Goal: Task Accomplishment & Management: Manage account settings

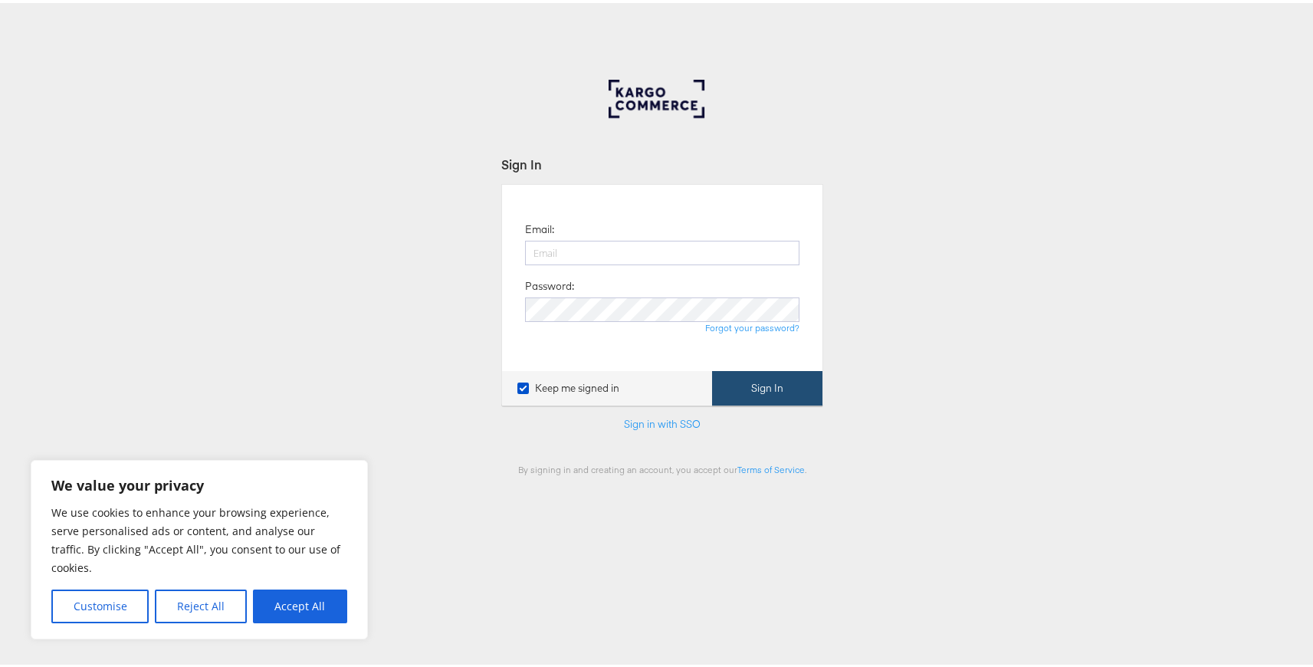
type input "siqi.yang@kargo.com"
click at [793, 390] on button "Sign In" at bounding box center [767, 385] width 110 height 34
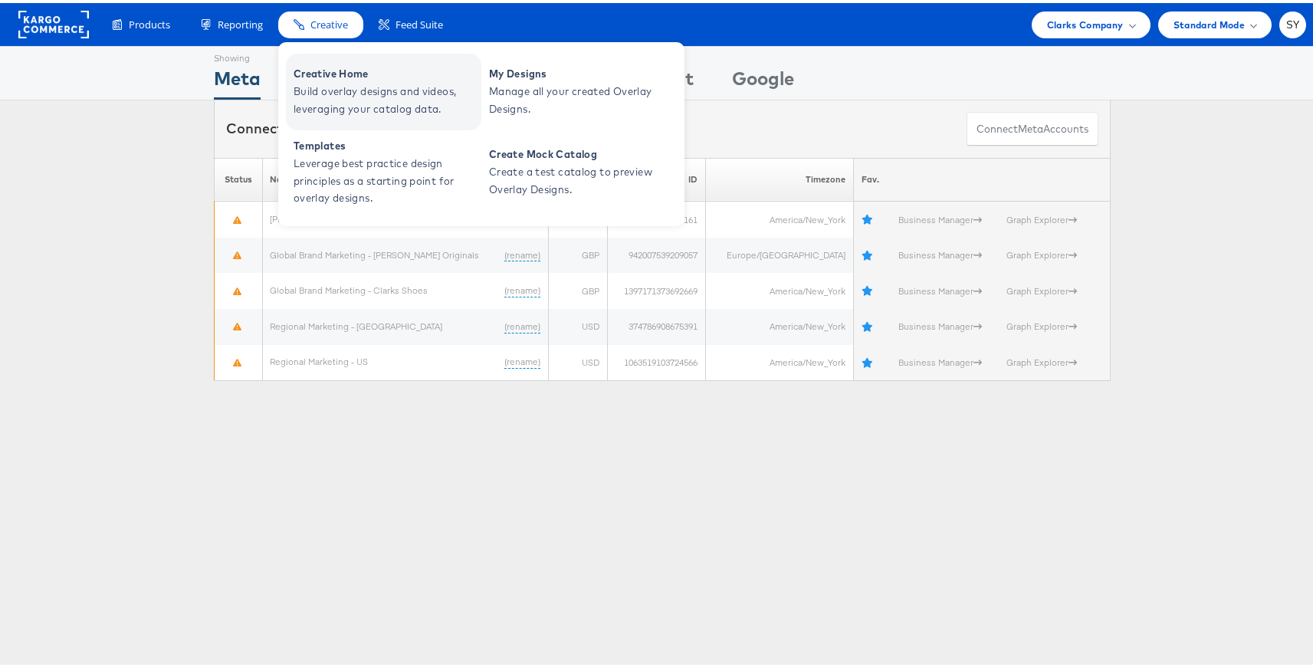
click at [338, 92] on span "Build overlay designs and videos, leveraging your catalog data." at bounding box center [386, 97] width 184 height 35
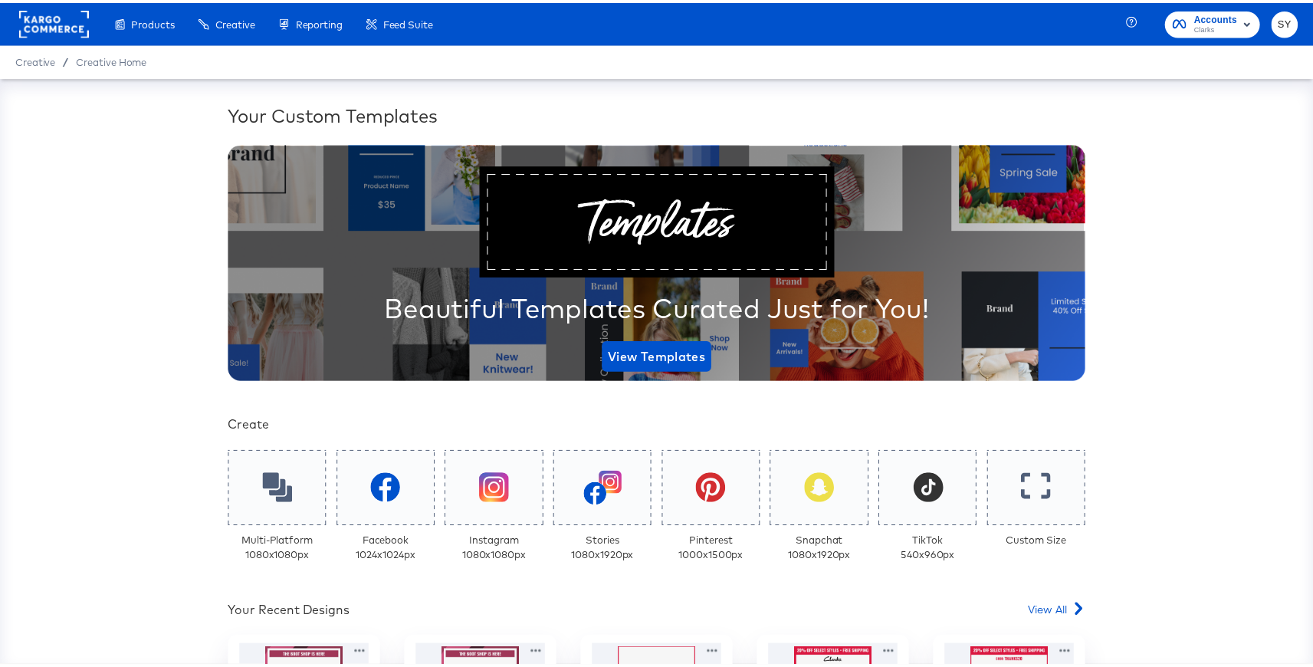
scroll to position [290, 0]
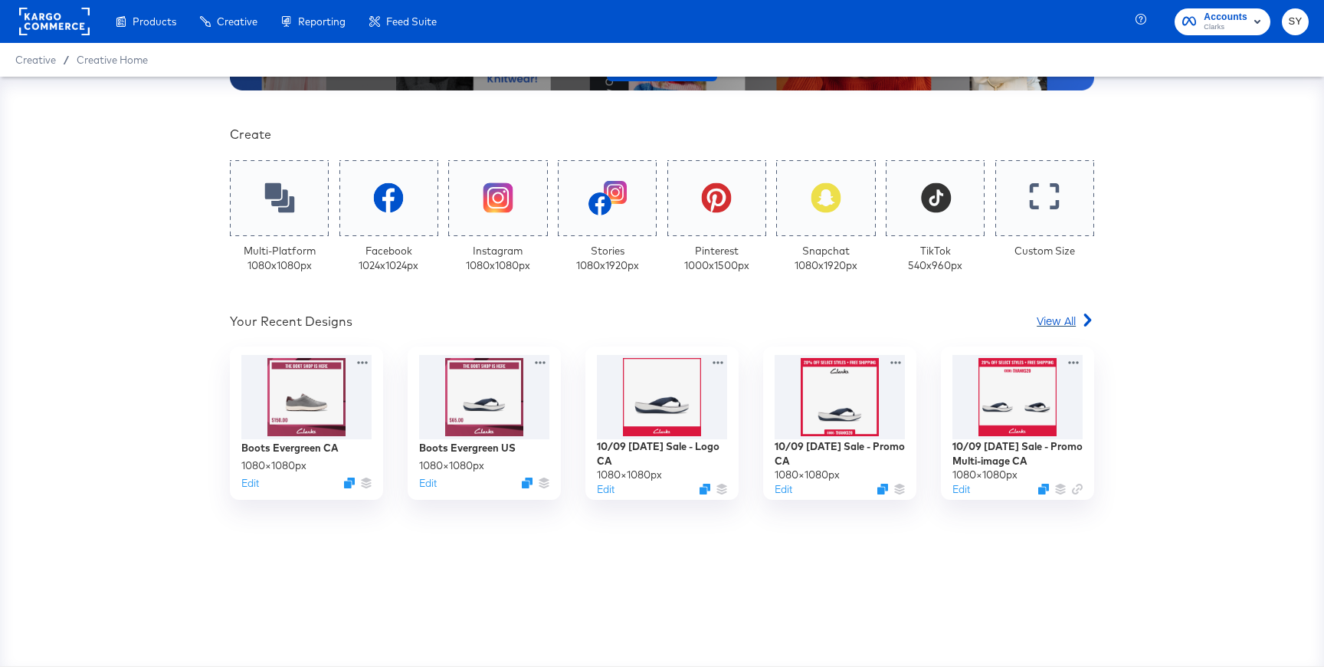
click at [1038, 320] on span "View All" at bounding box center [1056, 320] width 39 height 15
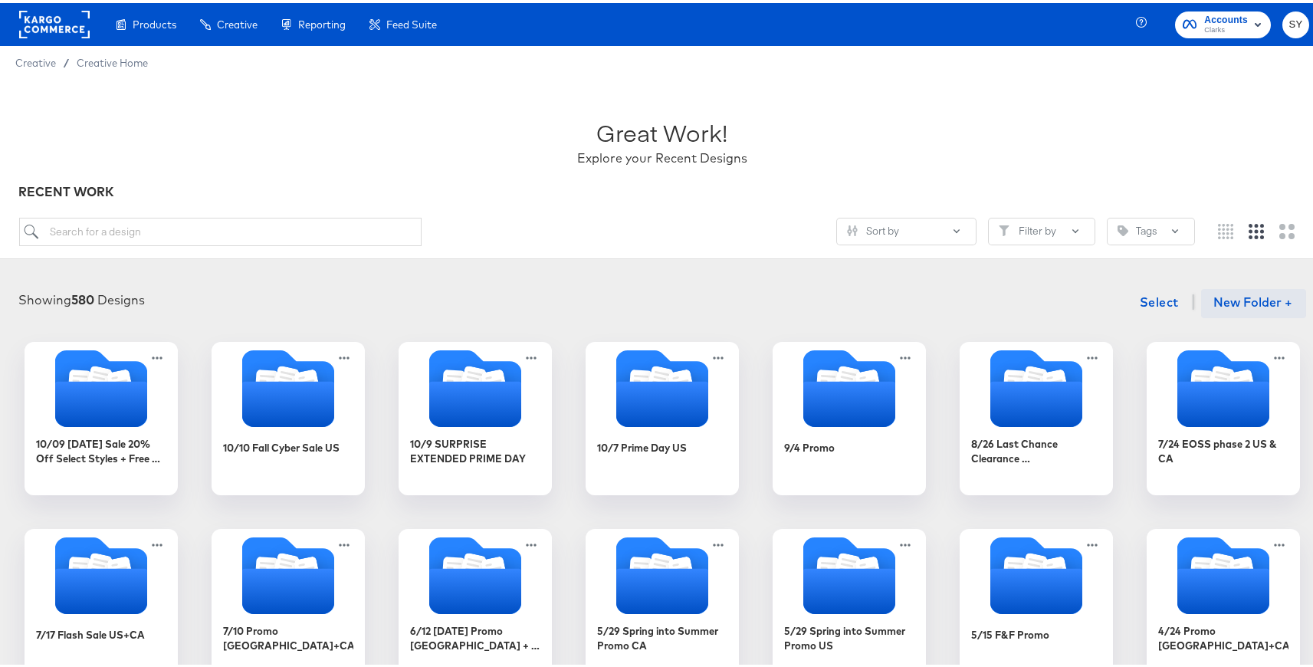
click at [1241, 295] on button "New Folder +" at bounding box center [1253, 300] width 105 height 29
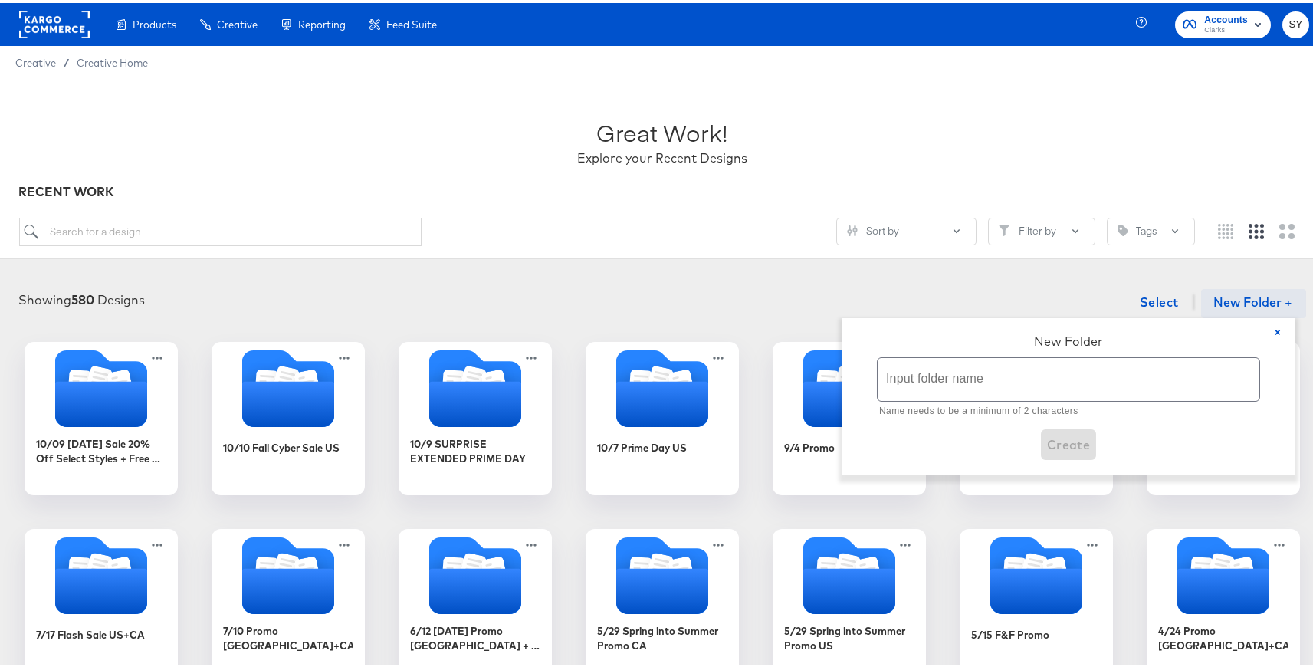
click at [1065, 356] on input "text" at bounding box center [1068, 376] width 382 height 43
click at [919, 382] on input "text" at bounding box center [1068, 376] width 382 height 43
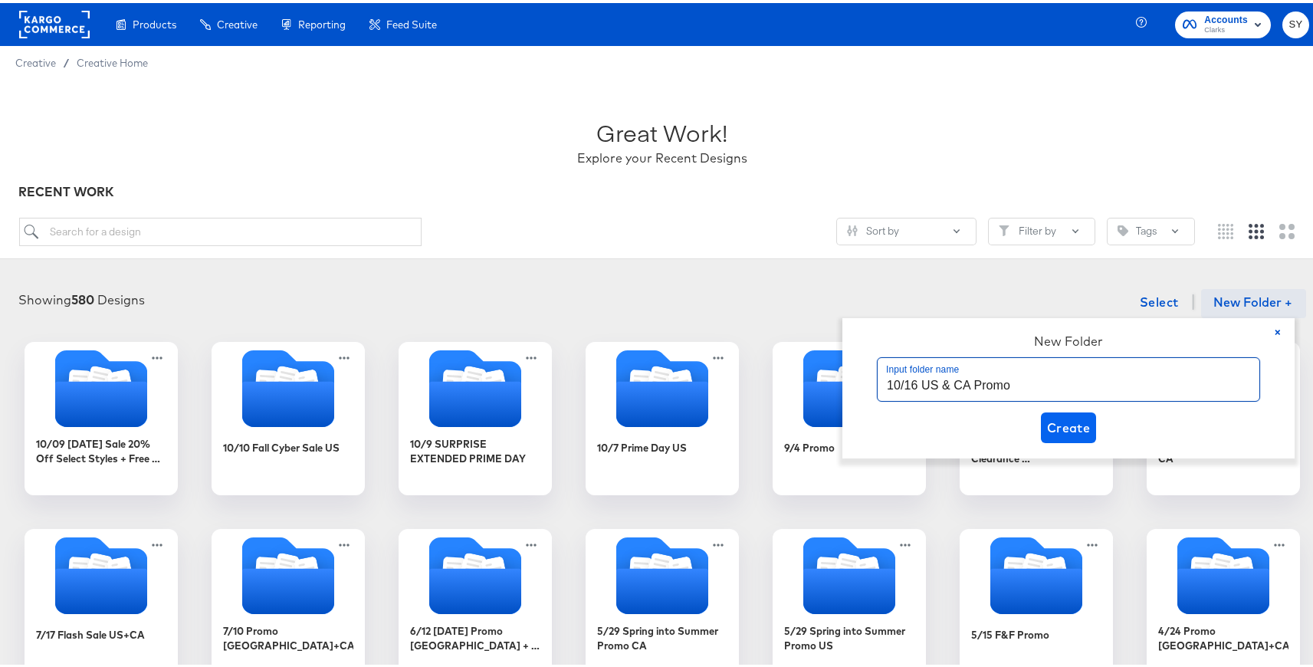
type input "10/16 US & CA Promo"
click at [1072, 415] on span "Create" at bounding box center [1069, 424] width 44 height 21
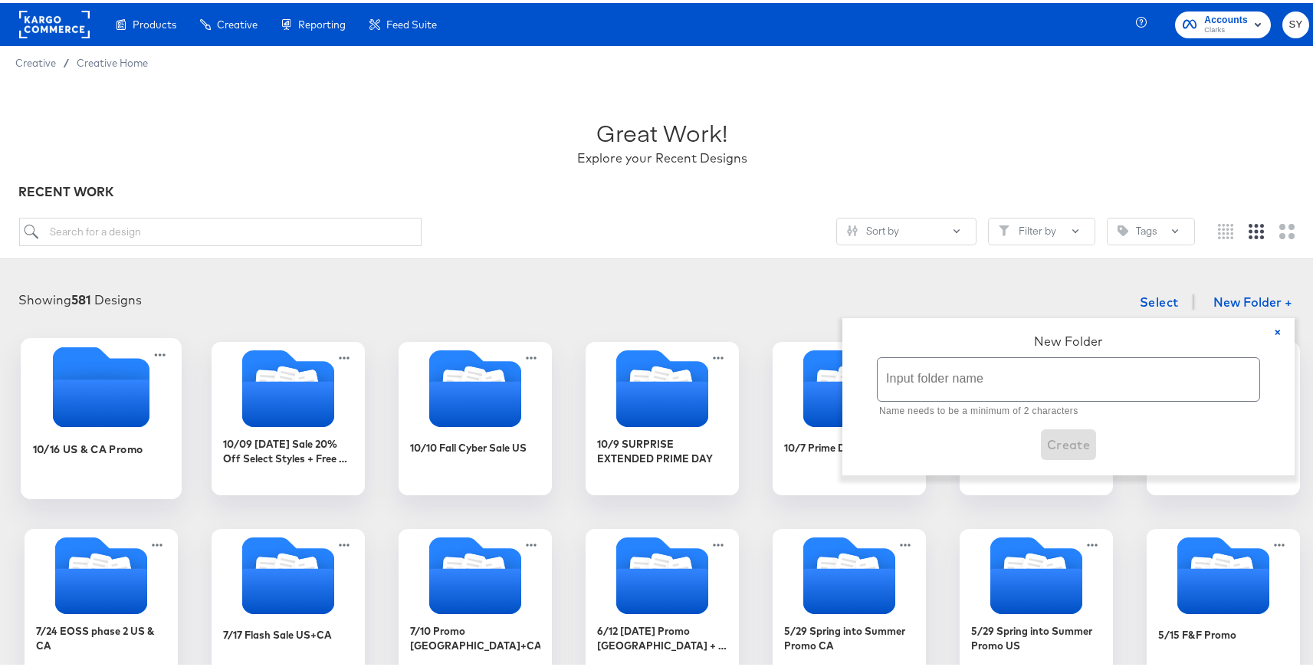
click at [69, 413] on icon "Empty folder" at bounding box center [101, 400] width 97 height 48
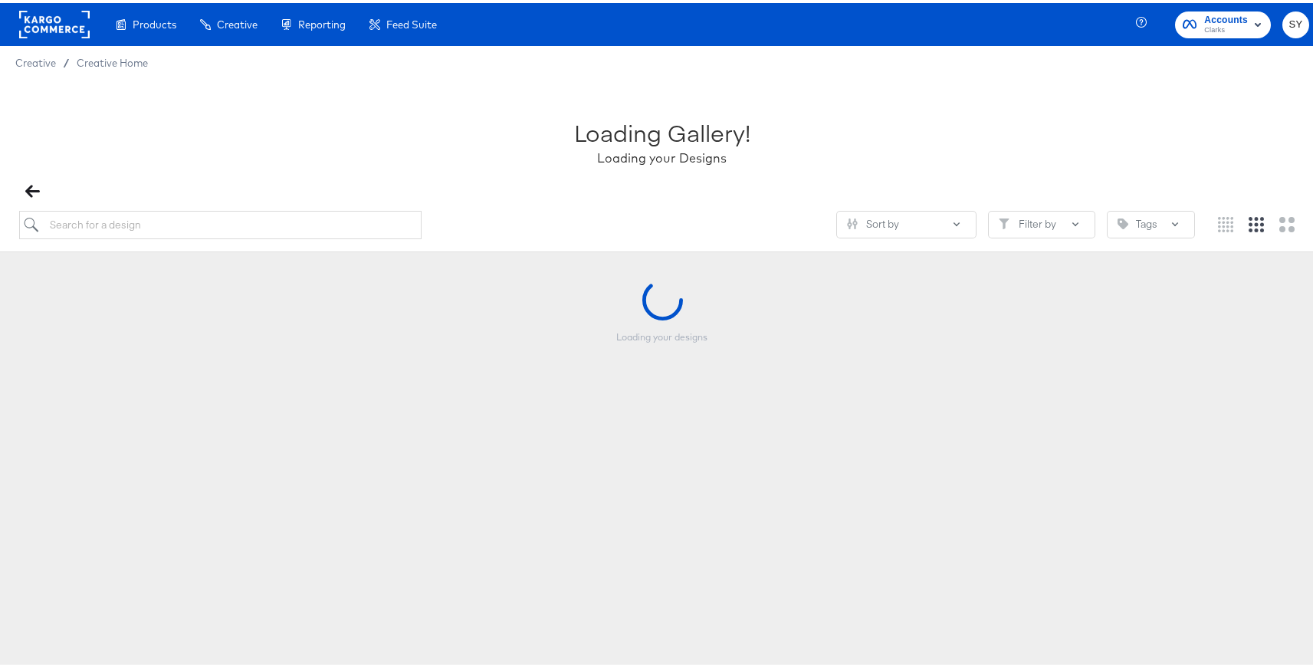
click at [69, 413] on div "Loading your designs" at bounding box center [662, 353] width 1294 height 153
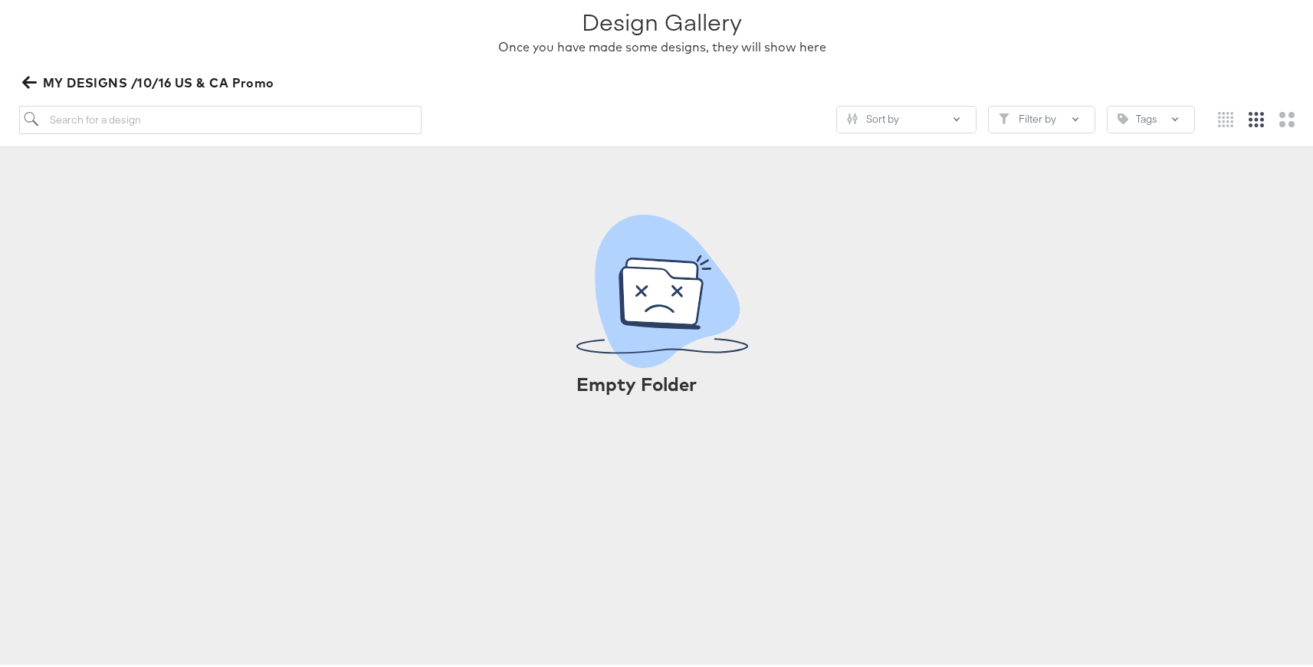
click at [212, 74] on span "MY DESIGNS /10/16 US & CA Promo" at bounding box center [149, 79] width 249 height 21
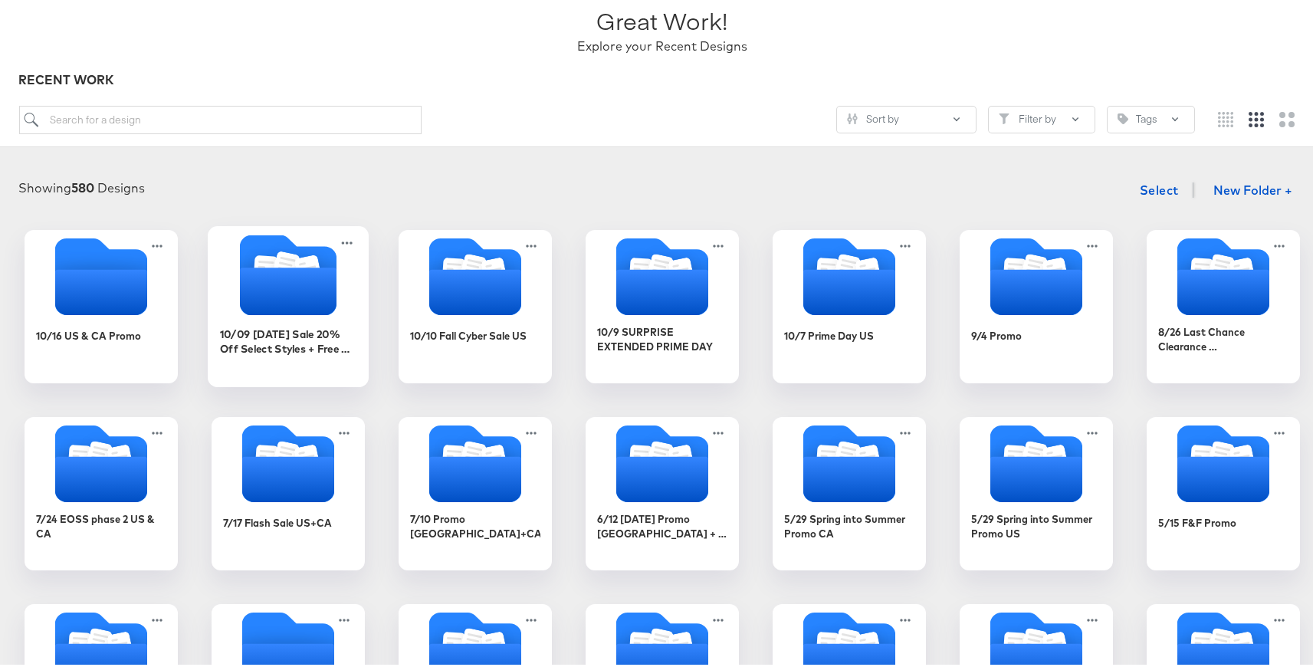
click at [264, 284] on icon "Folder" at bounding box center [288, 288] width 97 height 48
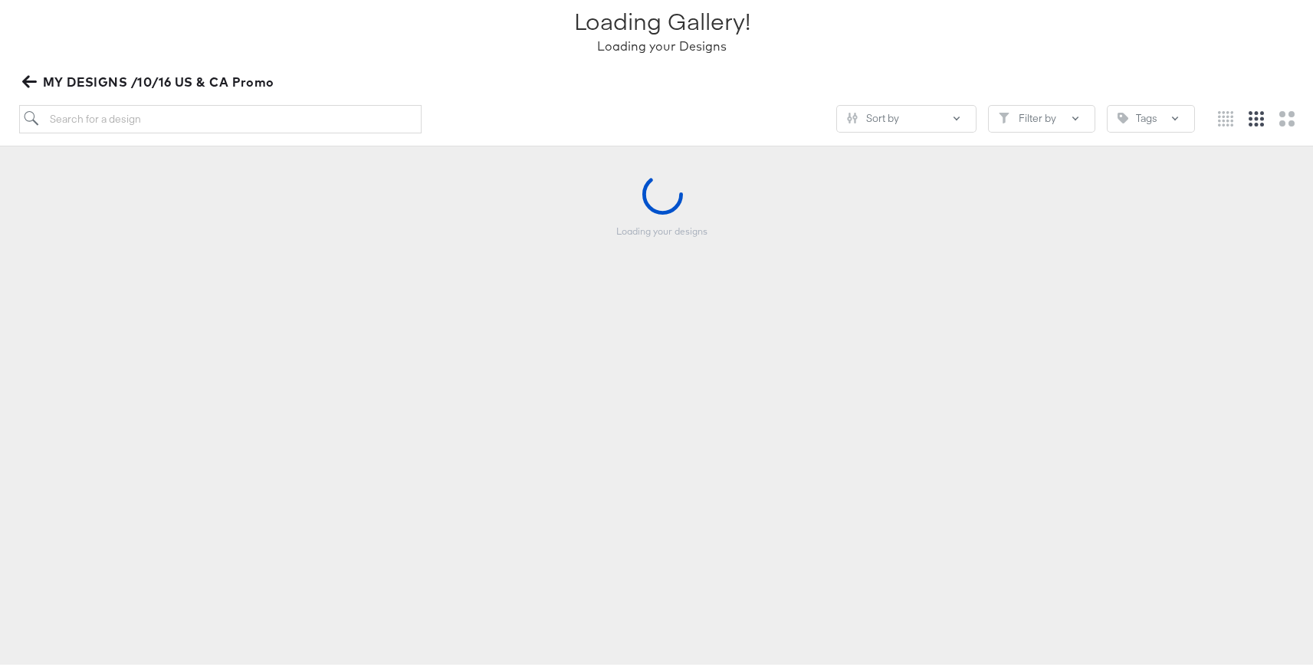
scroll to position [111, 0]
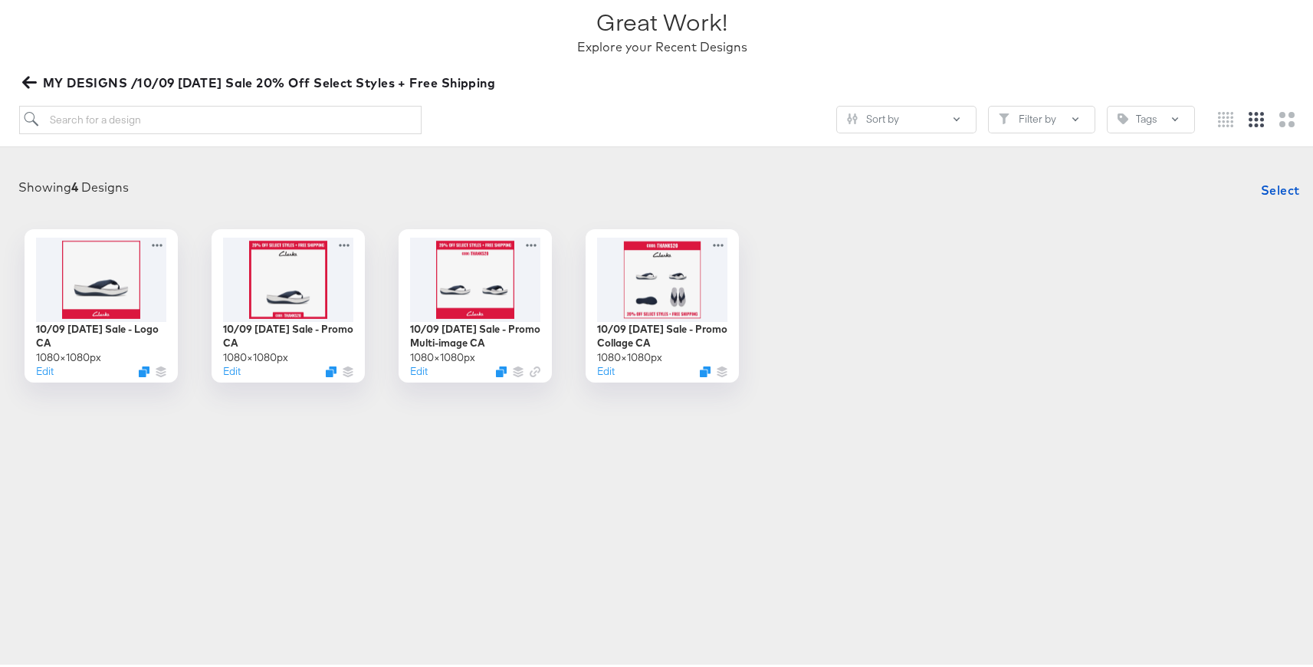
click at [317, 441] on article "Great Work! Explore your Recent Designs MY DESIGNS /10/09 Thanksgiving Sale 20%…" at bounding box center [662, 209] width 1324 height 487
click at [73, 82] on span "MY DESIGNS /10/09 Thanksgiving Sale 20% Off Select Styles + Free Shipping" at bounding box center [260, 79] width 471 height 21
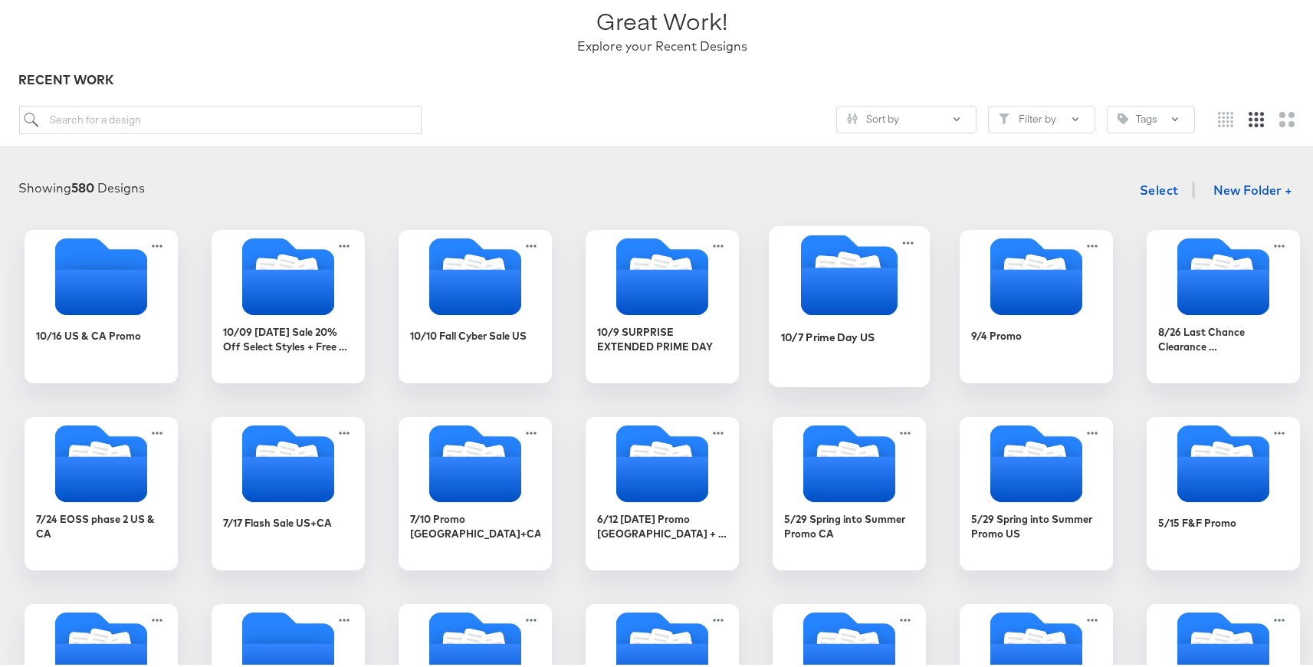
click at [828, 310] on icon "Folder" at bounding box center [849, 288] width 97 height 48
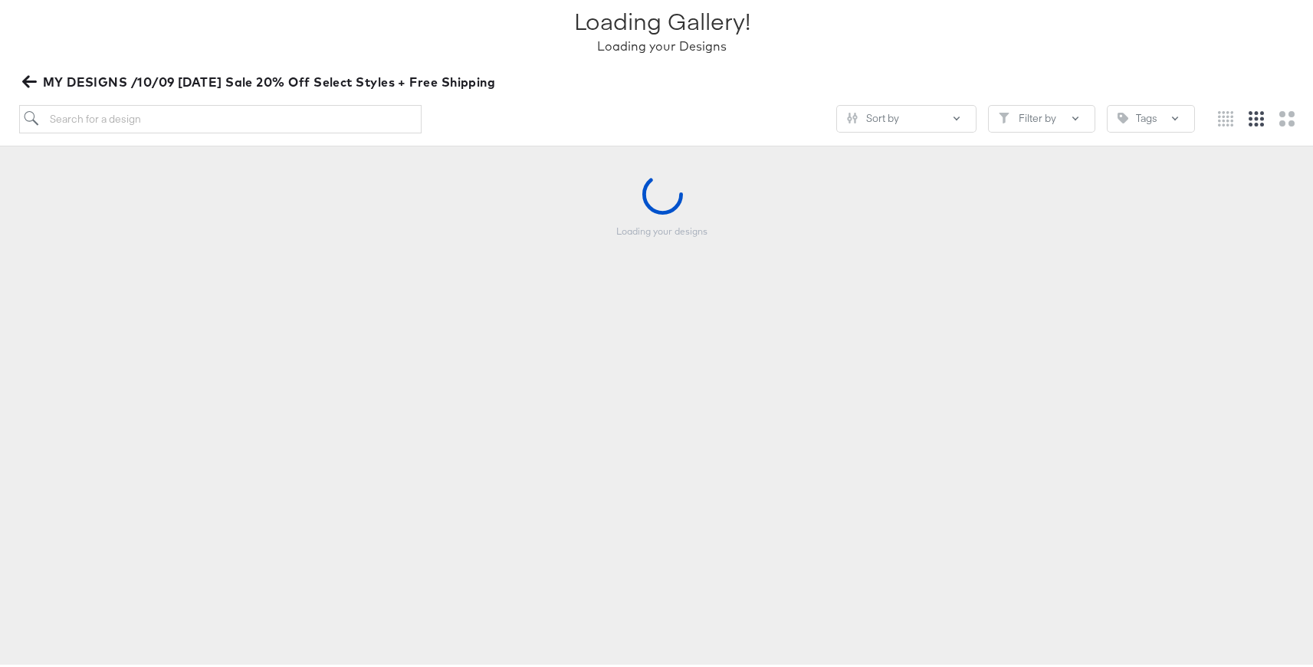
scroll to position [111, 0]
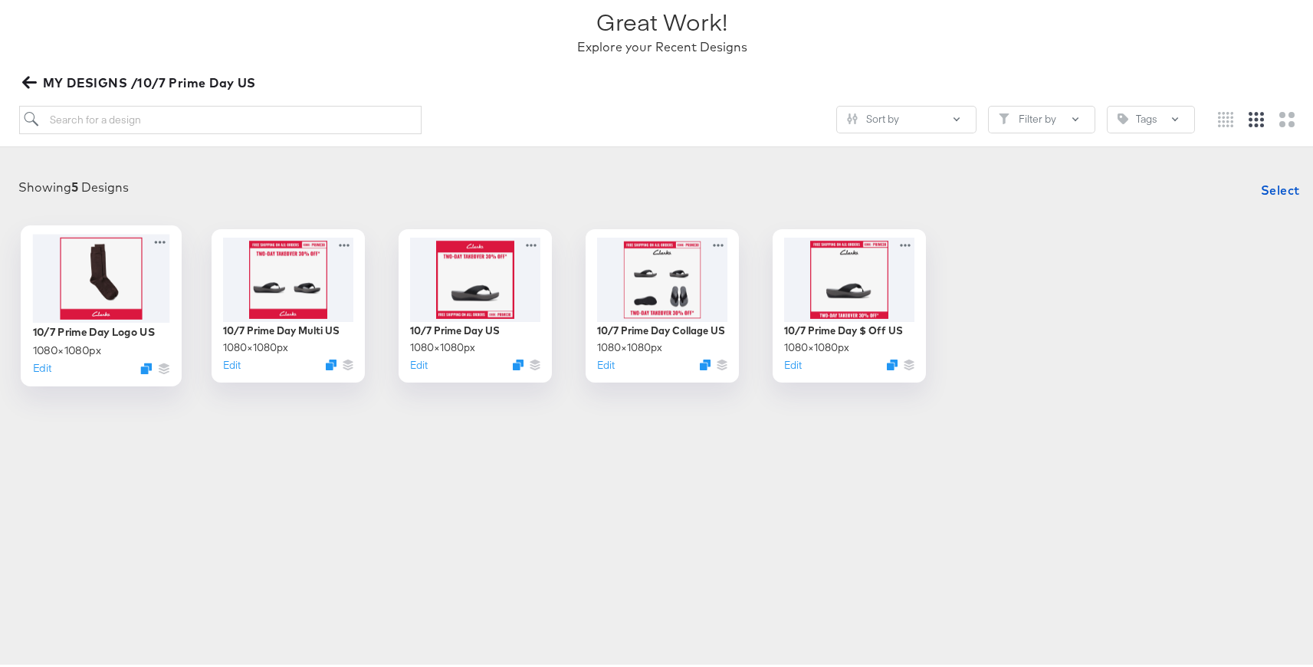
click at [133, 361] on div "Edit" at bounding box center [101, 364] width 137 height 15
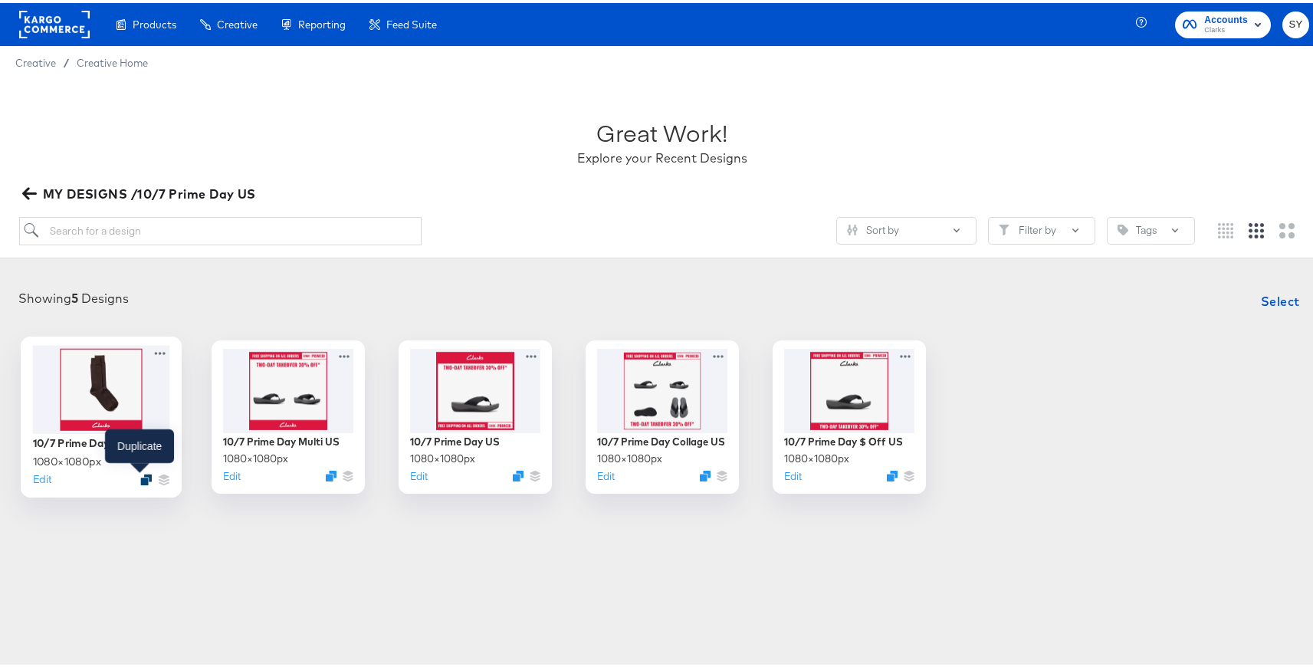
click at [140, 475] on icon "Duplicate" at bounding box center [145, 476] width 11 height 11
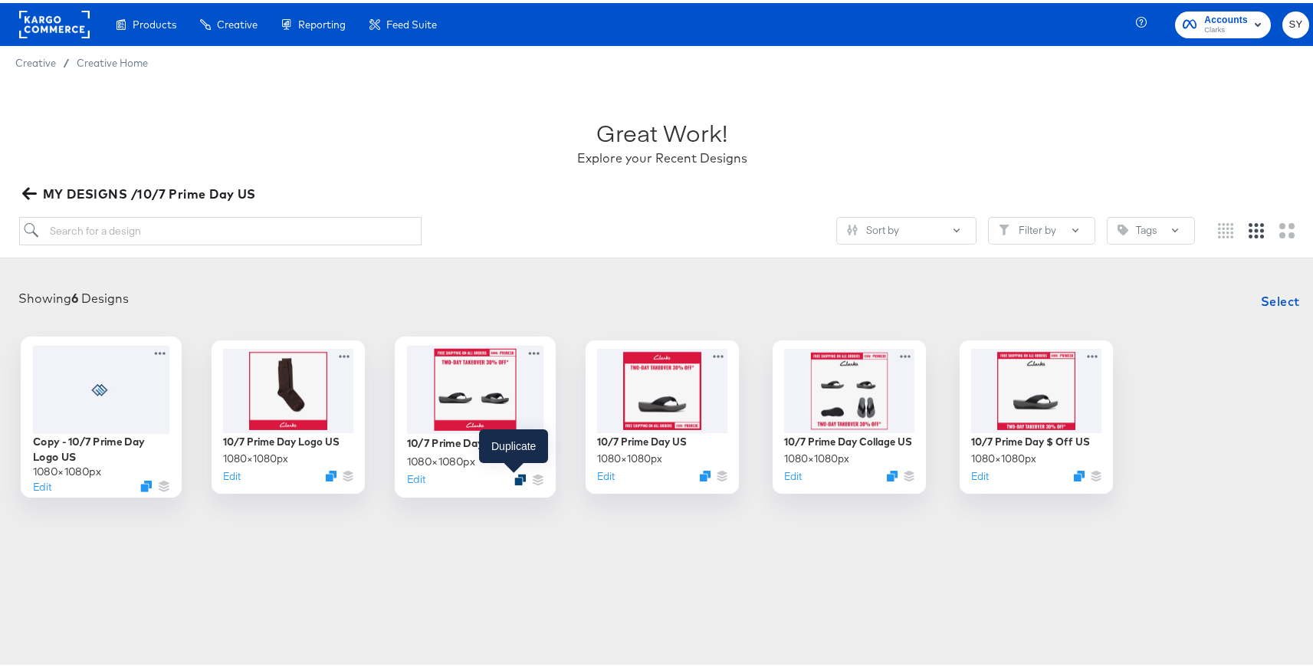
click at [514, 475] on icon "Duplicate" at bounding box center [519, 476] width 11 height 11
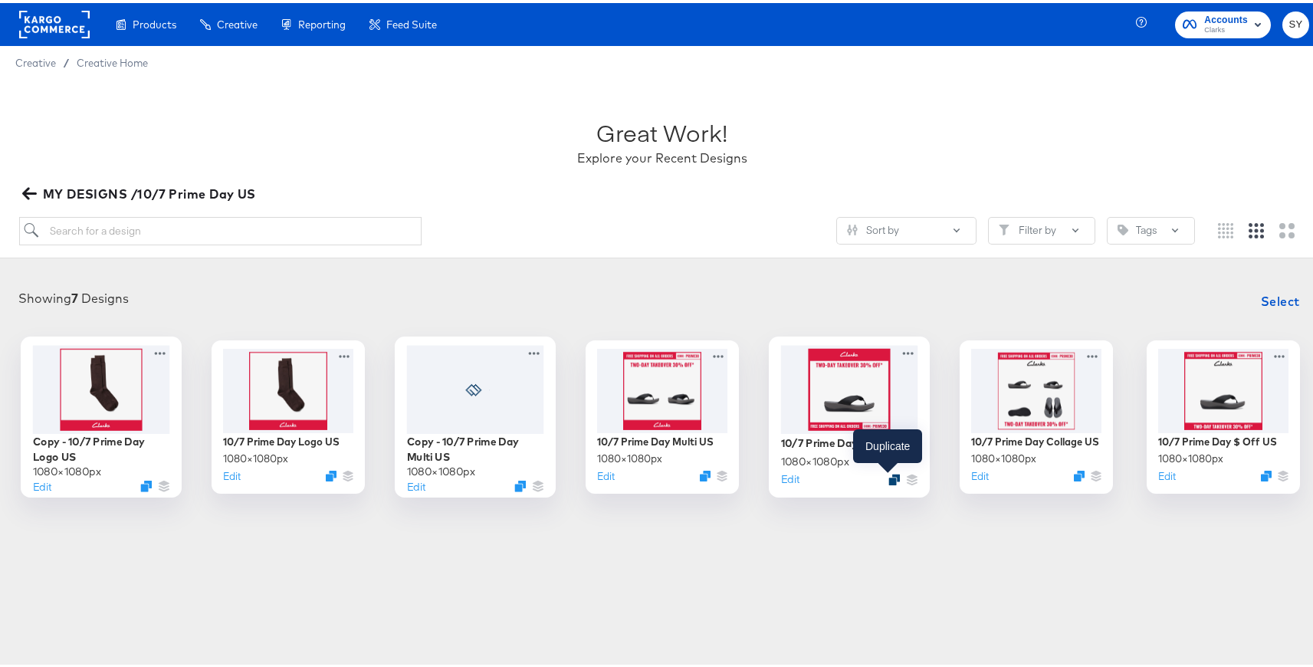
click at [891, 474] on icon "Duplicate" at bounding box center [893, 476] width 11 height 11
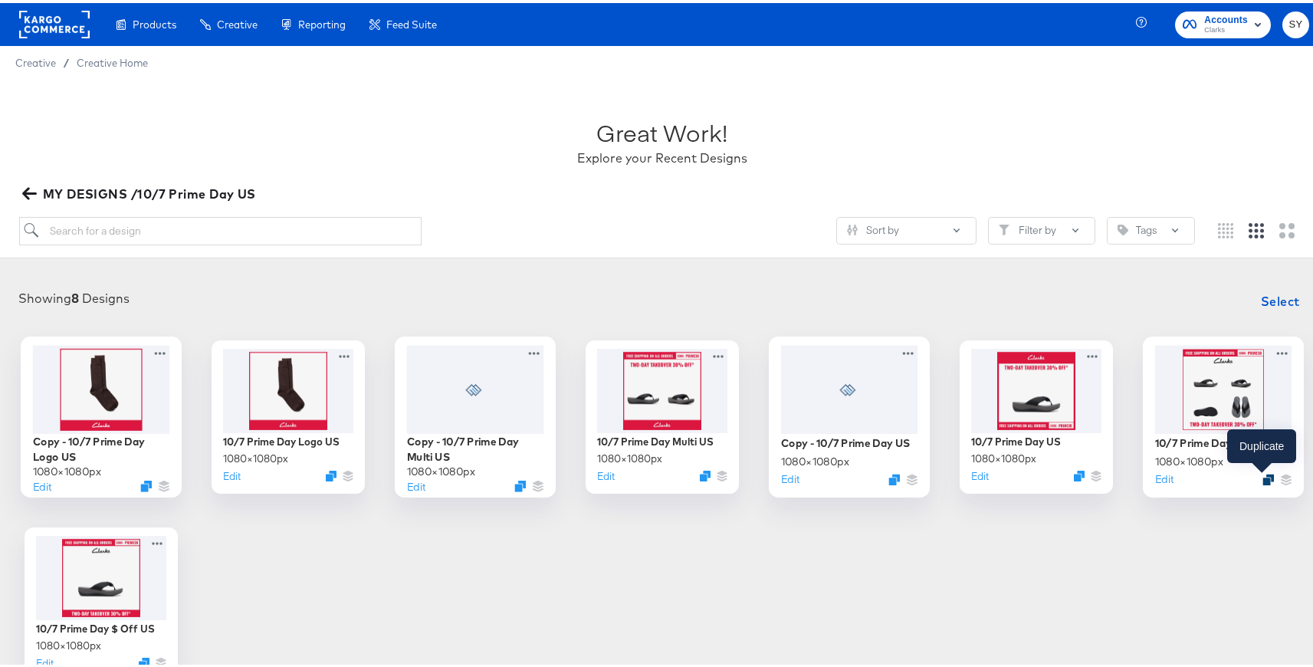
click at [1262, 481] on icon "Duplicate" at bounding box center [1267, 476] width 11 height 11
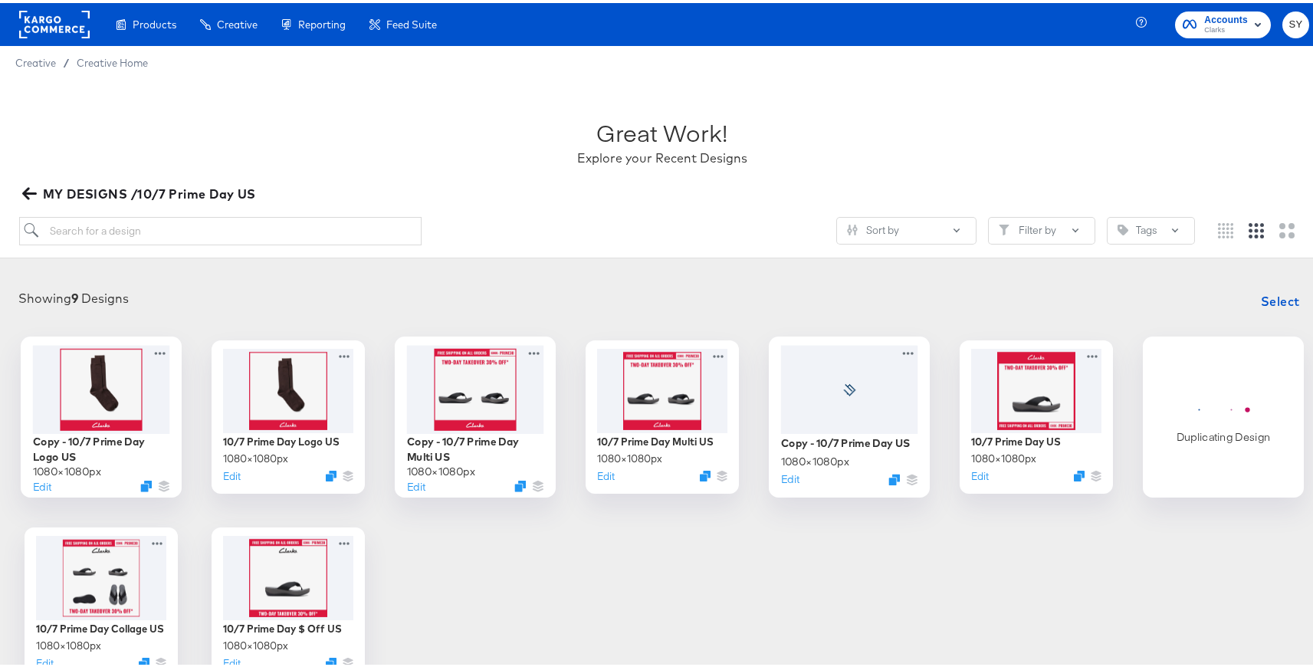
scroll to position [107, 0]
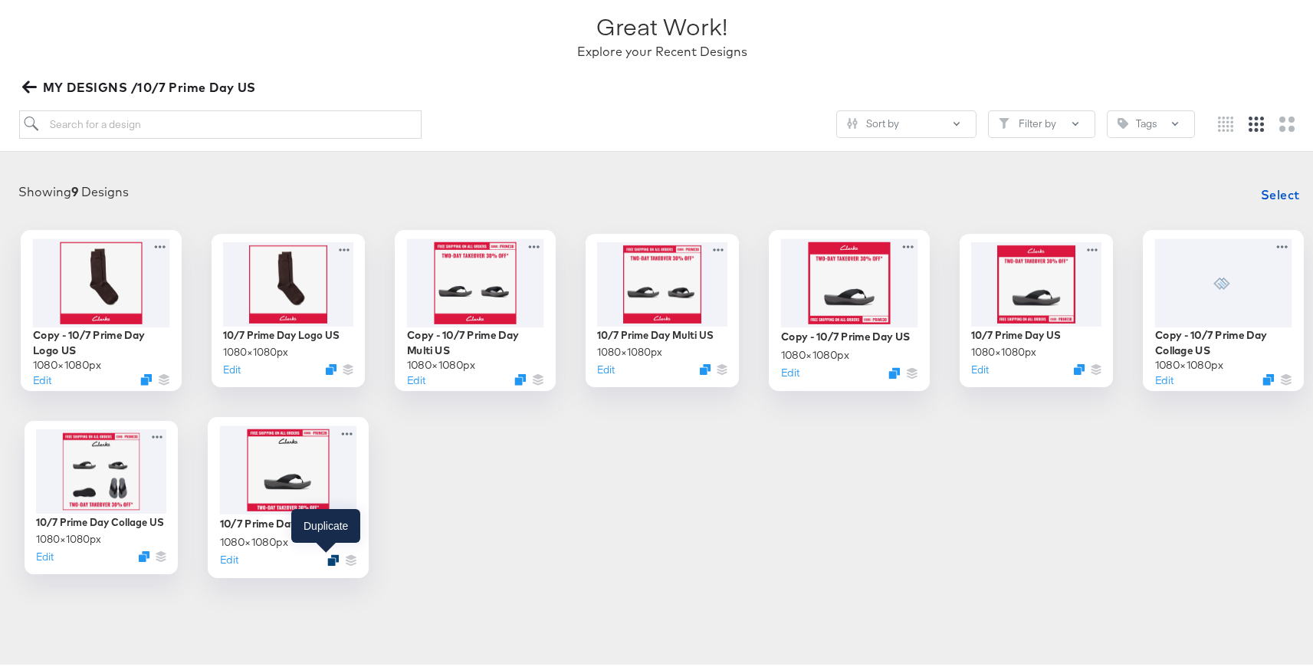
click at [328, 554] on icon "Duplicate" at bounding box center [332, 556] width 11 height 11
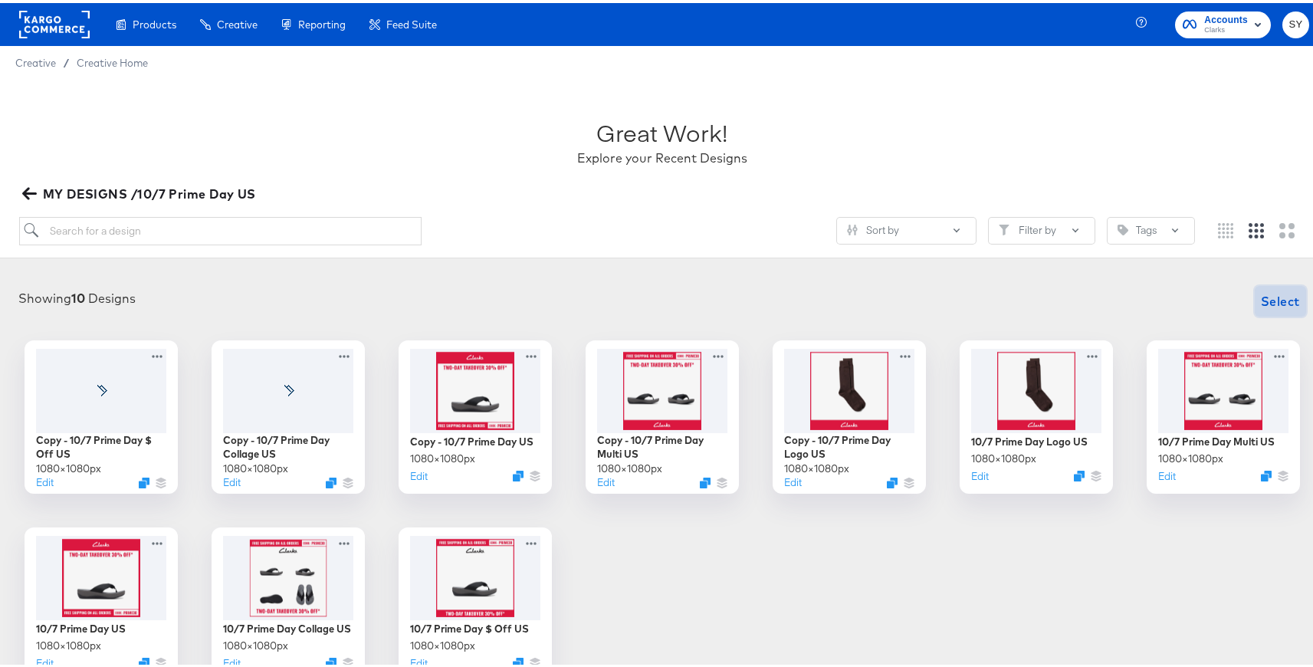
click at [1271, 301] on span "Select" at bounding box center [1280, 297] width 39 height 21
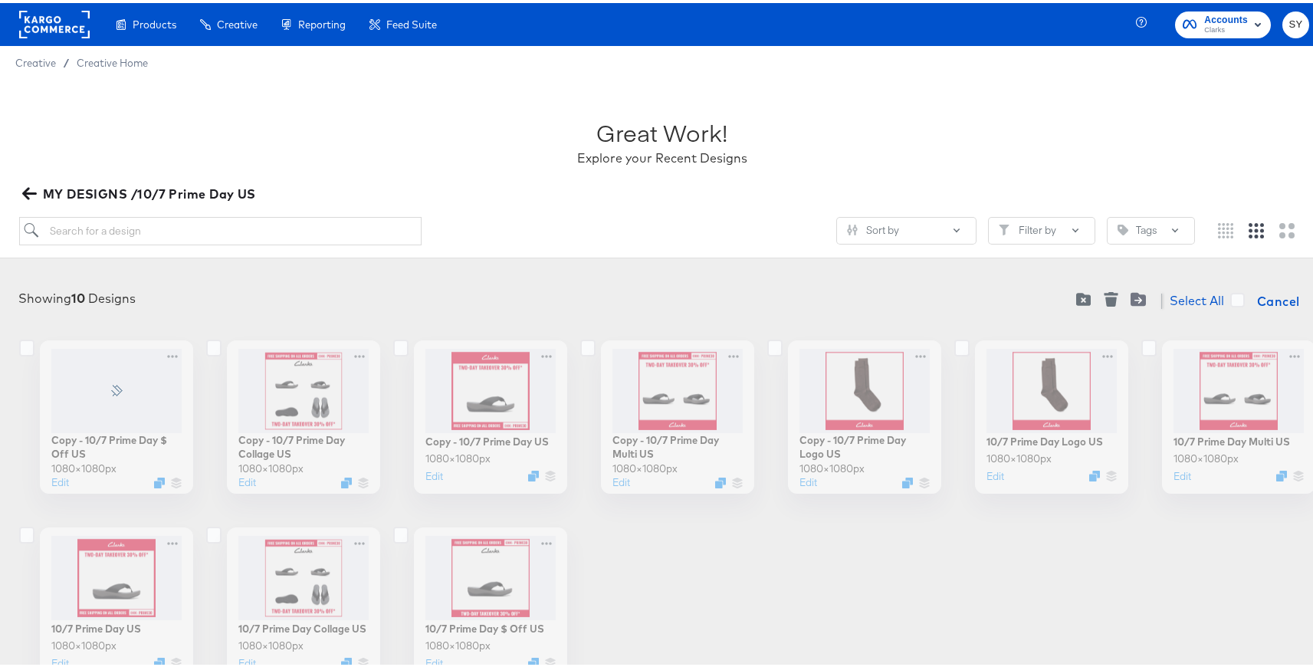
click at [25, 353] on div at bounding box center [32, 347] width 15 height 20
click at [28, 342] on icon at bounding box center [26, 344] width 15 height 17
click at [0, 0] on input "checkbox" at bounding box center [0, 0] width 0 height 0
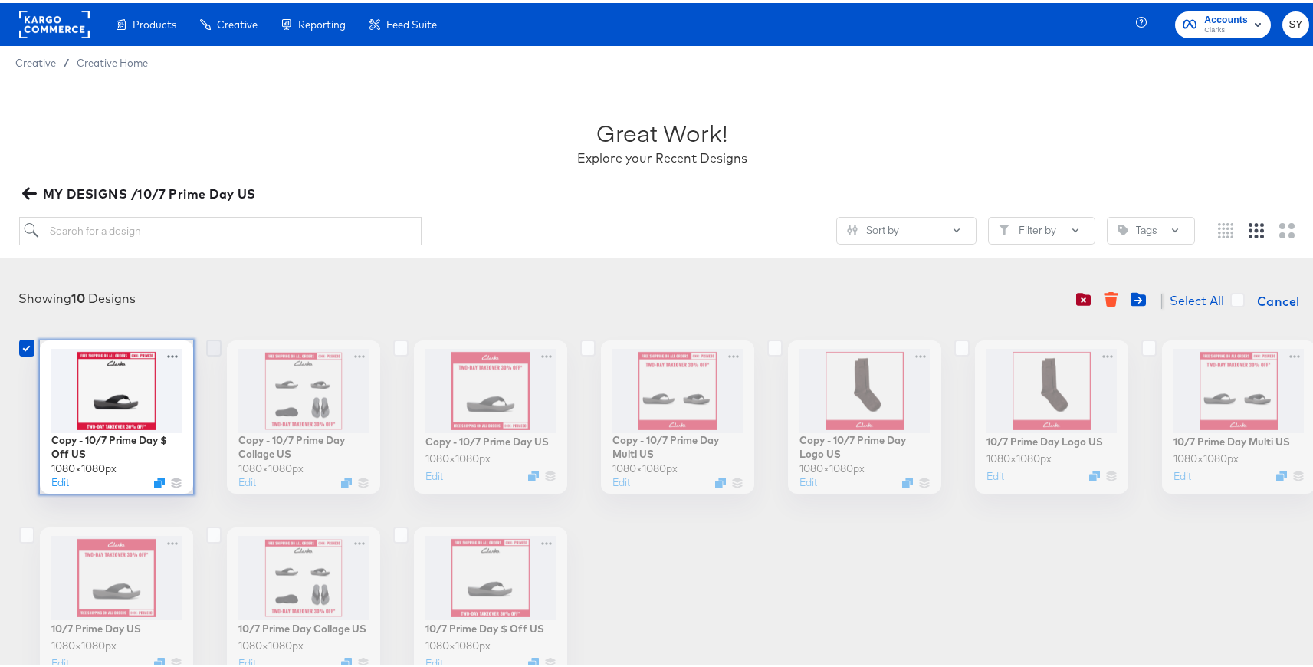
click at [206, 336] on icon at bounding box center [213, 344] width 15 height 17
click at [0, 0] on input "checkbox" at bounding box center [0, 0] width 0 height 0
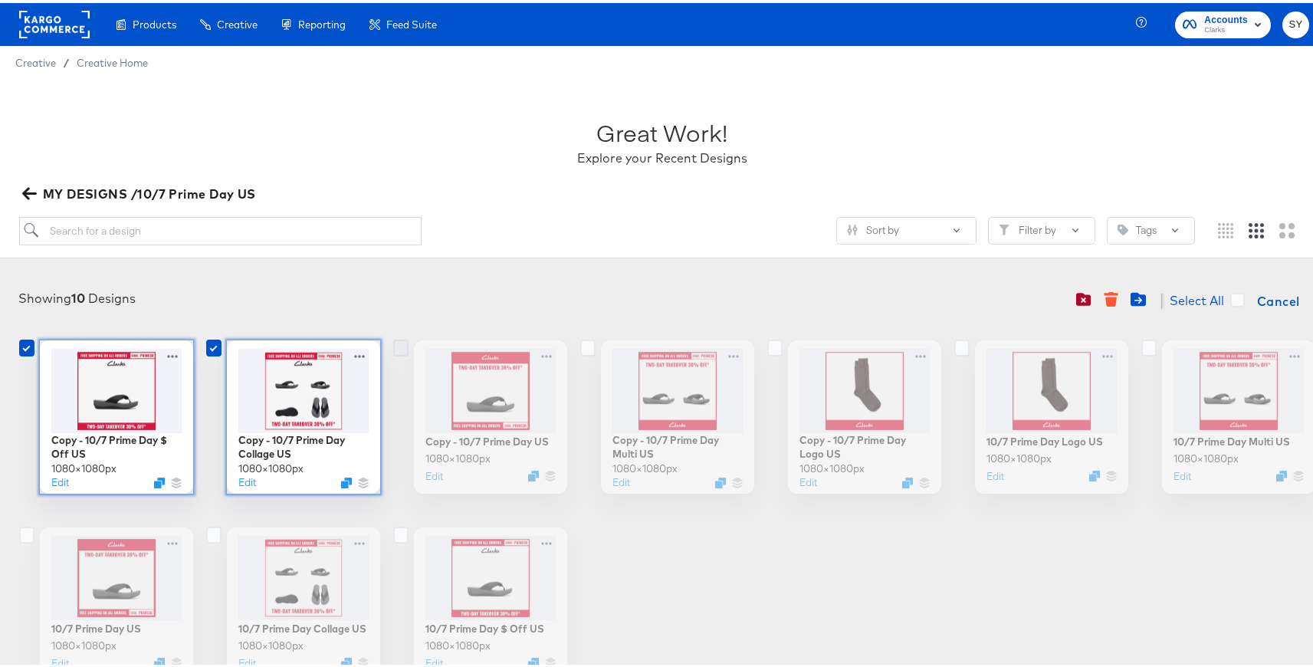
click at [394, 346] on icon at bounding box center [400, 344] width 15 height 17
click at [0, 0] on input "checkbox" at bounding box center [0, 0] width 0 height 0
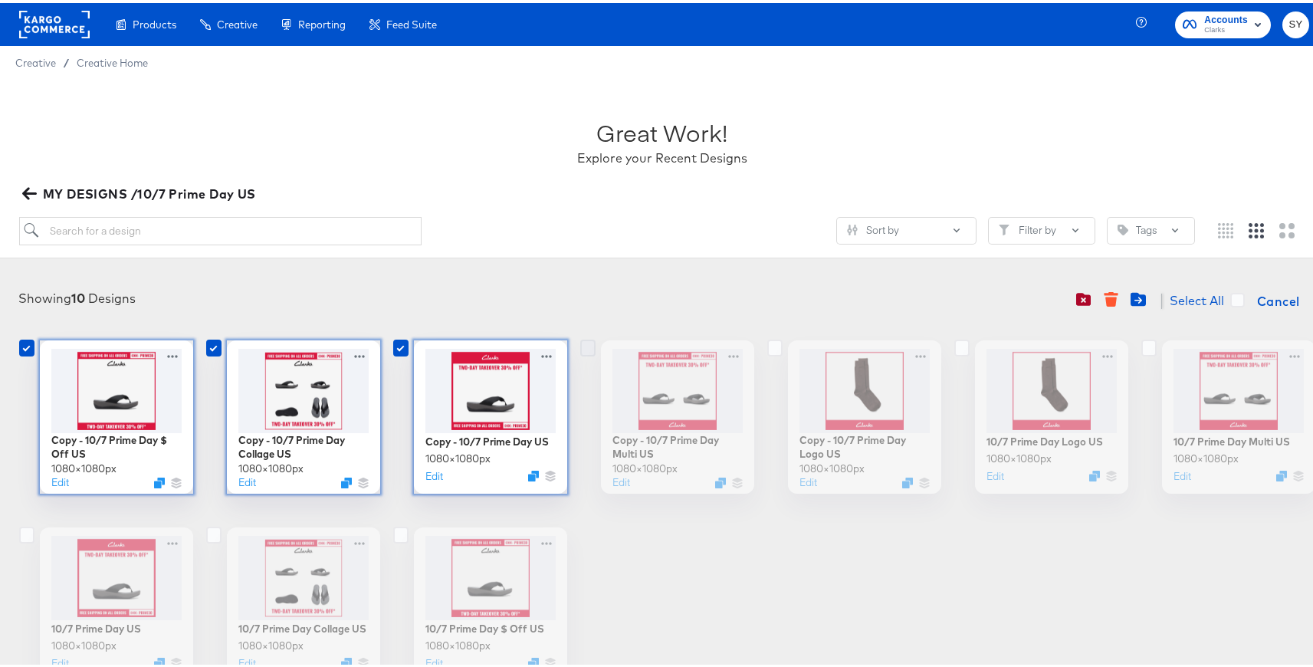
click at [581, 342] on icon at bounding box center [587, 344] width 15 height 17
click at [0, 0] on input "checkbox" at bounding box center [0, 0] width 0 height 0
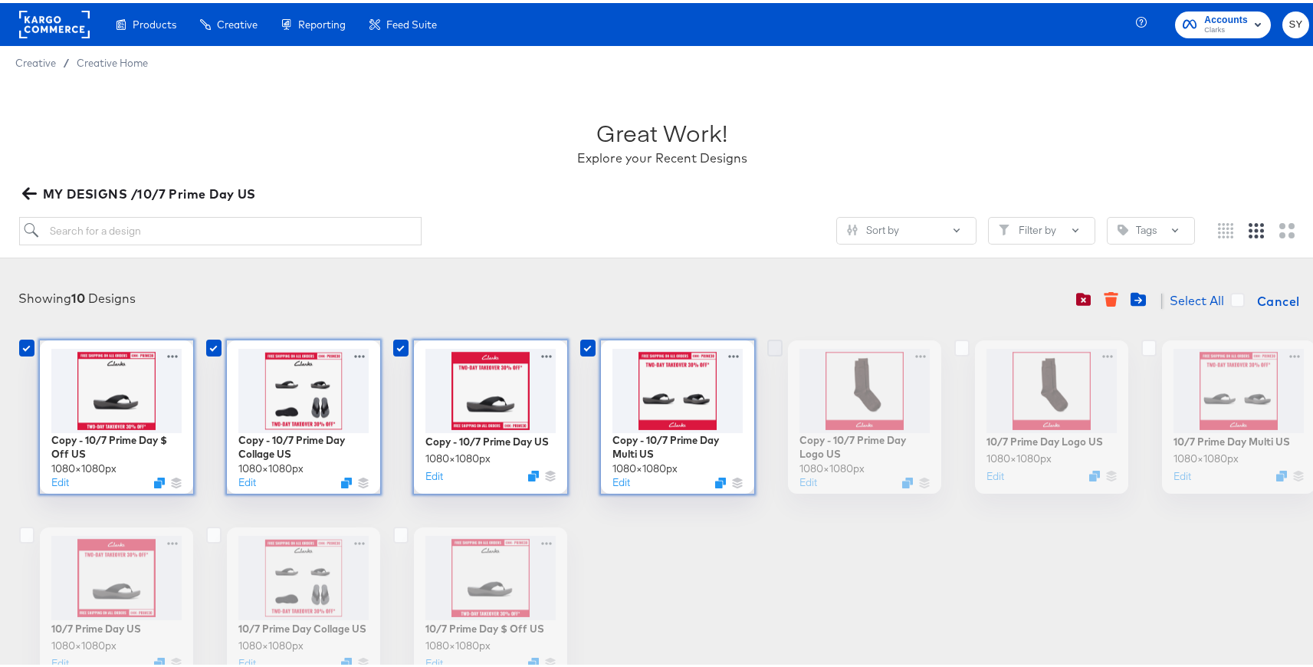
click at [767, 347] on icon at bounding box center [774, 344] width 15 height 17
click at [0, 0] on input "checkbox" at bounding box center [0, 0] width 0 height 0
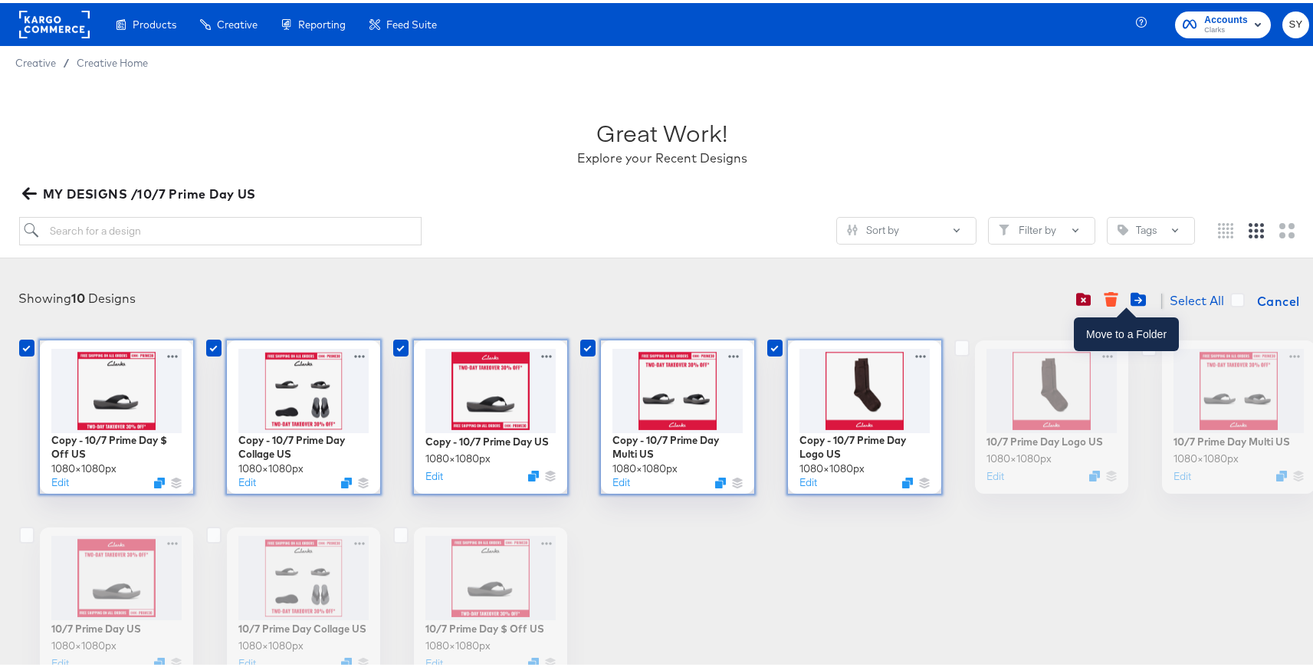
click at [1134, 297] on icon "Move to folder" at bounding box center [1138, 297] width 8 height 7
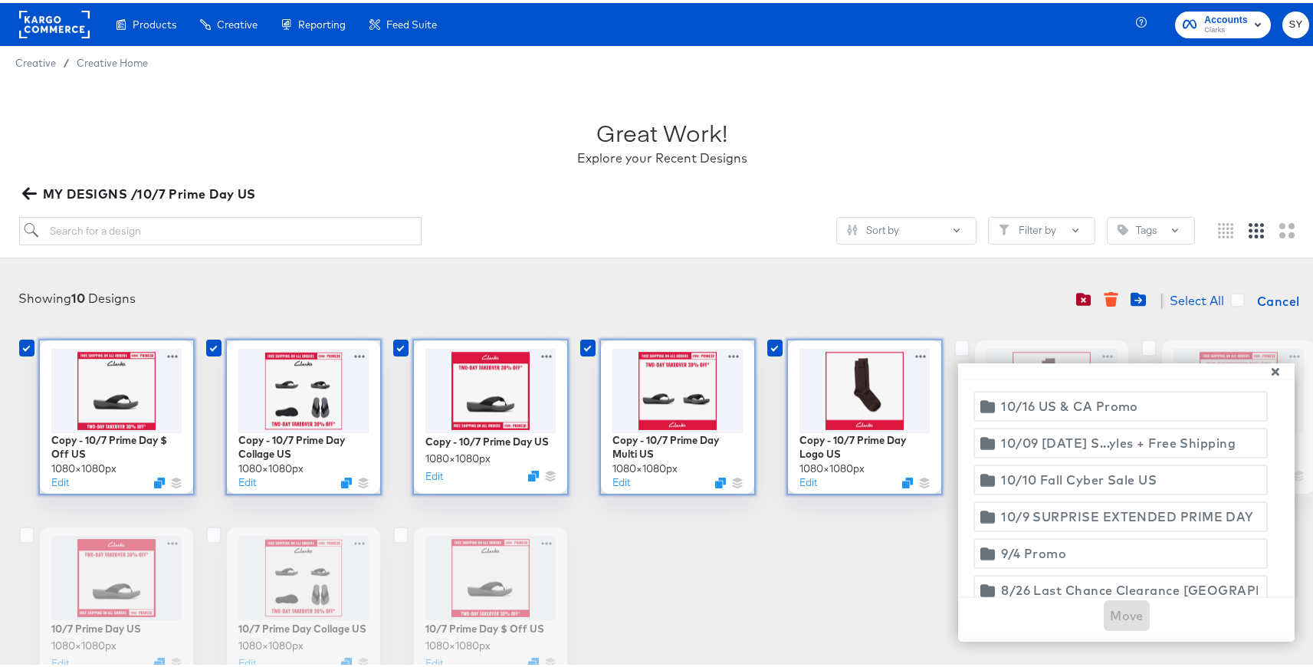
click at [1094, 408] on div "10/16 US & CA Promo" at bounding box center [1069, 402] width 137 height 21
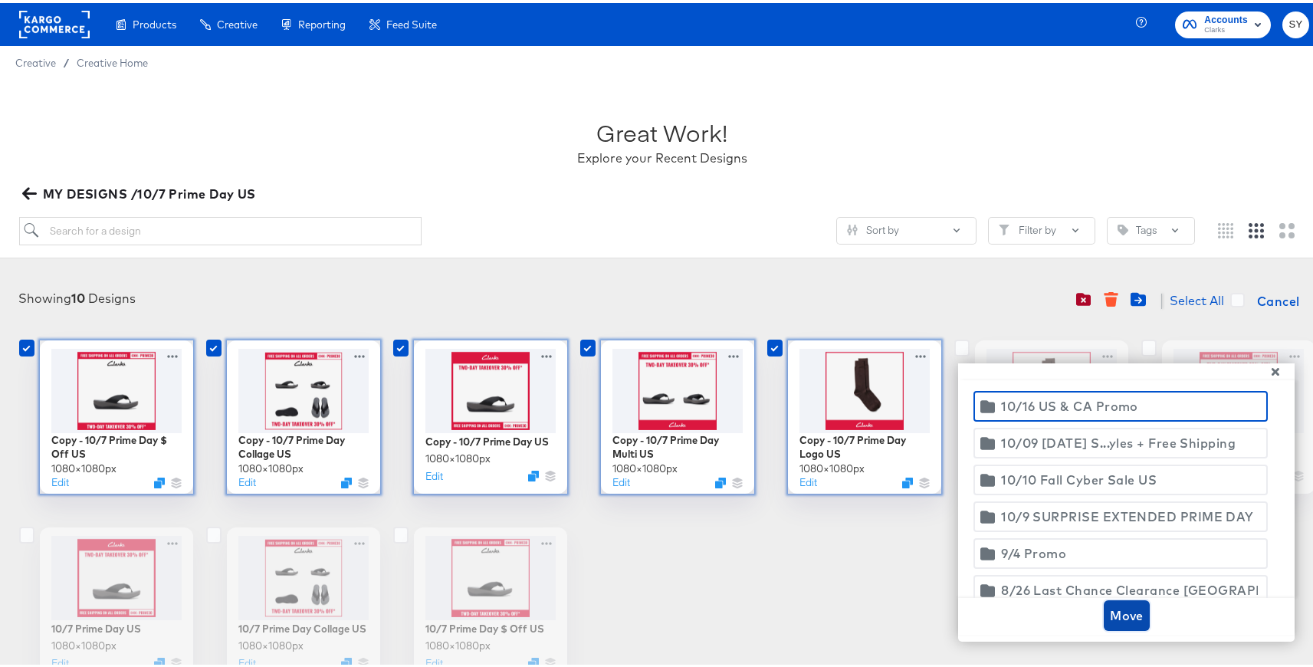
click at [1116, 618] on span "Move" at bounding box center [1127, 612] width 34 height 21
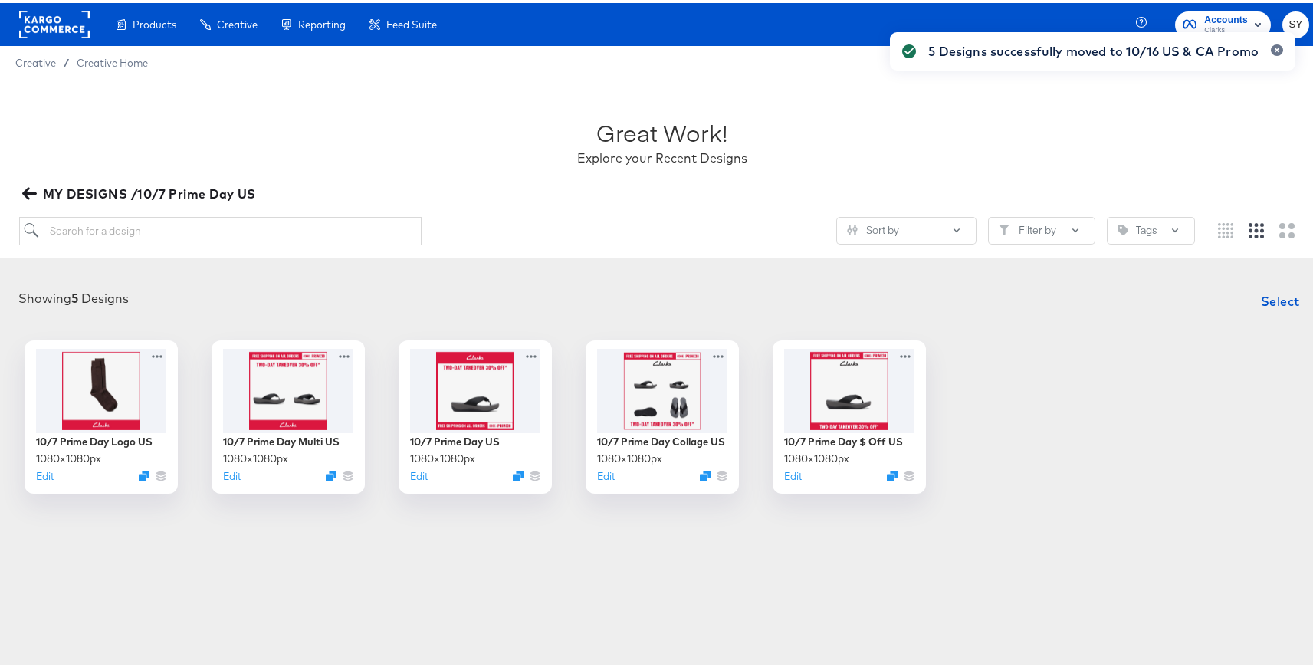
click at [39, 190] on span "MY DESIGNS /10/7 Prime Day US" at bounding box center [140, 190] width 231 height 21
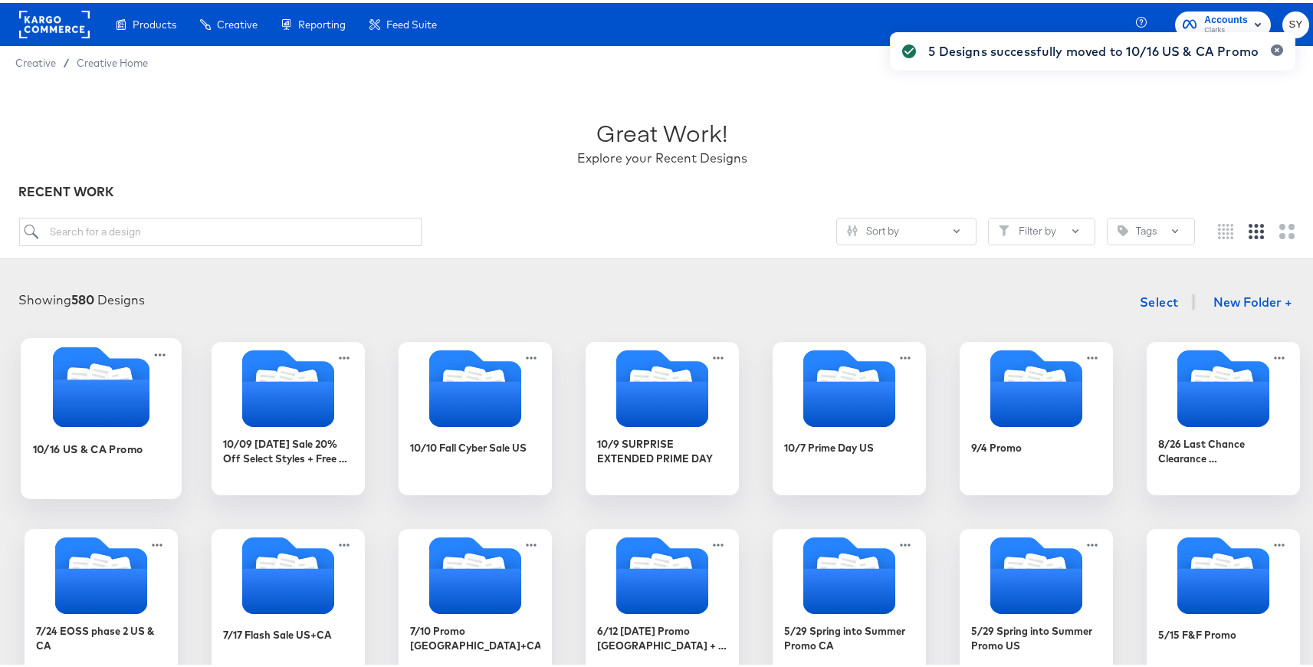
click at [118, 344] on icon "Folder" at bounding box center [101, 383] width 161 height 80
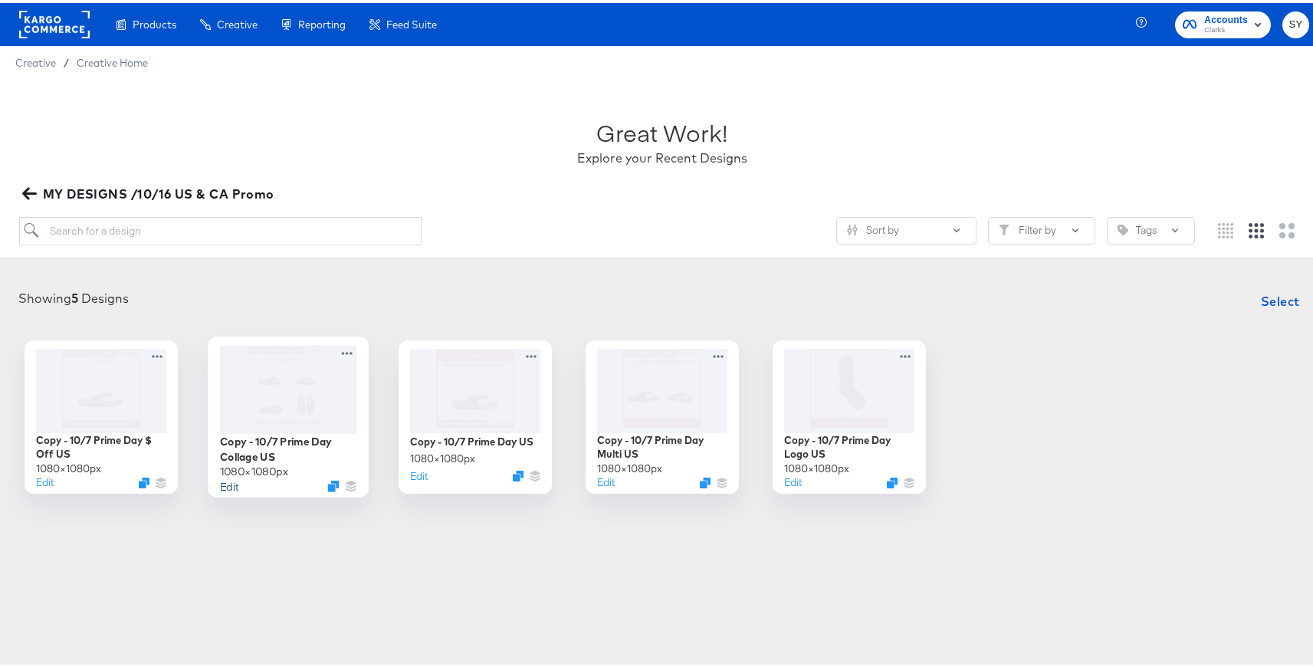
click at [228, 488] on button "Edit" at bounding box center [229, 482] width 18 height 15
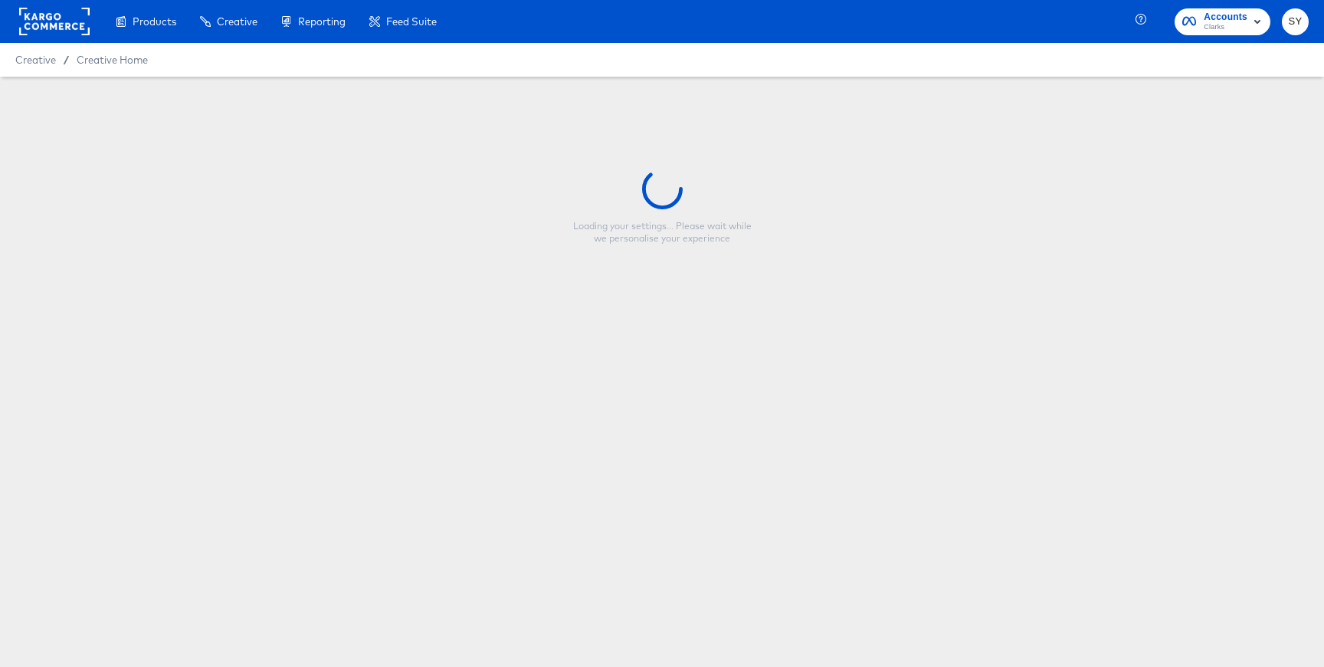
type input "Copy - 10/7 Prime Day Collage US"
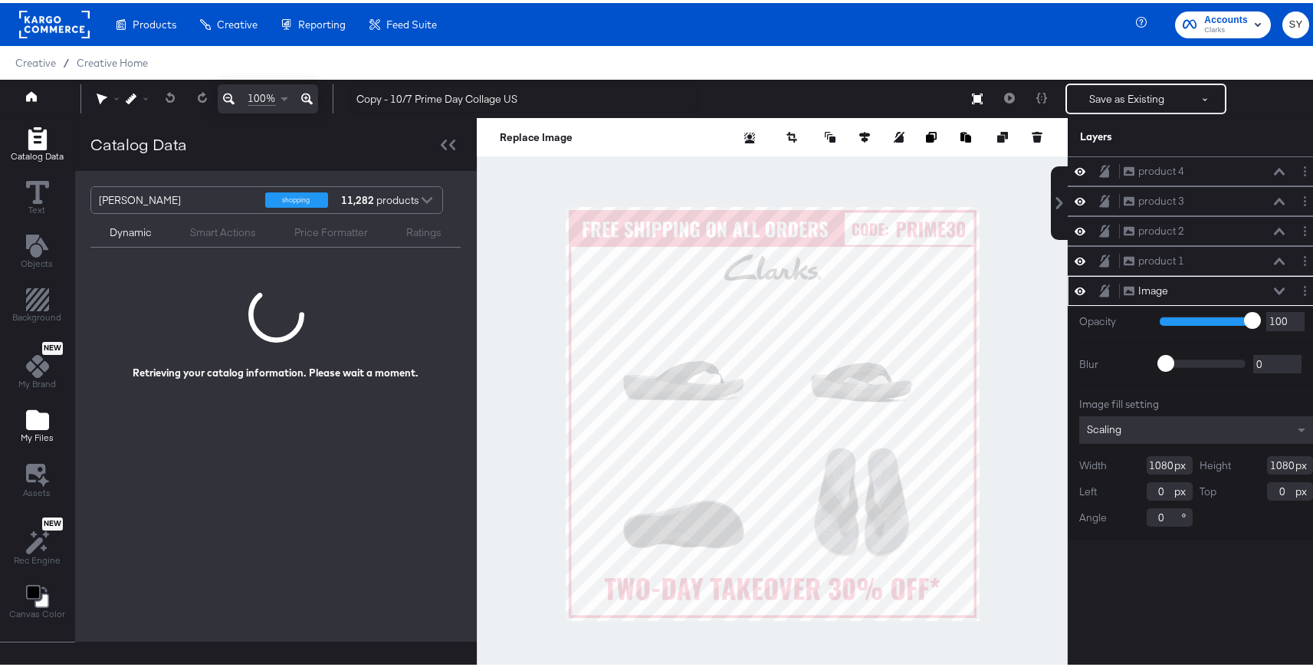
click at [31, 409] on icon "Add Files" at bounding box center [37, 417] width 23 height 20
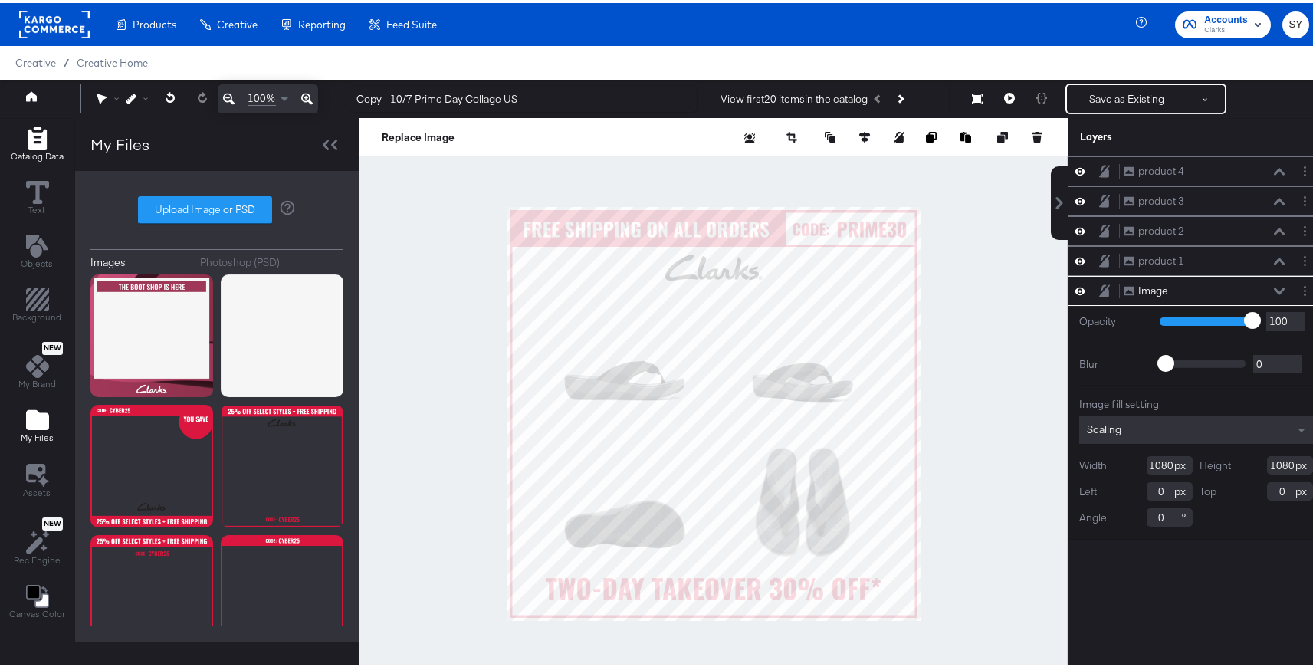
click at [40, 139] on icon "Add Rectangle" at bounding box center [37, 135] width 23 height 23
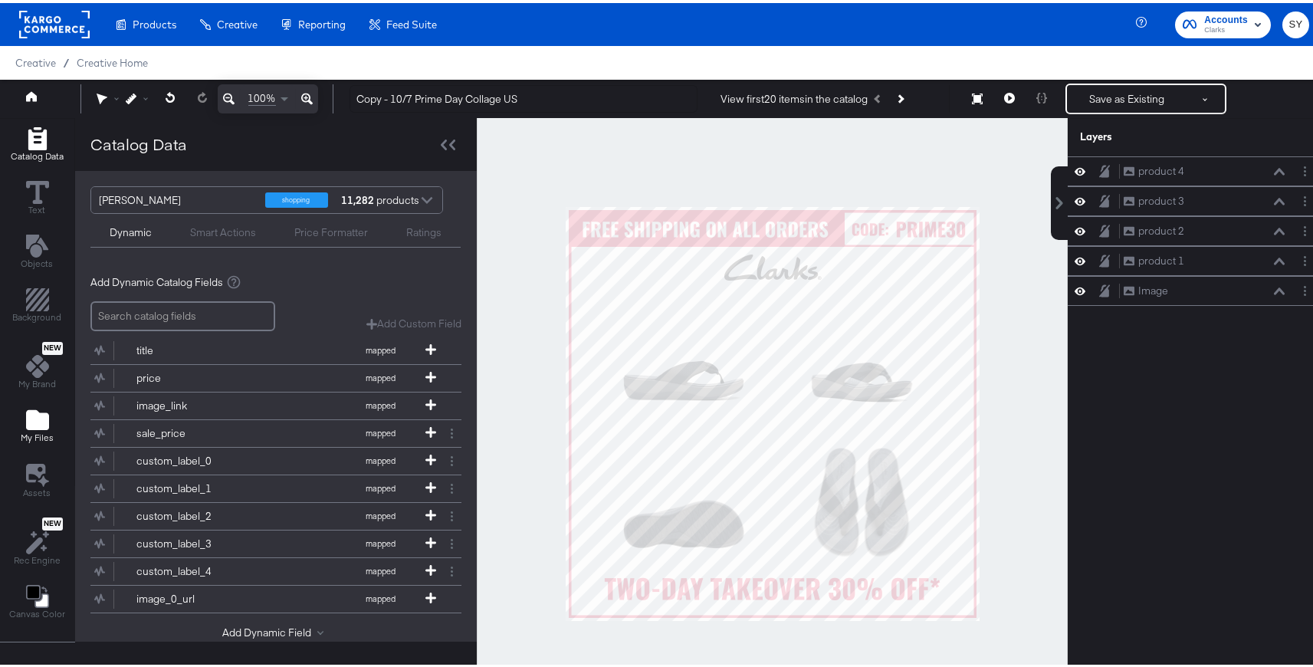
click at [38, 426] on icon "Add Files" at bounding box center [37, 417] width 23 height 20
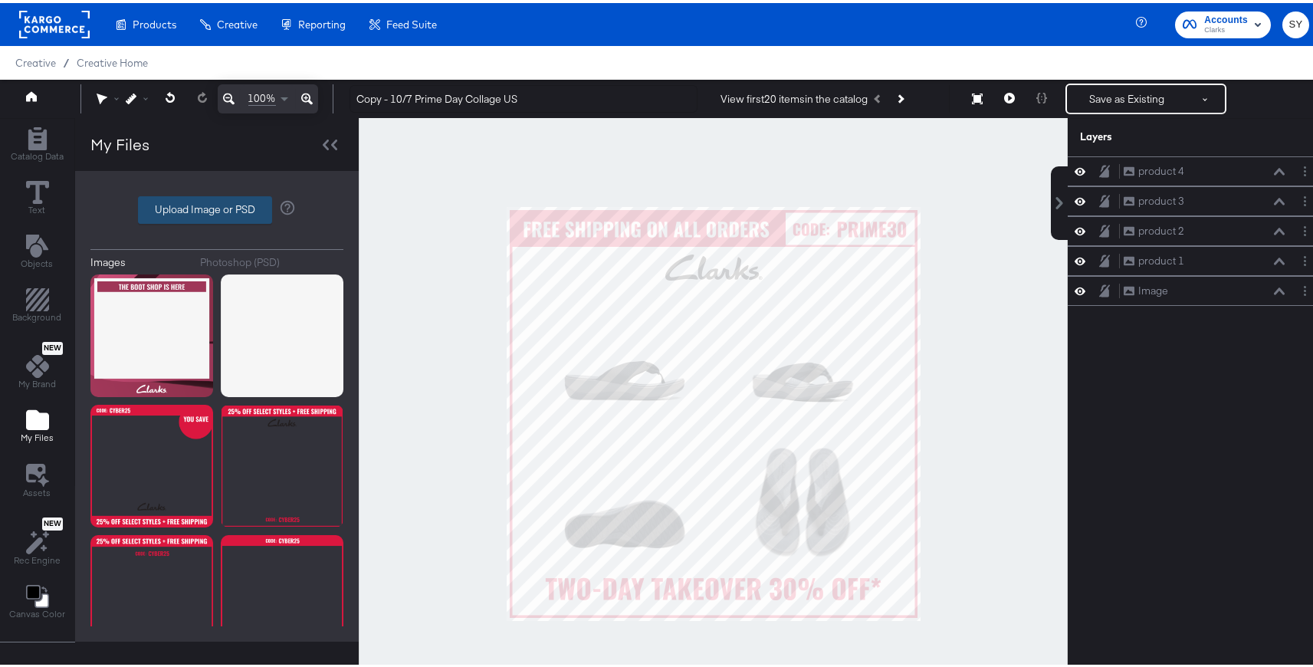
click at [188, 213] on label "Upload Image or PSD" at bounding box center [205, 207] width 133 height 26
click at [217, 207] on input "Upload Image or PSD" at bounding box center [217, 207] width 0 height 0
type input "C:\fakepath\Promo Collage - US.png"
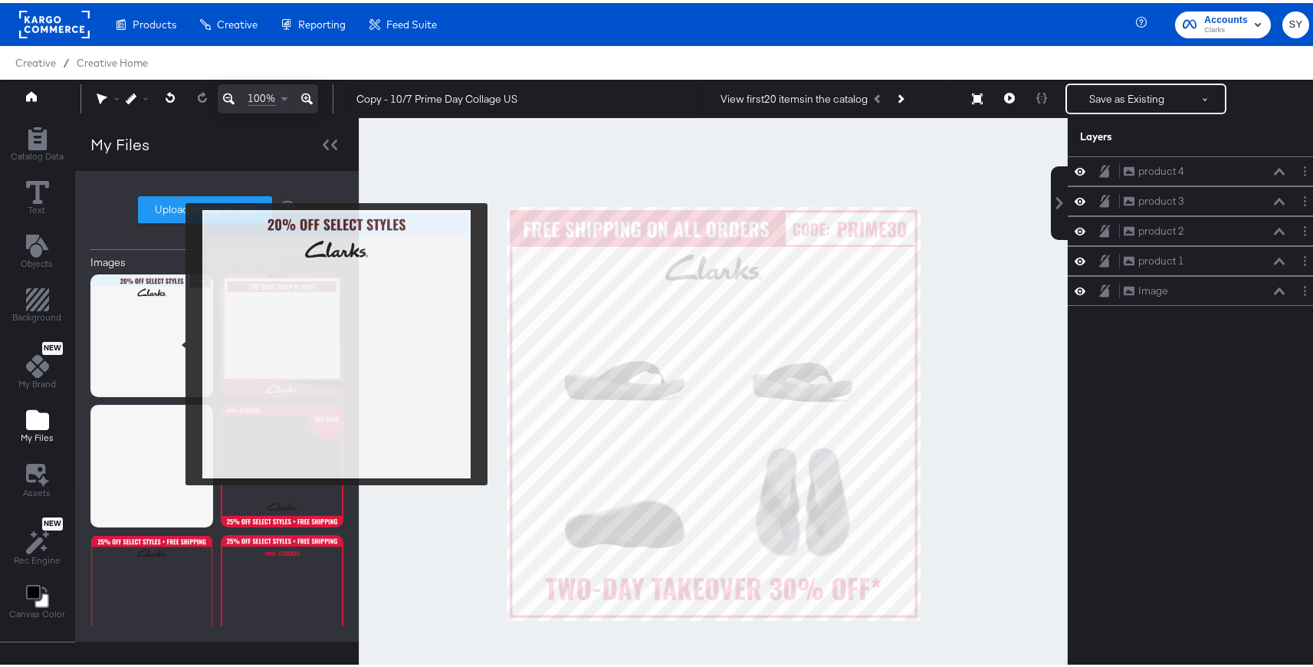
click at [175, 341] on img at bounding box center [151, 332] width 123 height 123
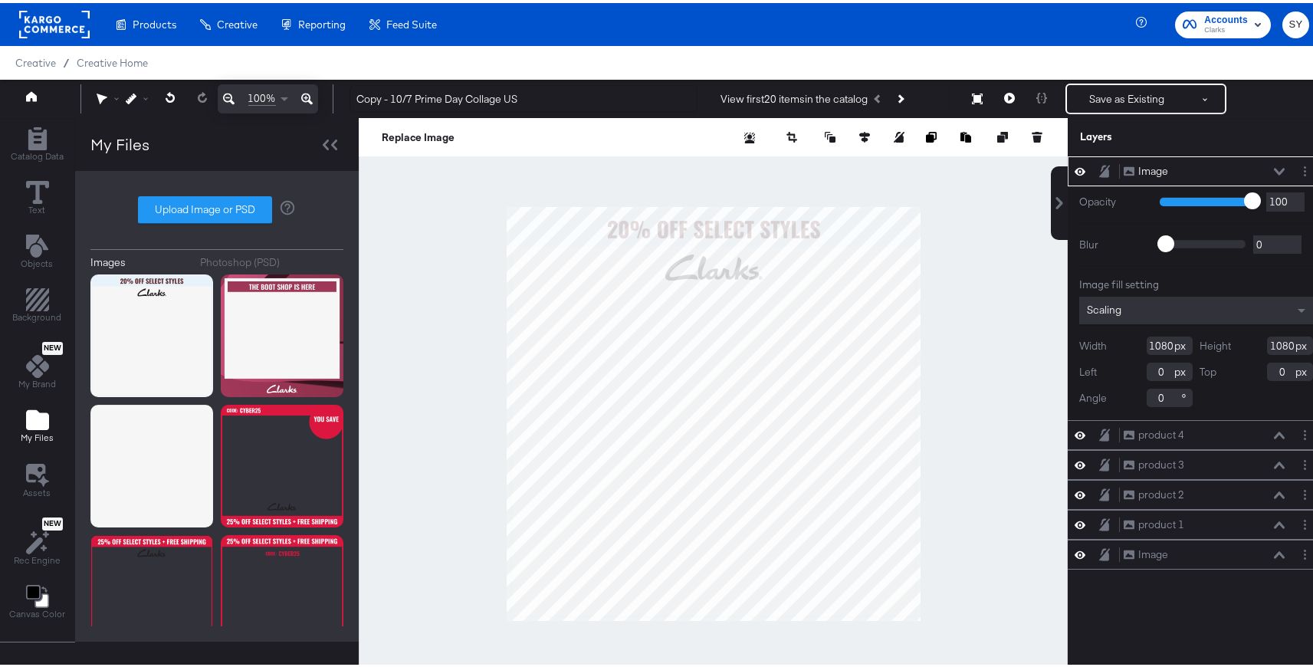
click at [1269, 175] on div "Image Image" at bounding box center [1204, 168] width 162 height 16
click at [1274, 167] on icon at bounding box center [1279, 169] width 11 height 8
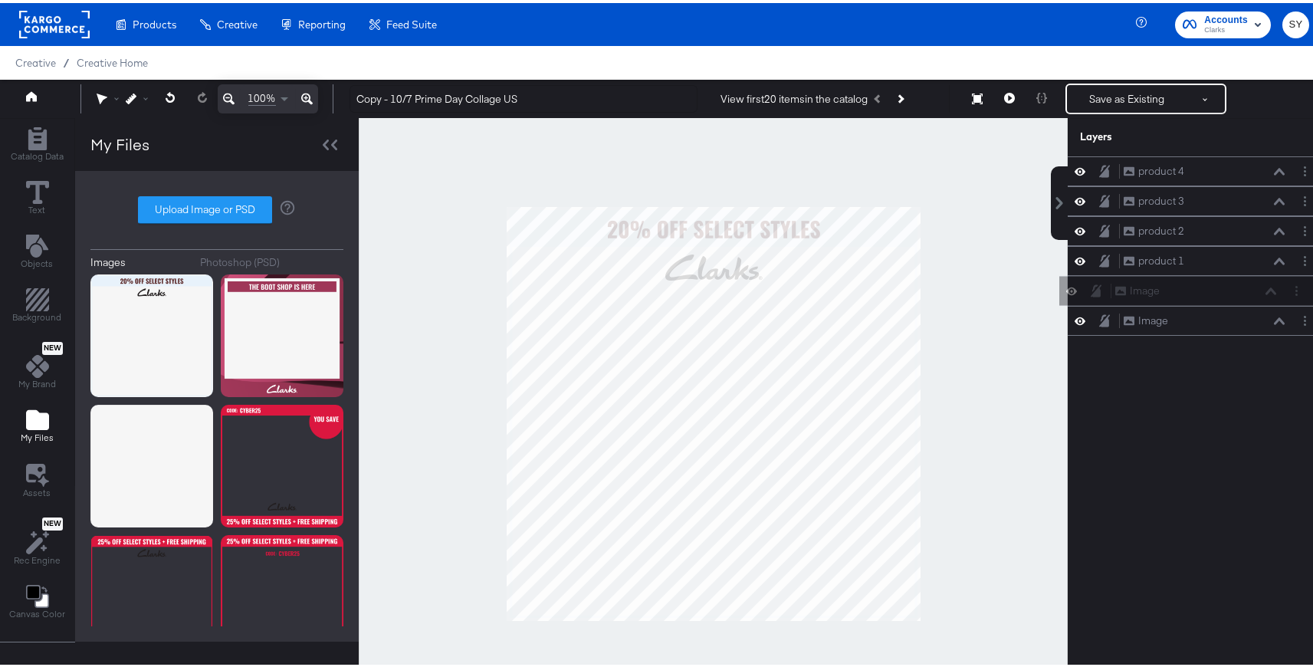
drag, startPoint x: 1224, startPoint y: 169, endPoint x: 1227, endPoint y: 297, distance: 128.0
click at [1227, 297] on div "Image Image product 4 product 4 product 3 product 3 product 2 product 2 product…" at bounding box center [1196, 242] width 257 height 179
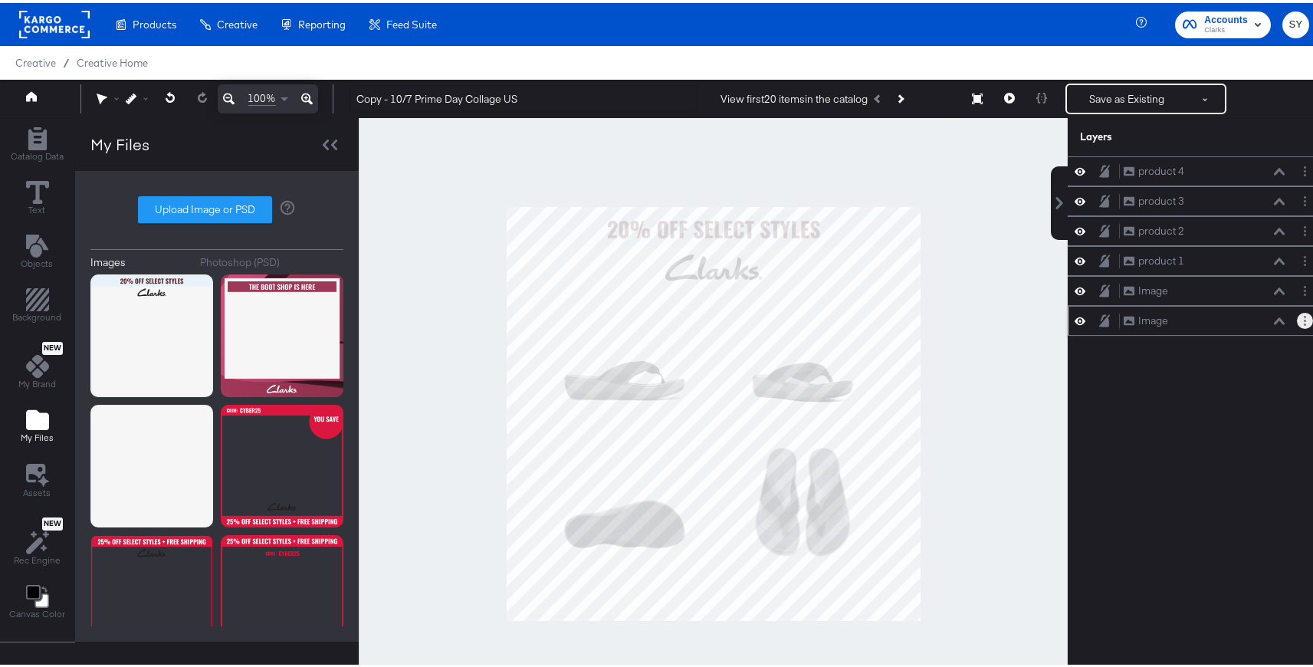
click at [1297, 316] on button "Layer Options" at bounding box center [1305, 318] width 16 height 16
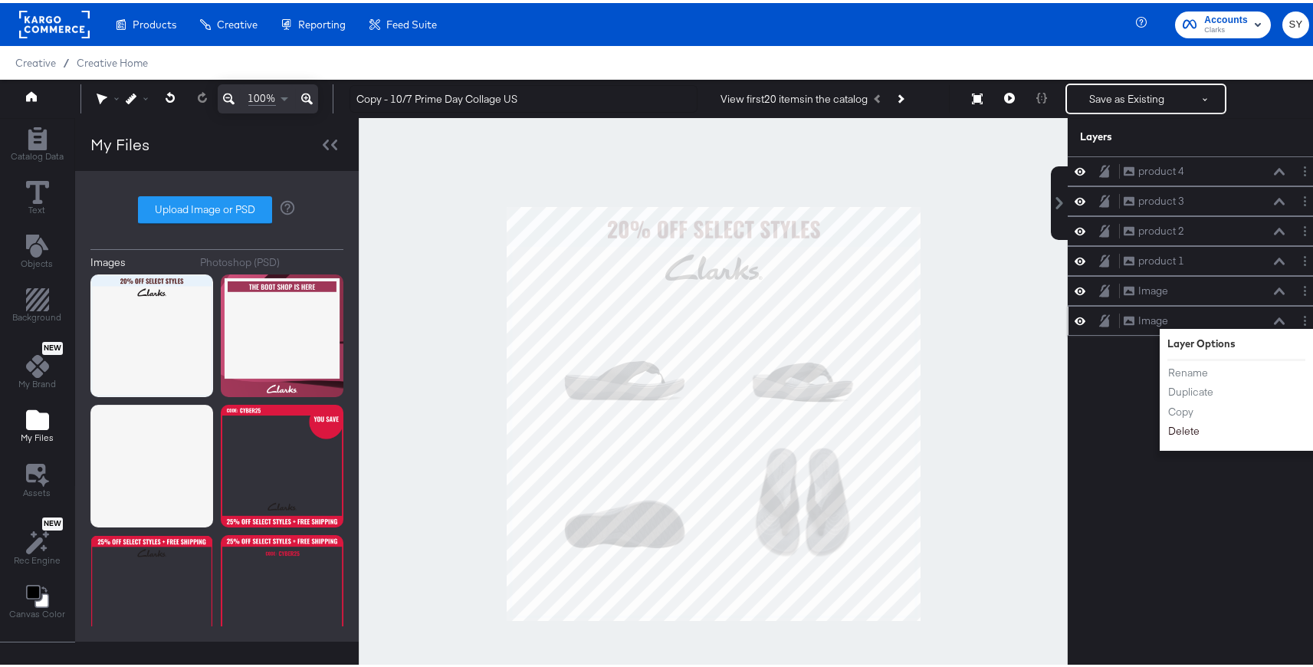
click at [1173, 431] on button "Delete" at bounding box center [1183, 428] width 33 height 16
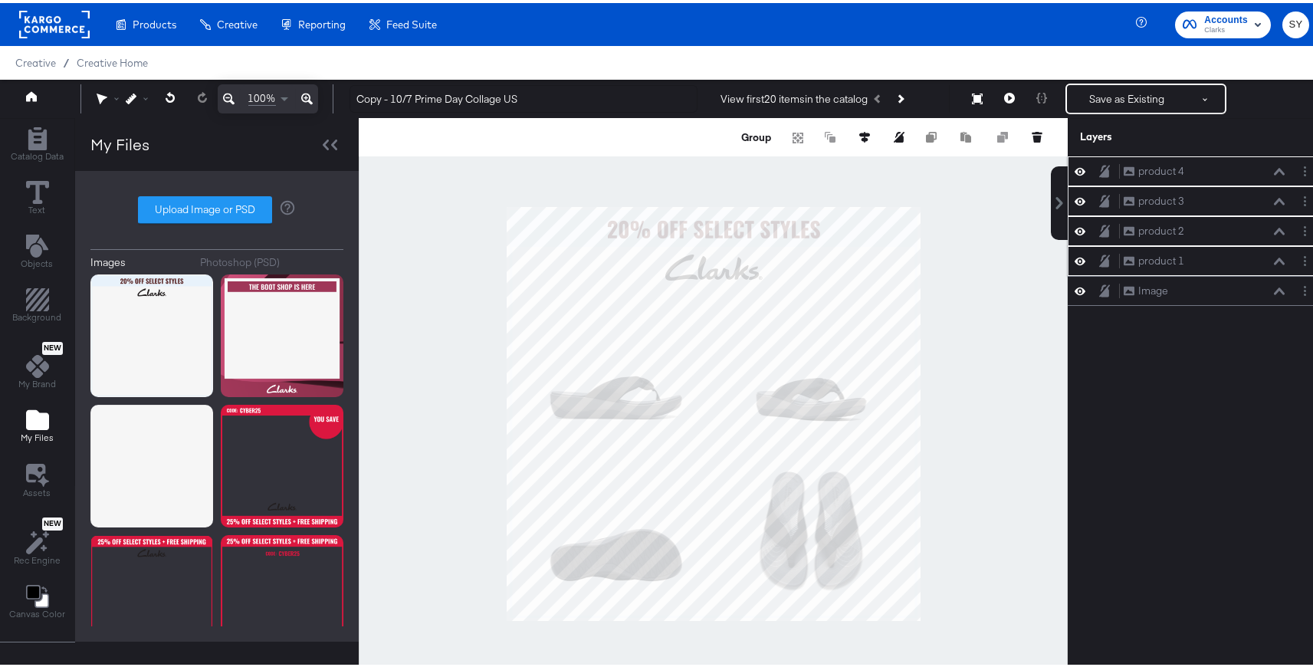
click at [991, 333] on div at bounding box center [713, 410] width 709 height 591
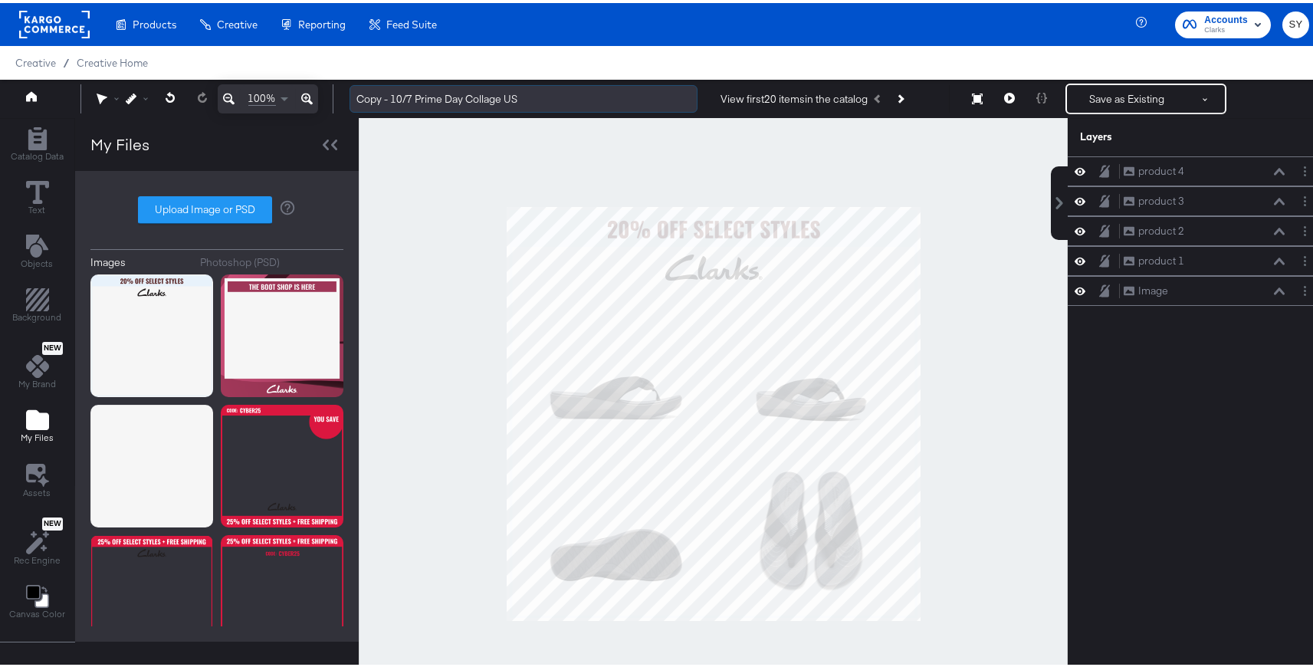
drag, startPoint x: 462, startPoint y: 98, endPoint x: 353, endPoint y: 98, distance: 108.8
click at [353, 98] on input "Copy - 10/7 Prime Day Collage US" at bounding box center [523, 96] width 348 height 28
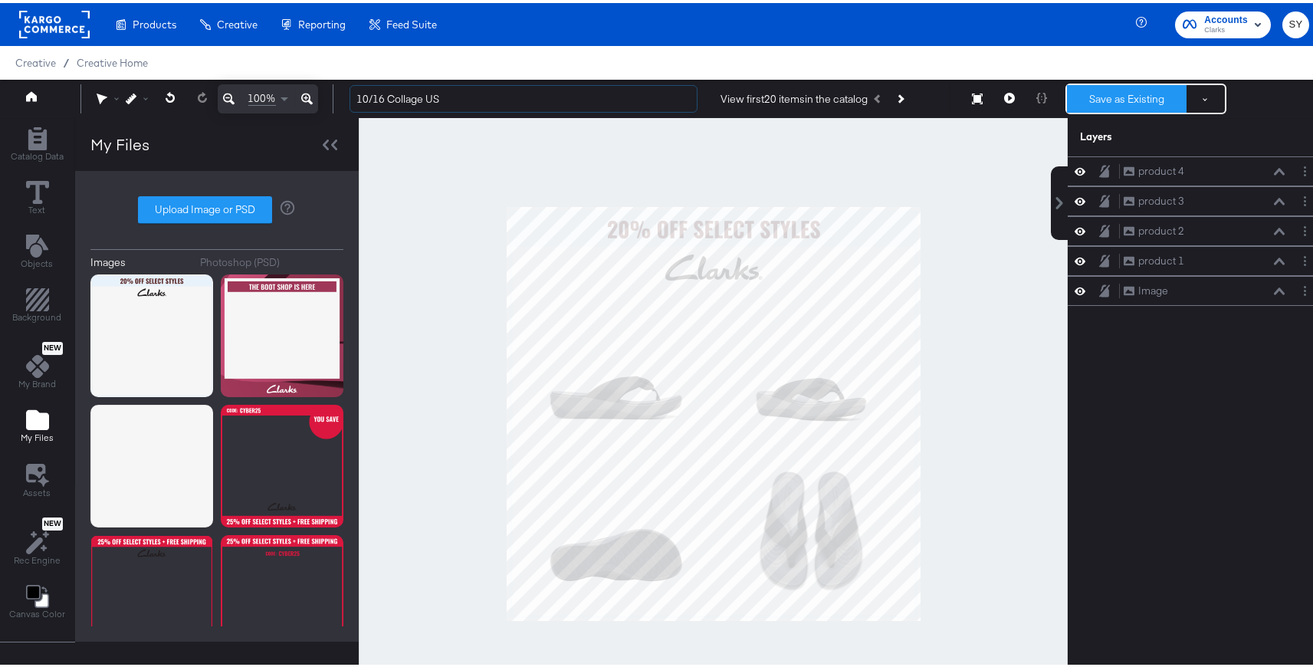
type input "10/16 Collage US"
click at [1151, 92] on button "Save as Existing" at bounding box center [1127, 96] width 120 height 28
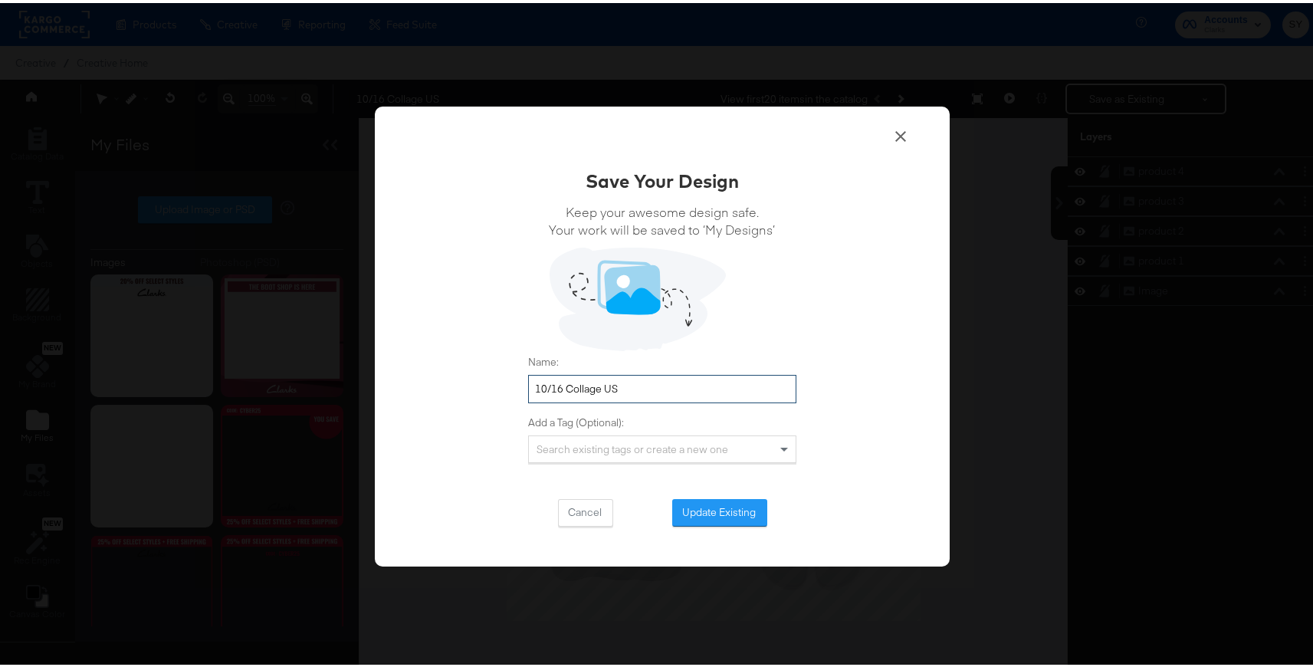
click at [561, 386] on input "10/16 Collage US" at bounding box center [662, 386] width 268 height 28
type input "10/16 Promo Collage US"
click at [685, 503] on button "Update Existing" at bounding box center [719, 510] width 95 height 28
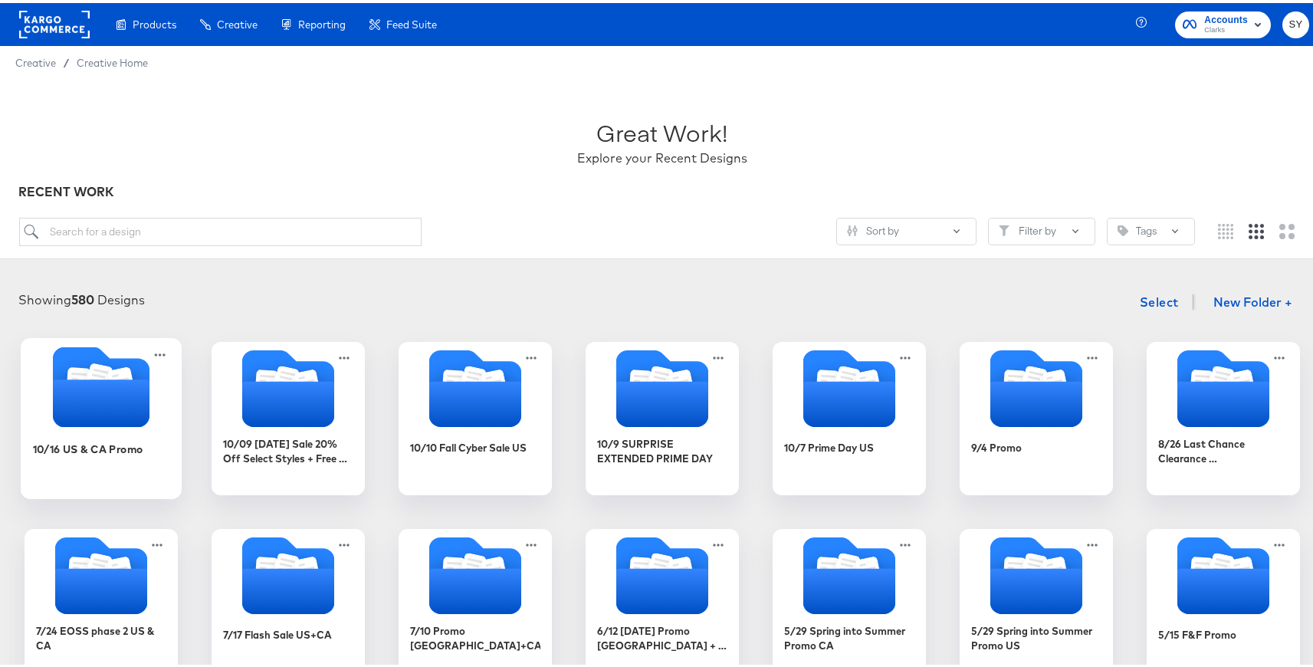
click at [97, 413] on icon "Folder" at bounding box center [101, 400] width 97 height 48
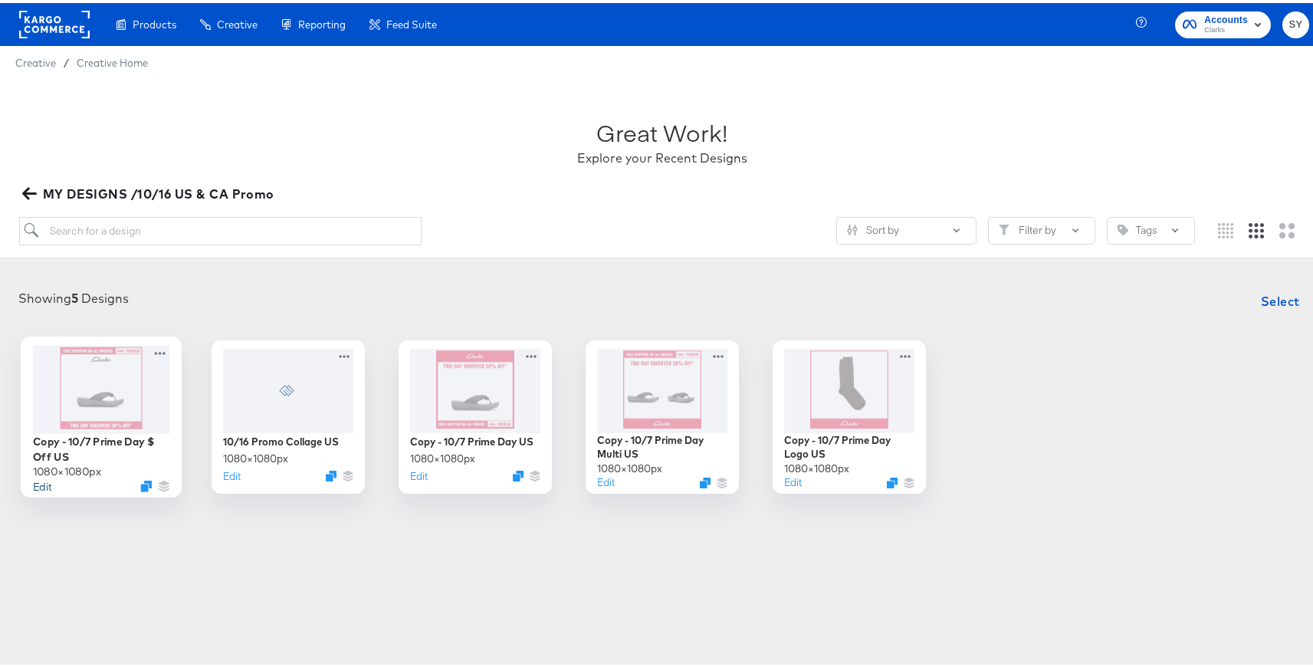
click at [33, 482] on button "Edit" at bounding box center [42, 482] width 18 height 15
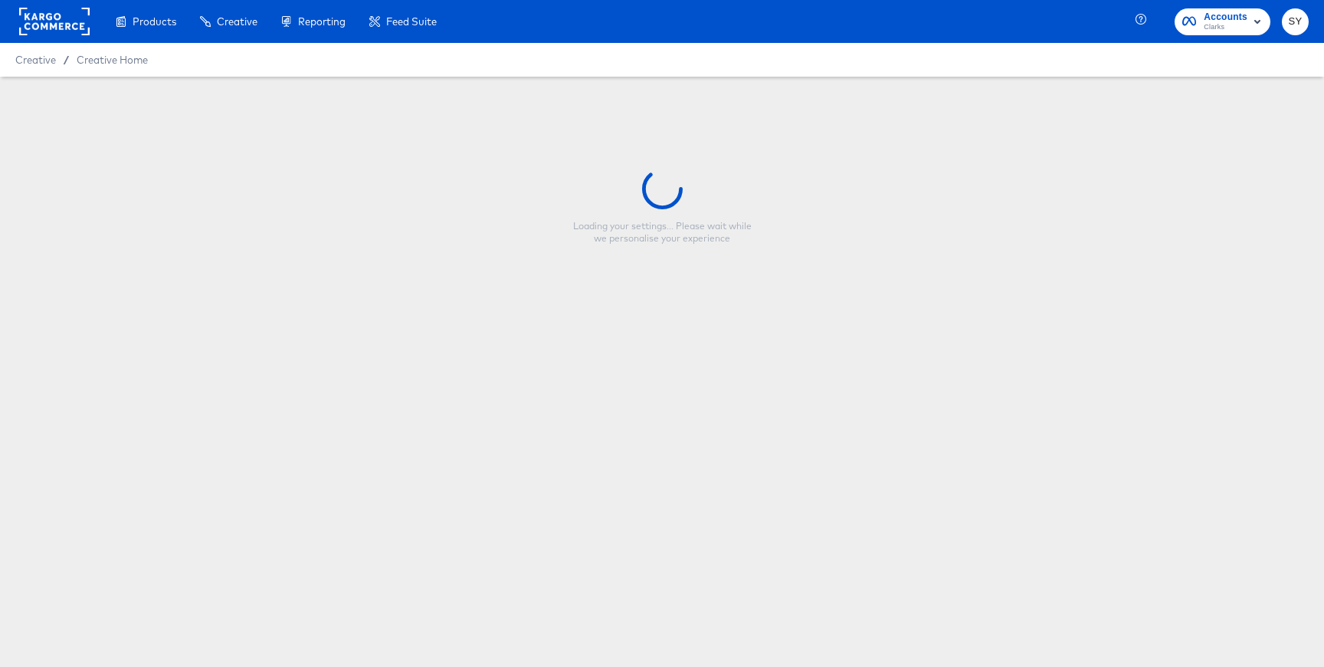
type input "Copy - 10/7 Prime Day $ Off US"
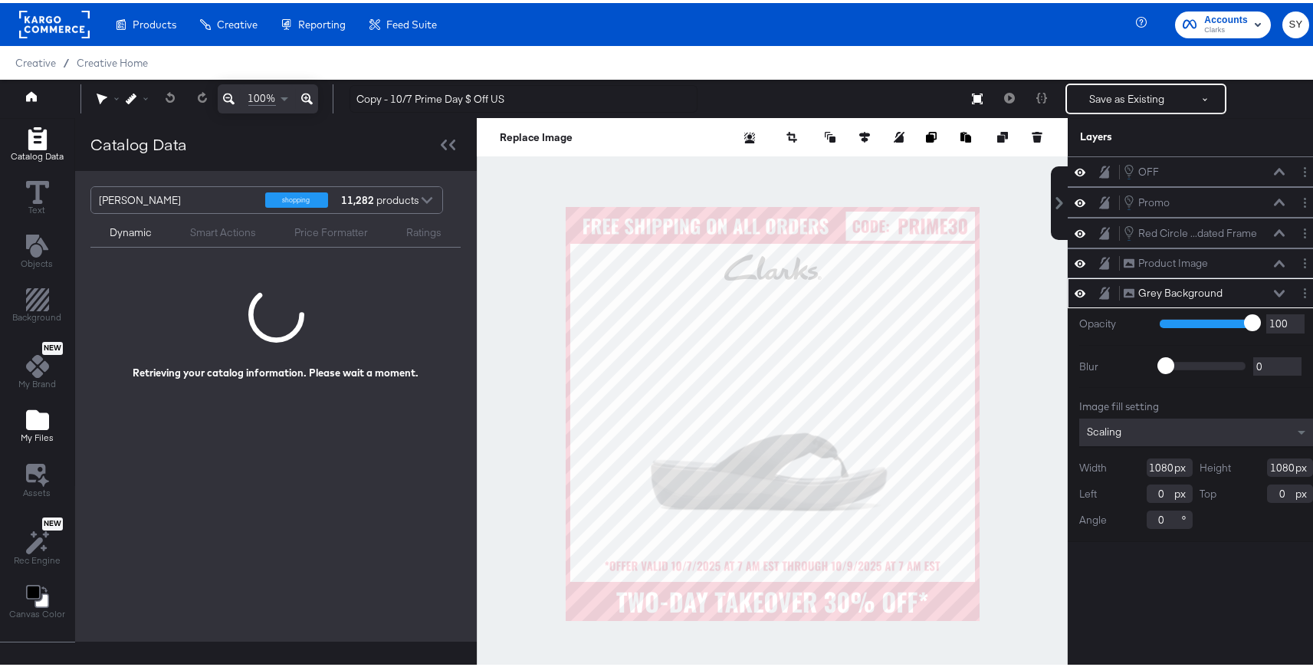
click at [31, 414] on icon "Add Files" at bounding box center [37, 417] width 23 height 20
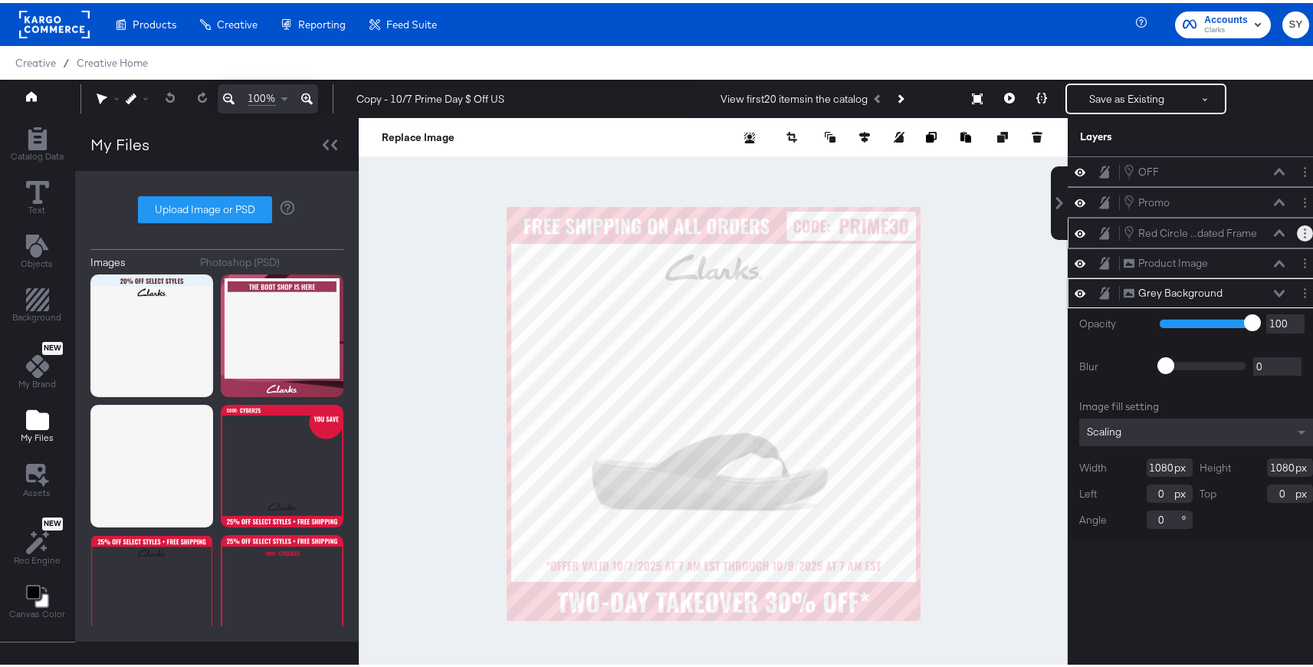
click at [1297, 229] on button "Layer Options" at bounding box center [1305, 230] width 16 height 16
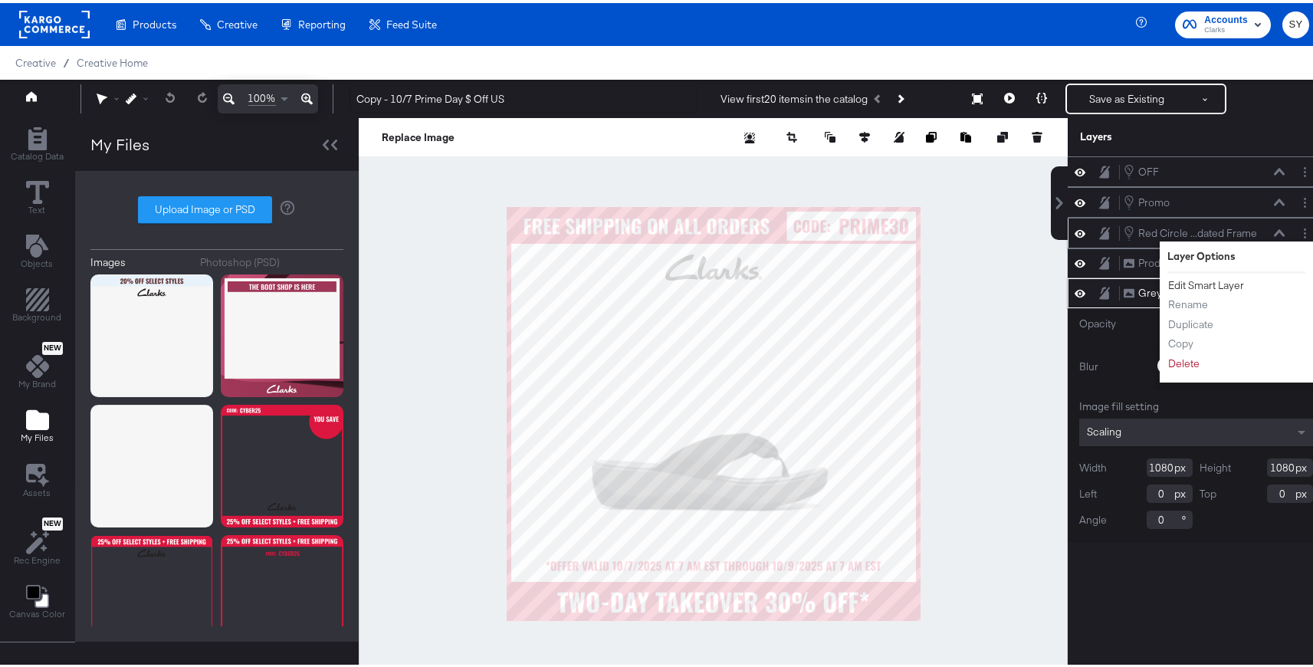
click at [1186, 287] on button "Edit Smart Layer" at bounding box center [1205, 282] width 77 height 16
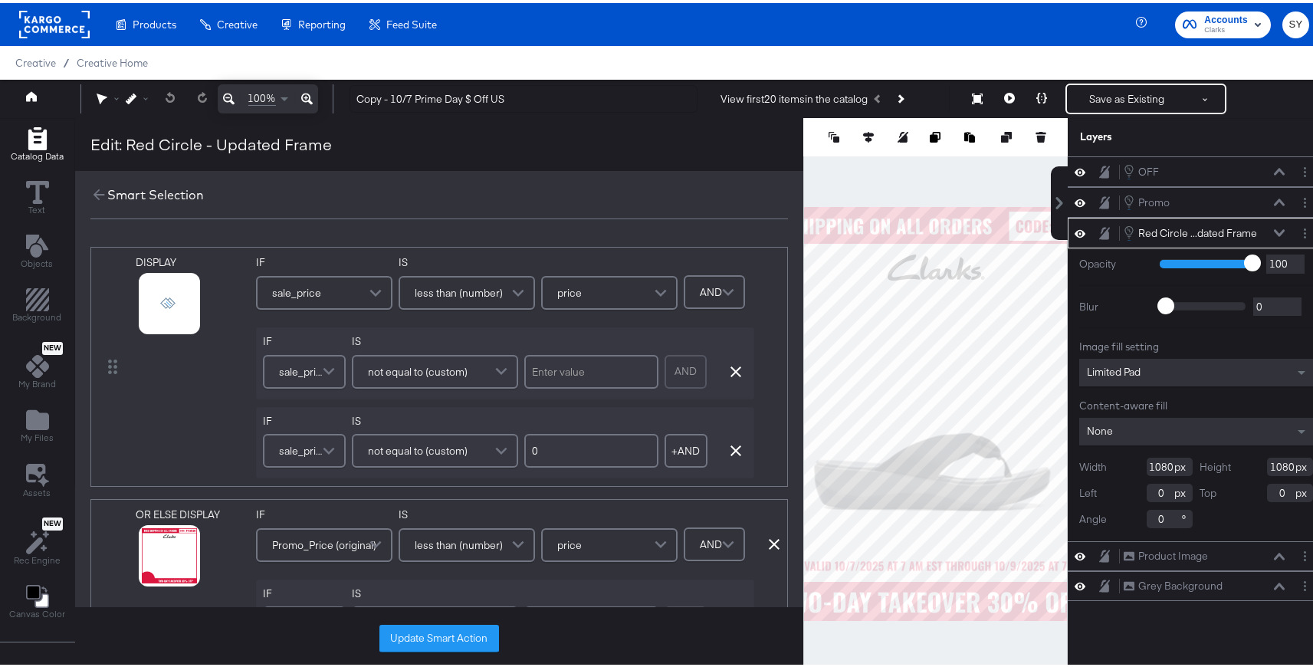
click at [1192, 279] on div "Opacity 1 100 100 Blur 0 2000 0 Image fill setting Limited Pad Content-aware fi…" at bounding box center [1196, 391] width 257 height 293
click at [149, 319] on icon at bounding box center [150, 319] width 11 height 11
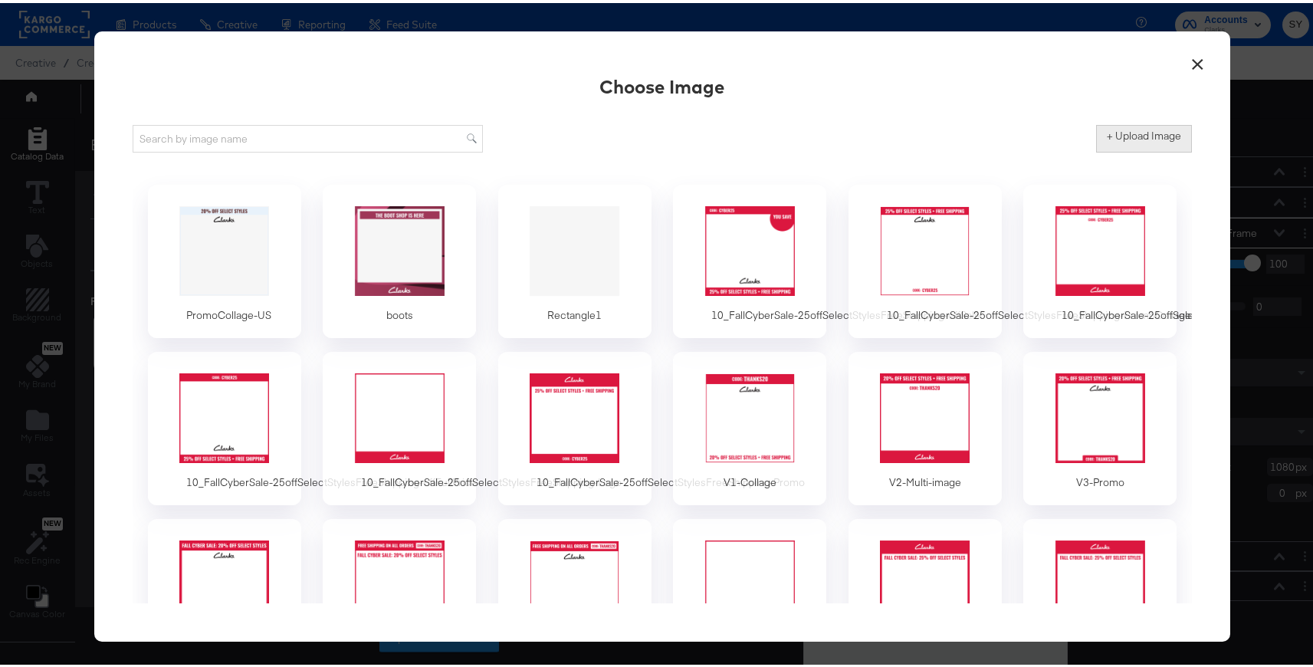
click at [1149, 137] on label "+ Upload Image" at bounding box center [1144, 133] width 74 height 15
click at [1149, 149] on input "+ Upload Image" at bounding box center [1271, 149] width 350 height 0
click at [1136, 130] on label "+ Upload Image" at bounding box center [1144, 133] width 74 height 15
click at [1136, 149] on input "+ Upload Image" at bounding box center [1271, 149] width 350 height 0
type input "C:\fakepath\$ Off - US 6.png"
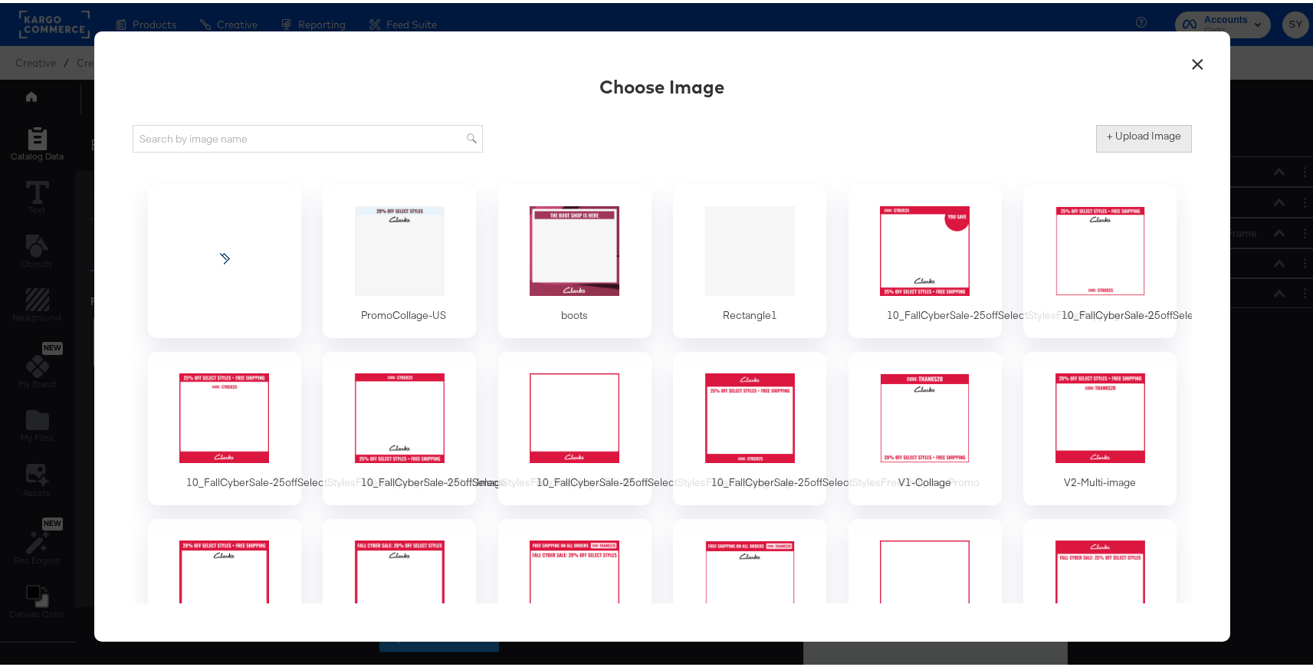
click at [1148, 129] on label "+ Upload Image" at bounding box center [1144, 133] width 74 height 15
click at [1148, 149] on input "+ Upload Image" at bounding box center [1271, 149] width 350 height 0
type input "C:\fakepath\$ Off - US 7.png"
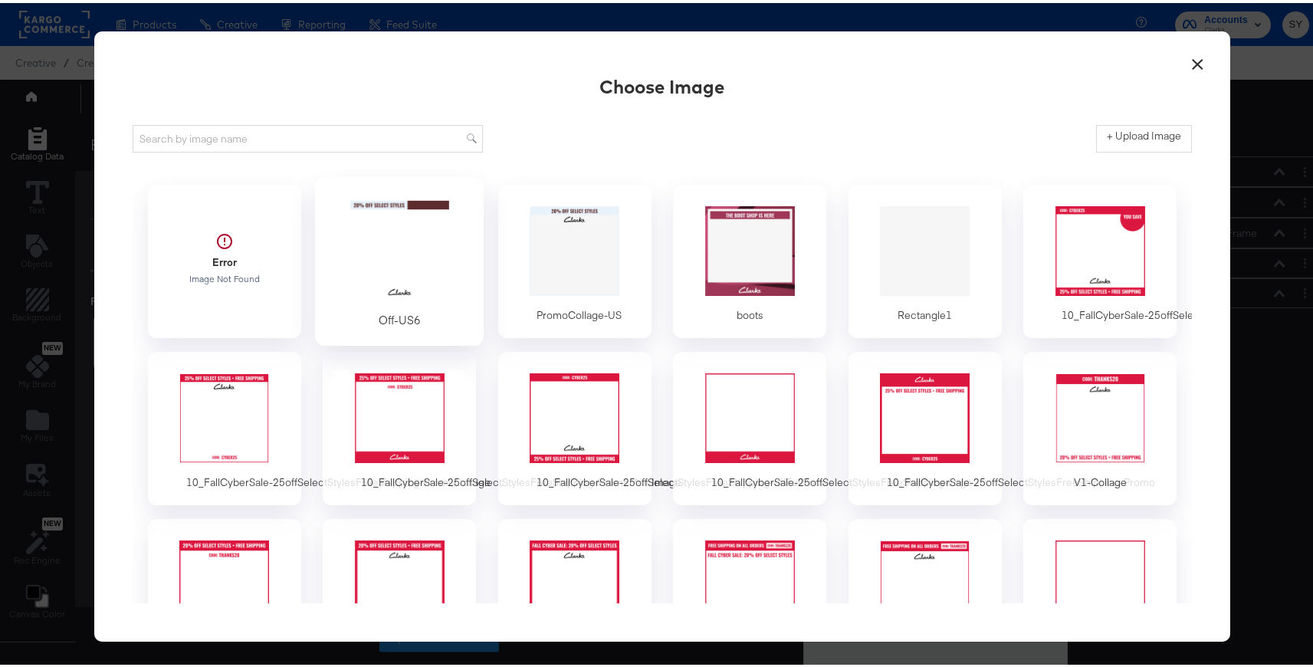
click at [369, 263] on div at bounding box center [399, 248] width 143 height 106
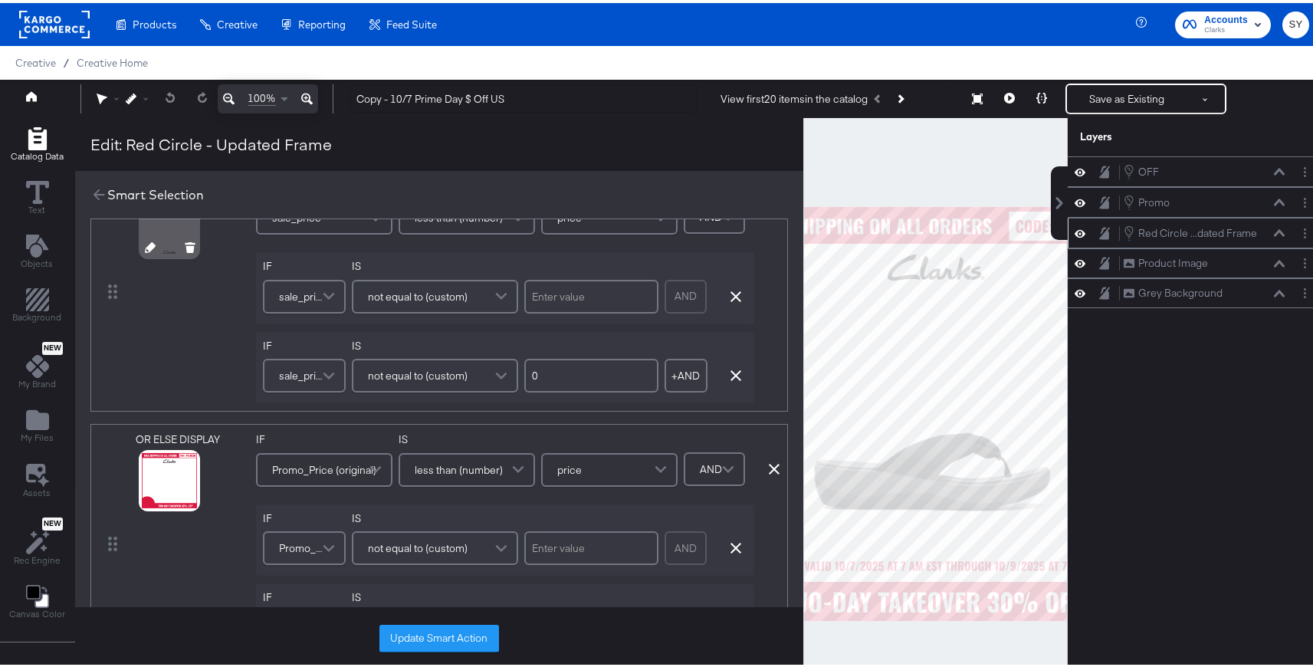
scroll to position [97, 0]
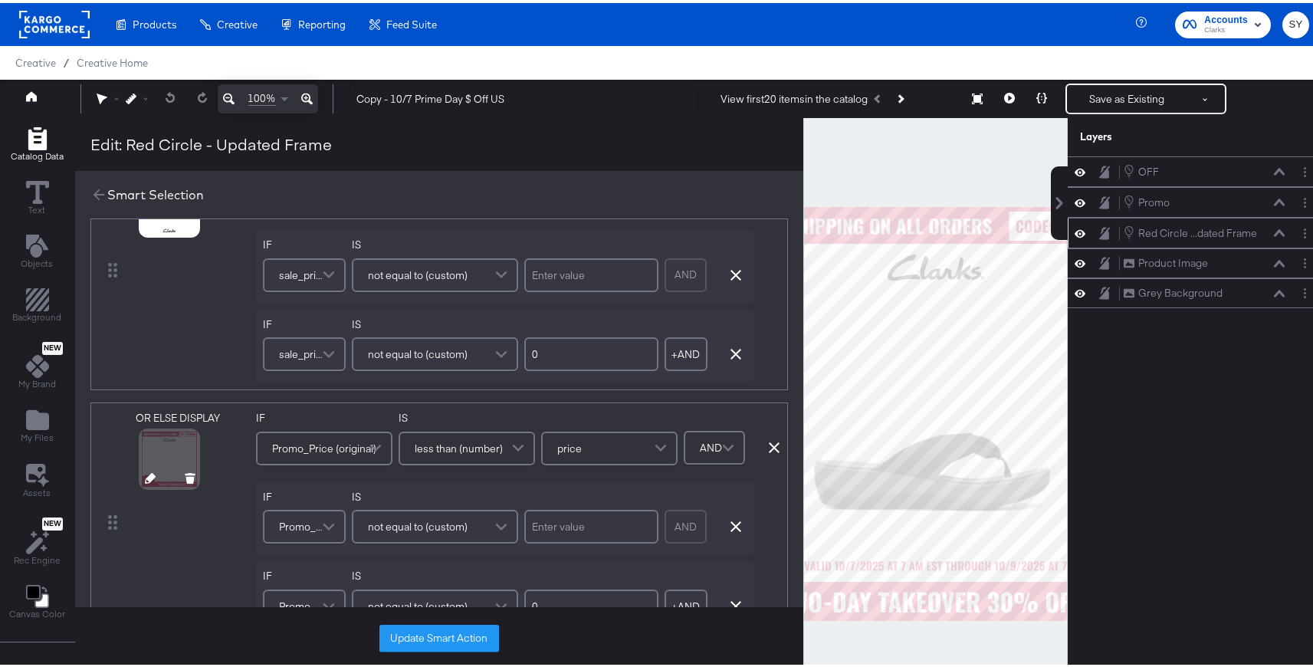
click at [155, 471] on div at bounding box center [169, 455] width 55 height 55
click at [149, 474] on icon at bounding box center [150, 475] width 11 height 11
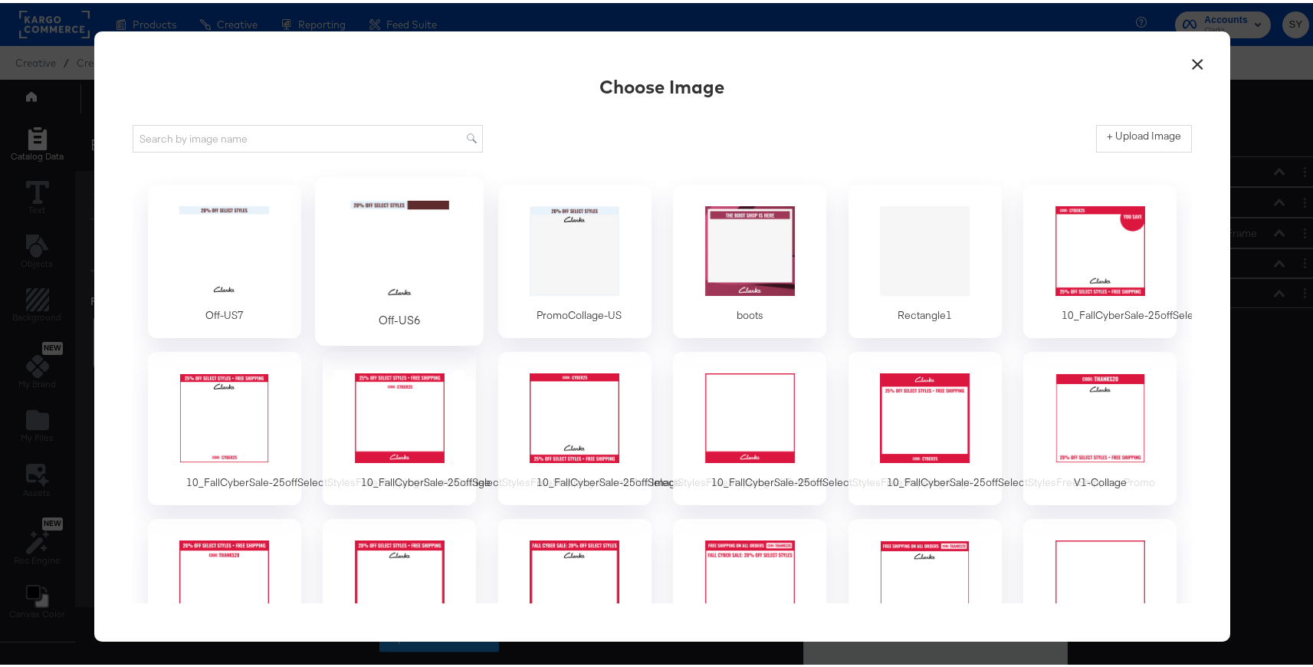
click at [426, 235] on div at bounding box center [399, 248] width 143 height 106
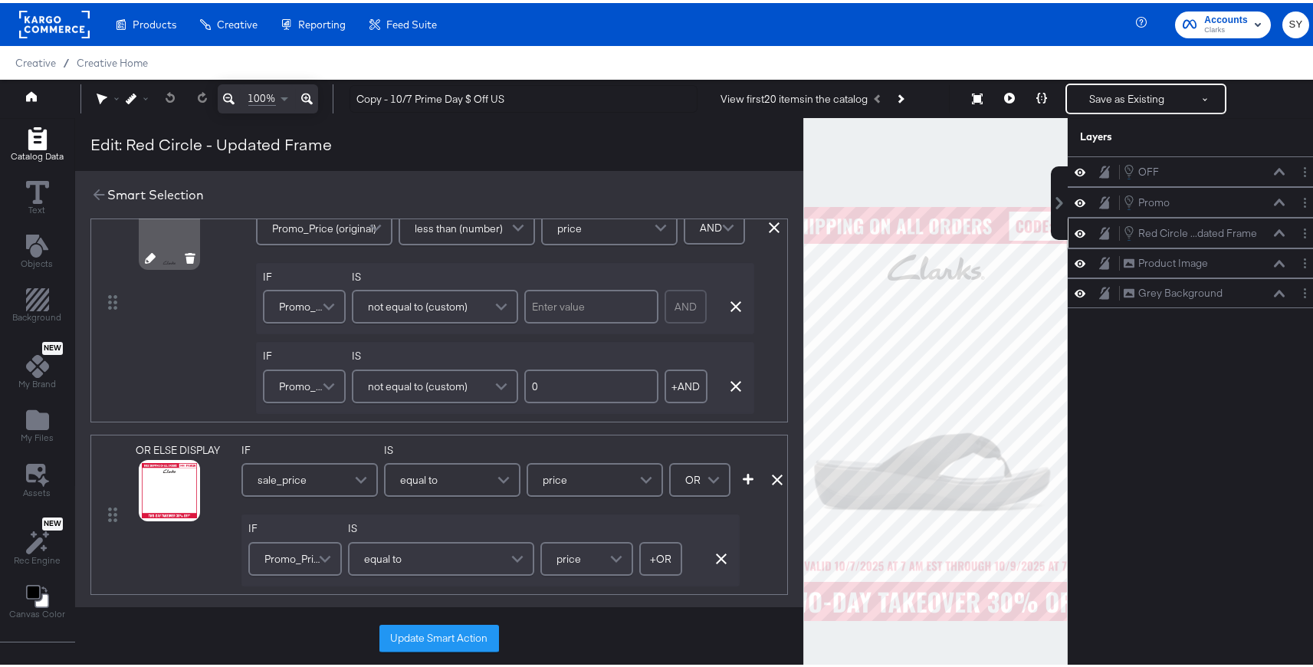
scroll to position [327, 0]
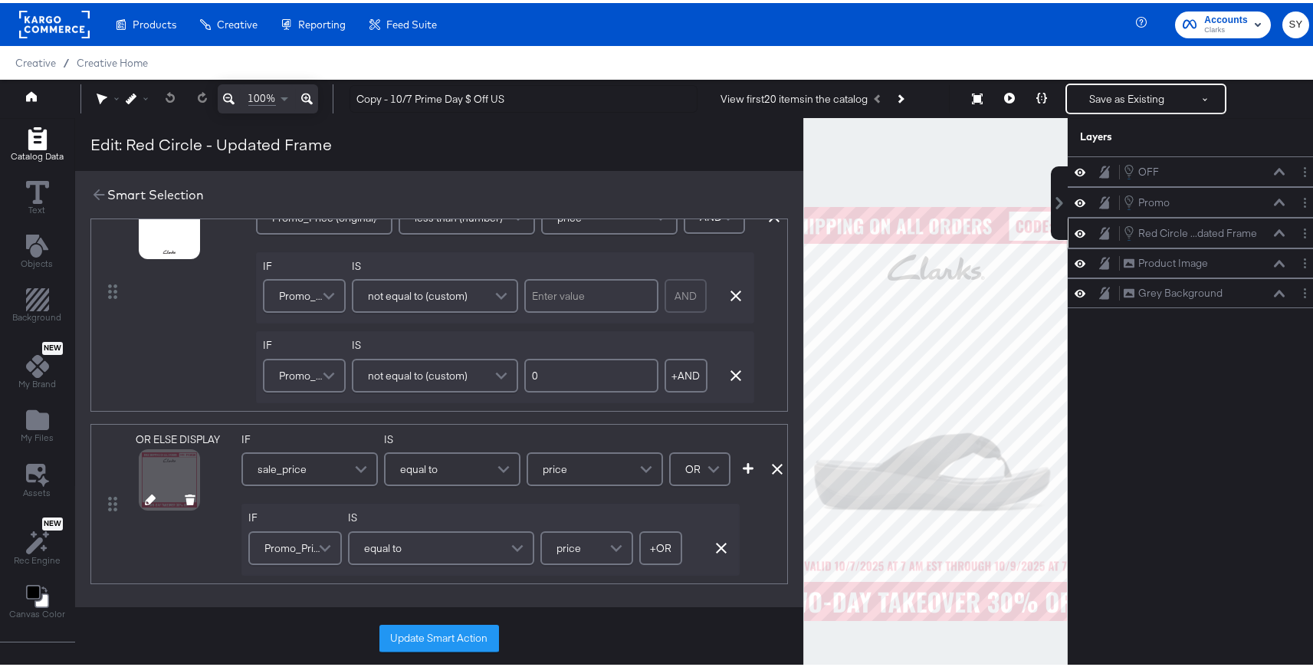
click at [145, 501] on icon at bounding box center [150, 496] width 11 height 11
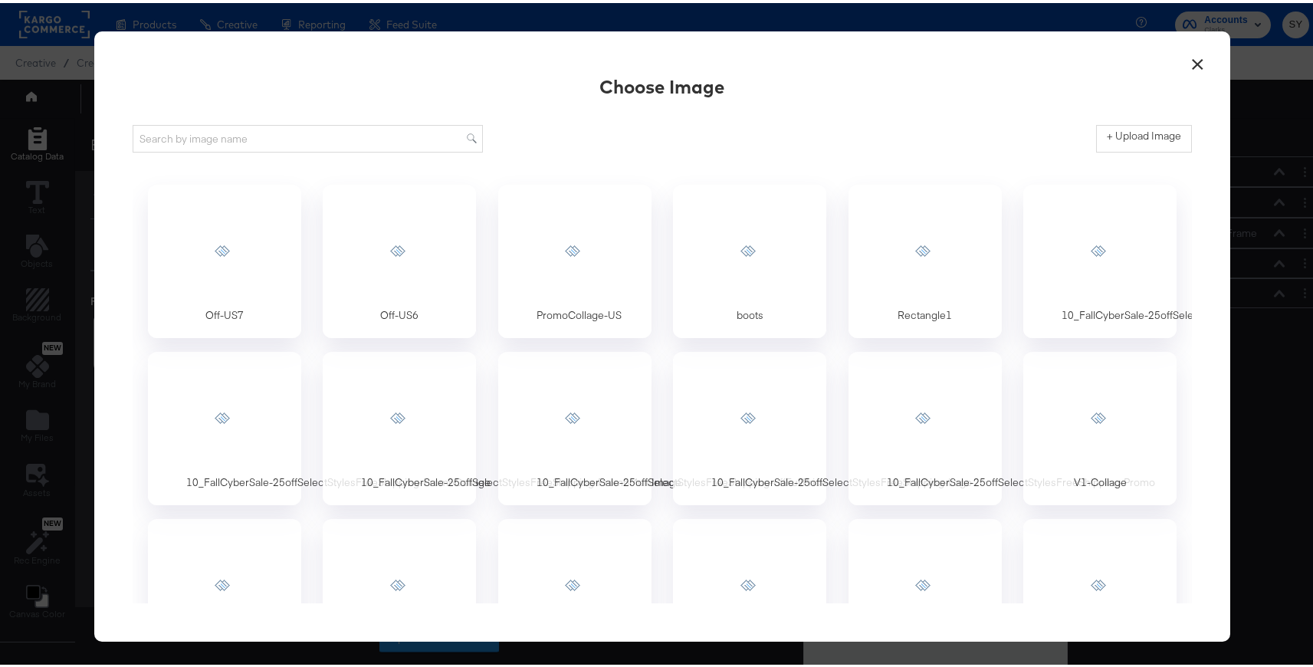
scroll to position [0, 0]
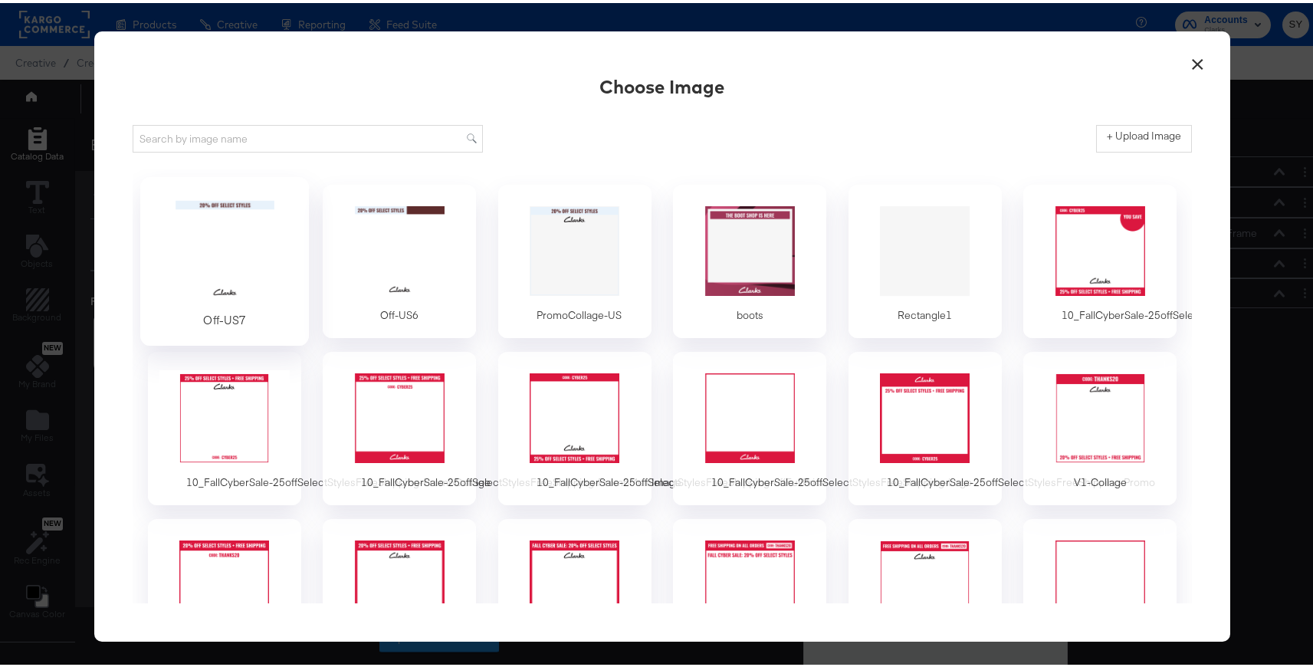
click at [239, 270] on div at bounding box center [224, 248] width 143 height 106
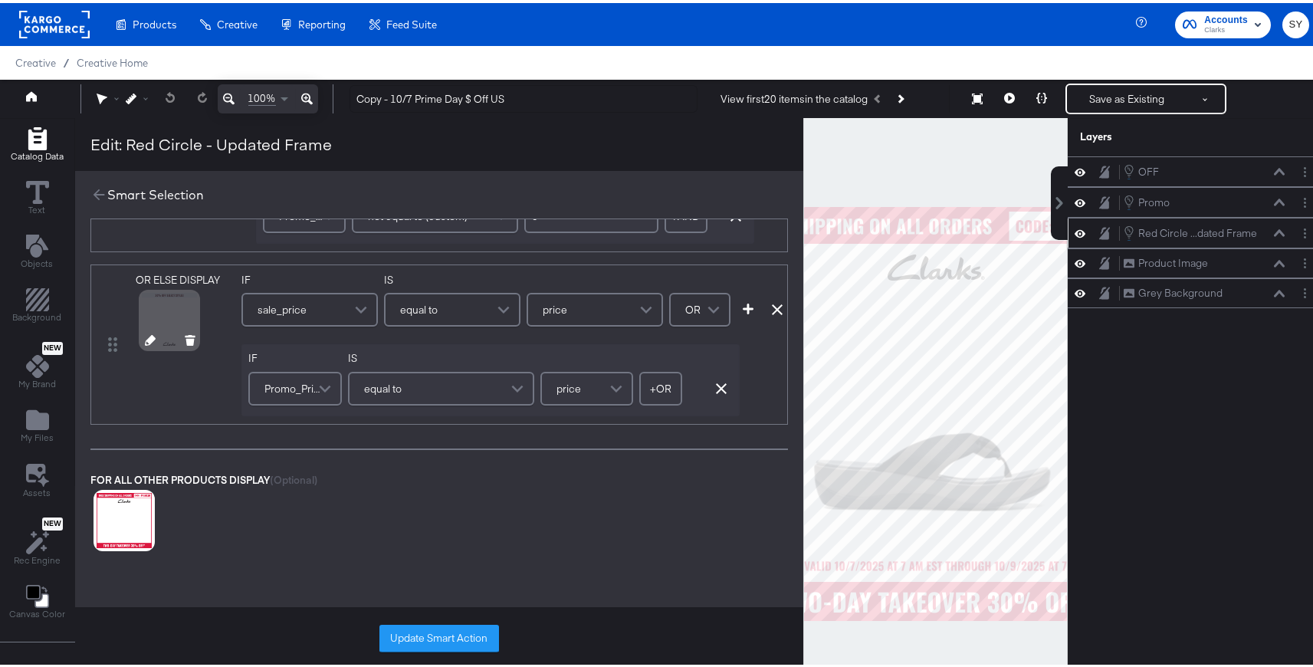
scroll to position [488, 0]
click at [100, 538] on icon at bounding box center [105, 535] width 11 height 11
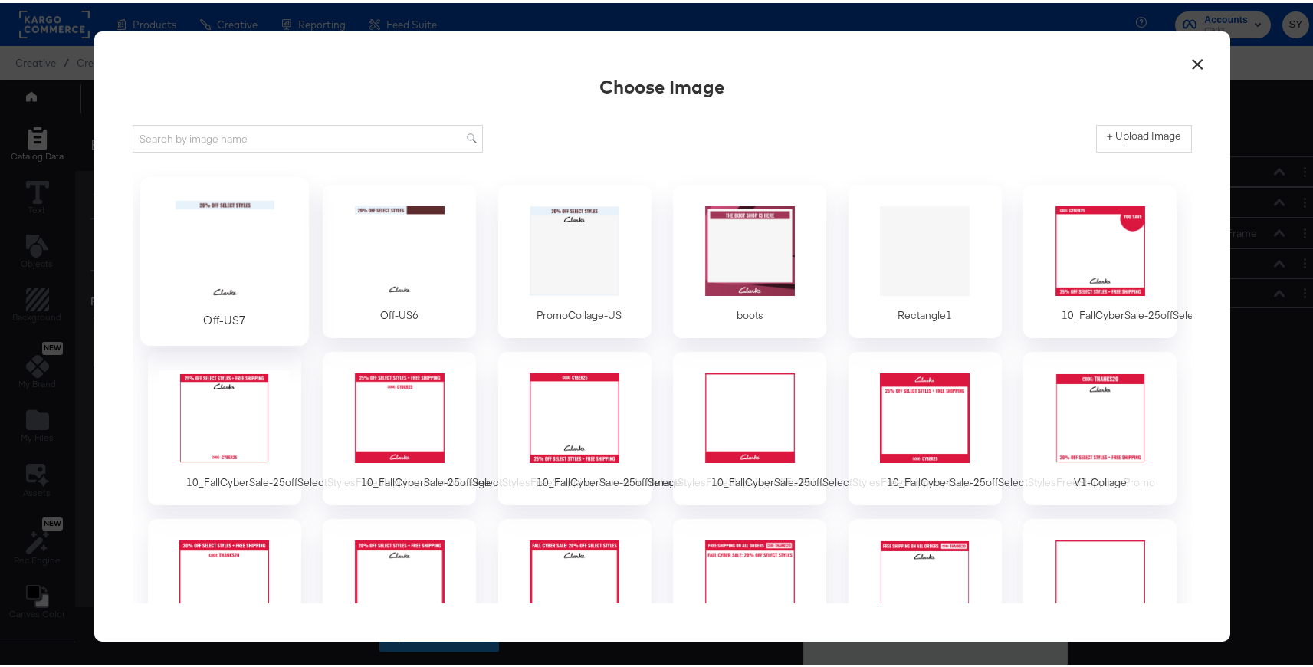
click at [228, 274] on div at bounding box center [224, 248] width 143 height 106
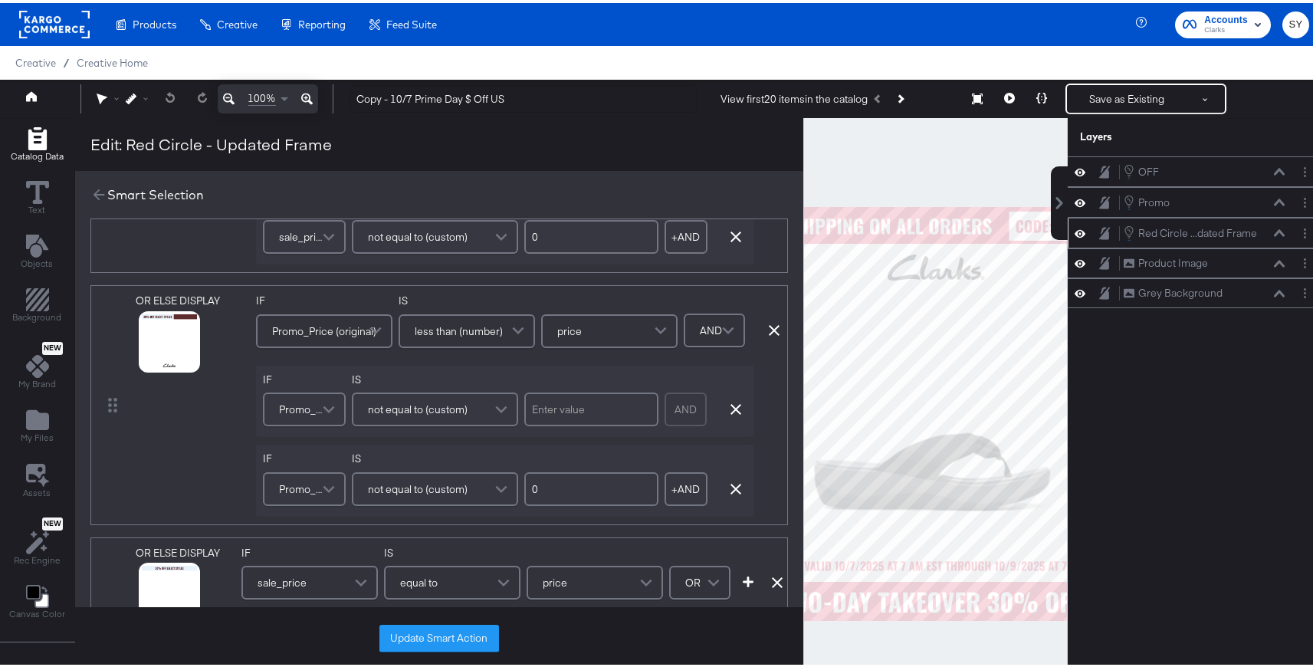
scroll to position [244, 0]
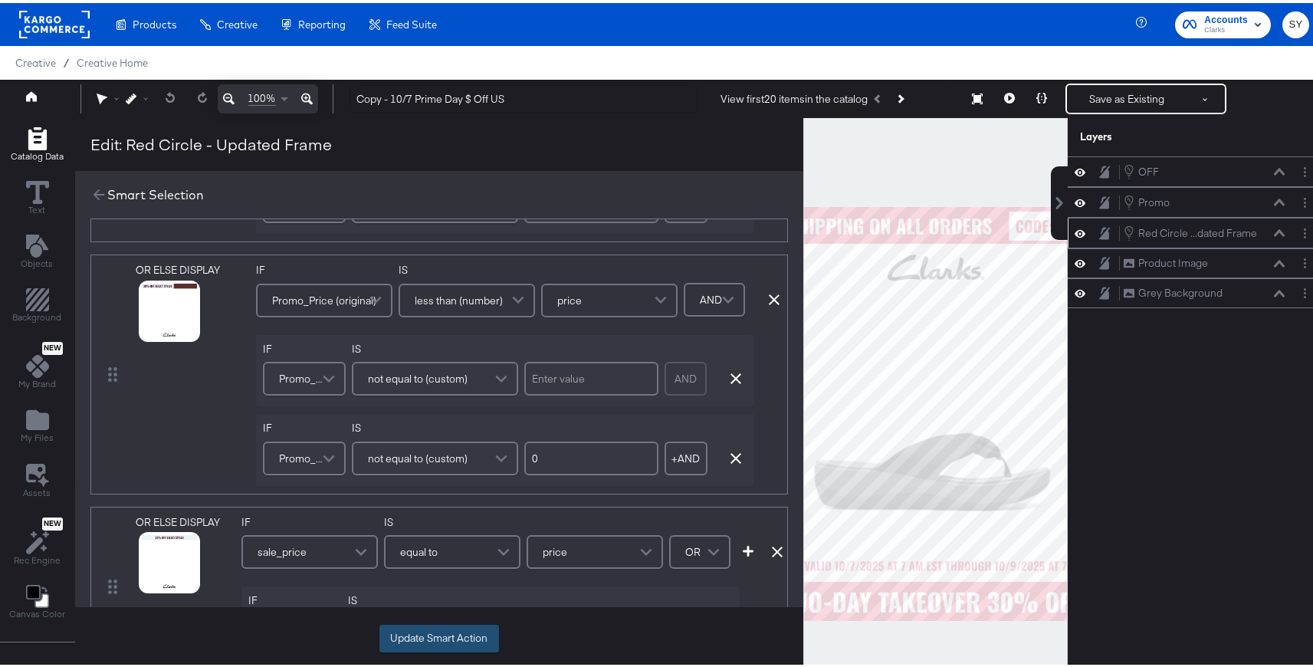
click at [460, 625] on button "Update Smart Action" at bounding box center [439, 636] width 120 height 28
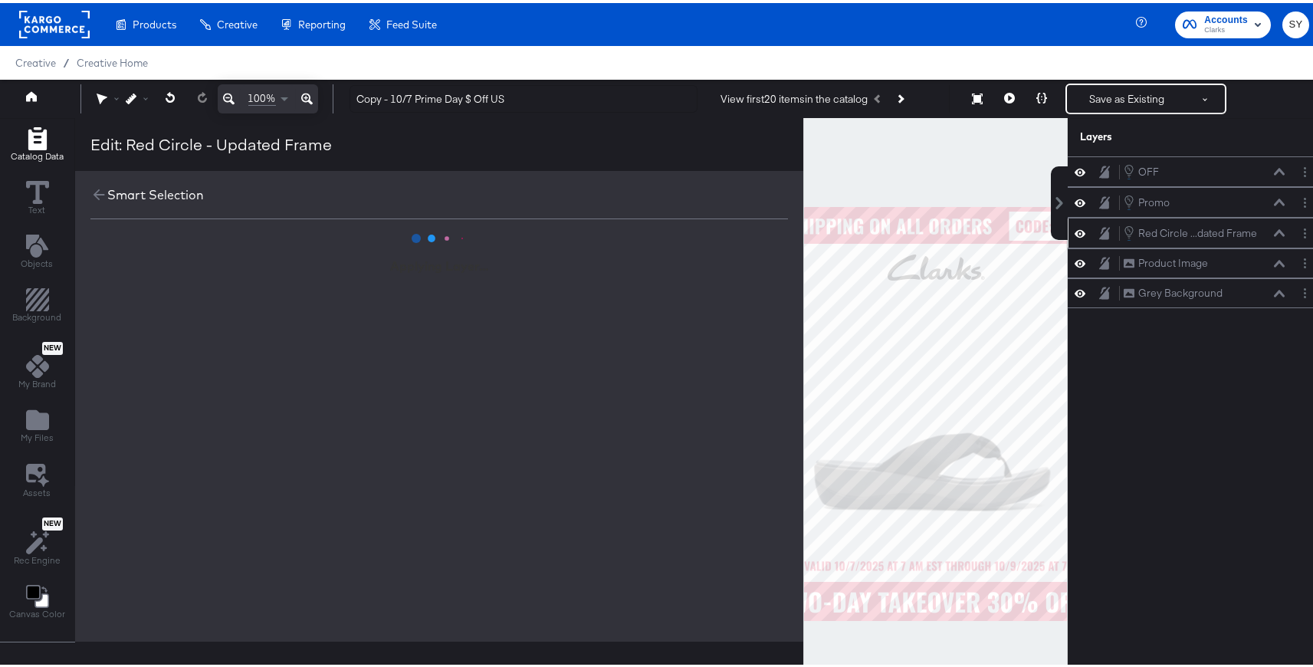
scroll to position [0, 0]
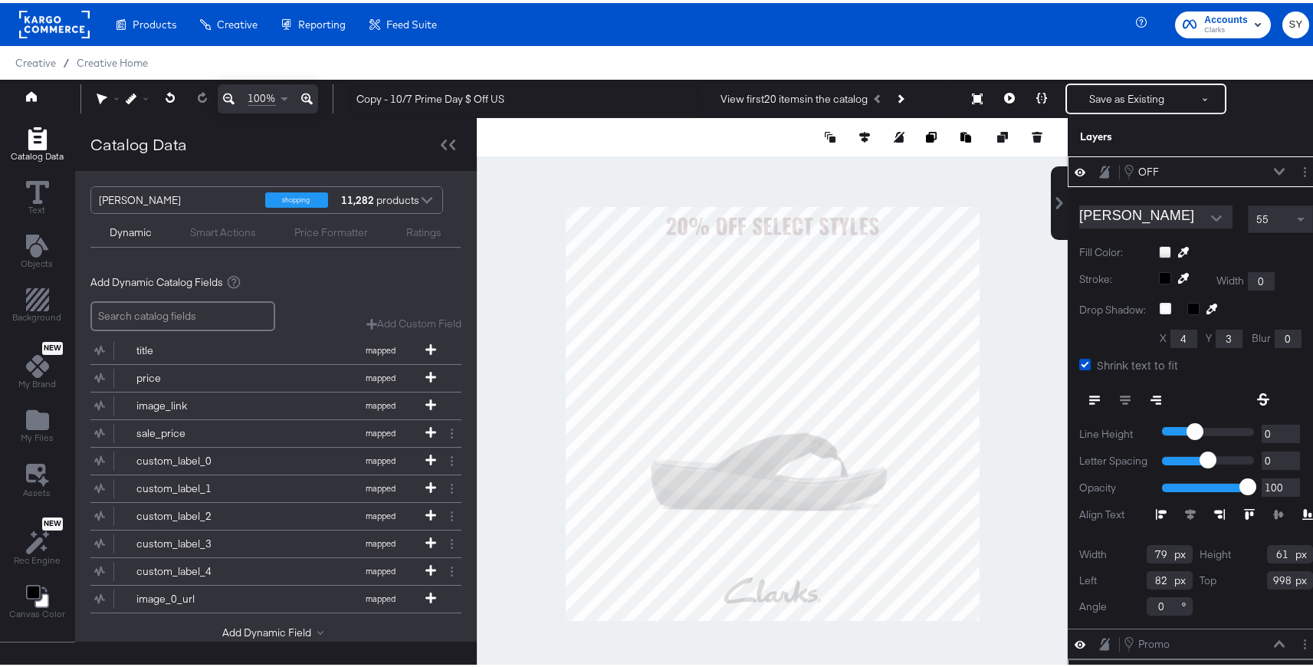
click at [1273, 167] on button at bounding box center [1279, 168] width 12 height 9
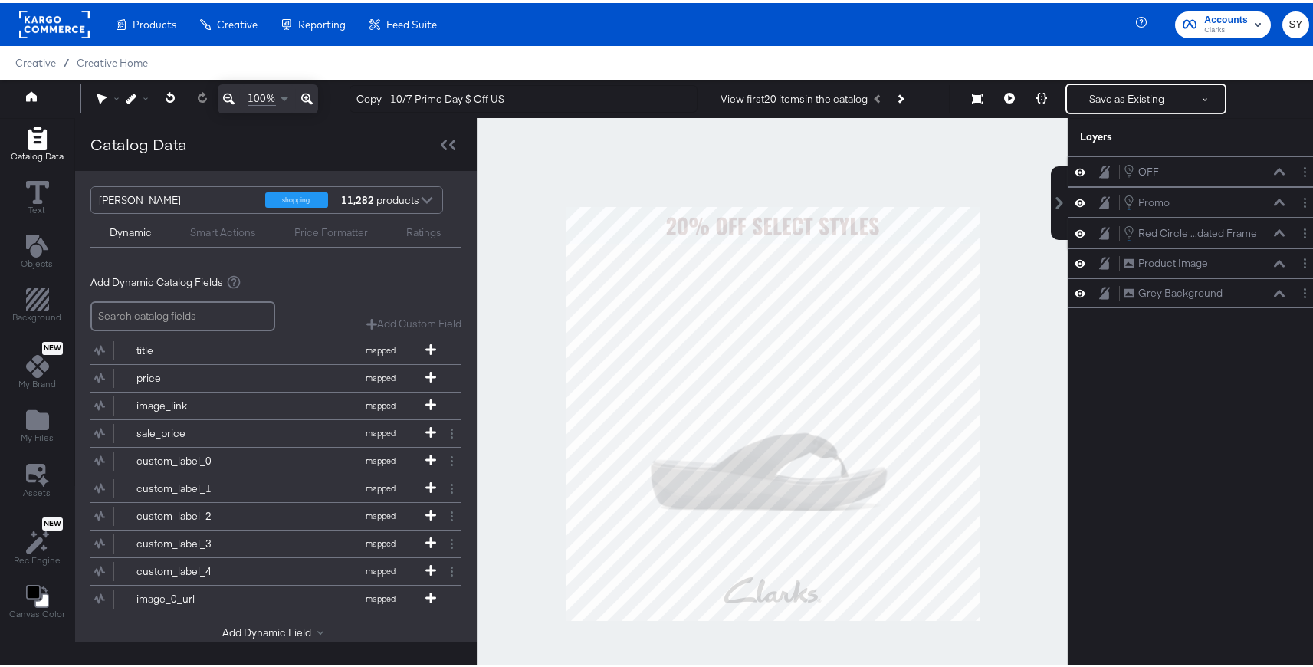
click at [1230, 166] on div "OFF OFF" at bounding box center [1204, 168] width 162 height 17
click at [1304, 166] on icon "Layer Options" at bounding box center [1305, 169] width 2 height 10
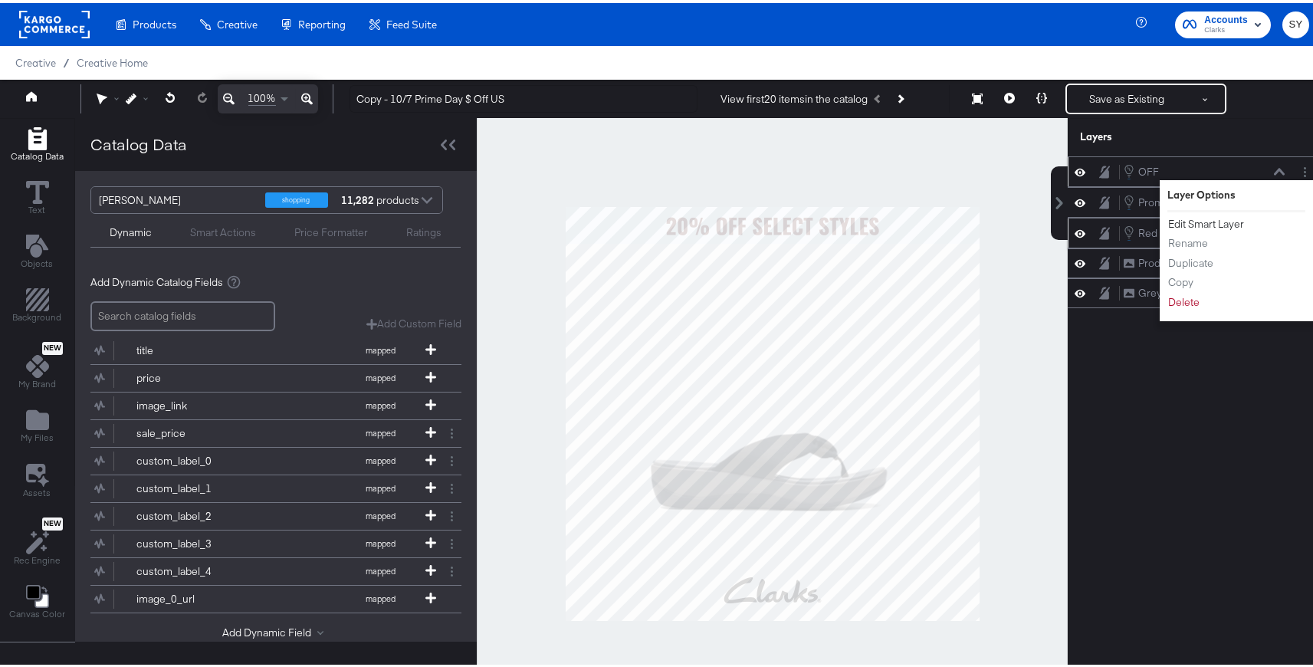
click at [1181, 218] on button "Edit Smart Layer" at bounding box center [1205, 221] width 77 height 16
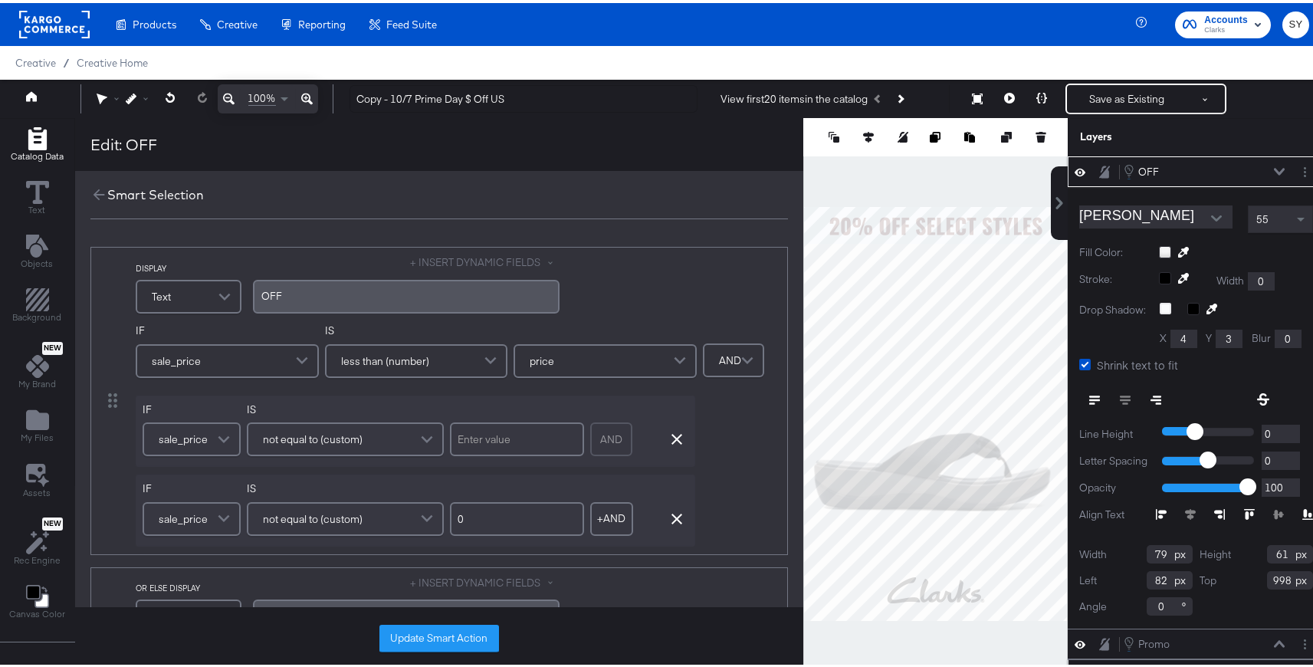
drag, startPoint x: 300, startPoint y: 291, endPoint x: 244, endPoint y: 287, distance: 56.8
click at [244, 287] on div "DISPLAY Text + INSERT DYNAMIC FIELDS OFF﻿" at bounding box center [399, 283] width 527 height 62
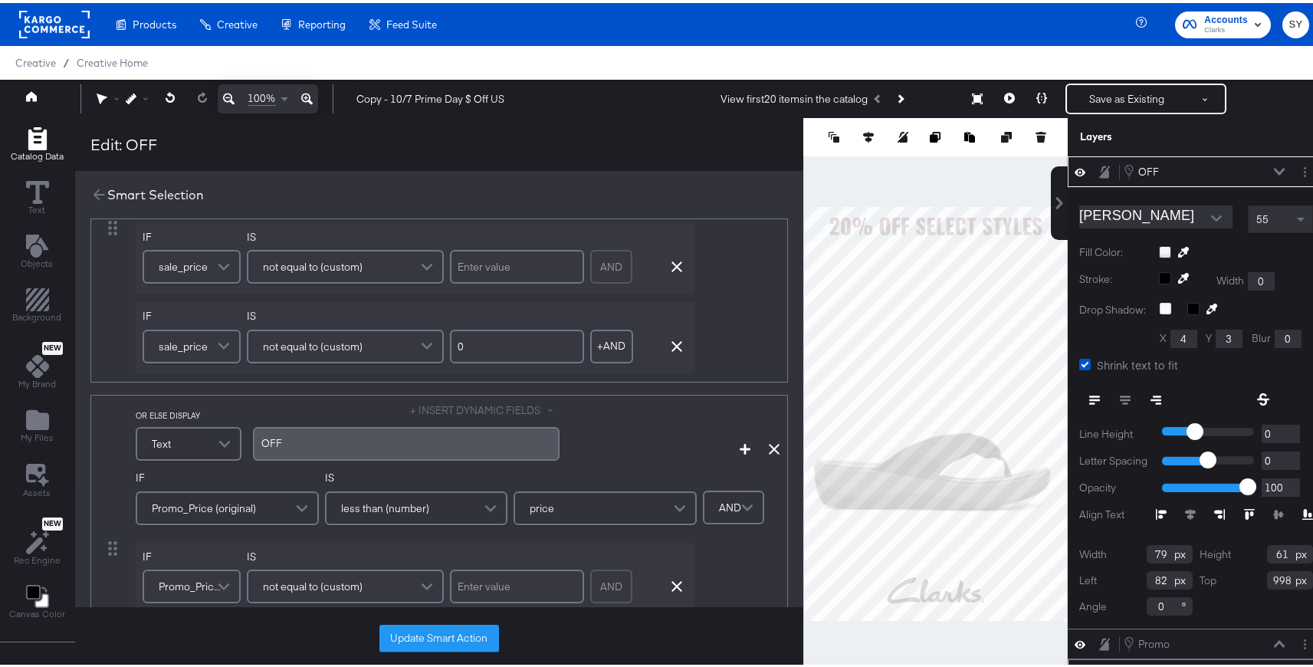
scroll to position [191, 0]
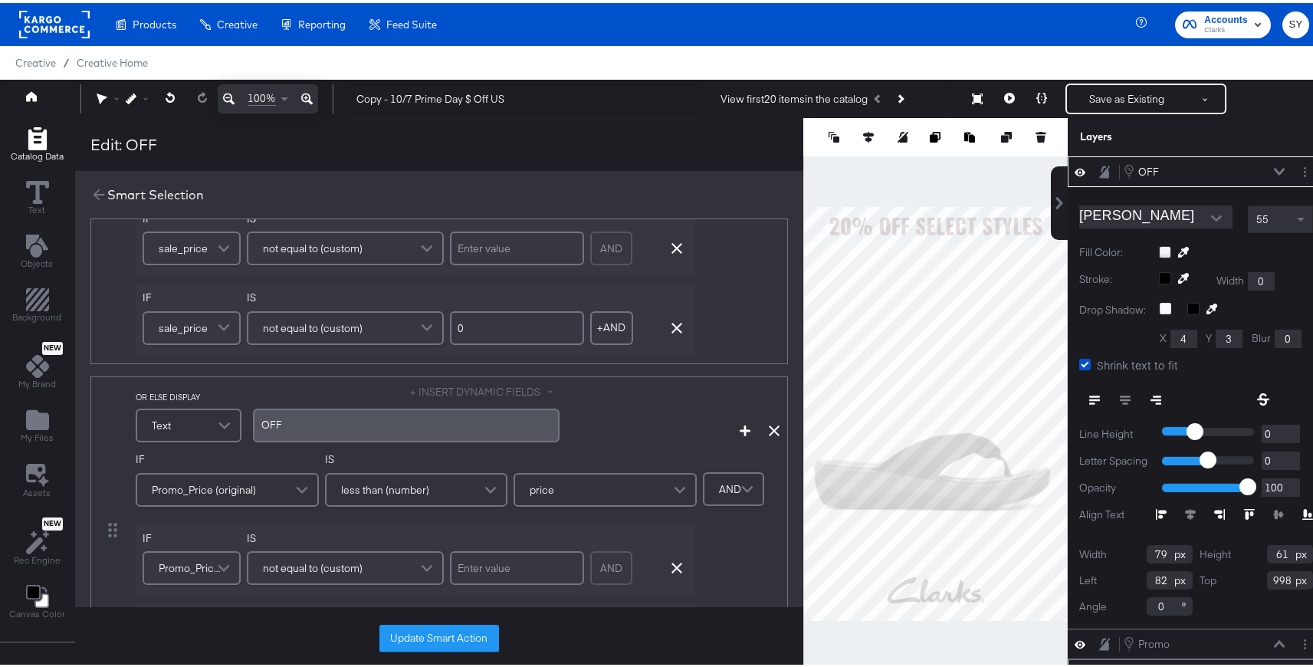
drag, startPoint x: 297, startPoint y: 425, endPoint x: 235, endPoint y: 425, distance: 61.3
click at [235, 425] on div "OR ELSE DISPLAY Text + INSERT DYNAMIC FIELDS OFF﻿" at bounding box center [399, 413] width 527 height 62
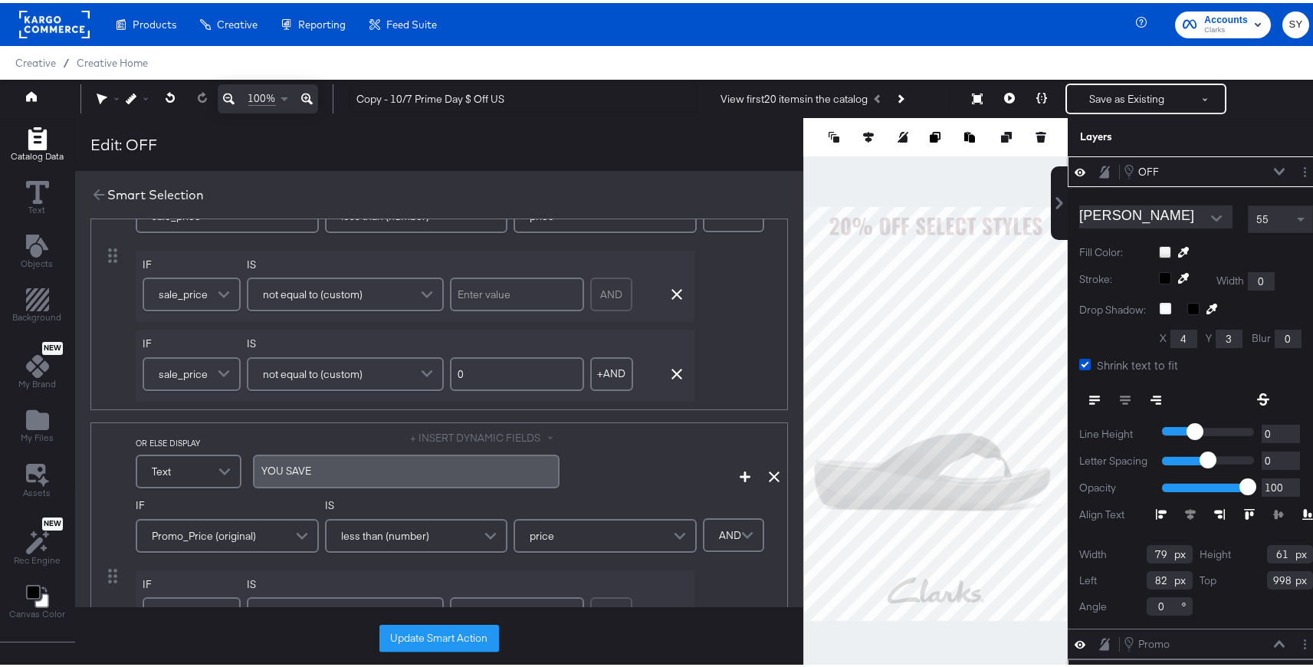
scroll to position [0, 0]
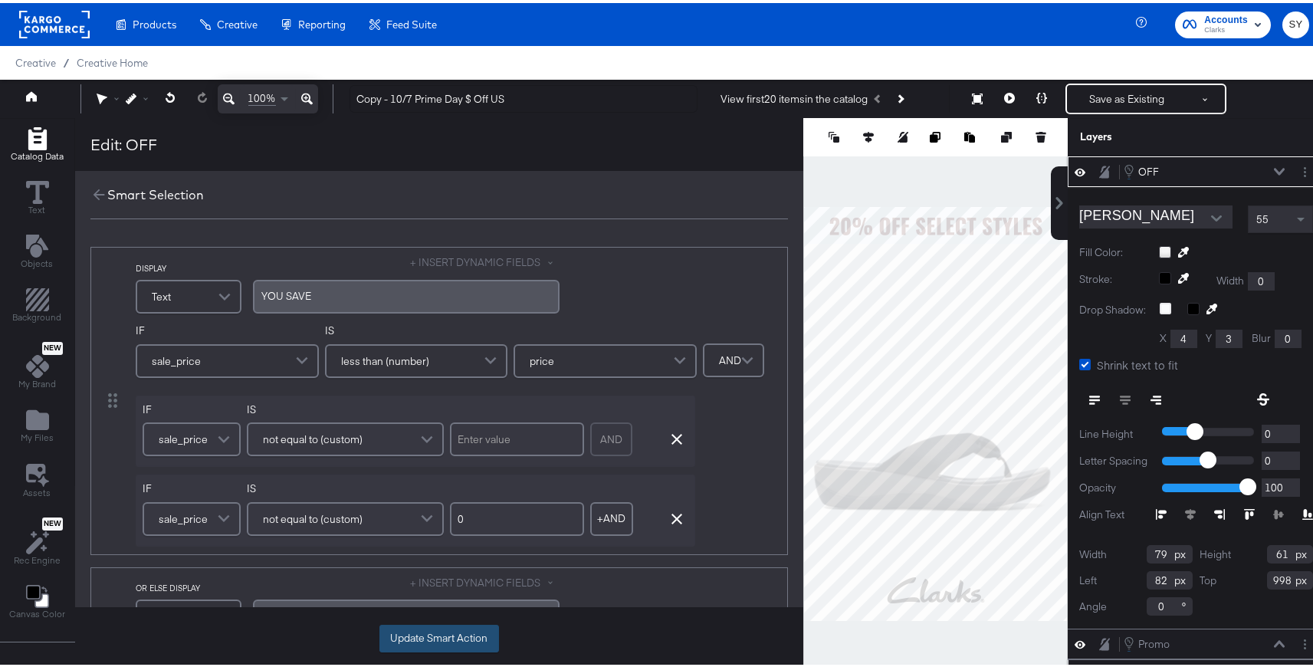
click at [458, 630] on button "Update Smart Action" at bounding box center [439, 636] width 120 height 28
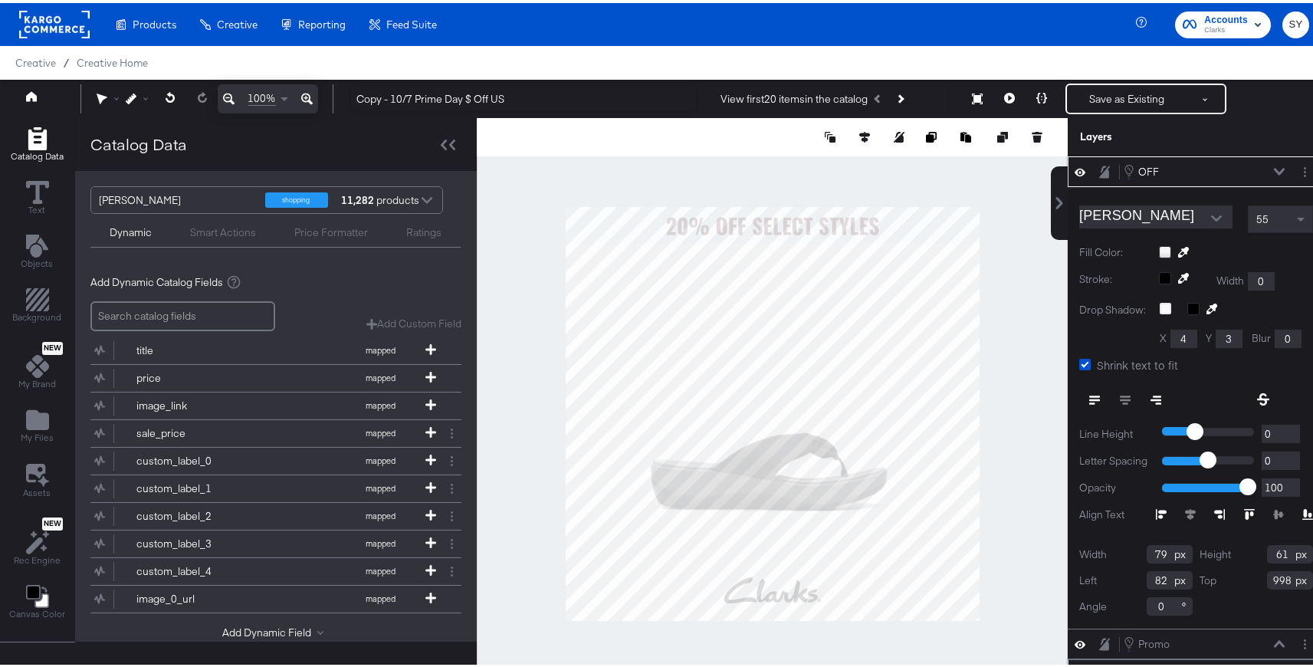
type input "233"
type input "58"
click at [1146, 217] on input "Oswald-SemiBold" at bounding box center [1144, 213] width 130 height 23
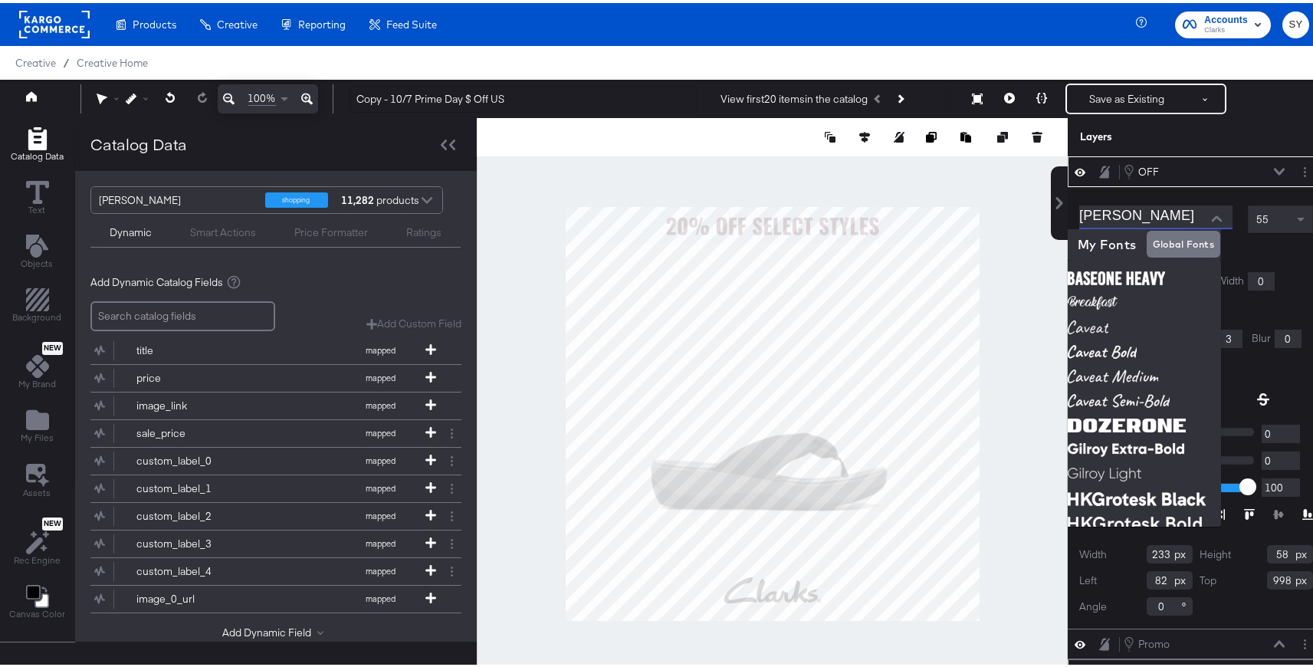
click at [1291, 266] on div "Oswald-SemiBold 55 Fill Color: Stroke: Width 0 Drop Shadow: X 4 Y 3 Blur 0 Shri…" at bounding box center [1196, 404] width 257 height 441
click at [1280, 257] on div at bounding box center [1196, 257] width 234 height 1
click at [1271, 242] on div "Fill Color:" at bounding box center [1196, 249] width 234 height 15
click at [1212, 148] on div "Layers" at bounding box center [1196, 134] width 257 height 38
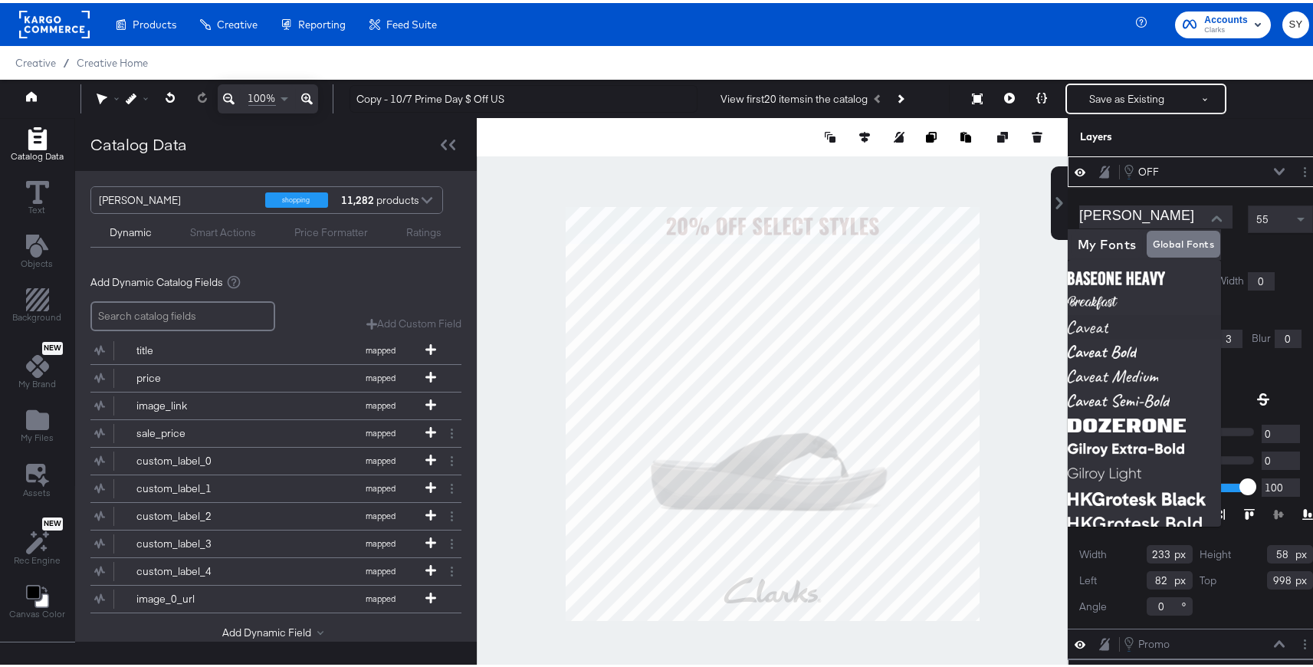
click at [1212, 148] on div "Layers" at bounding box center [1196, 134] width 257 height 38
click at [1209, 169] on div "OFF OFF" at bounding box center [1204, 168] width 162 height 17
click at [1270, 385] on div at bounding box center [1279, 397] width 67 height 28
click at [1262, 402] on div at bounding box center [1279, 397] width 67 height 28
click at [1274, 168] on icon at bounding box center [1279, 169] width 11 height 8
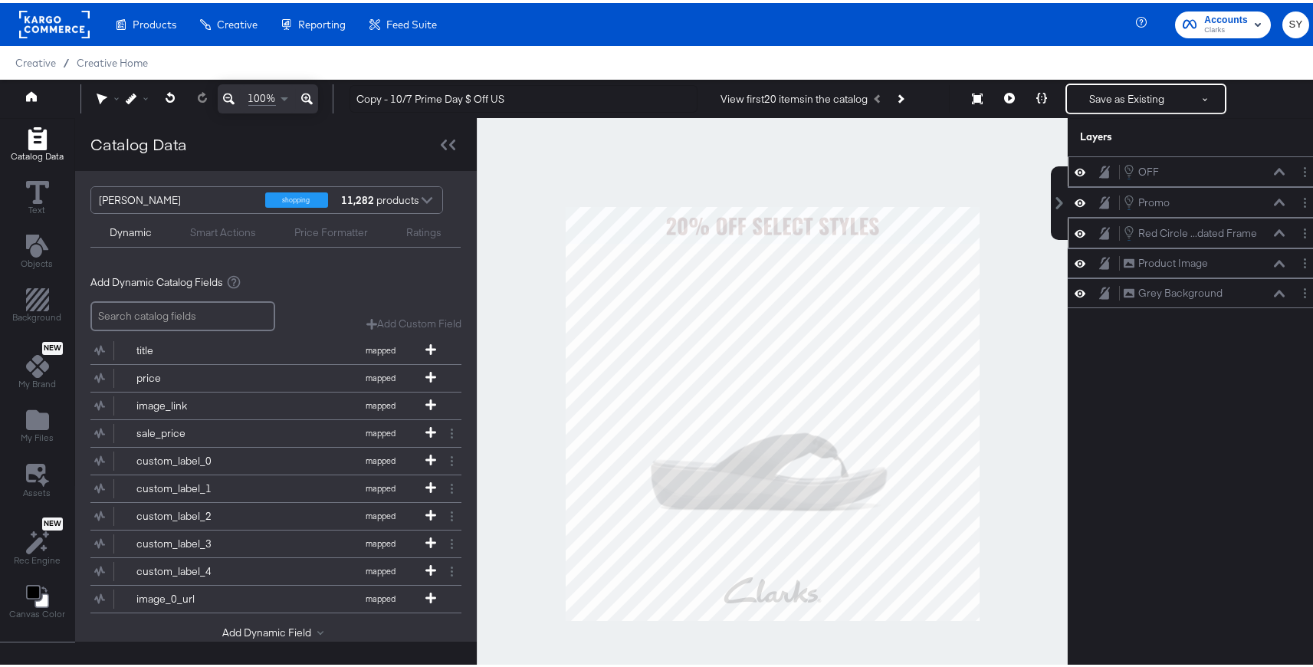
click at [1274, 172] on div "OFF OFF" at bounding box center [1208, 168] width 171 height 17
click at [1273, 172] on button at bounding box center [1279, 168] width 12 height 9
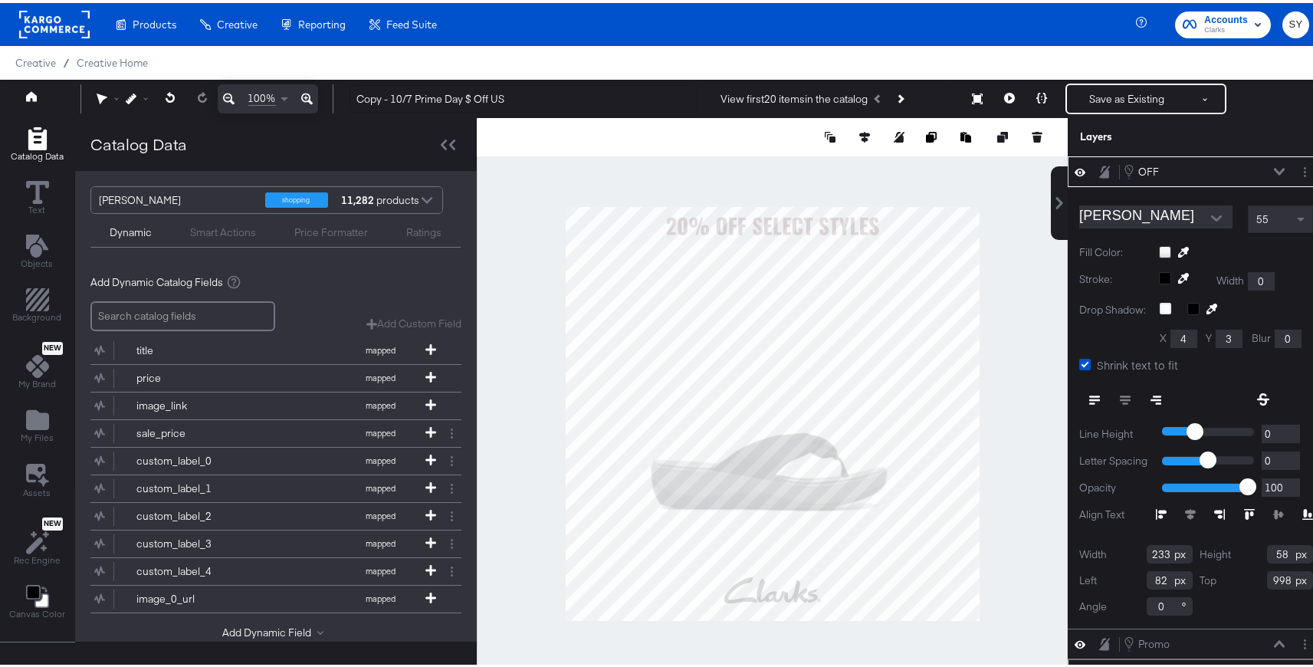
click at [1178, 245] on icon at bounding box center [1183, 249] width 11 height 11
click at [836, 221] on div at bounding box center [771, 410] width 589 height 591
type input "610"
type input "0"
type input "667"
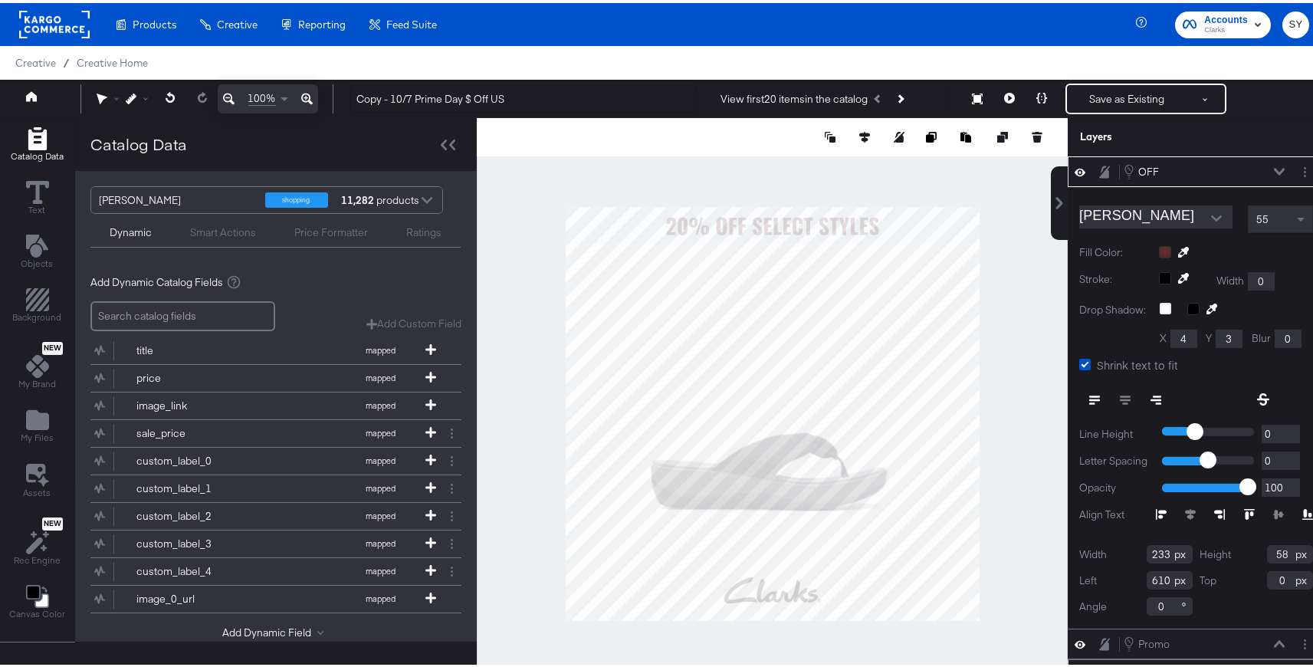
type input "24"
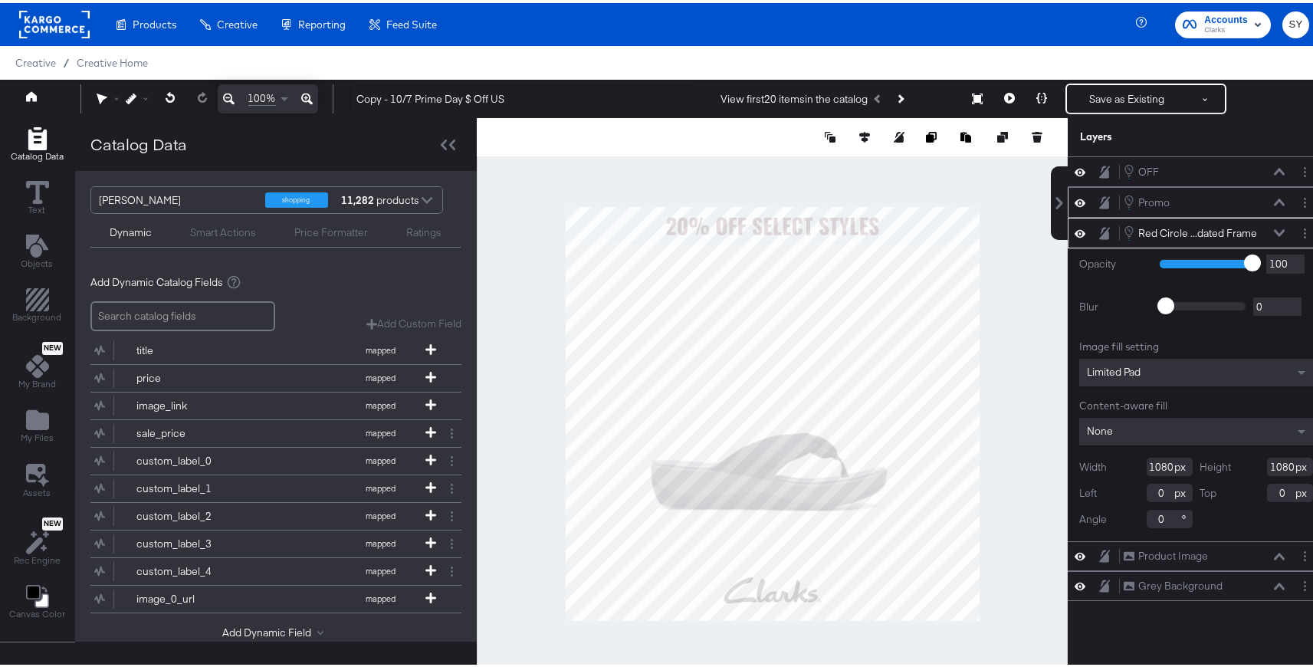
click at [1198, 205] on div "Promo Promo" at bounding box center [1204, 199] width 162 height 17
click at [1273, 195] on button at bounding box center [1279, 199] width 12 height 9
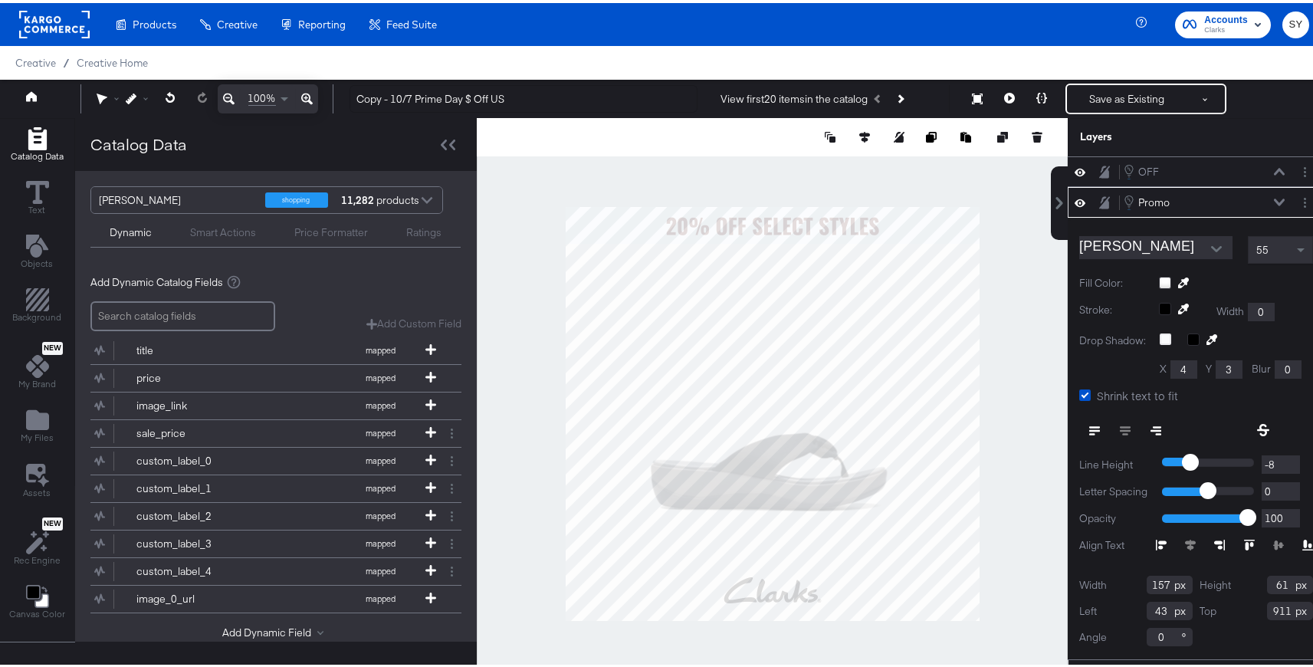
type input "913"
type input "21"
click at [1178, 277] on icon at bounding box center [1183, 279] width 11 height 11
click at [835, 221] on div at bounding box center [771, 410] width 589 height 591
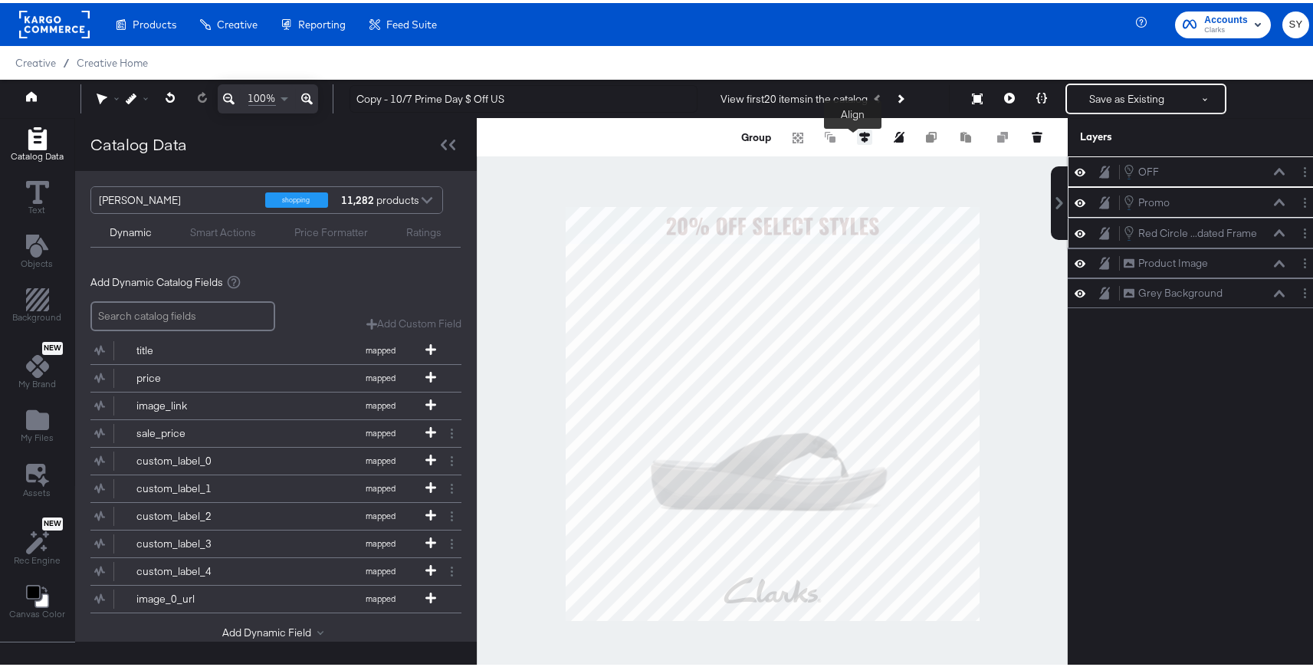
click at [859, 133] on icon at bounding box center [864, 134] width 11 height 11
click at [831, 162] on icon at bounding box center [836, 161] width 11 height 9
click at [999, 194] on div at bounding box center [772, 410] width 591 height 591
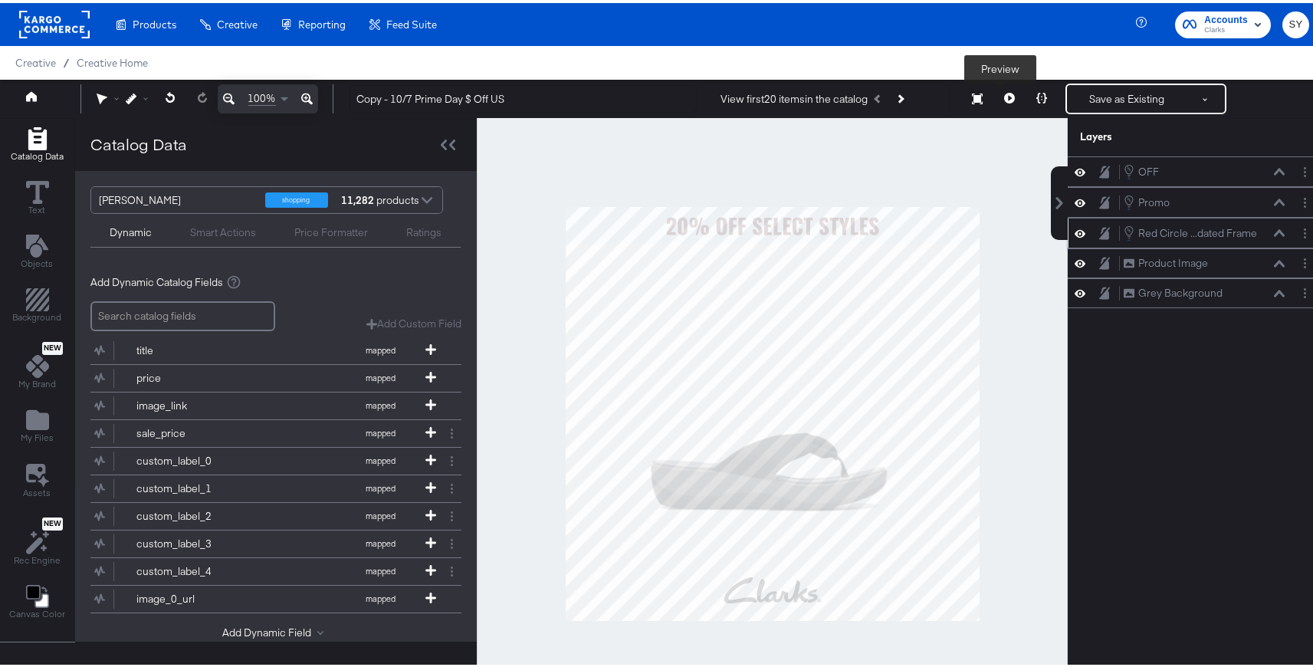
click at [1004, 99] on icon at bounding box center [1009, 95] width 11 height 11
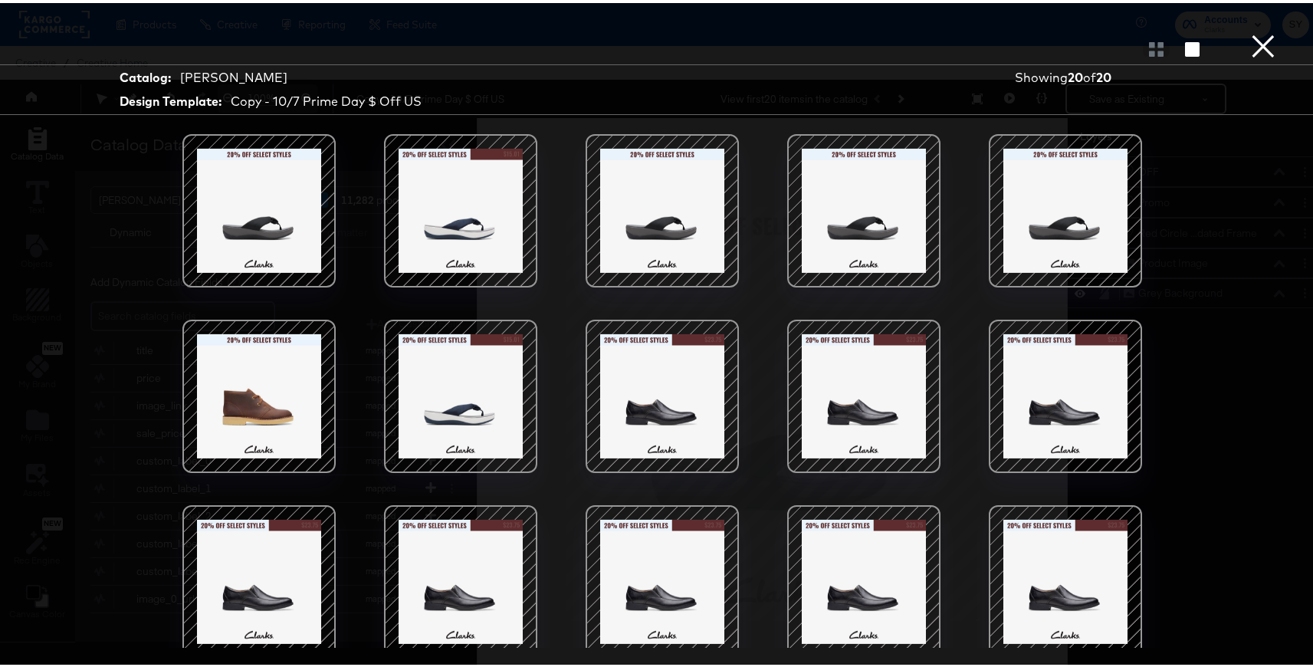
click at [1261, 27] on button "×" at bounding box center [1263, 15] width 31 height 31
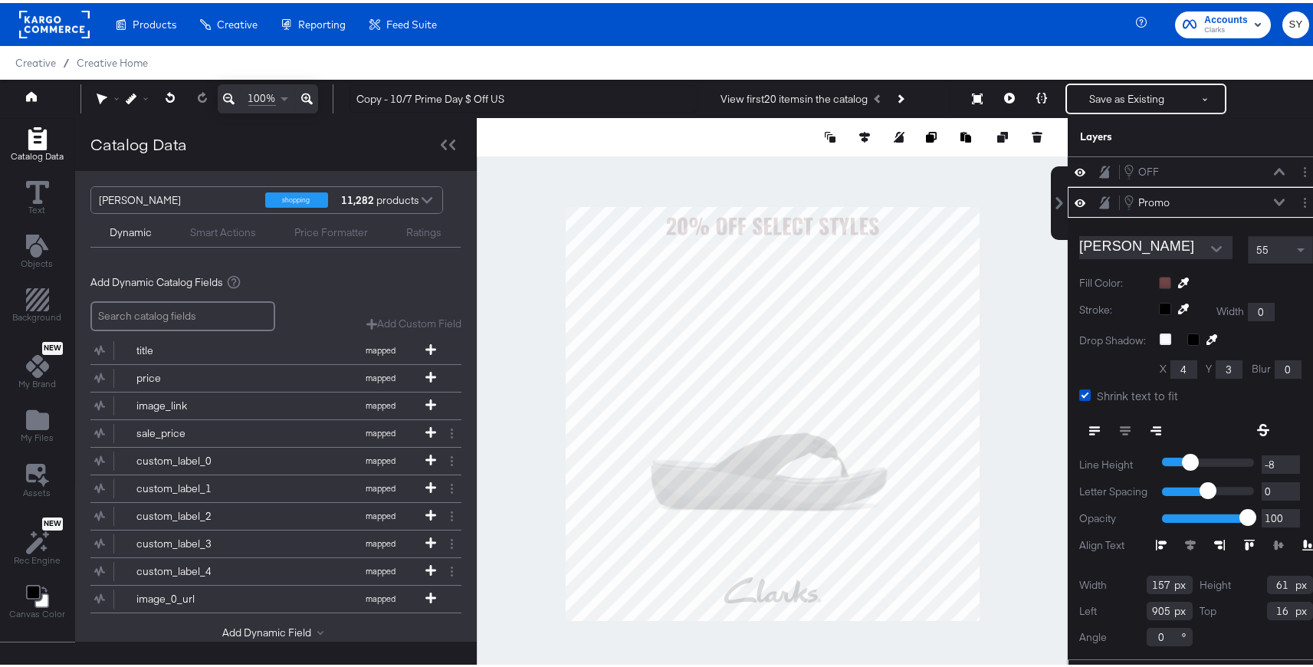
click at [1178, 277] on icon at bounding box center [1183, 279] width 11 height 11
click at [881, 224] on div at bounding box center [771, 410] width 589 height 591
click at [1274, 198] on icon at bounding box center [1279, 199] width 11 height 8
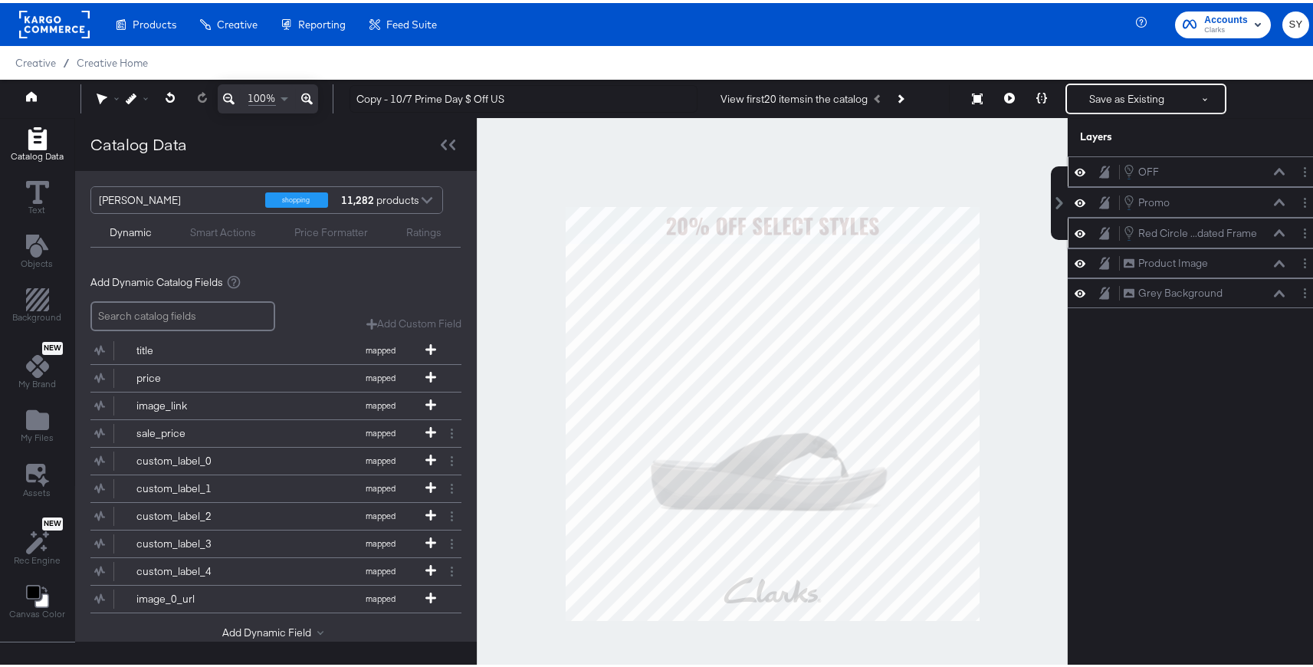
click at [1273, 172] on button at bounding box center [1279, 168] width 12 height 9
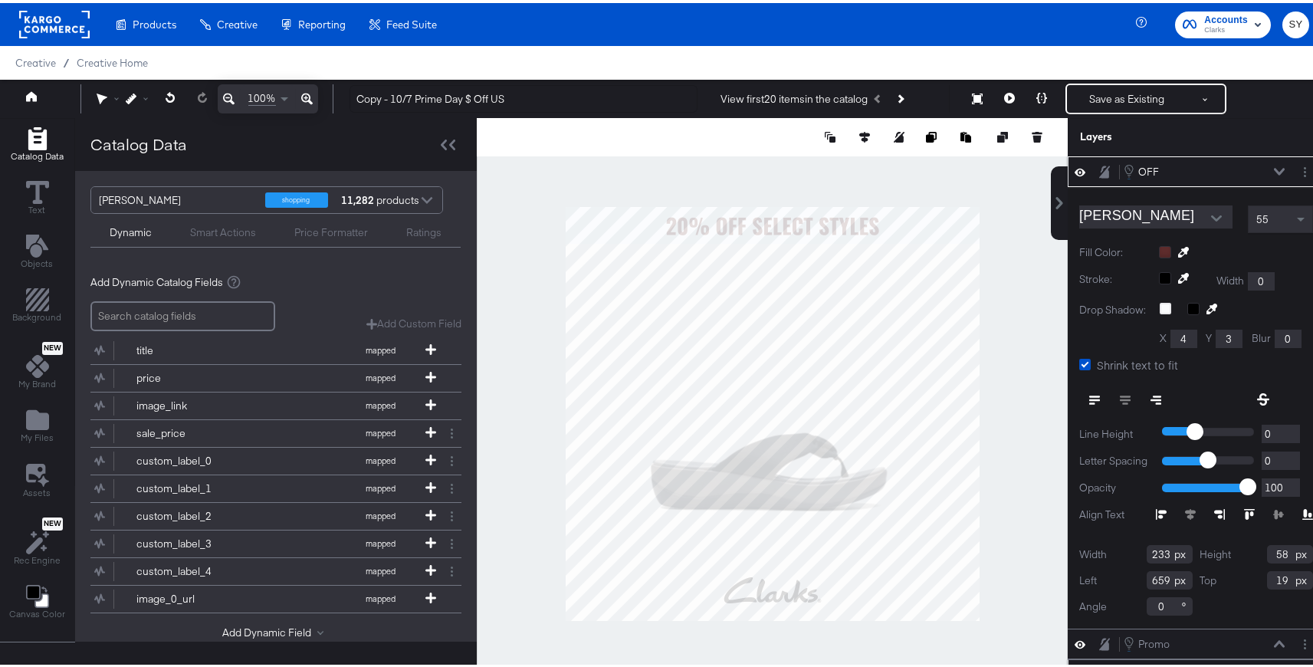
click at [1171, 254] on button at bounding box center [1183, 249] width 25 height 12
click at [943, 226] on div at bounding box center [771, 410] width 589 height 591
click at [1004, 96] on icon at bounding box center [1009, 95] width 11 height 11
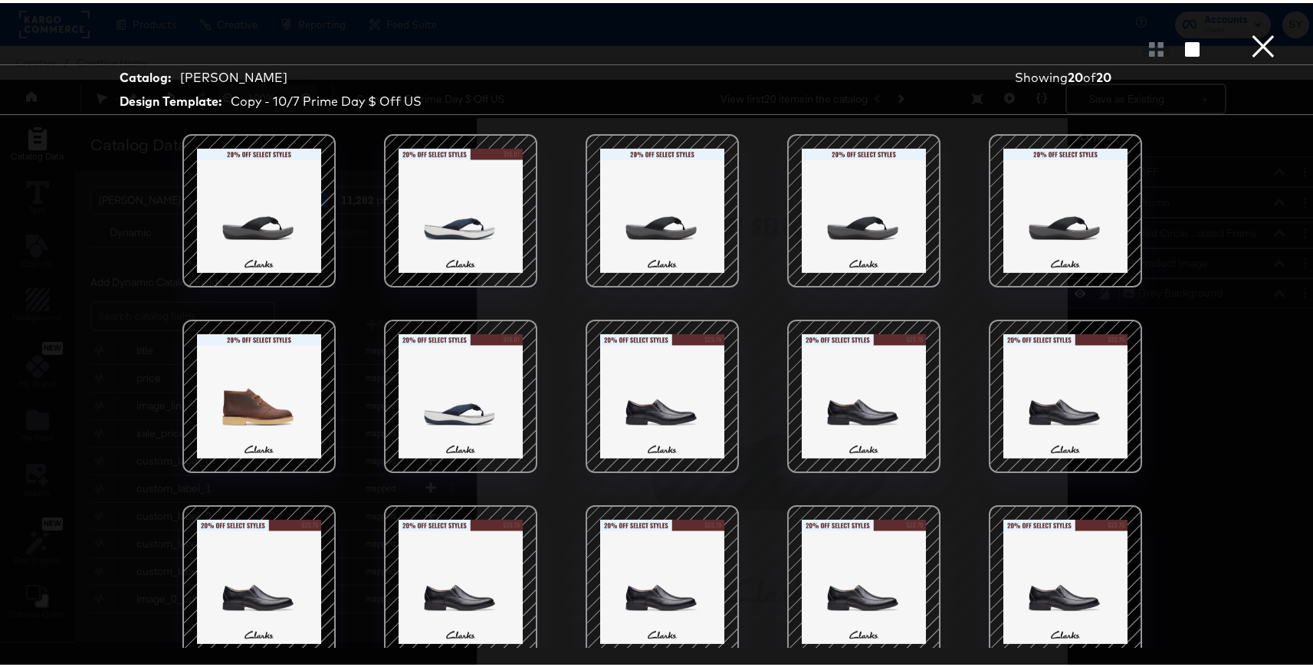
click at [1248, 31] on button "×" at bounding box center [1263, 15] width 31 height 31
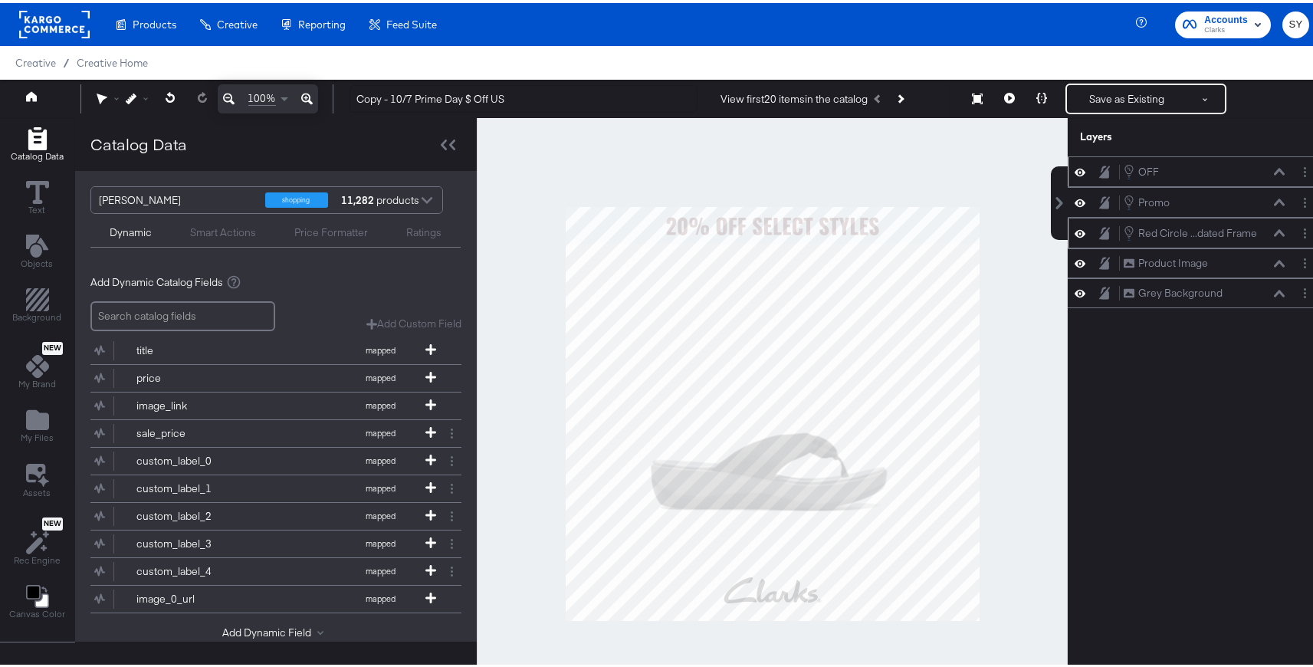
click at [1260, 172] on div "OFF OFF" at bounding box center [1204, 168] width 162 height 17
click at [1267, 175] on div "OFF OFF" at bounding box center [1204, 168] width 162 height 17
click at [1274, 179] on div "OFF OFF" at bounding box center [1196, 168] width 257 height 31
click at [1271, 174] on div "OFF OFF" at bounding box center [1204, 168] width 162 height 17
click at [1274, 168] on icon at bounding box center [1279, 168] width 11 height 7
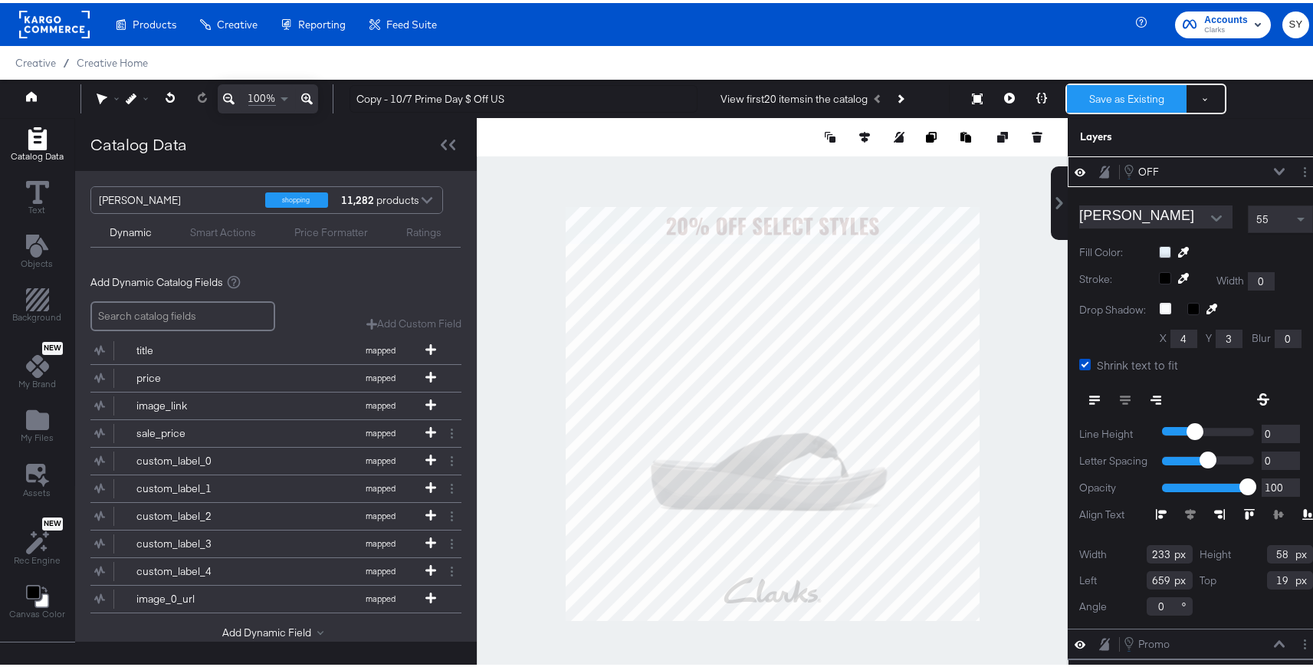
click at [1120, 92] on button "Save as Existing" at bounding box center [1127, 96] width 120 height 28
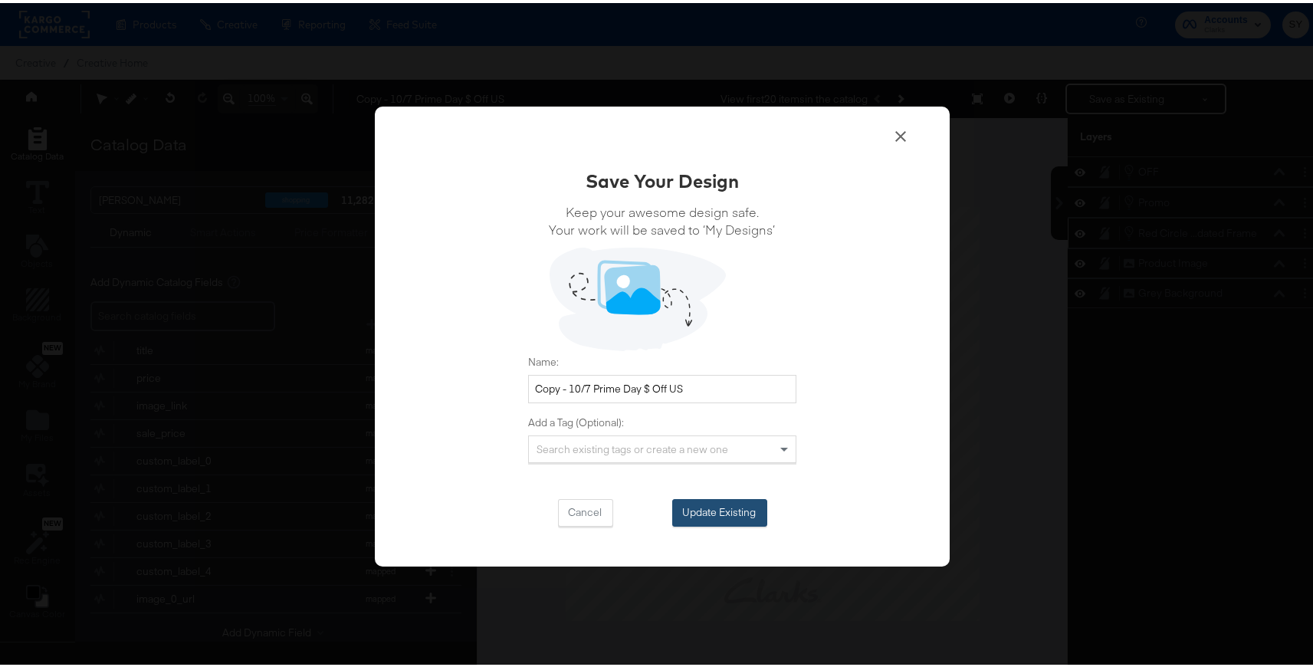
click at [704, 500] on button "Update Existing" at bounding box center [719, 510] width 95 height 28
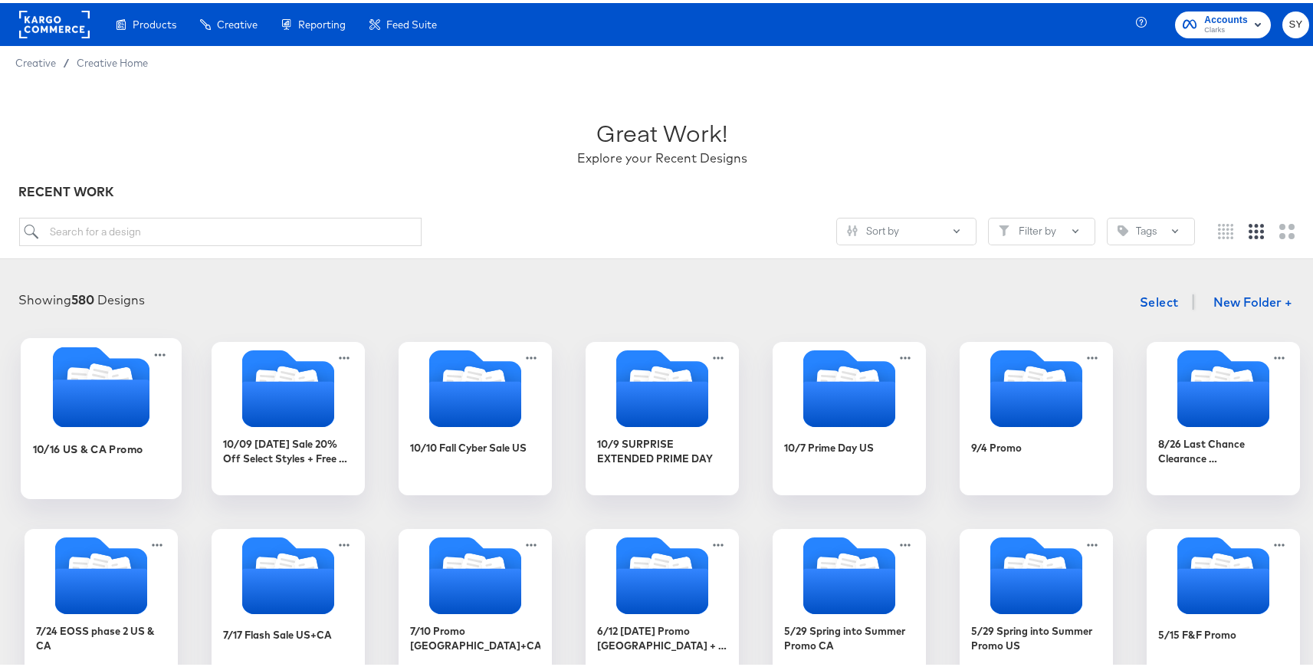
click at [165, 404] on icon "Folder" at bounding box center [101, 383] width 161 height 80
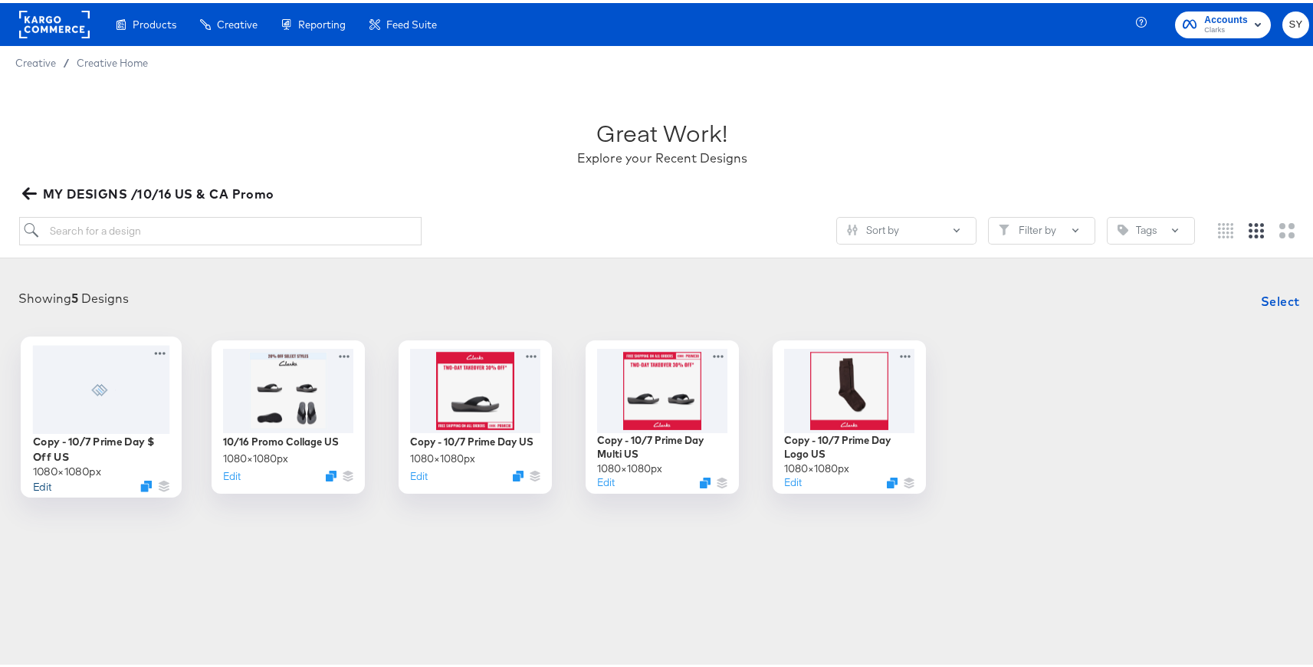
click at [44, 484] on button "Edit" at bounding box center [42, 482] width 18 height 15
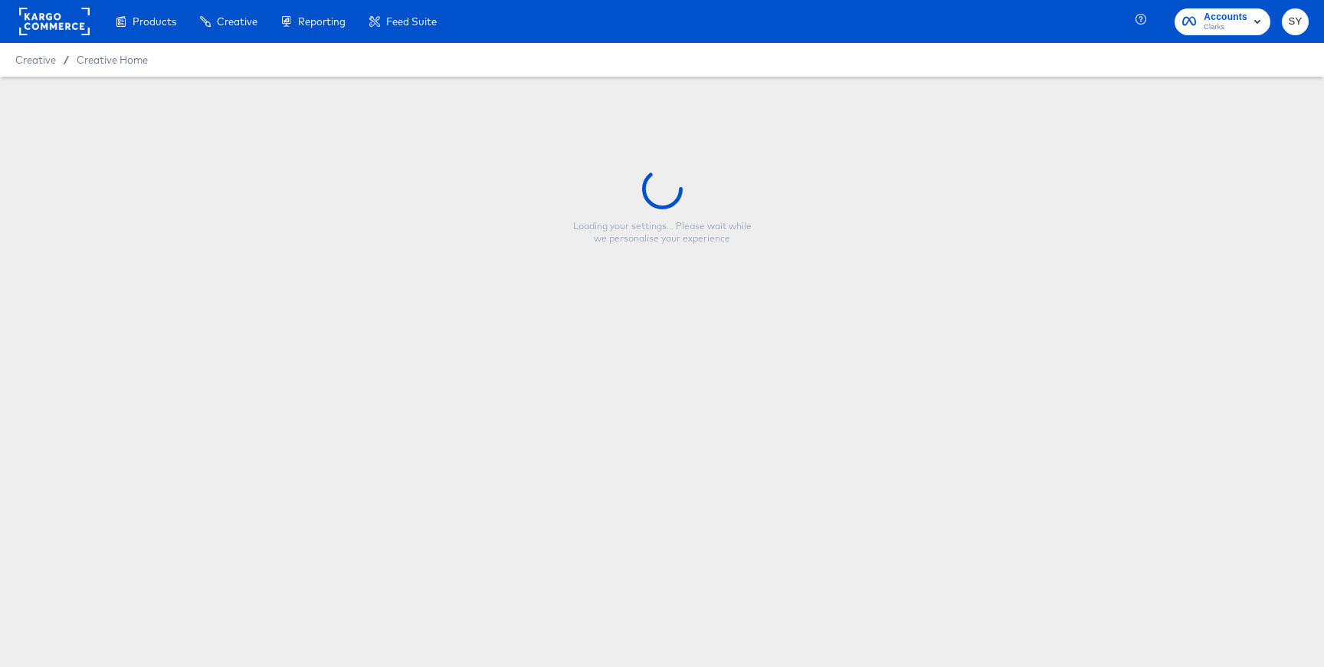
type input "Copy - 10/7 Prime Day $ Off US"
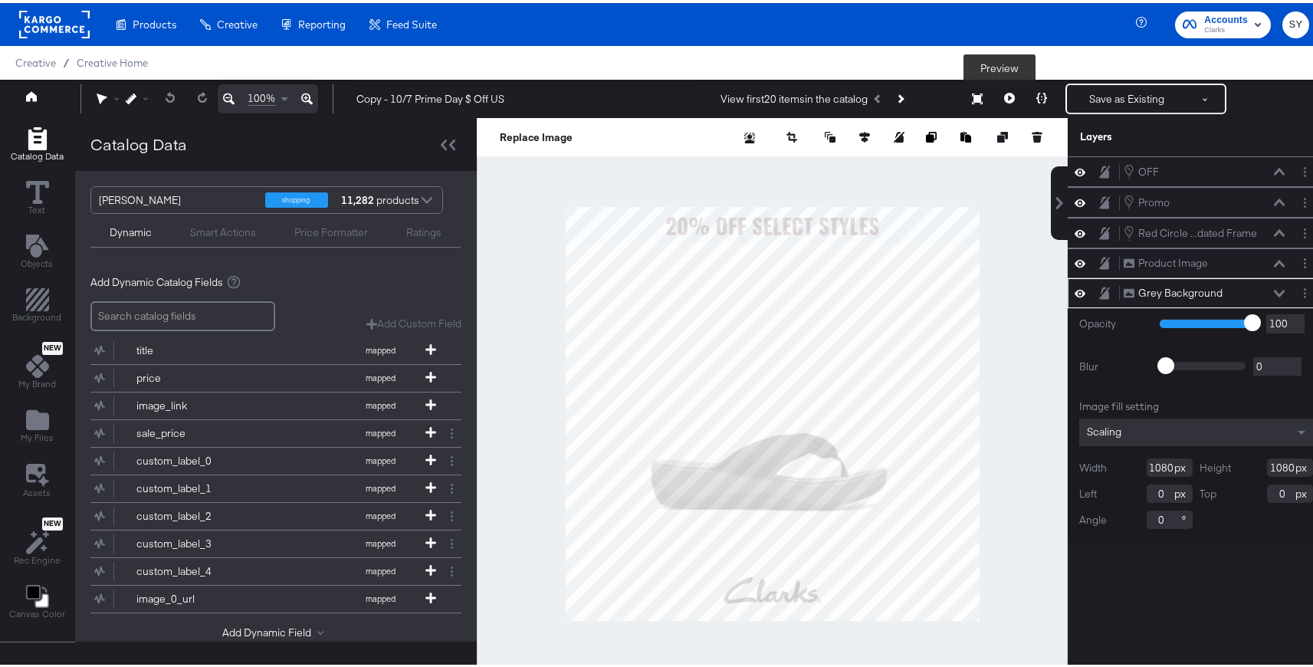
click at [1001, 89] on button at bounding box center [1009, 95] width 32 height 31
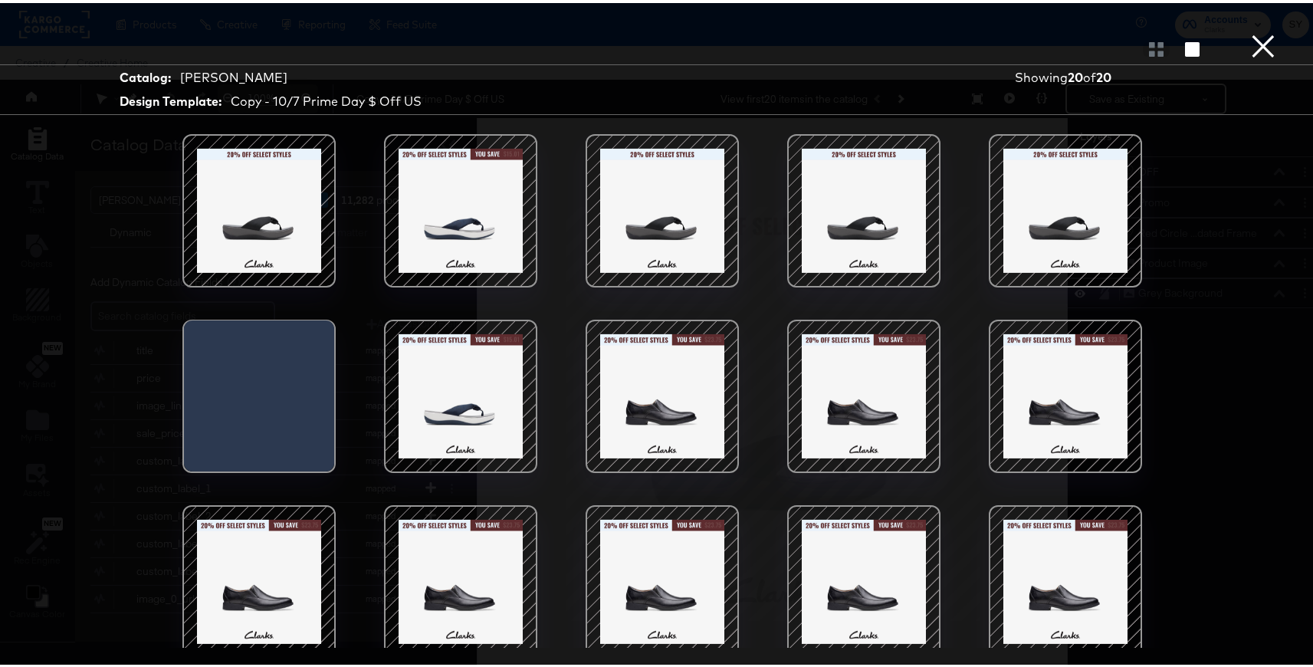
click at [1263, 31] on button "×" at bounding box center [1263, 15] width 31 height 31
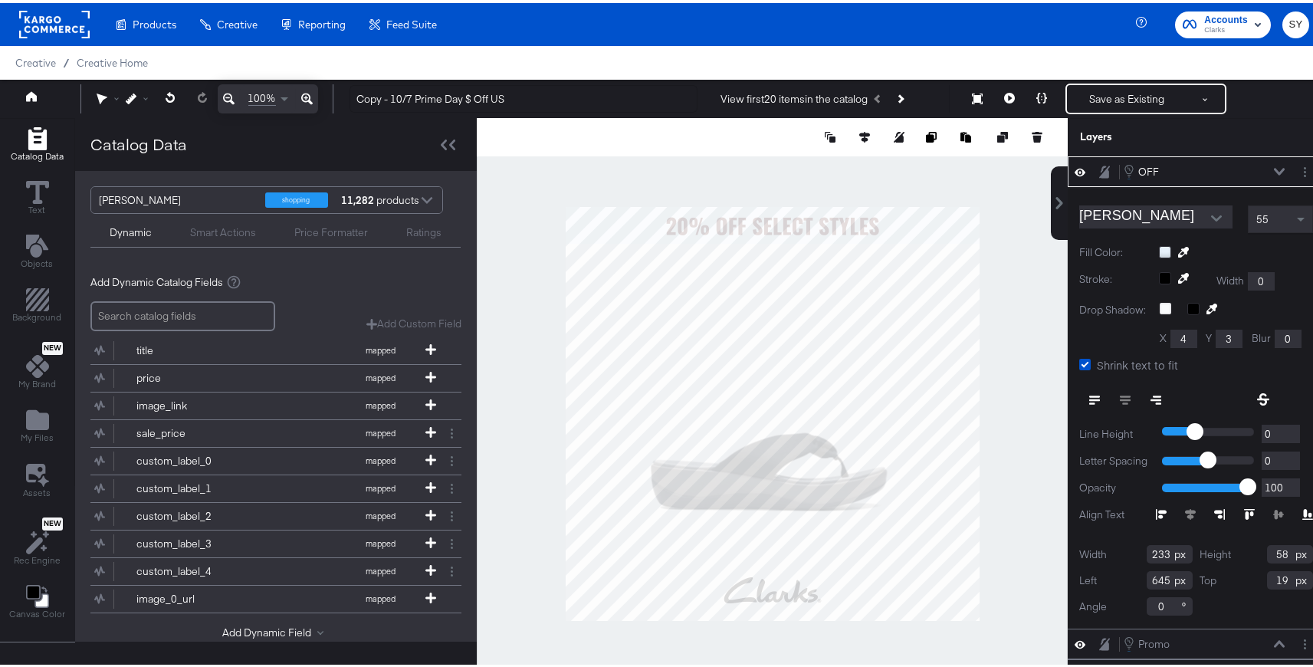
type input "644"
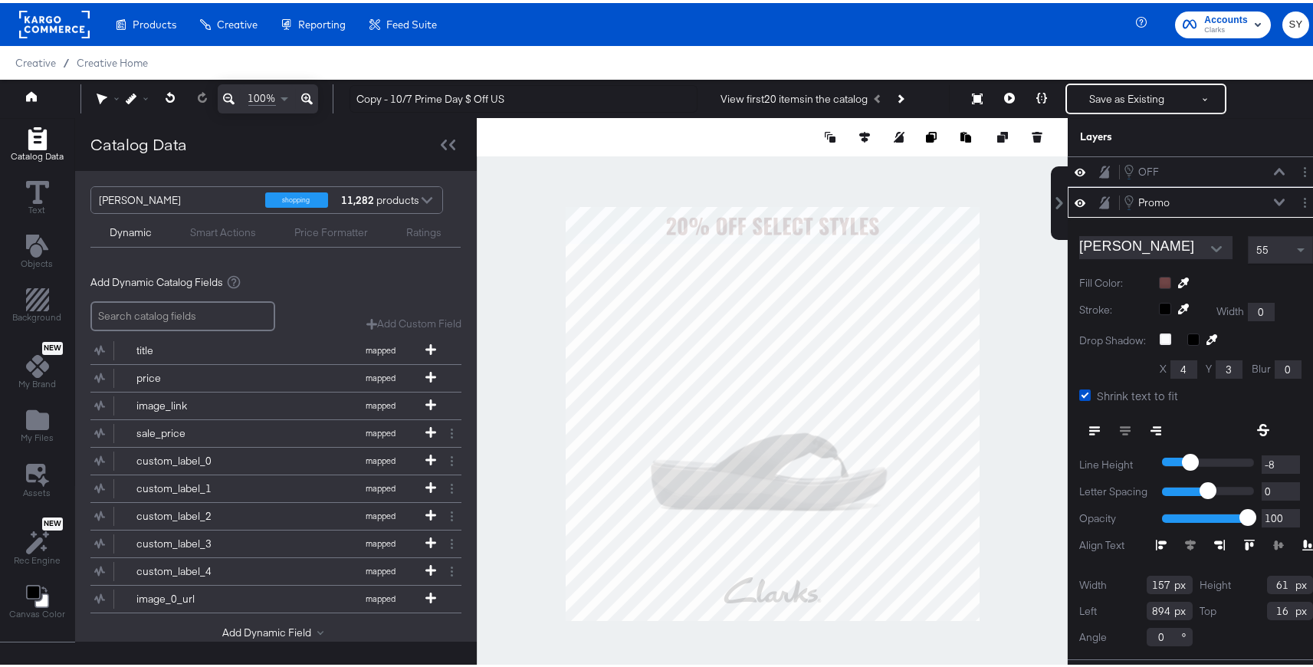
type input "893"
click at [1178, 281] on icon at bounding box center [1183, 279] width 11 height 11
click at [946, 224] on div at bounding box center [771, 410] width 589 height 591
click at [992, 240] on div at bounding box center [772, 410] width 591 height 591
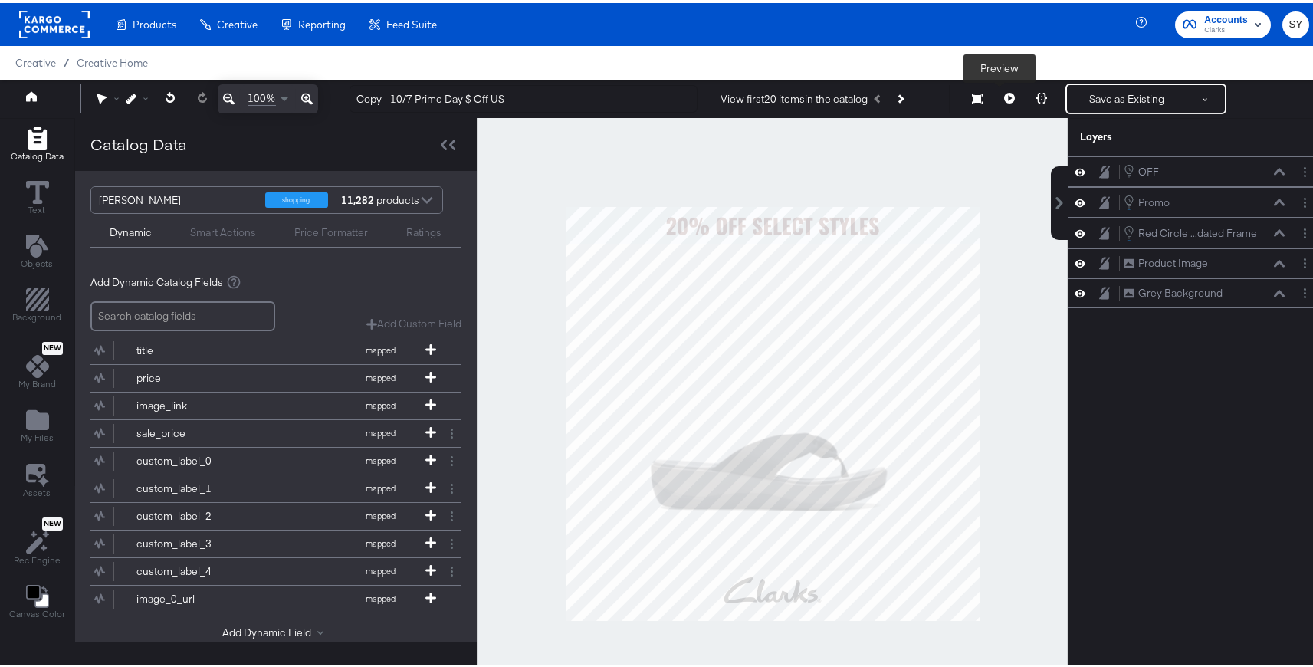
click at [1004, 93] on icon at bounding box center [1009, 95] width 11 height 11
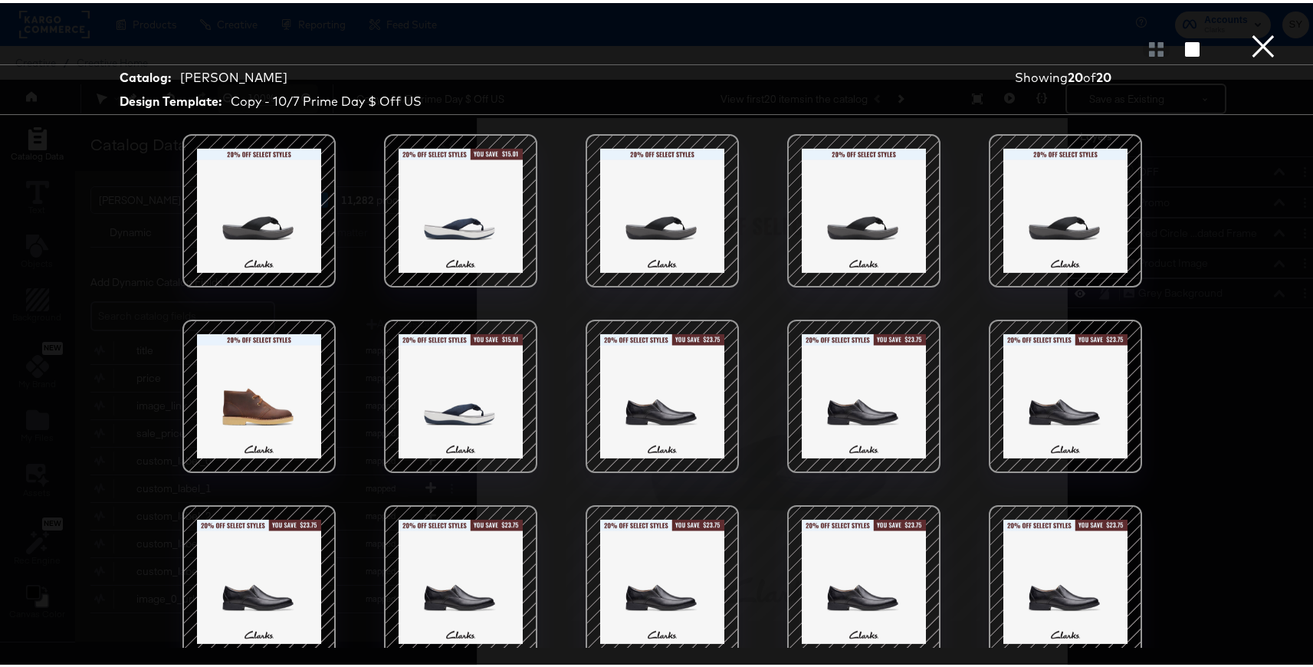
click at [1256, 31] on button "×" at bounding box center [1263, 15] width 31 height 31
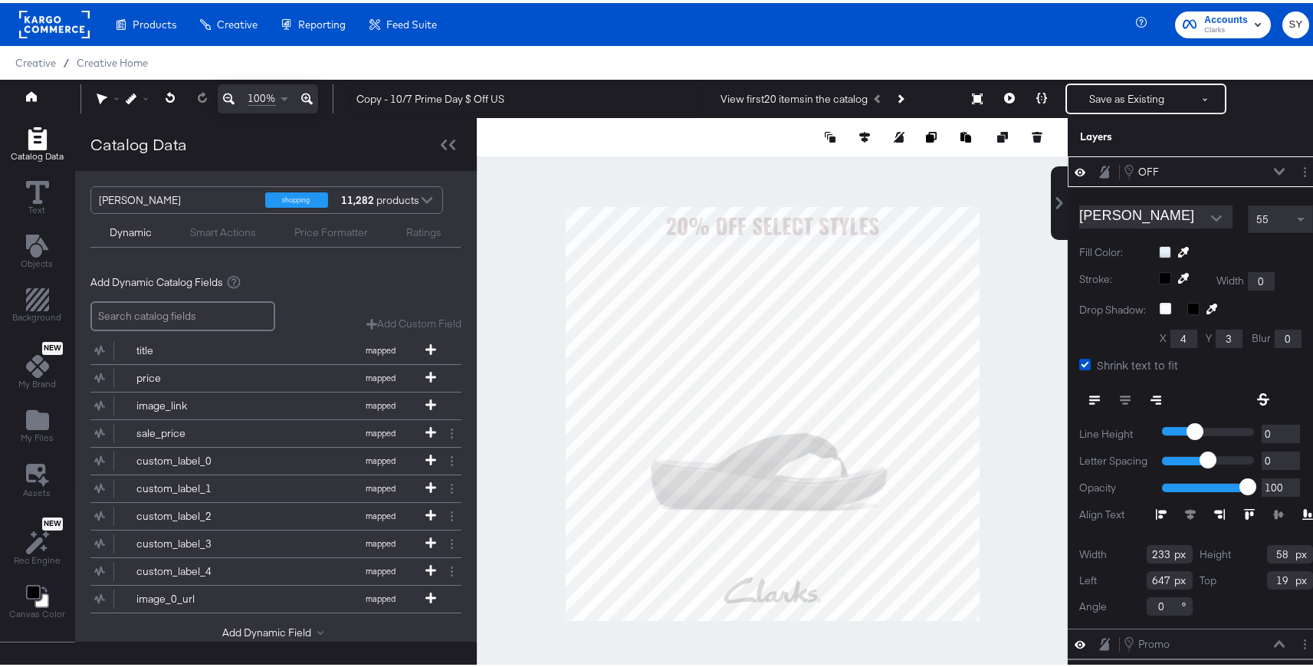
type input "648"
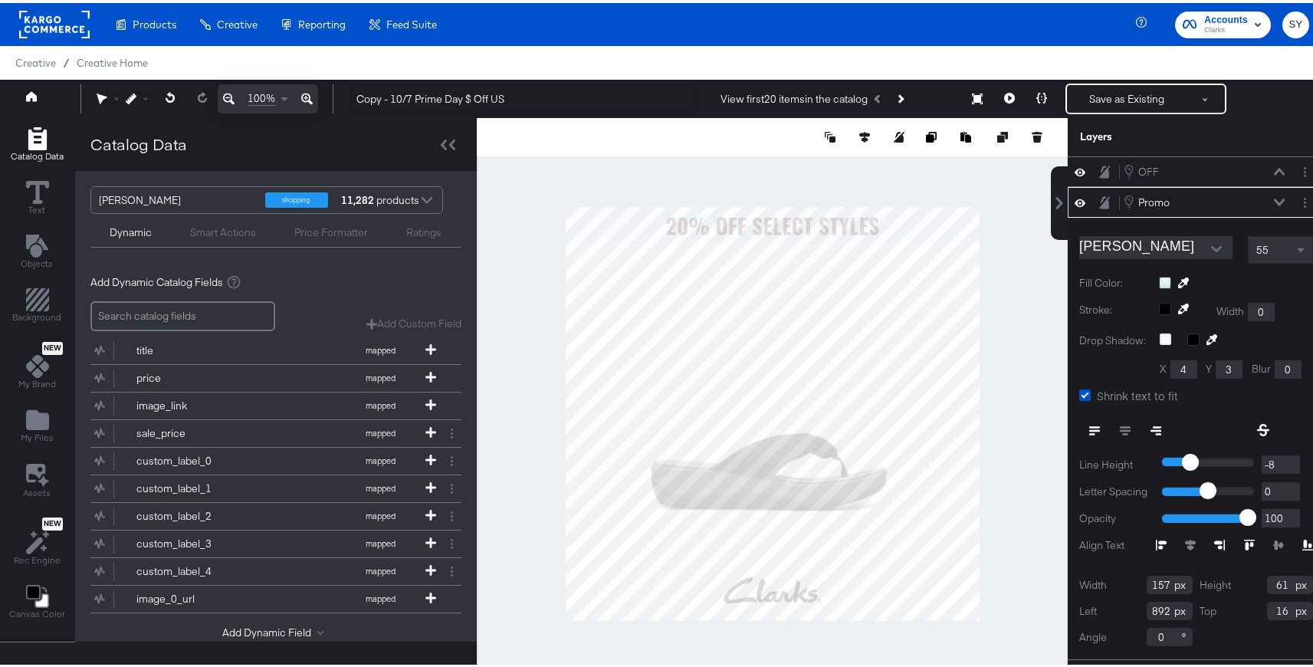
type input "891"
click at [1118, 101] on button "Save as Existing" at bounding box center [1127, 96] width 120 height 28
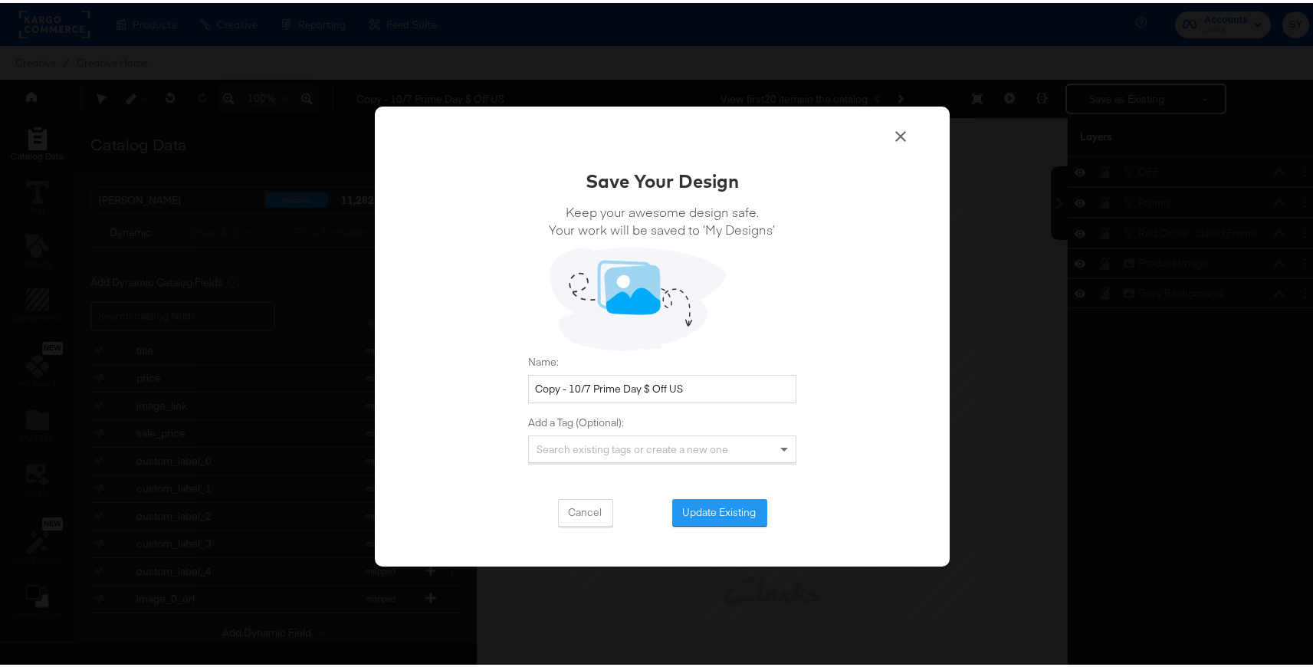
click at [902, 133] on icon at bounding box center [900, 133] width 18 height 18
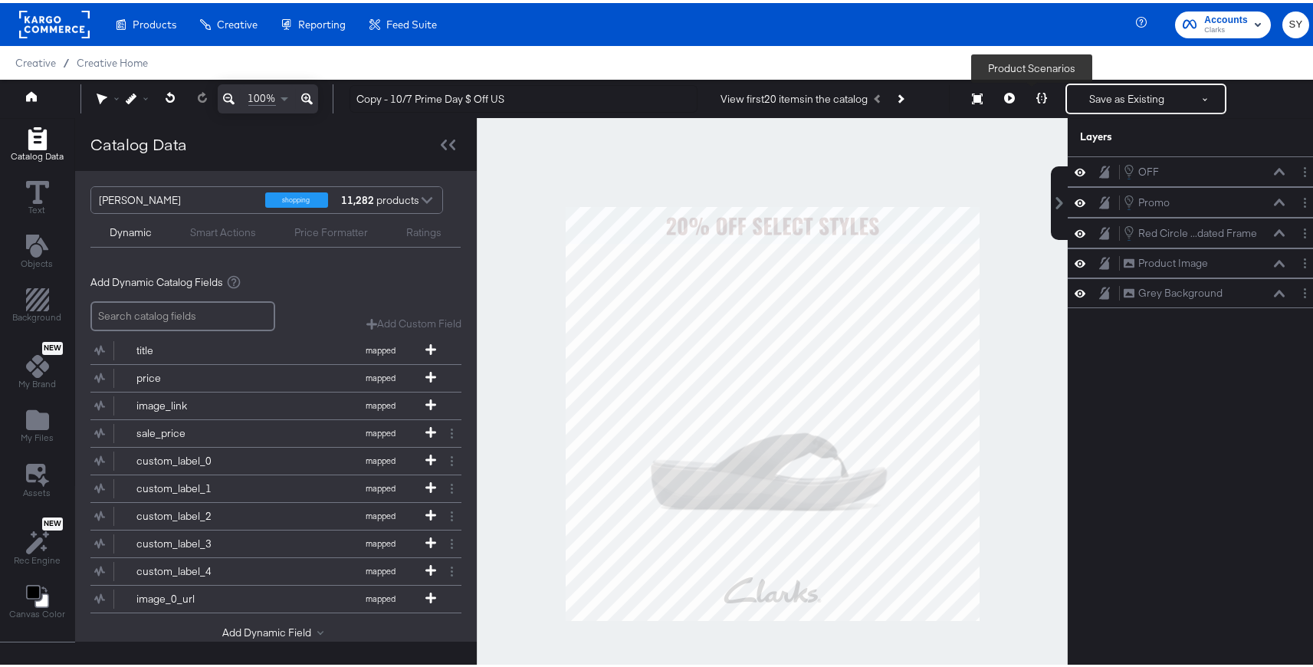
click at [1039, 96] on button at bounding box center [1041, 95] width 32 height 31
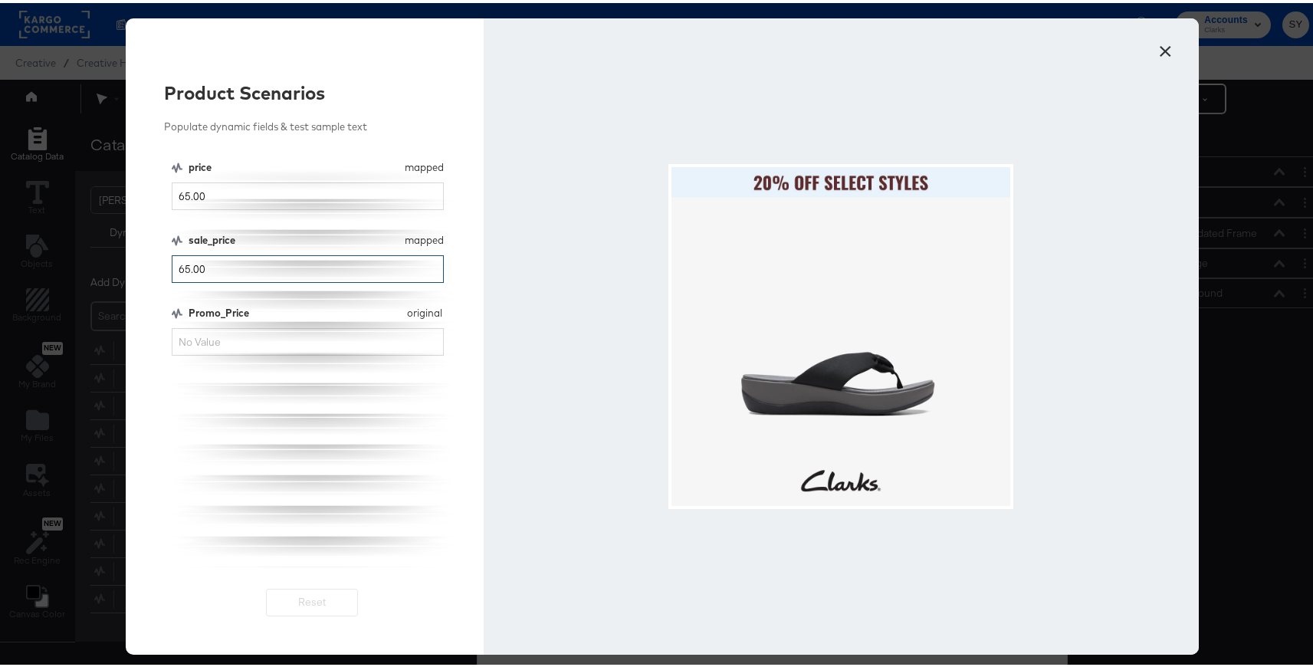
drag, startPoint x: 210, startPoint y: 269, endPoint x: 136, endPoint y: 267, distance: 74.4
click at [136, 267] on div "Product Scenarios Populate dynamic fields & test sample text price mapped price…" at bounding box center [305, 333] width 358 height 636
type input "50"
click at [1167, 38] on button "×" at bounding box center [1166, 45] width 28 height 28
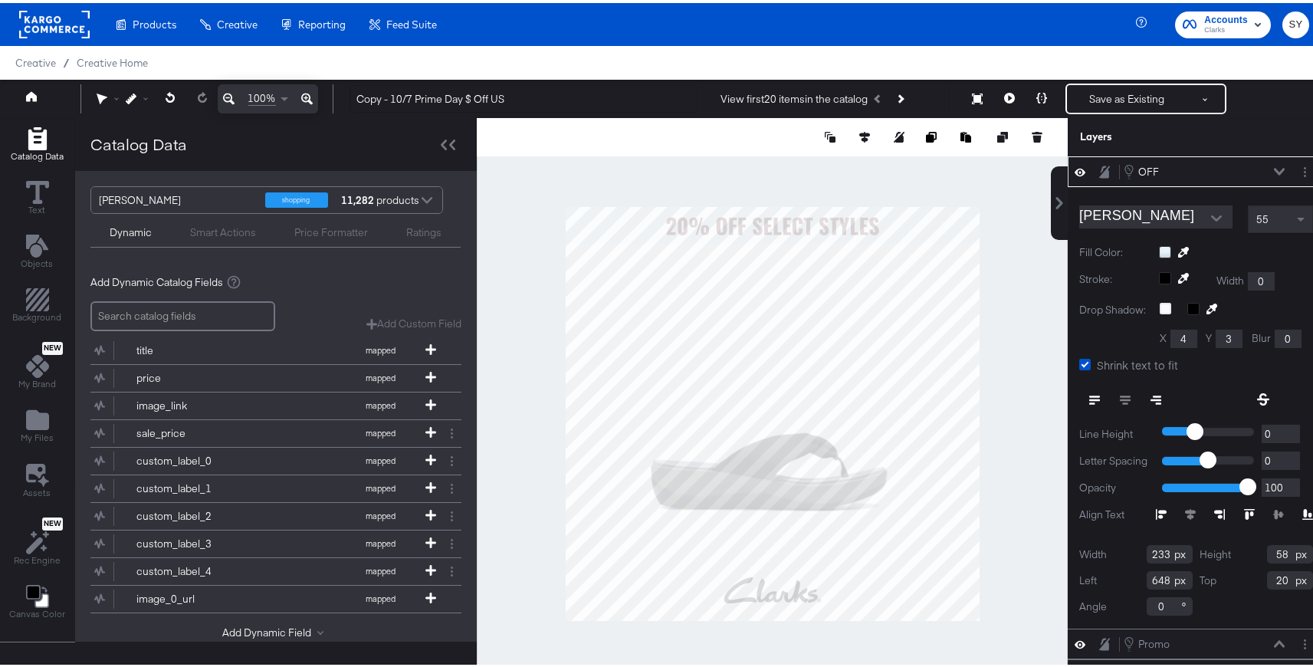
type input "21"
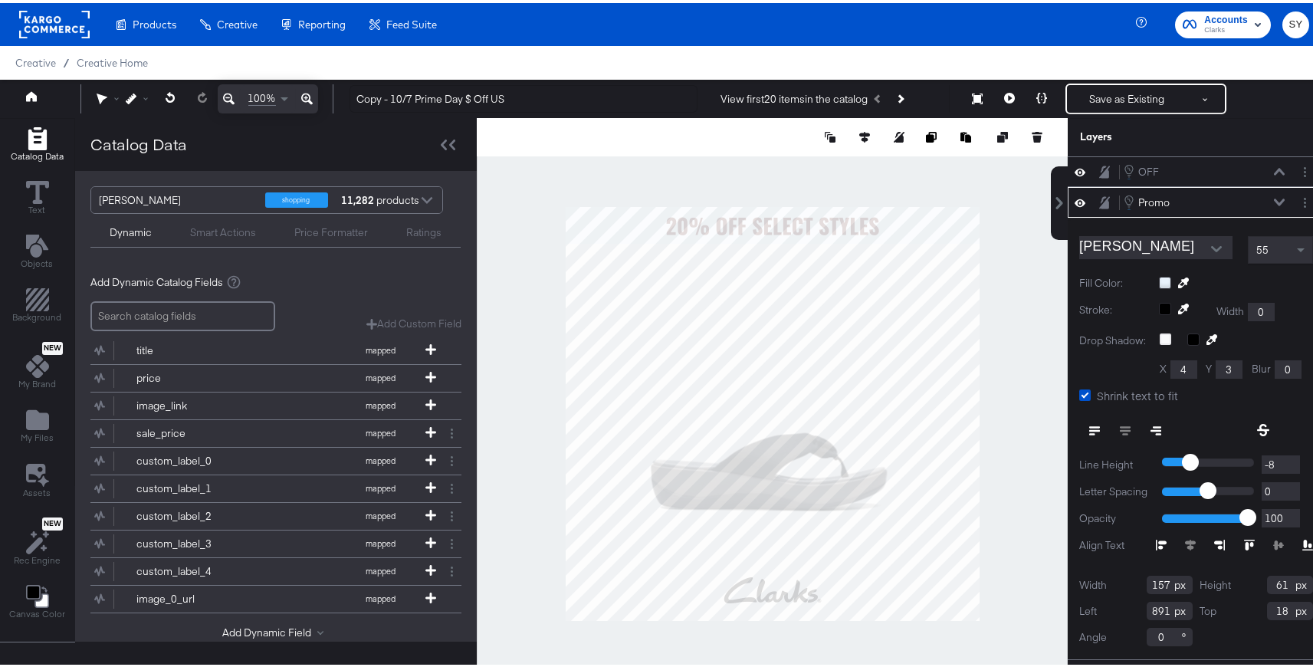
type input "19"
type input "890"
click at [1025, 90] on button at bounding box center [1041, 95] width 32 height 31
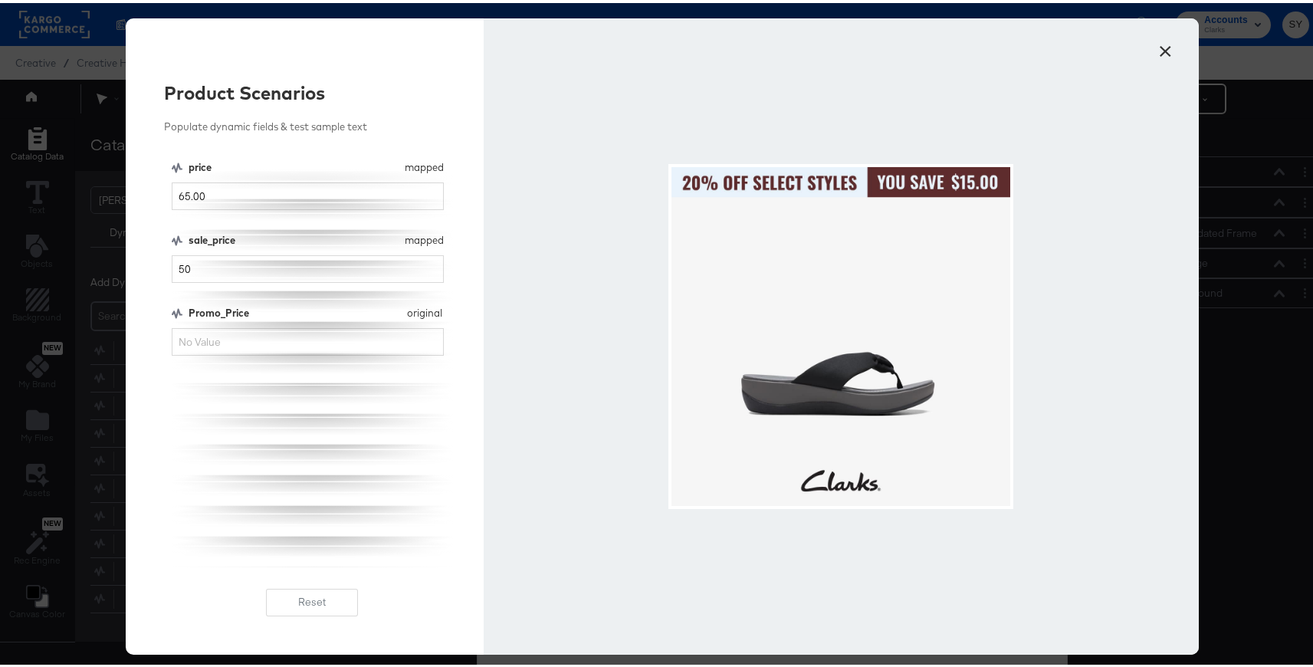
click at [1166, 40] on button "×" at bounding box center [1166, 45] width 28 height 28
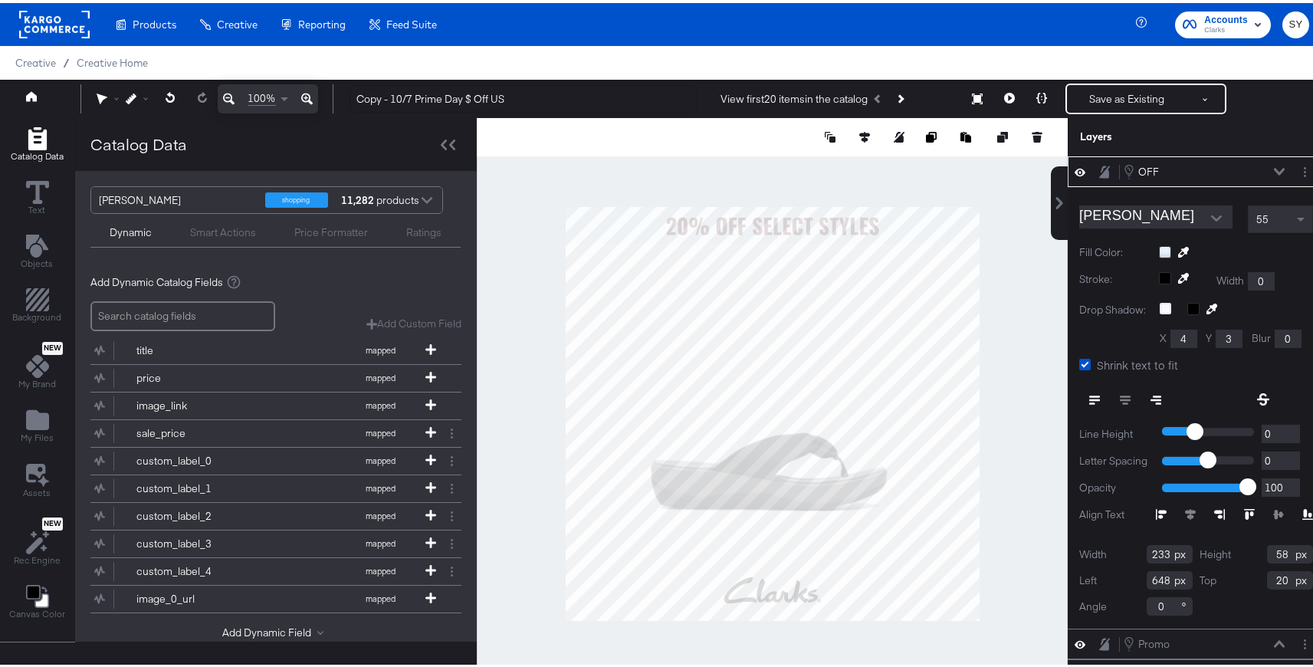
type input "21"
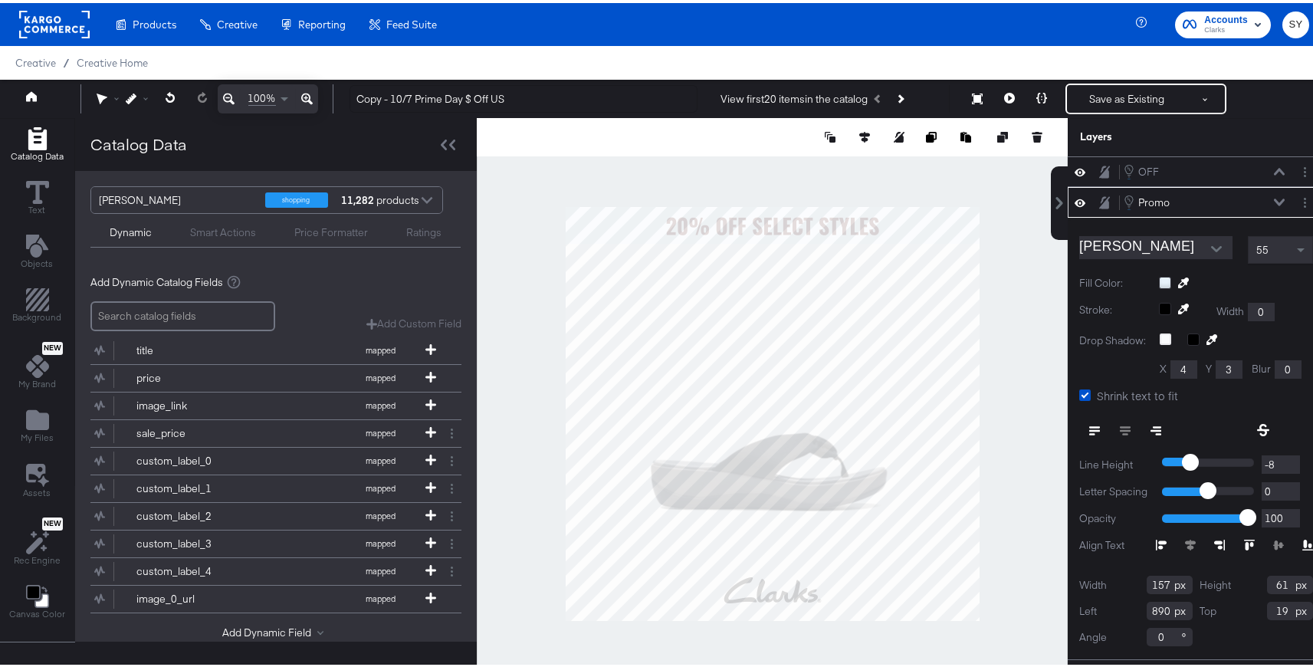
type input "20"
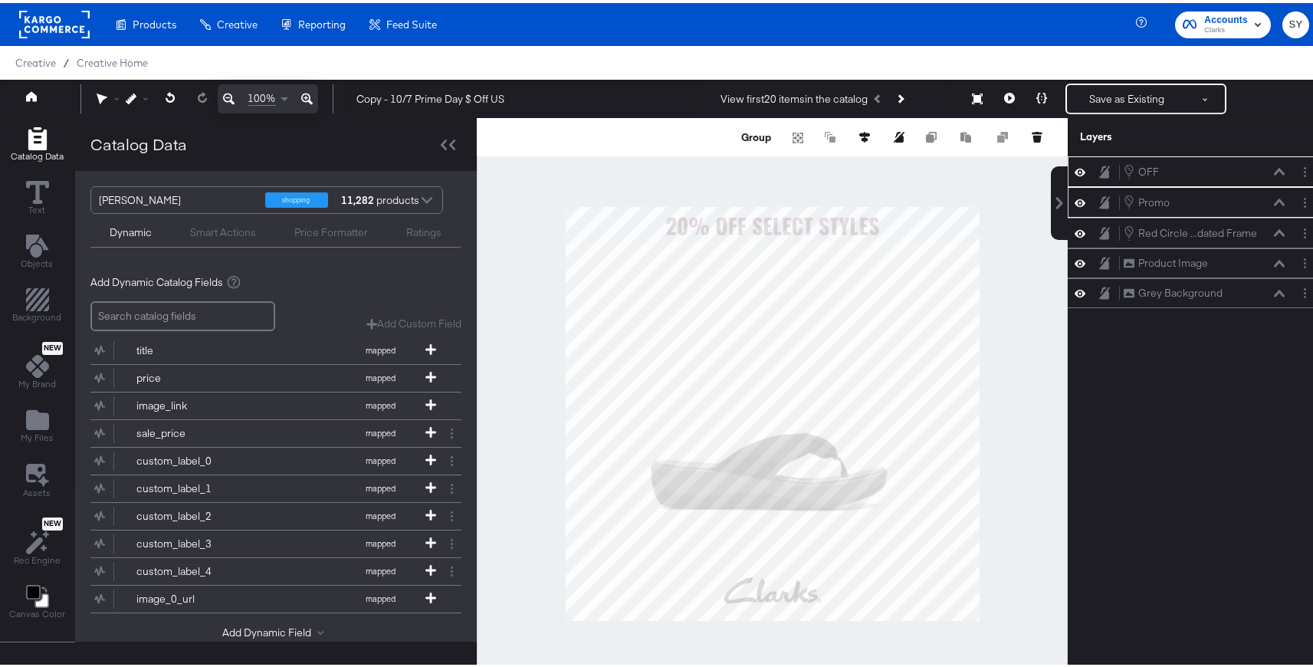
click at [941, 200] on div at bounding box center [772, 410] width 591 height 591
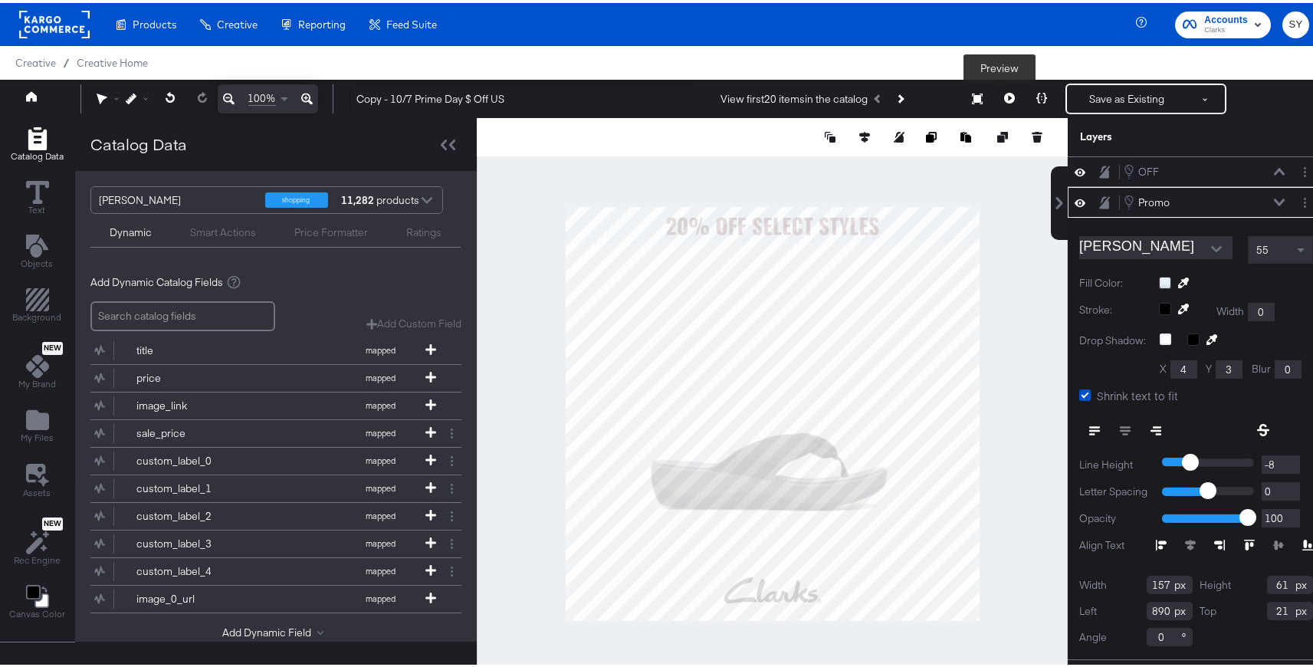
click at [993, 90] on button at bounding box center [1009, 95] width 32 height 31
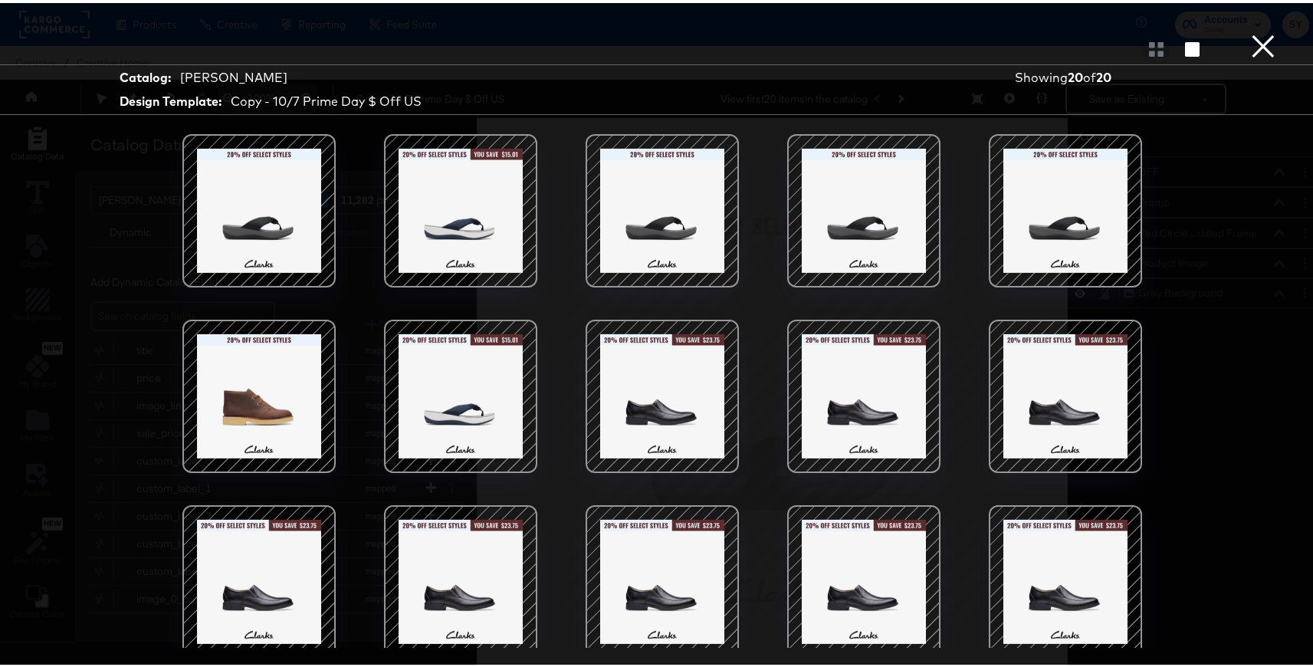
click at [1251, 31] on button "×" at bounding box center [1263, 15] width 31 height 31
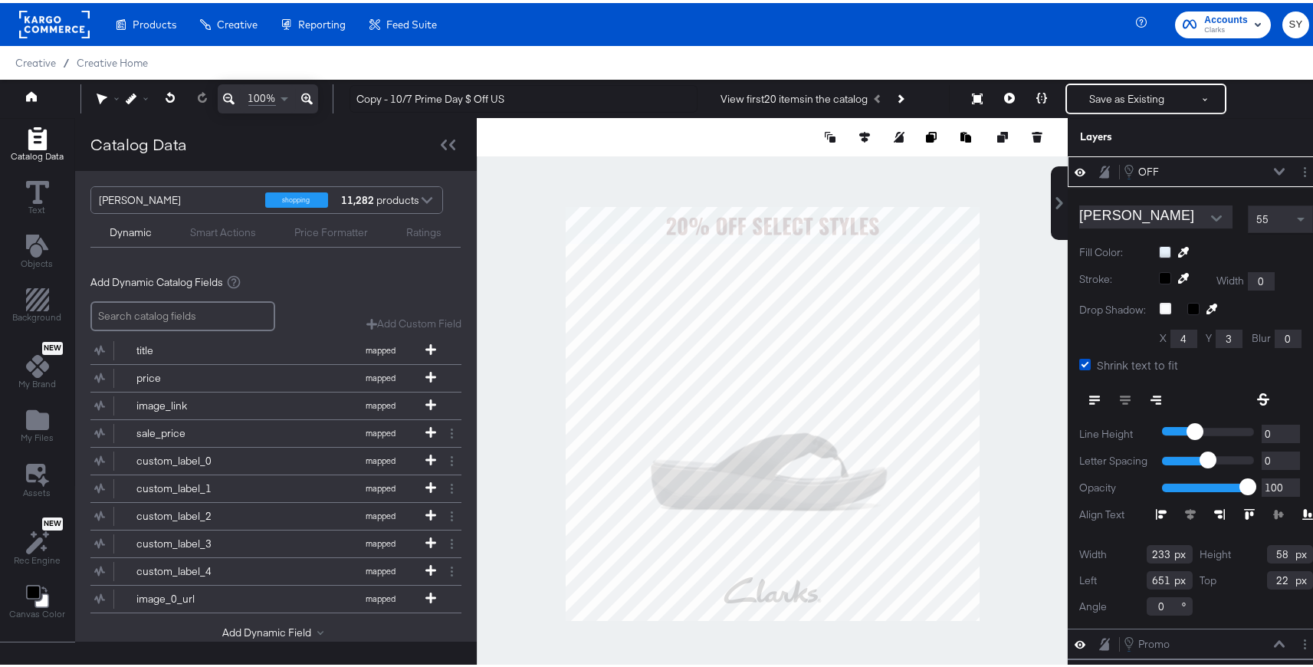
type input "652"
type input "23"
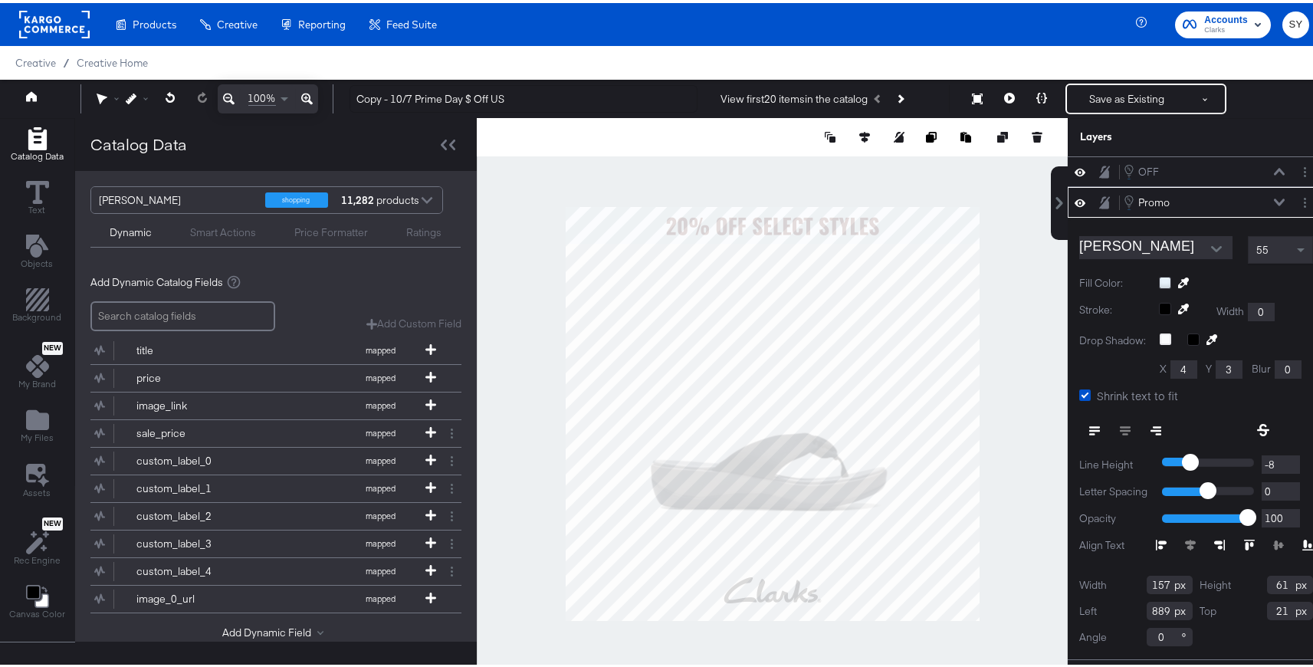
type input "888"
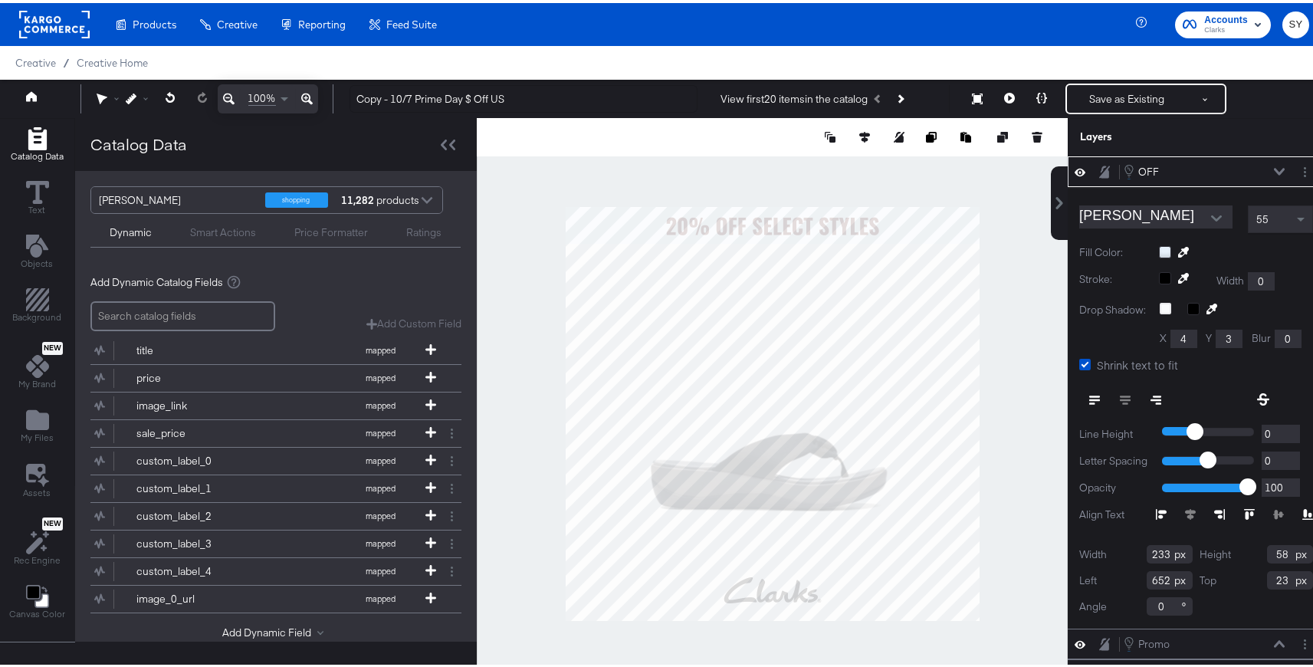
type input "653"
click at [1007, 86] on button at bounding box center [1009, 95] width 32 height 31
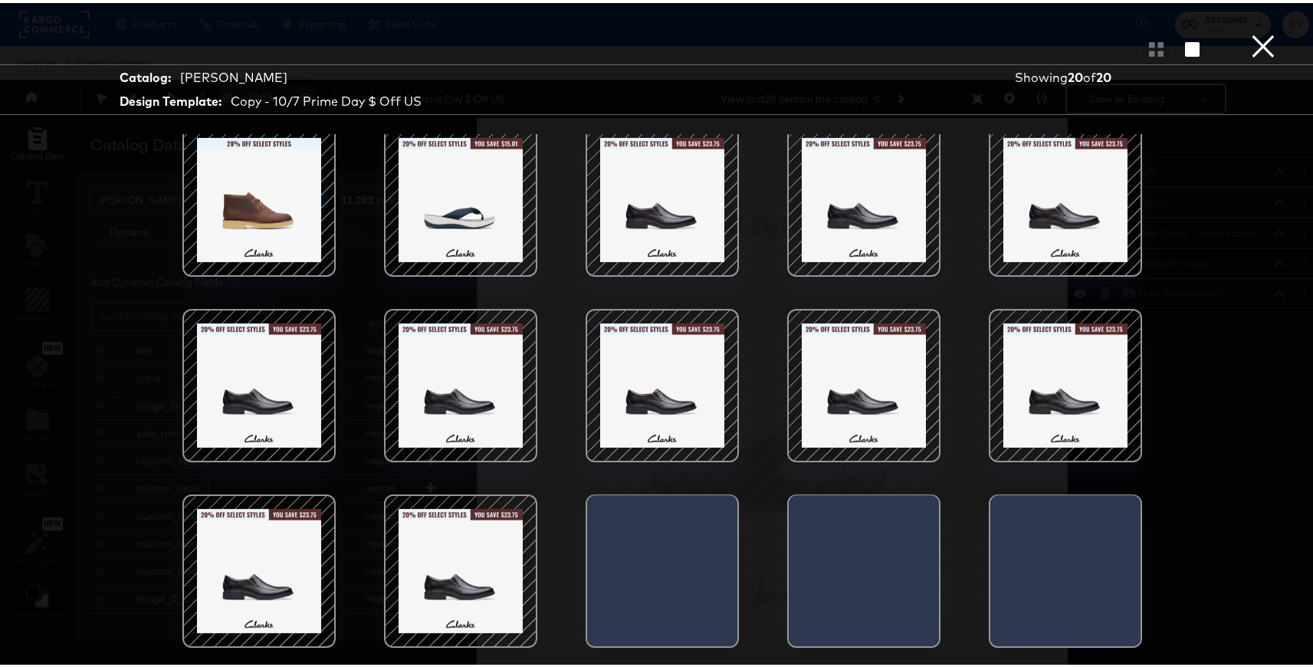
scroll to position [39, 0]
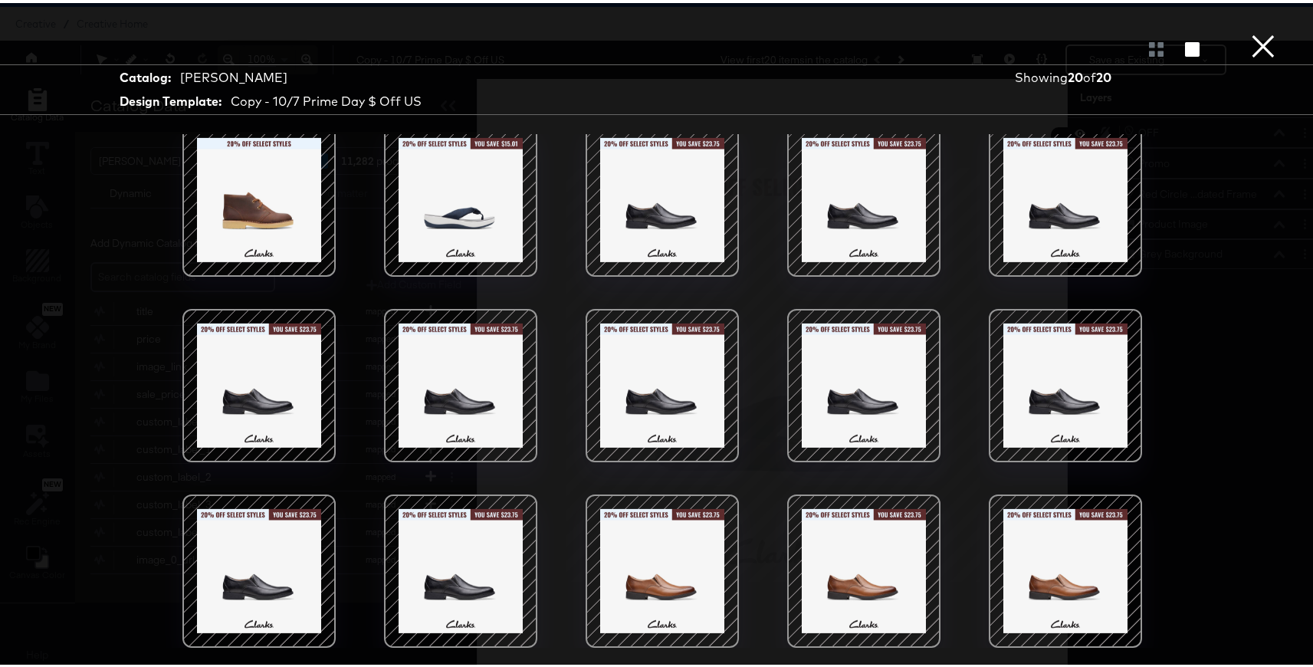
click at [1248, 31] on button "×" at bounding box center [1263, 15] width 31 height 31
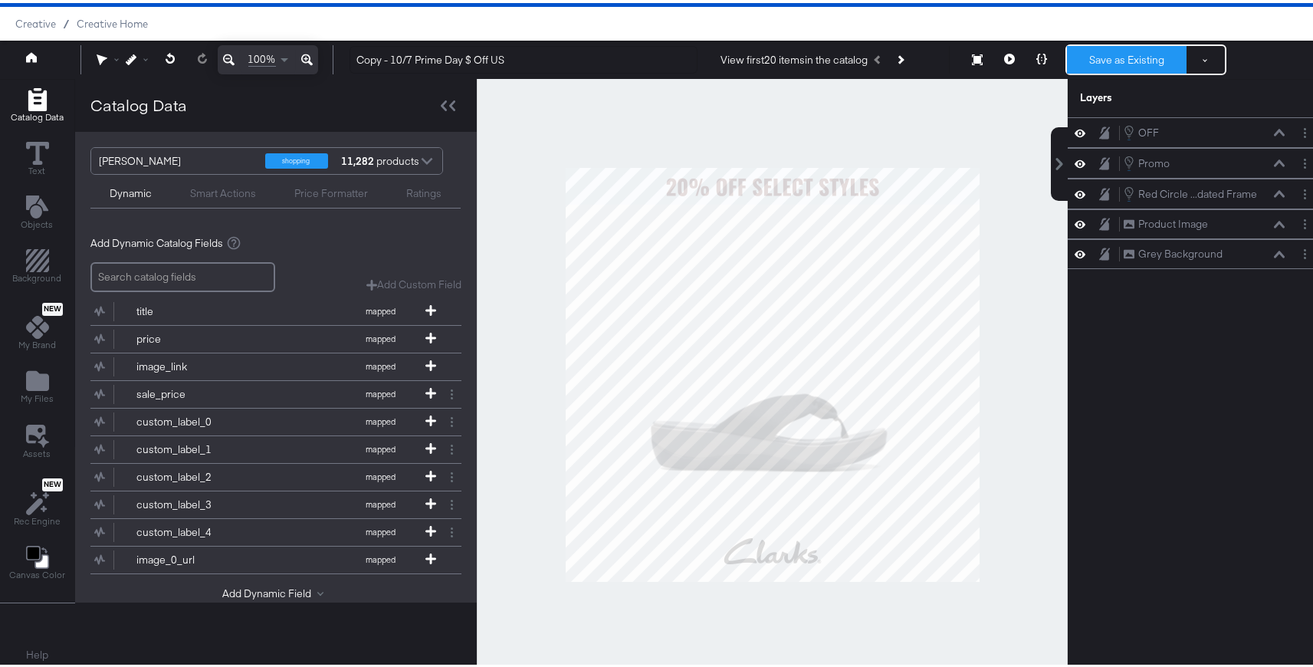
click at [1153, 64] on button "Save as Existing" at bounding box center [1127, 57] width 120 height 28
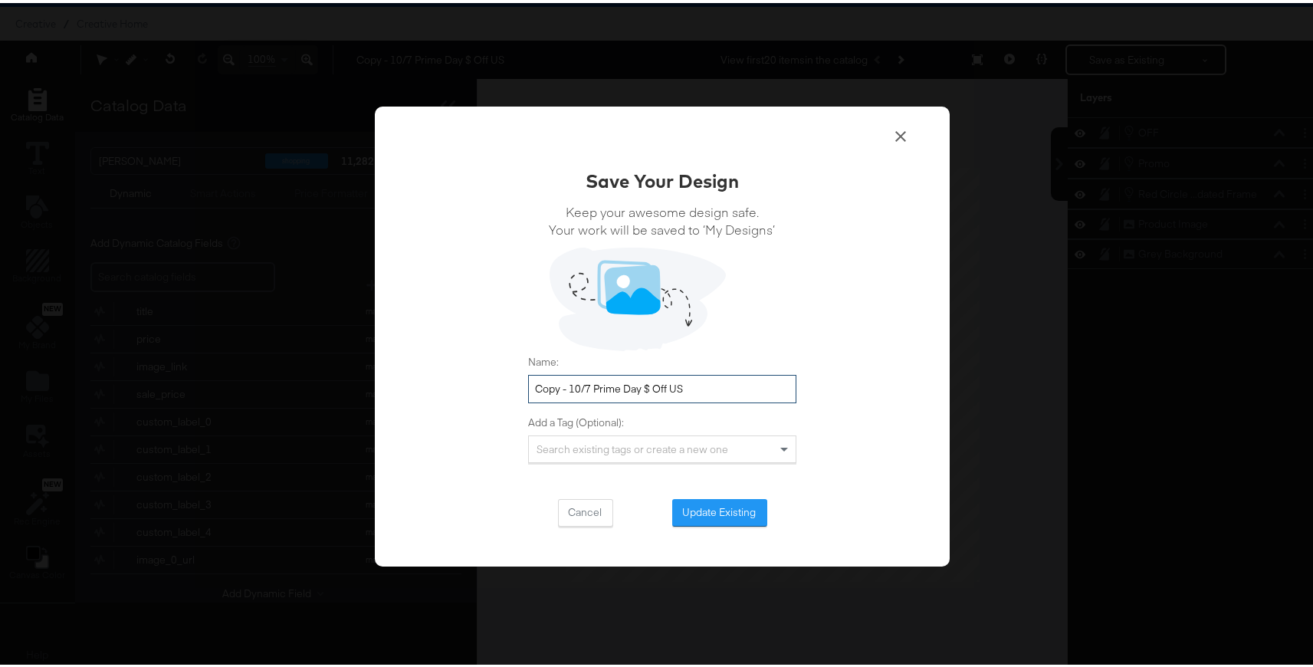
drag, startPoint x: 634, startPoint y: 387, endPoint x: 520, endPoint y: 385, distance: 114.2
click at [520, 385] on div "Save Your Design Keep your awesome design safe. Your work will be saved to ‘My …" at bounding box center [662, 333] width 575 height 461
type input "10/16 Promo $ Off US"
click at [727, 505] on button "Update Existing" at bounding box center [719, 510] width 95 height 28
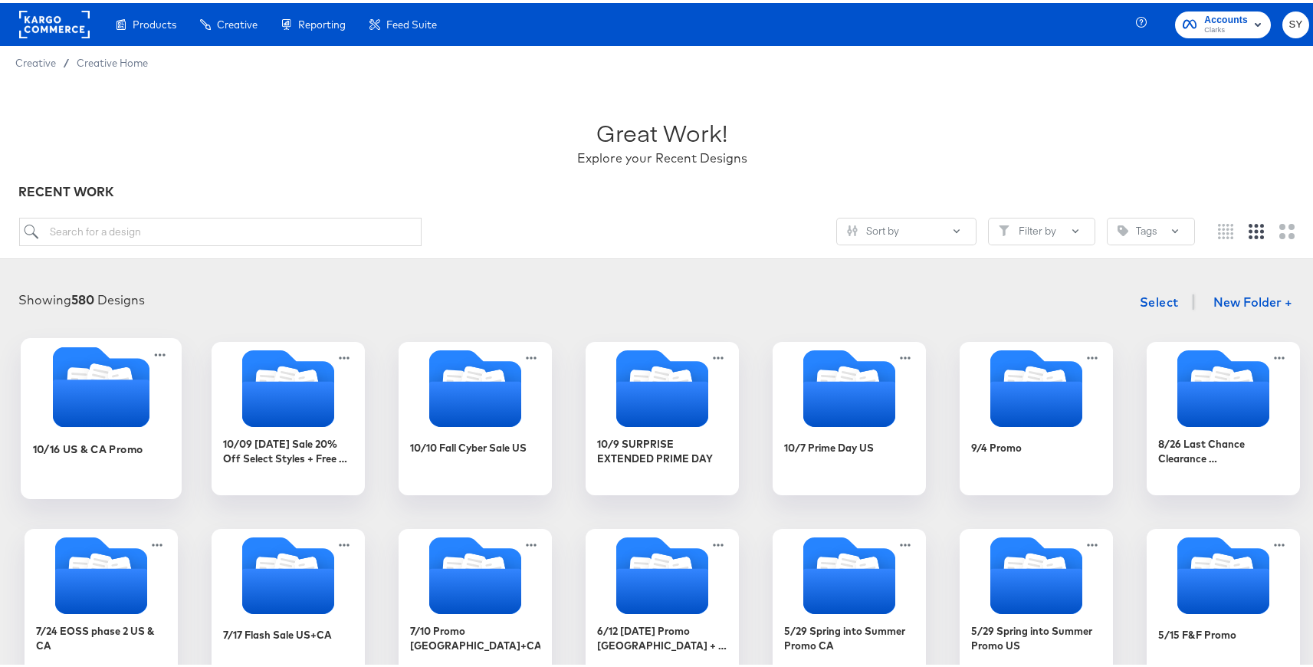
click at [35, 458] on div "10/16 US & CA Promo" at bounding box center [101, 457] width 137 height 59
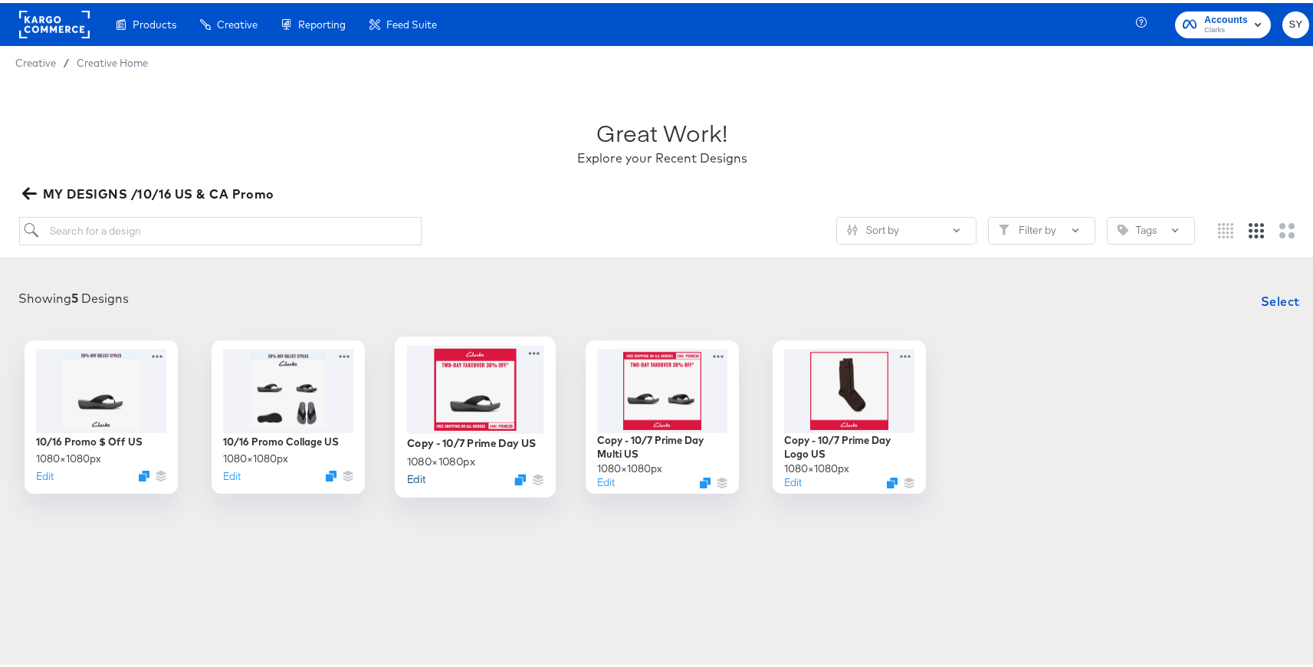
click at [418, 480] on button "Edit" at bounding box center [416, 475] width 18 height 15
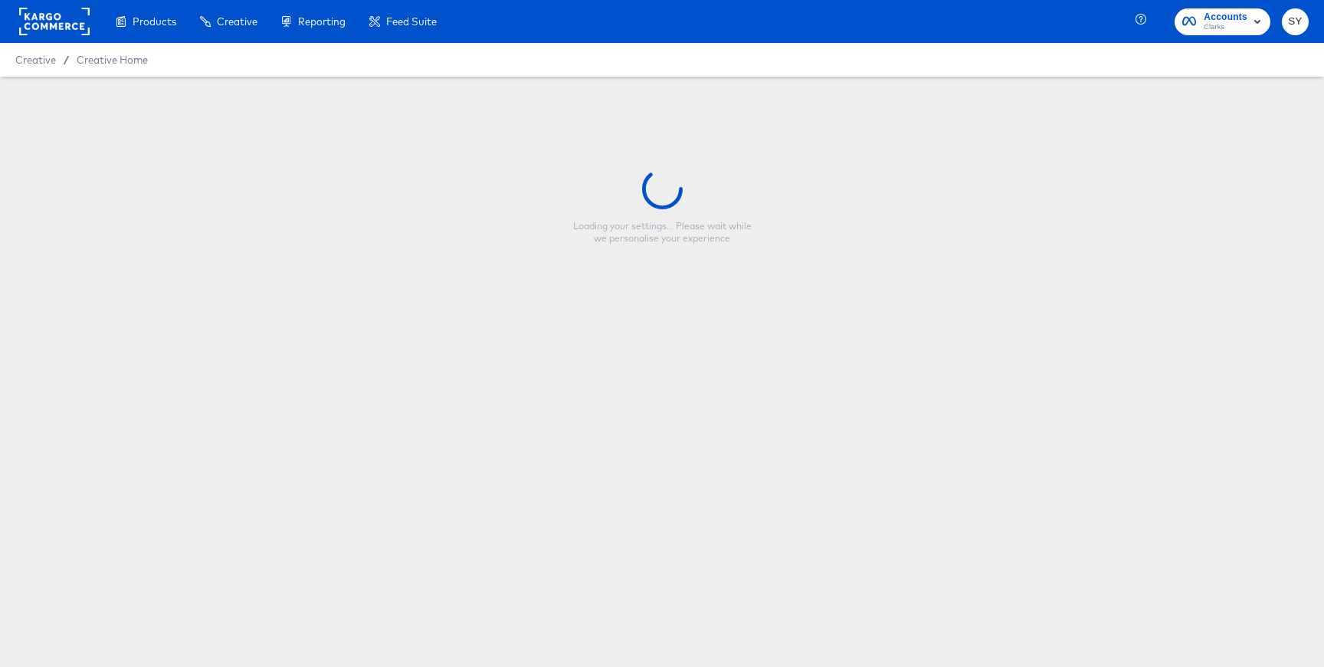
type input "Copy - 10/7 Prime Day US"
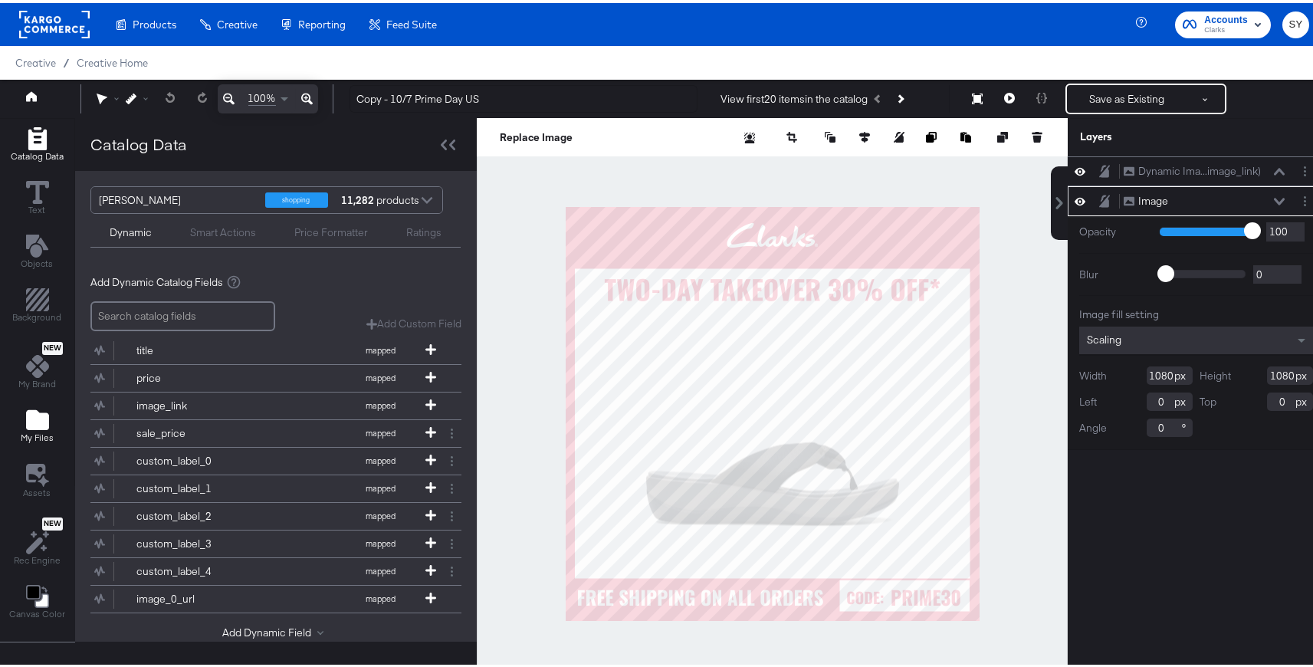
click at [29, 427] on icon "Add Files" at bounding box center [37, 416] width 23 height 23
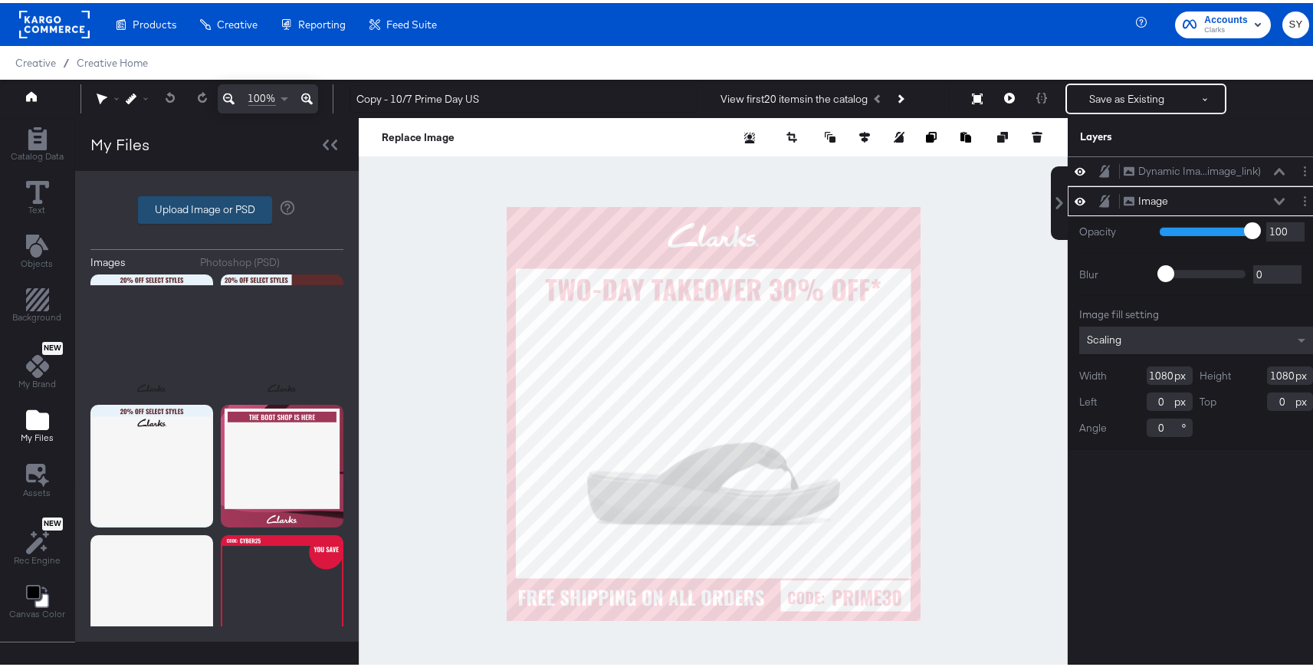
click at [171, 208] on label "Upload Image or PSD" at bounding box center [205, 207] width 133 height 26
click at [217, 207] on input "Upload Image or PSD" at bounding box center [217, 207] width 0 height 0
type input "C:\fakepath\Promo - US 6.png"
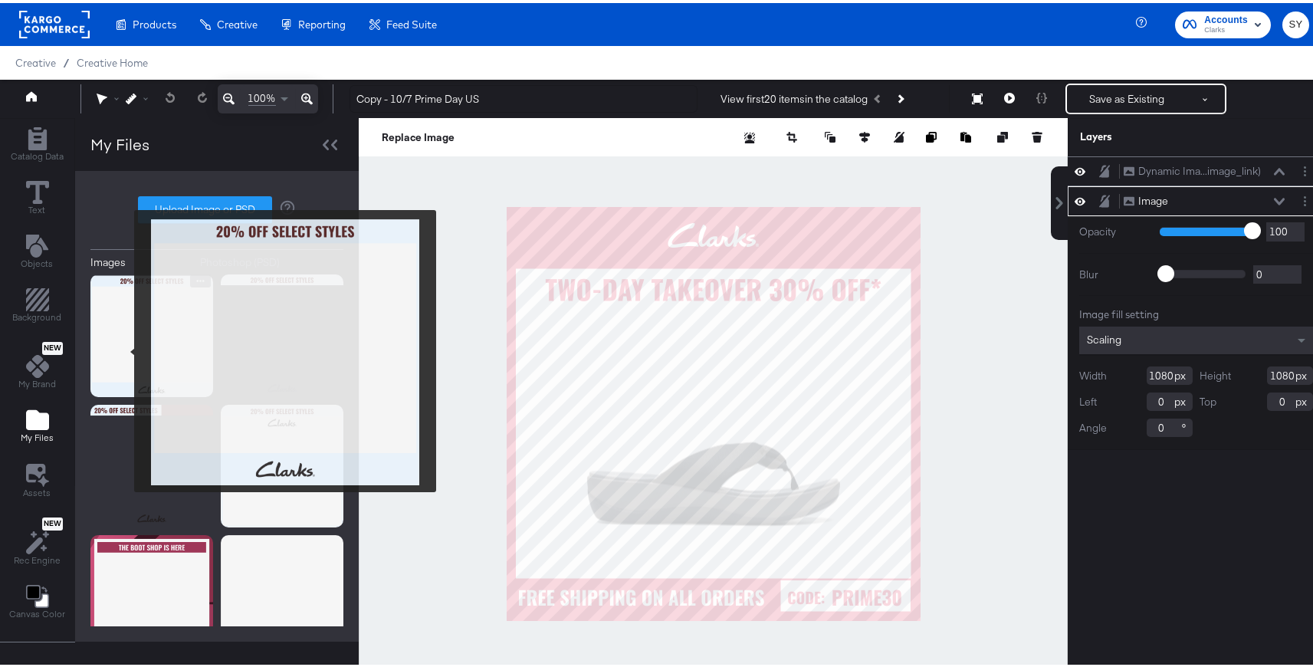
click at [124, 348] on img at bounding box center [151, 332] width 123 height 123
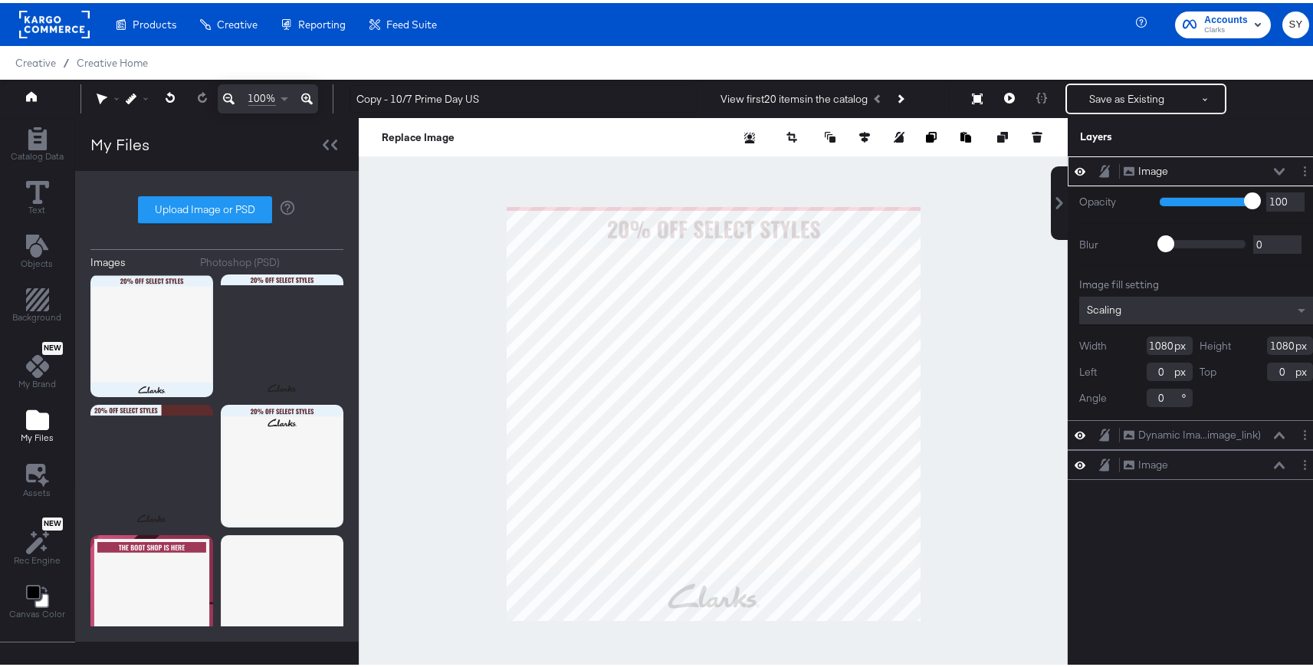
click at [954, 230] on div at bounding box center [713, 410] width 709 height 591
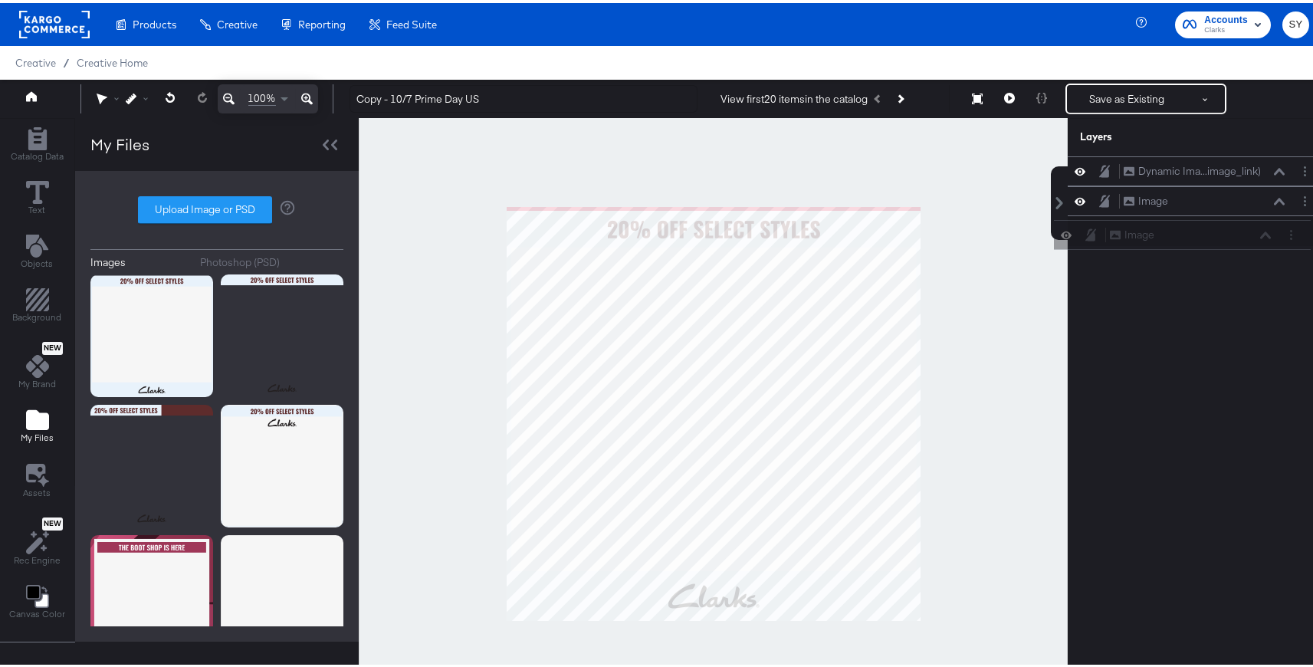
drag, startPoint x: 1207, startPoint y: 182, endPoint x: 1205, endPoint y: 240, distance: 58.3
click at [1205, 240] on div "Image Image Dynamic Ima...image_link) Dynamic Image (image_link) Image Image" at bounding box center [1196, 198] width 257 height 90
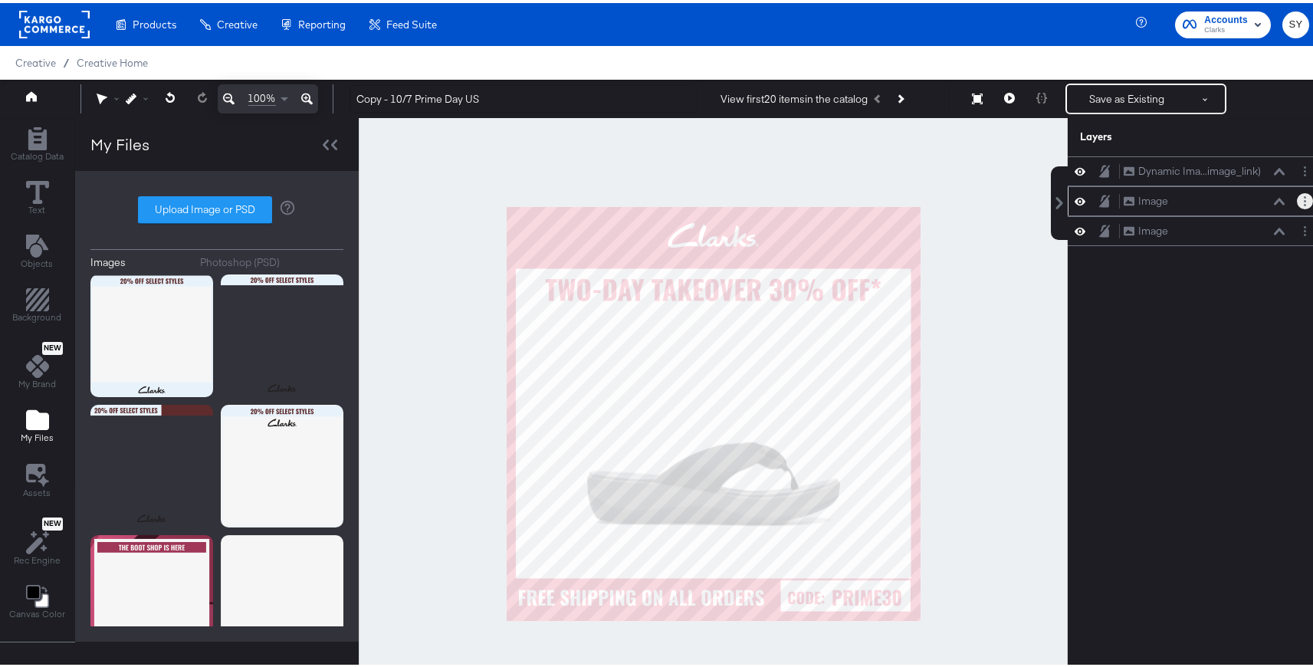
click at [1304, 198] on icon "Layer Options" at bounding box center [1305, 198] width 2 height 10
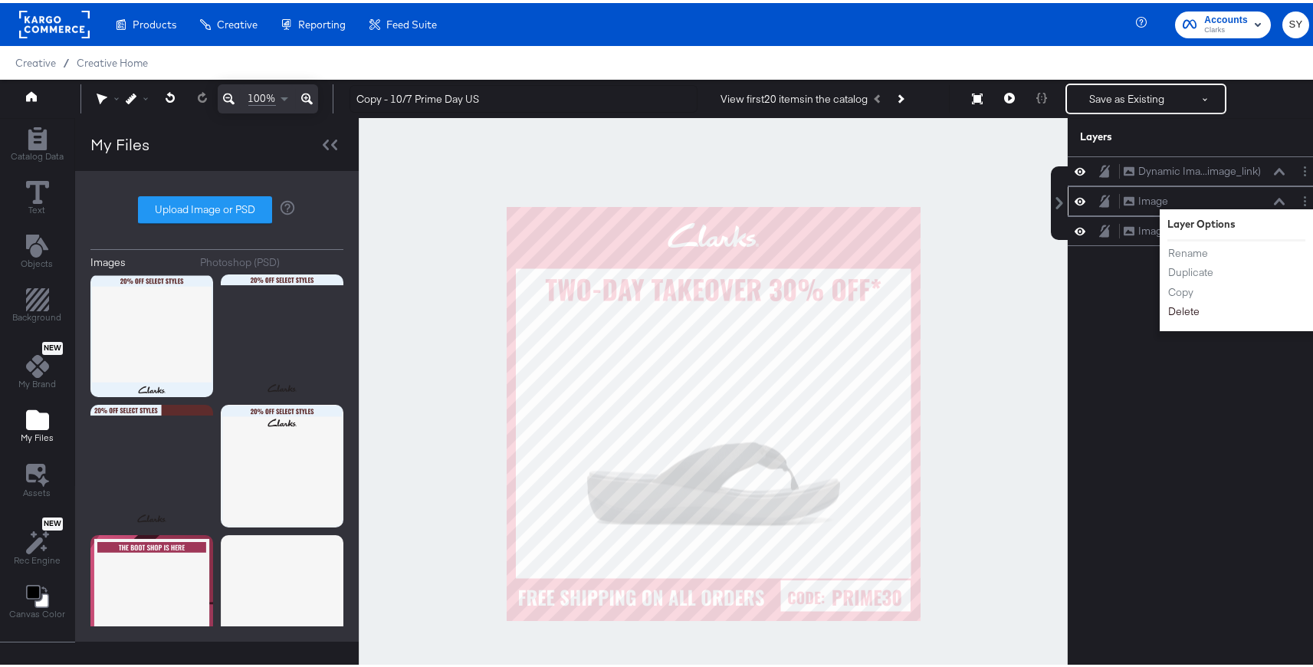
click at [1177, 307] on button "Delete" at bounding box center [1183, 308] width 33 height 16
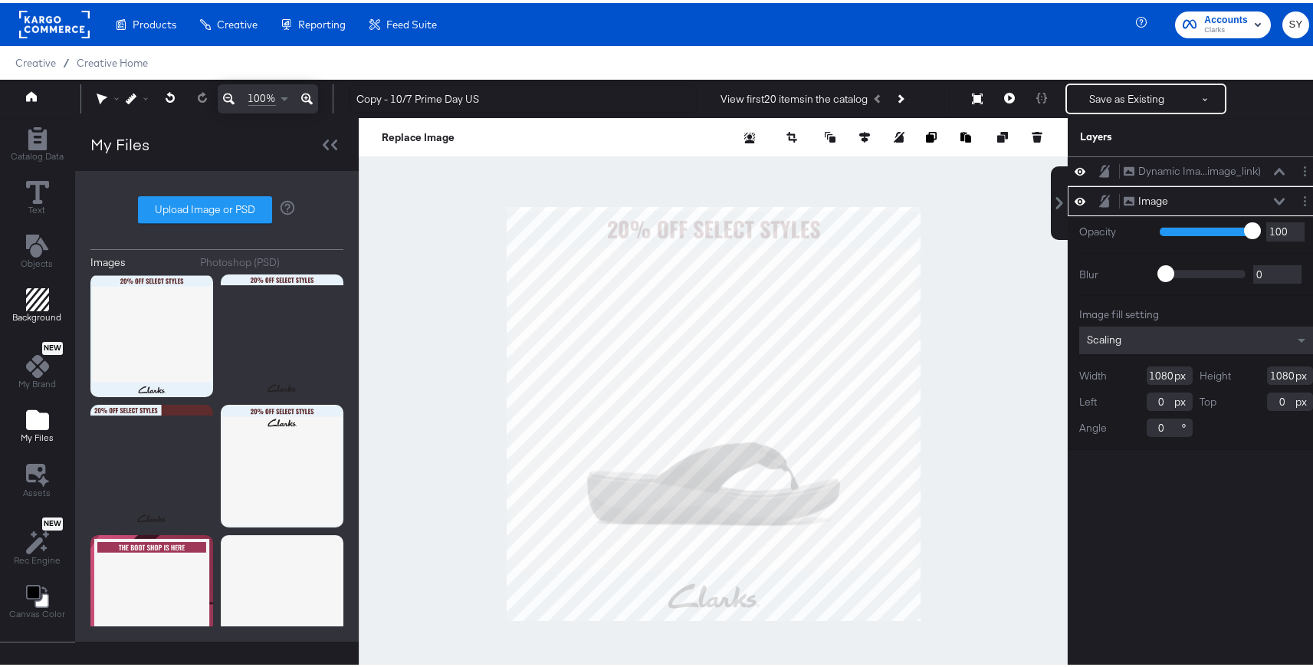
click at [20, 305] on div "Background" at bounding box center [37, 302] width 49 height 35
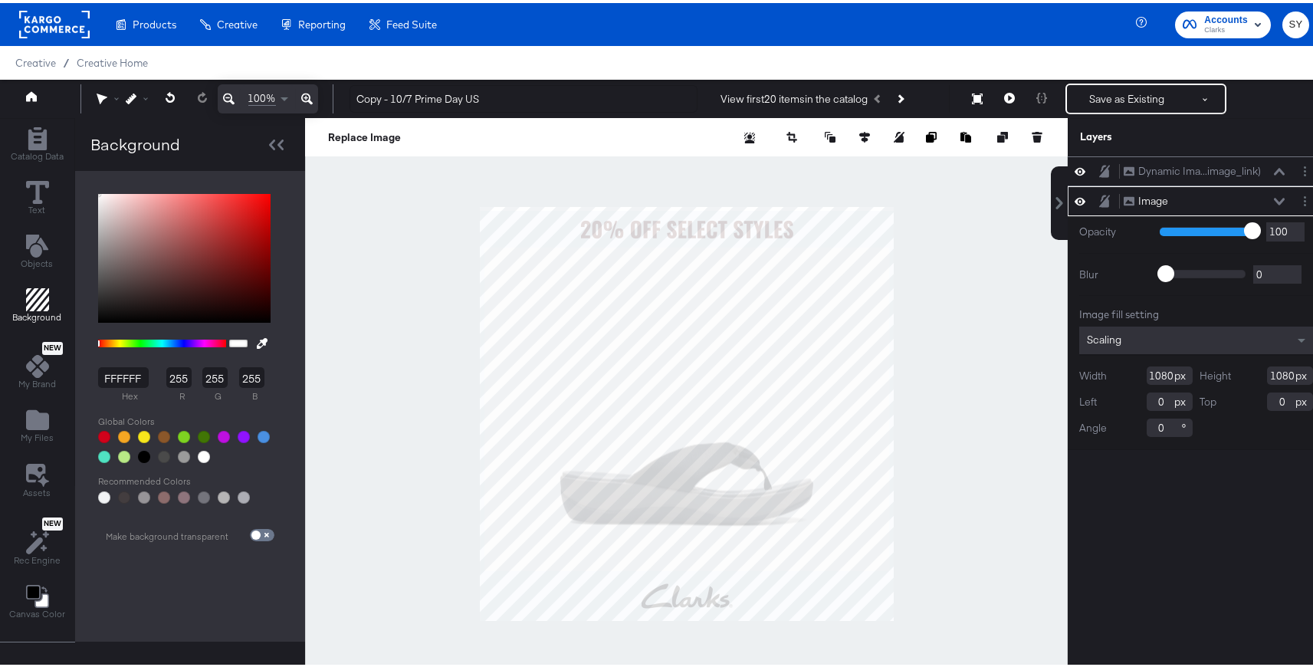
click at [253, 338] on button at bounding box center [262, 340] width 25 height 28
type input "E8F2FB"
type input "232"
type input "242"
type input "251"
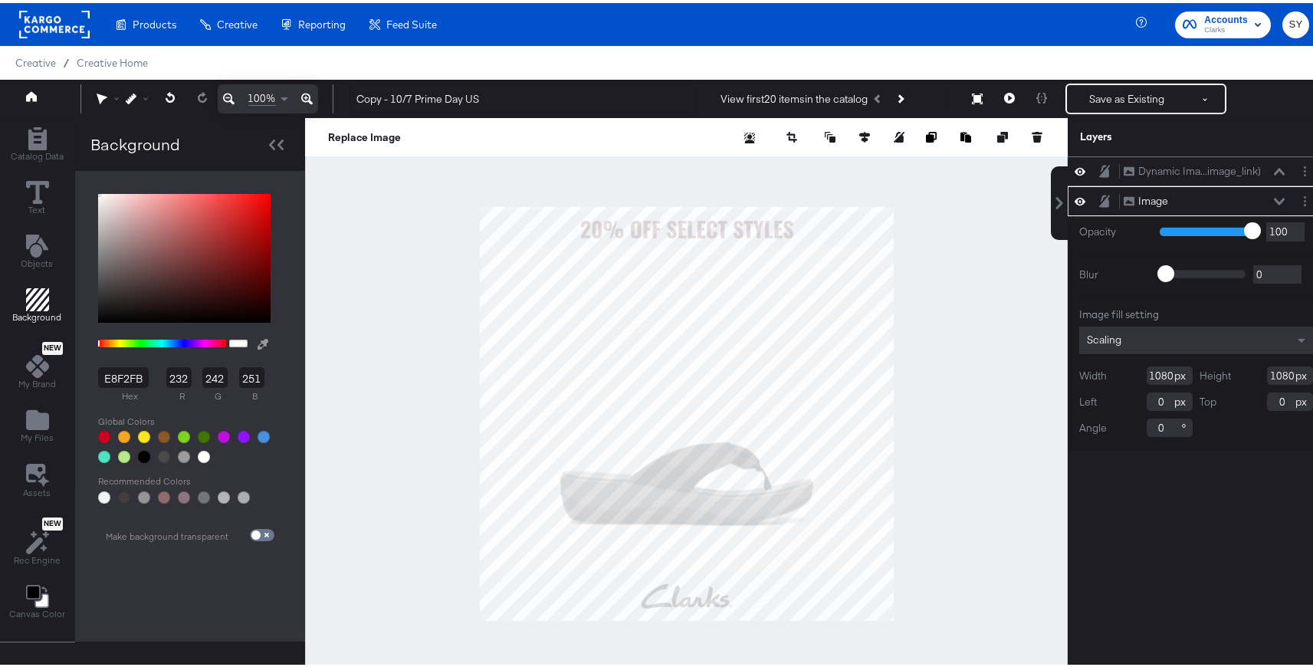
click at [487, 242] on div at bounding box center [686, 410] width 761 height 591
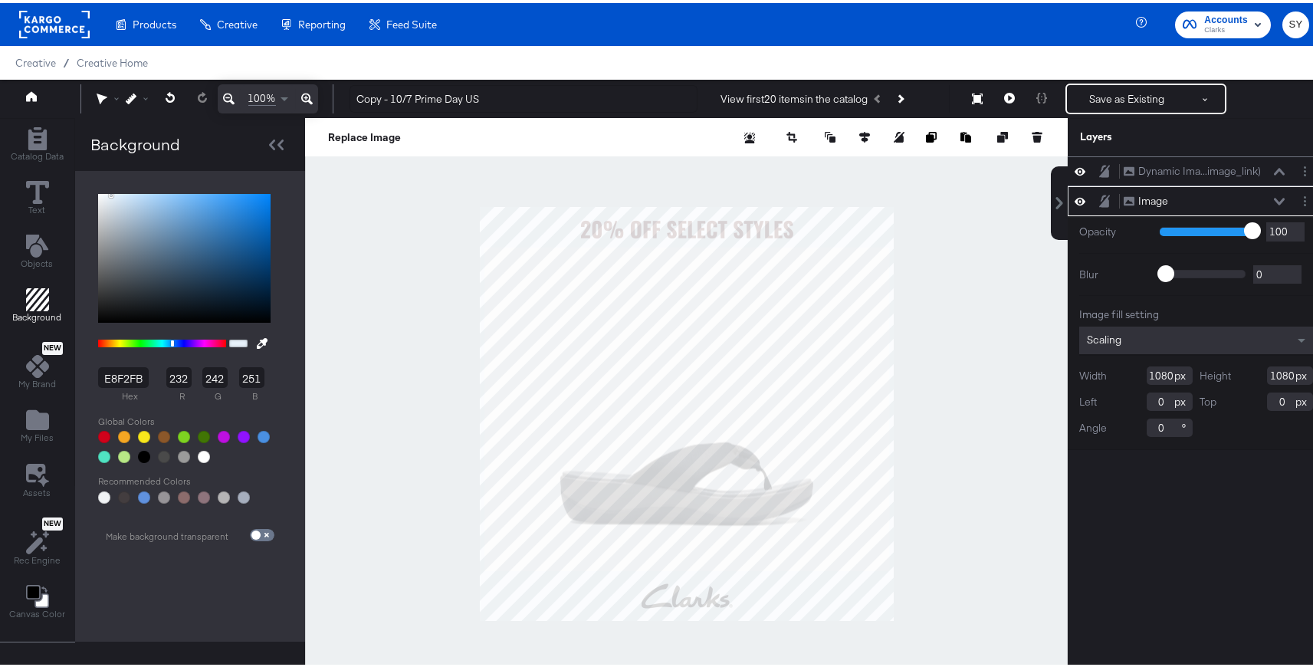
click at [933, 187] on div at bounding box center [686, 410] width 763 height 591
click at [938, 189] on div at bounding box center [686, 410] width 763 height 591
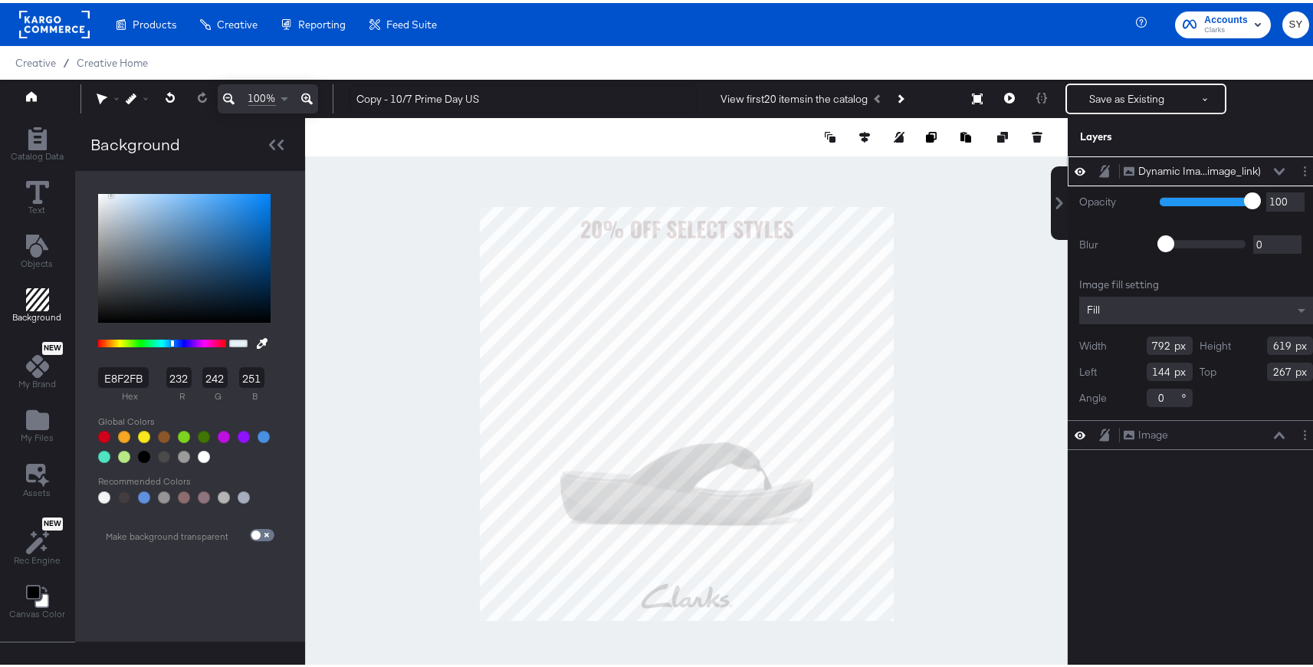
click at [907, 310] on div at bounding box center [686, 410] width 763 height 591
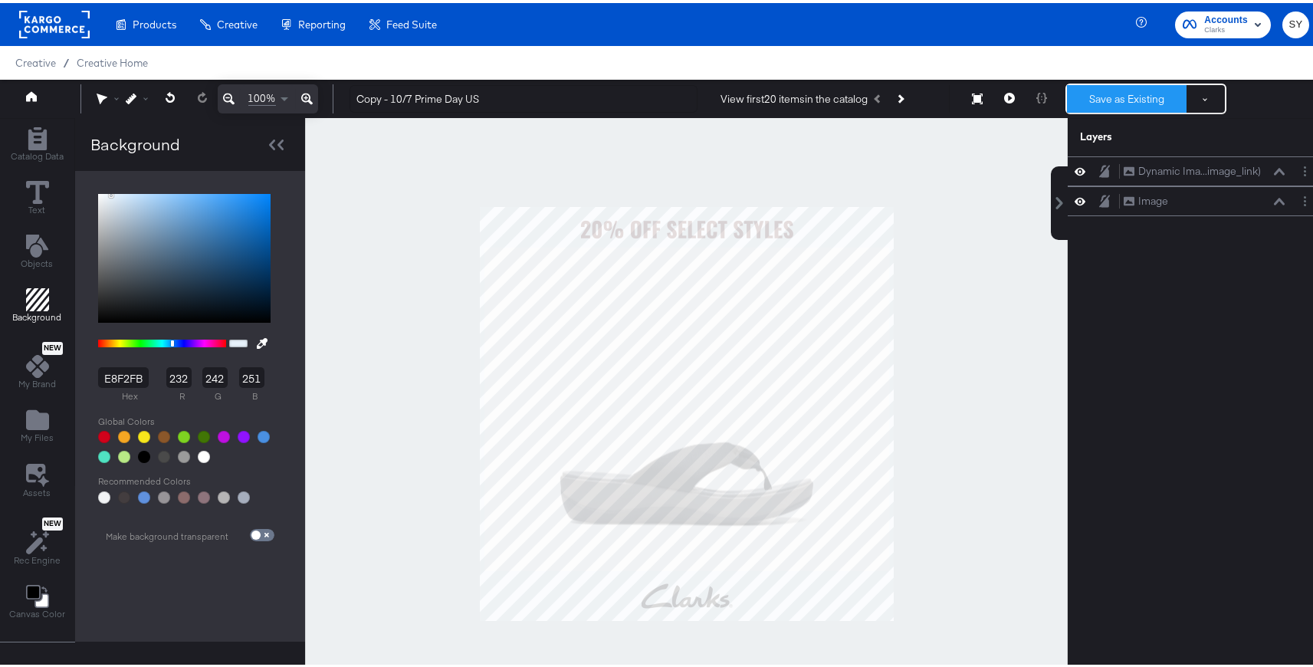
click at [1143, 96] on button "Save as Existing" at bounding box center [1127, 96] width 120 height 28
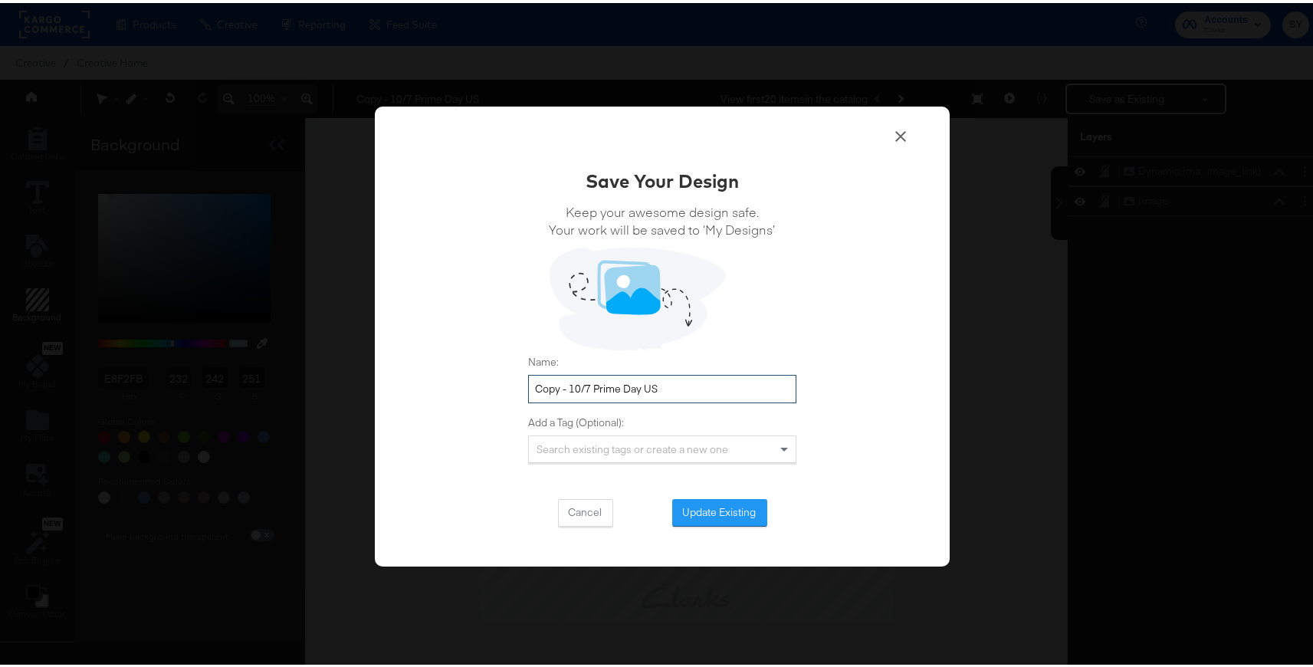
drag, startPoint x: 615, startPoint y: 386, endPoint x: 601, endPoint y: 387, distance: 13.8
click at [596, 386] on input "Copy - 10/7 Prime Day US" at bounding box center [662, 386] width 268 height 28
drag, startPoint x: 635, startPoint y: 385, endPoint x: 525, endPoint y: 381, distance: 109.7
click at [528, 381] on input "Copy - 10/7 Prime Day US" at bounding box center [662, 386] width 268 height 28
type input "10/16 Promo US"
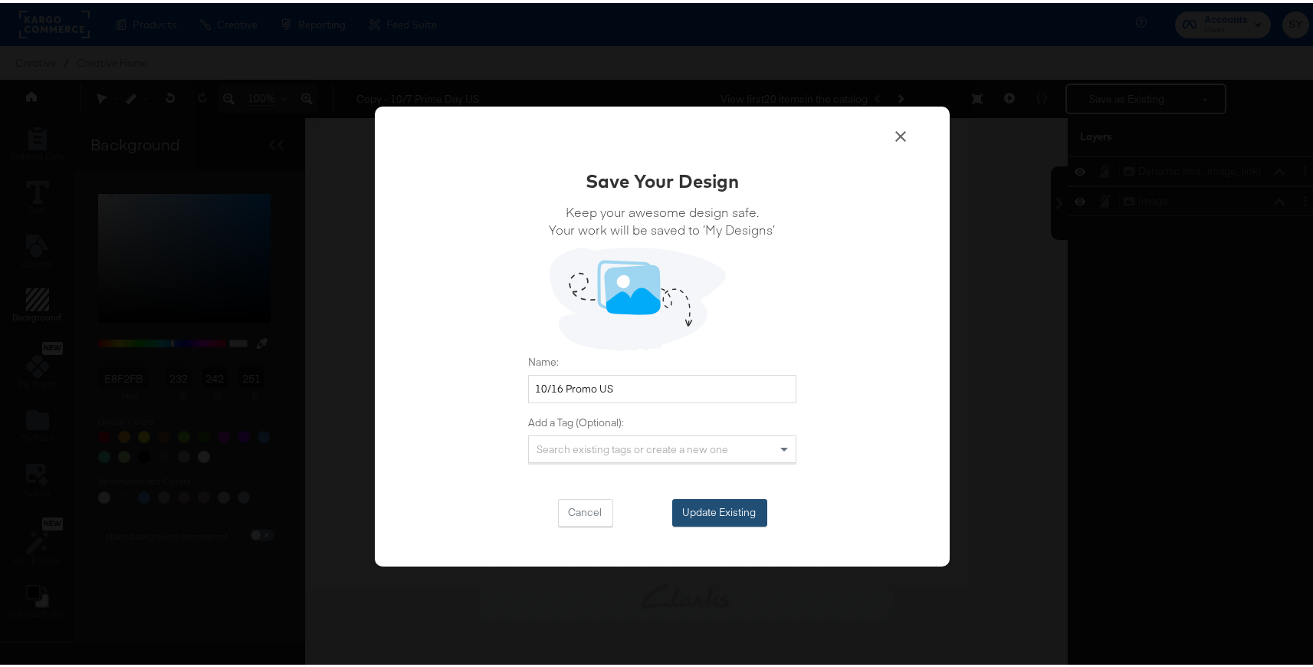
click at [727, 510] on button "Update Existing" at bounding box center [719, 510] width 95 height 28
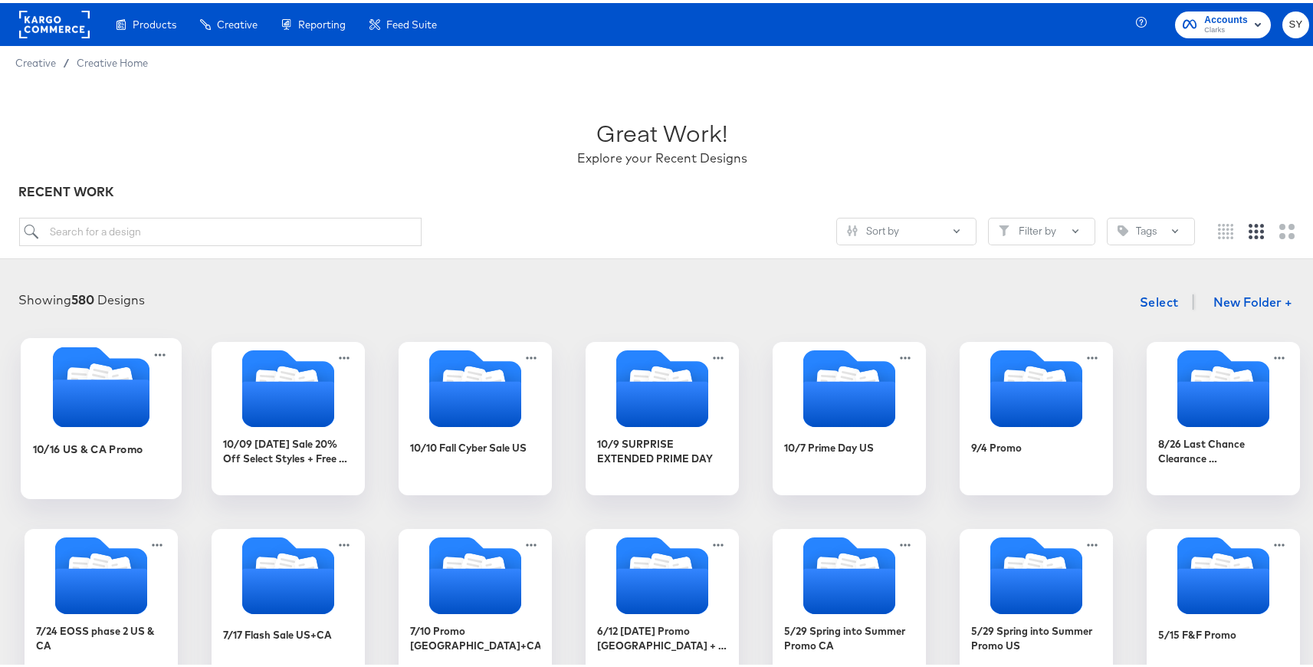
click at [115, 405] on icon "Folder" at bounding box center [101, 400] width 97 height 48
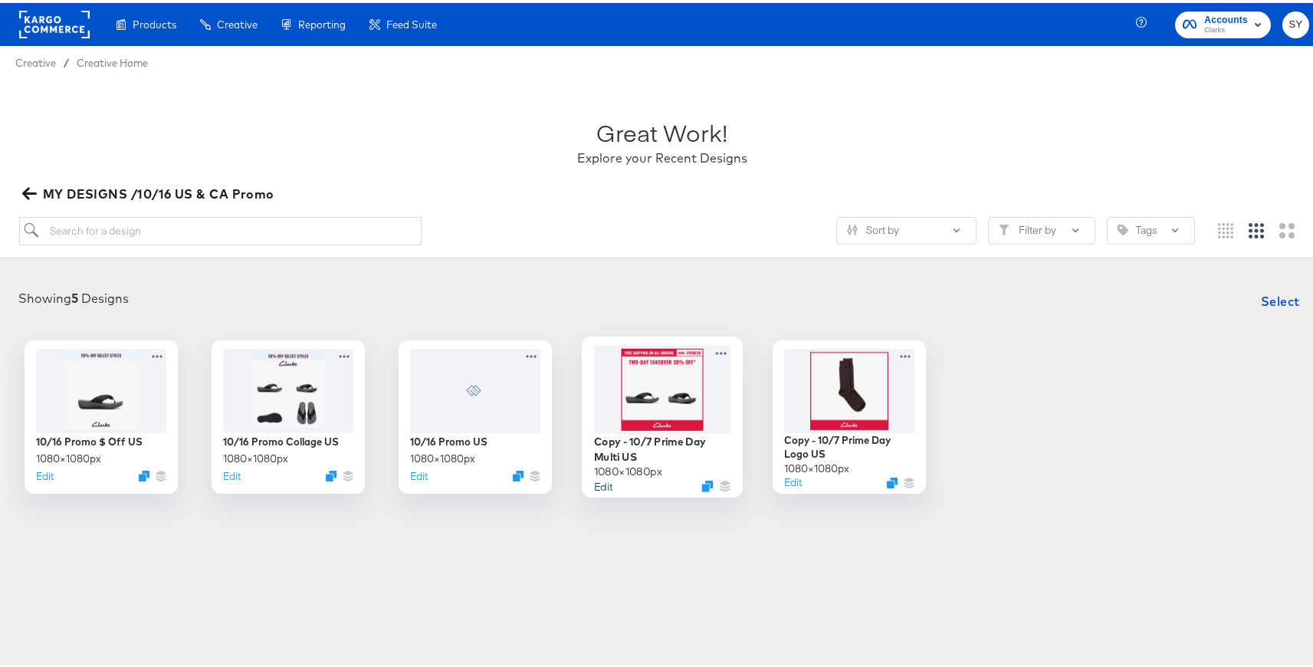
click at [595, 484] on button "Edit" at bounding box center [603, 482] width 18 height 15
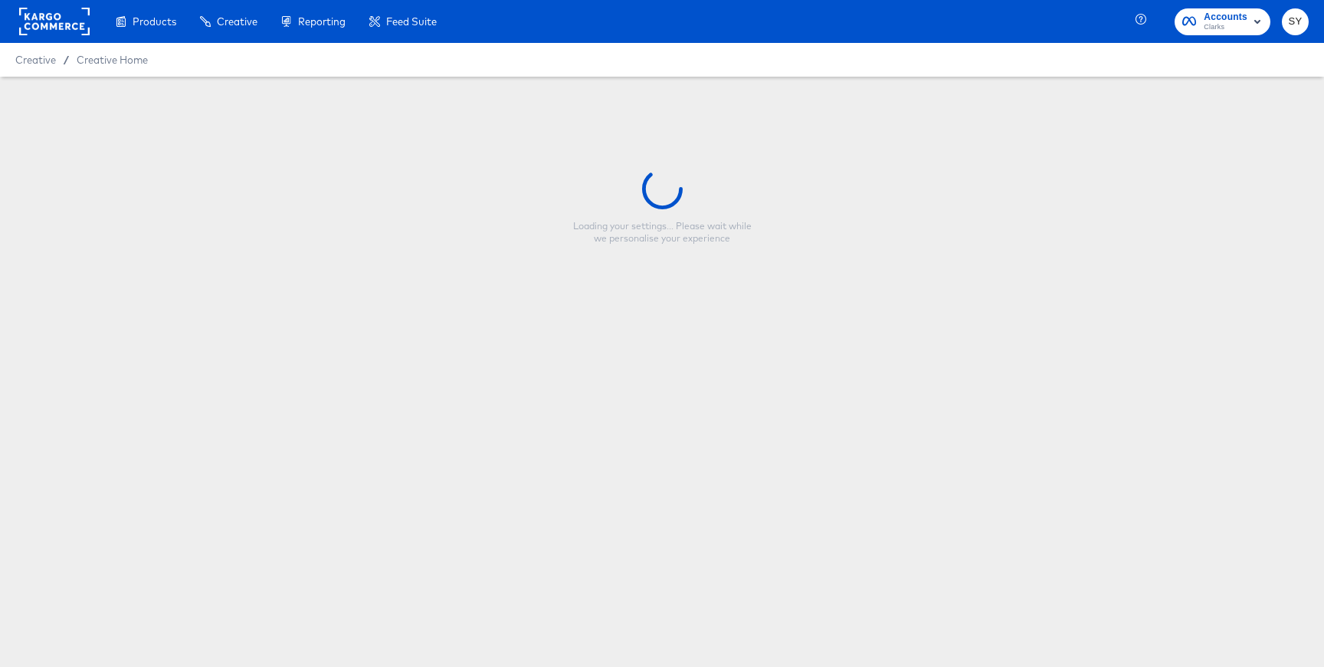
type input "Copy - 10/7 Prime Day Multi US"
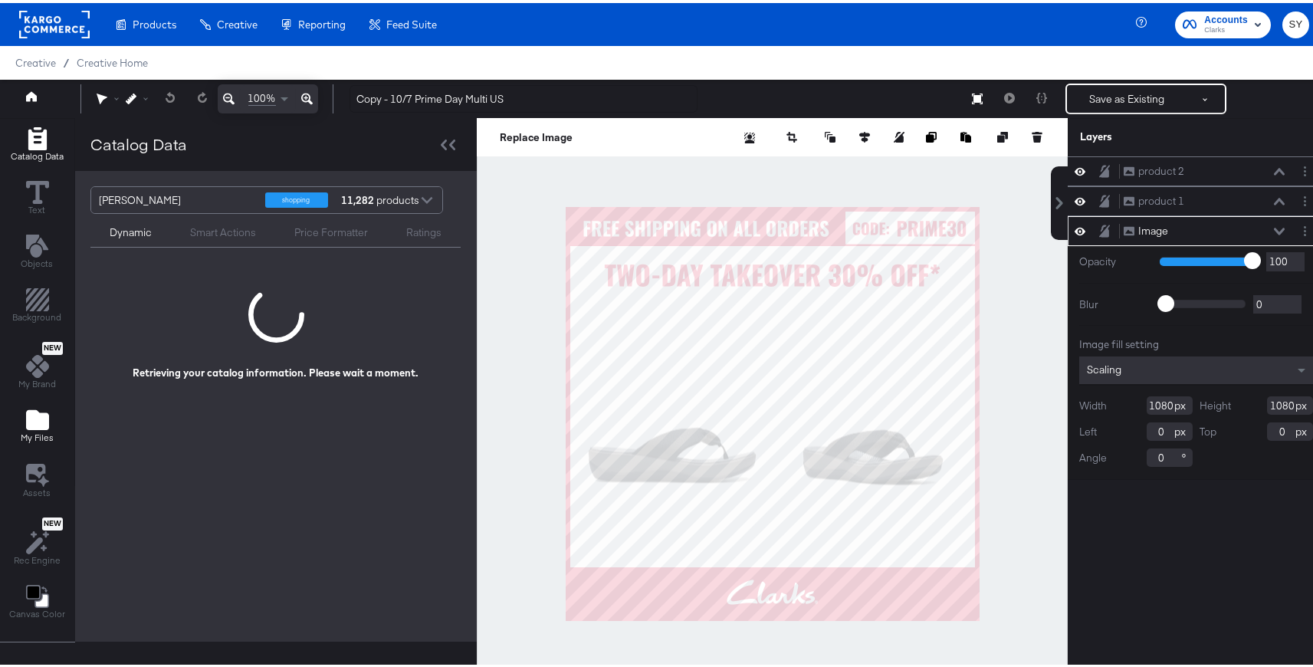
click at [40, 415] on icon "Add Files" at bounding box center [37, 417] width 23 height 20
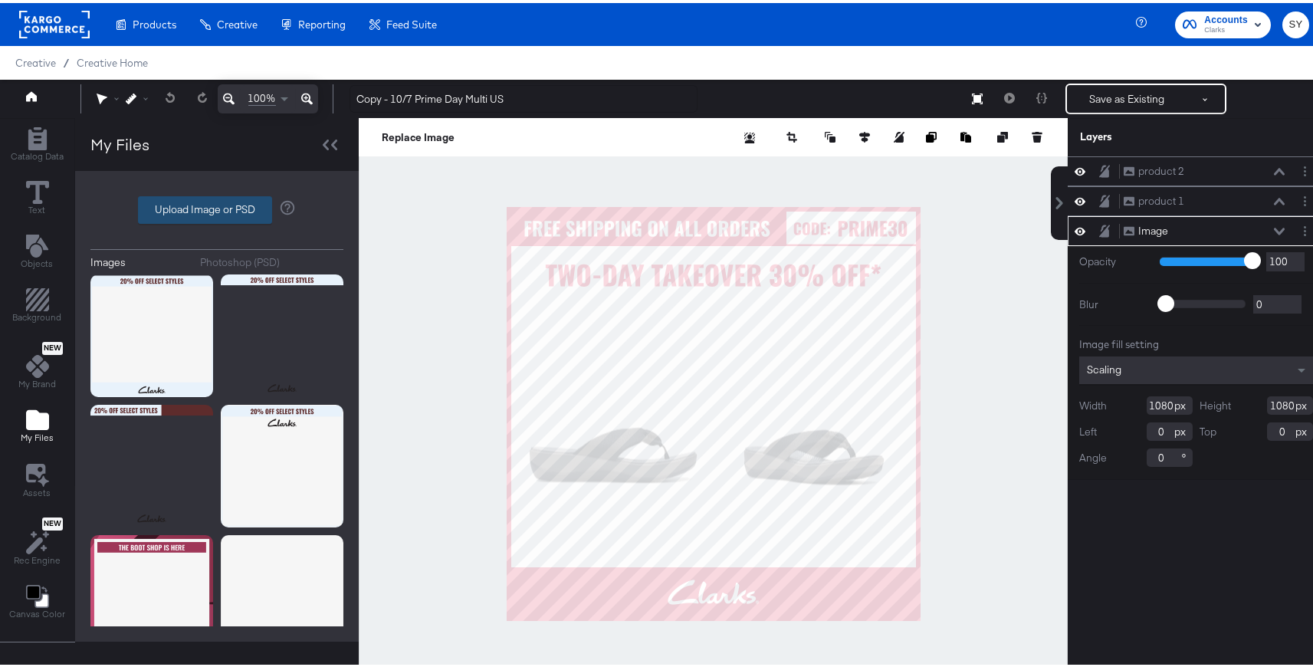
click at [227, 203] on label "Upload Image or PSD" at bounding box center [205, 207] width 133 height 26
click at [217, 207] on input "Upload Image or PSD" at bounding box center [217, 207] width 0 height 0
type input "C:\fakepath\Promo Multi - US.png"
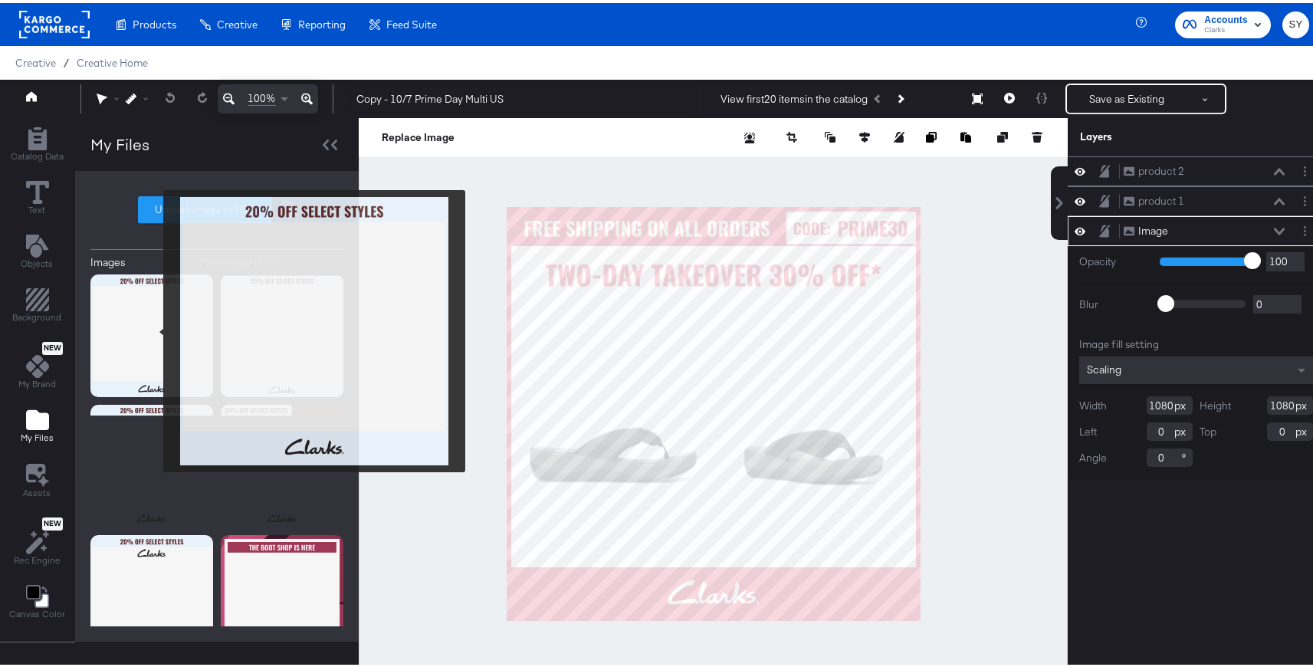
click at [153, 328] on img at bounding box center [151, 332] width 123 height 123
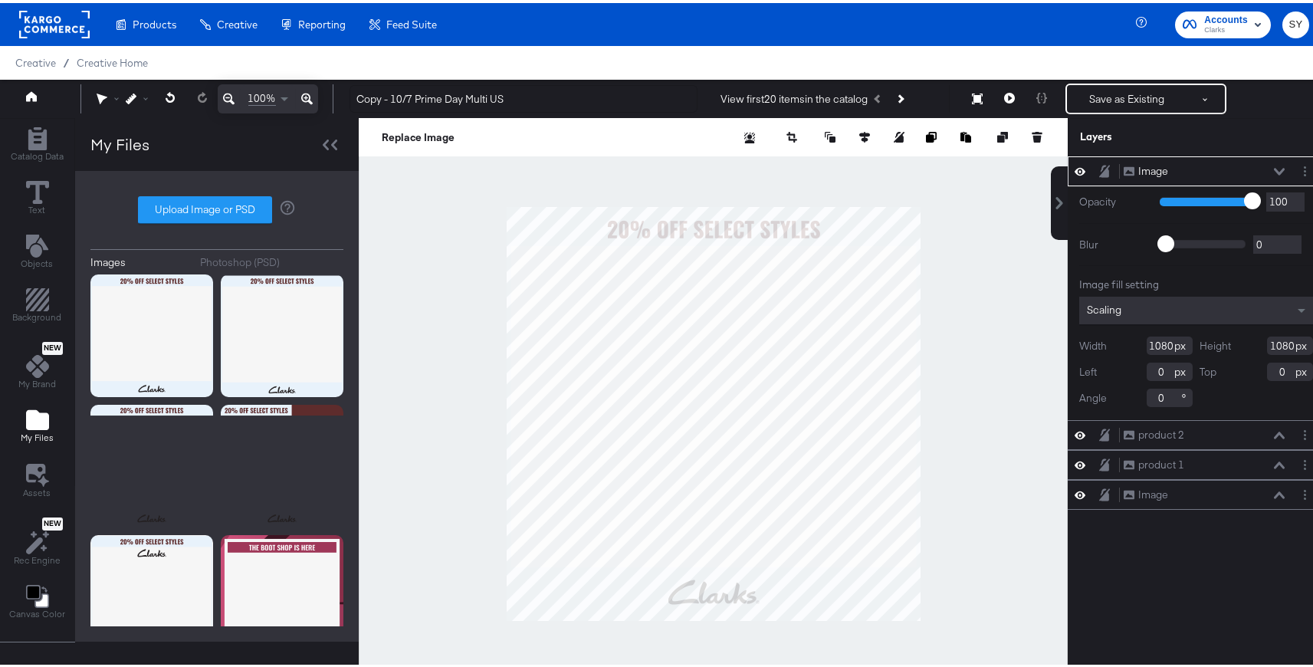
click at [963, 235] on div at bounding box center [713, 410] width 709 height 591
click at [1274, 169] on div "Image Image" at bounding box center [1208, 168] width 171 height 16
click at [1274, 169] on icon at bounding box center [1279, 168] width 11 height 7
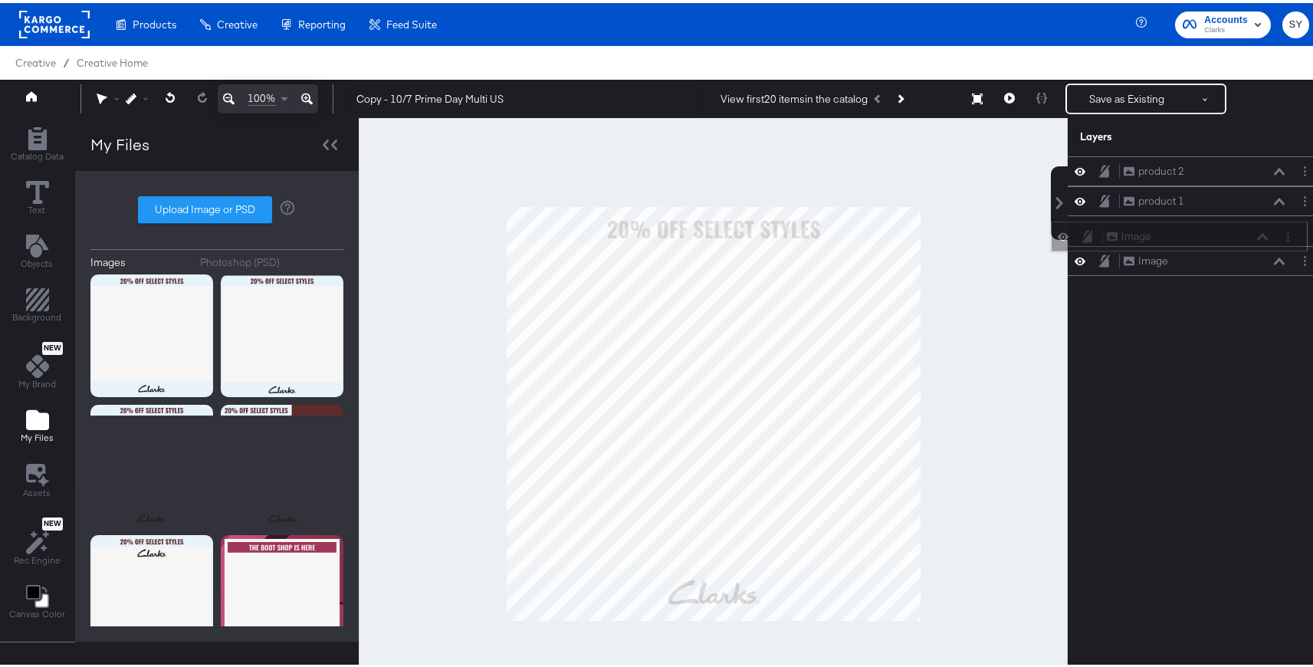
drag, startPoint x: 1229, startPoint y: 169, endPoint x: 1224, endPoint y: 238, distance: 68.4
click at [1224, 238] on div "Image Image" at bounding box center [1187, 233] width 162 height 16
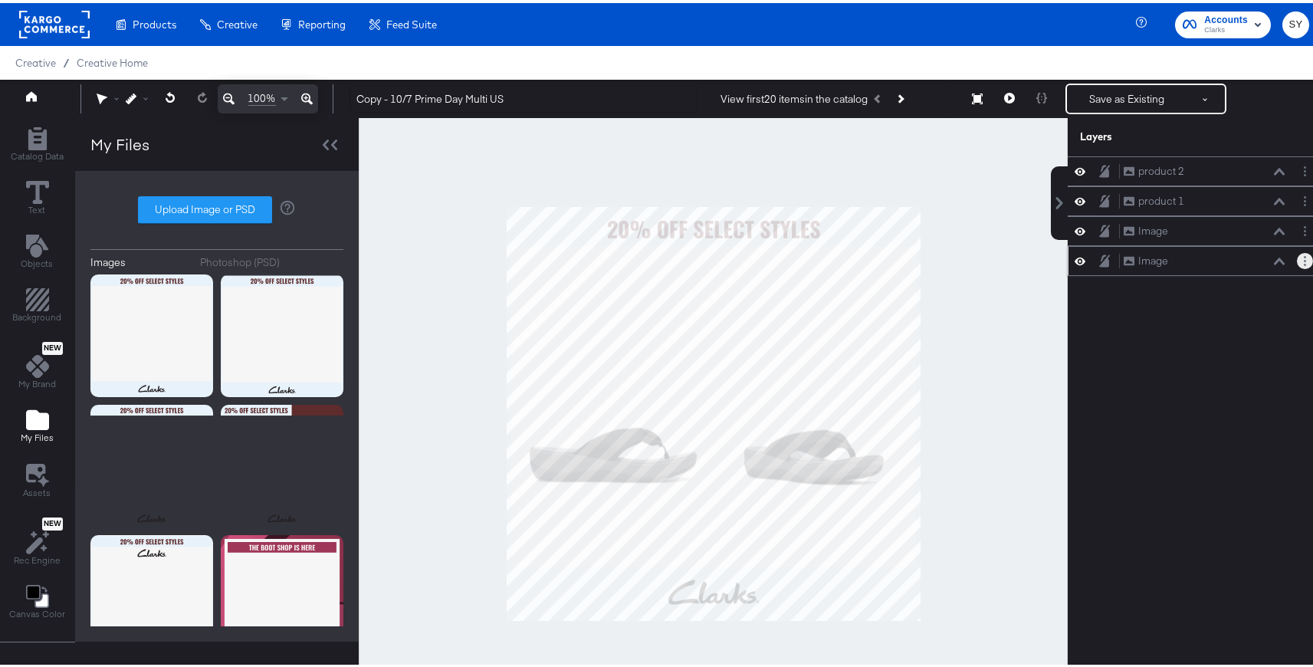
click at [1304, 260] on icon "Layer Options" at bounding box center [1305, 258] width 2 height 10
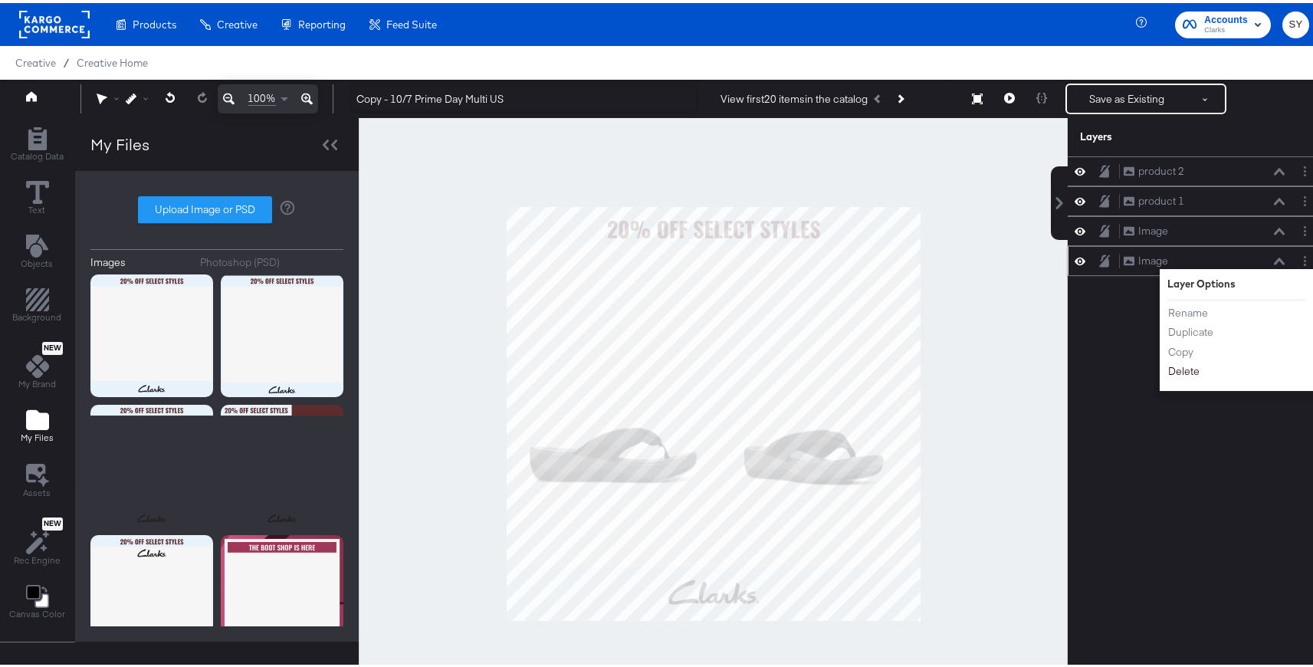
click at [1187, 366] on button "Delete" at bounding box center [1183, 368] width 33 height 16
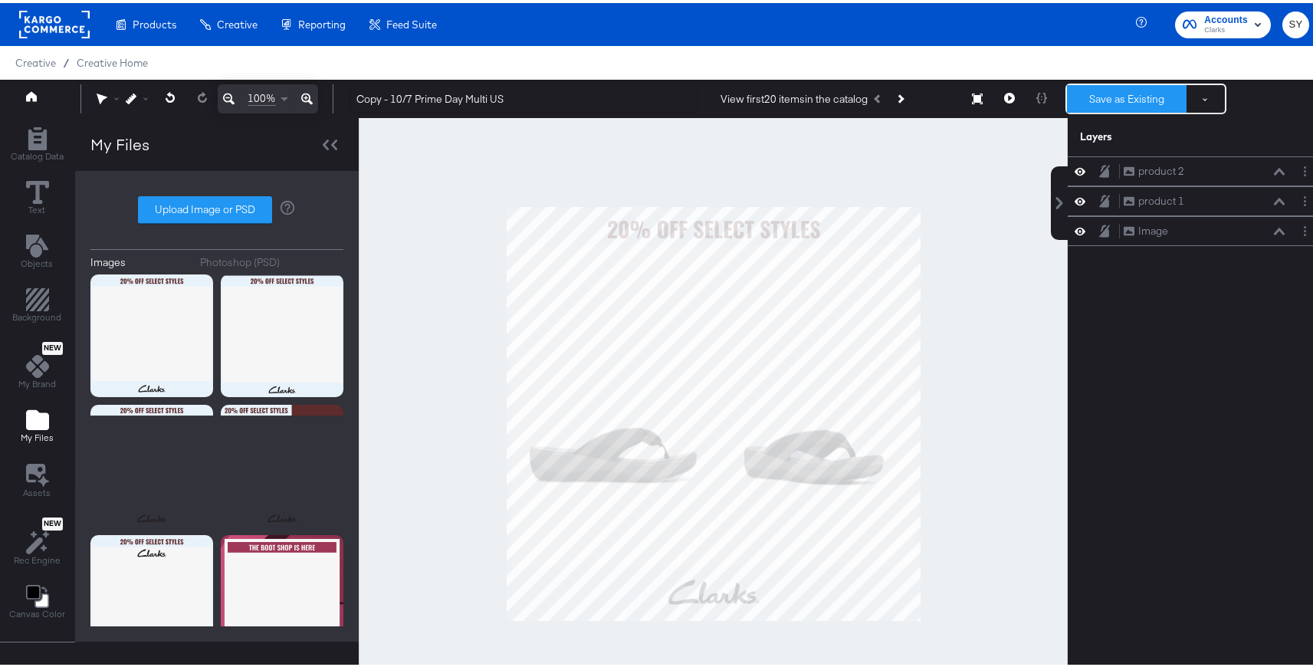
click at [1132, 86] on button "Save as Existing" at bounding box center [1127, 96] width 120 height 28
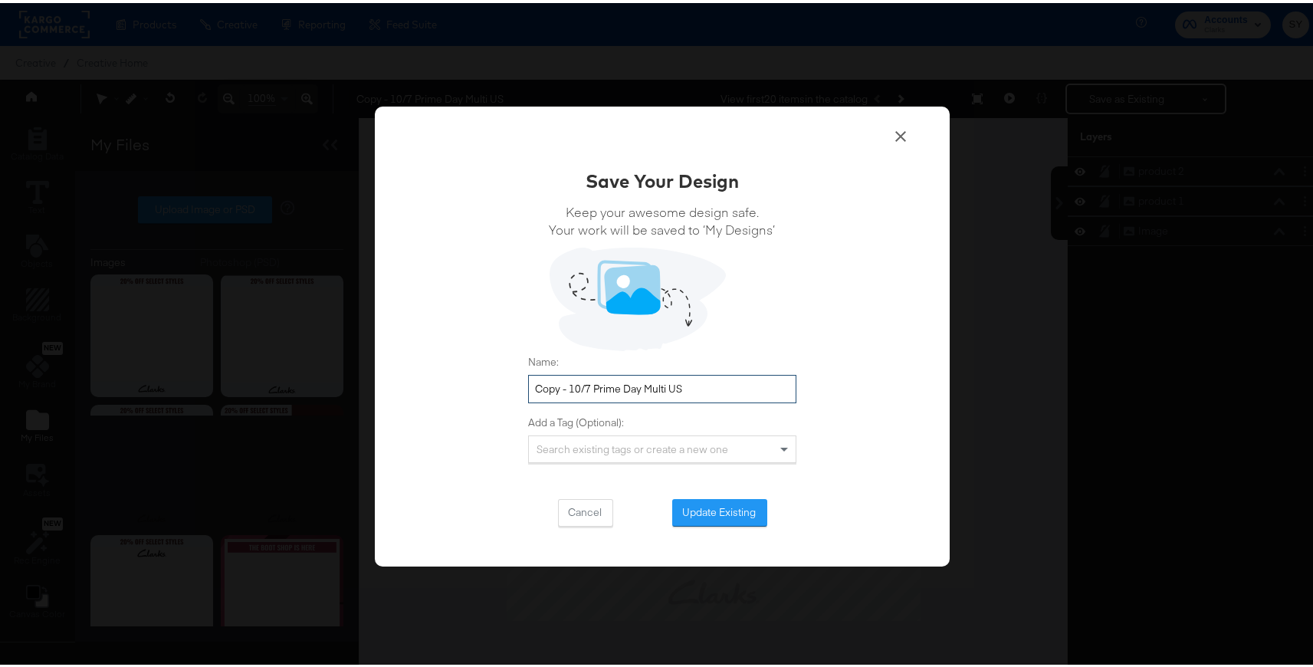
drag, startPoint x: 701, startPoint y: 376, endPoint x: 589, endPoint y: 376, distance: 111.9
click at [589, 376] on input "Copy - 10/7 Prime Day Multi US" at bounding box center [662, 386] width 268 height 28
drag, startPoint x: 633, startPoint y: 385, endPoint x: 510, endPoint y: 382, distance: 123.4
click at [510, 382] on div "Save Your Design Keep your awesome design safe. Your work will be saved to ‘My …" at bounding box center [662, 333] width 575 height 461
type input "10/16 Promo Multi US"
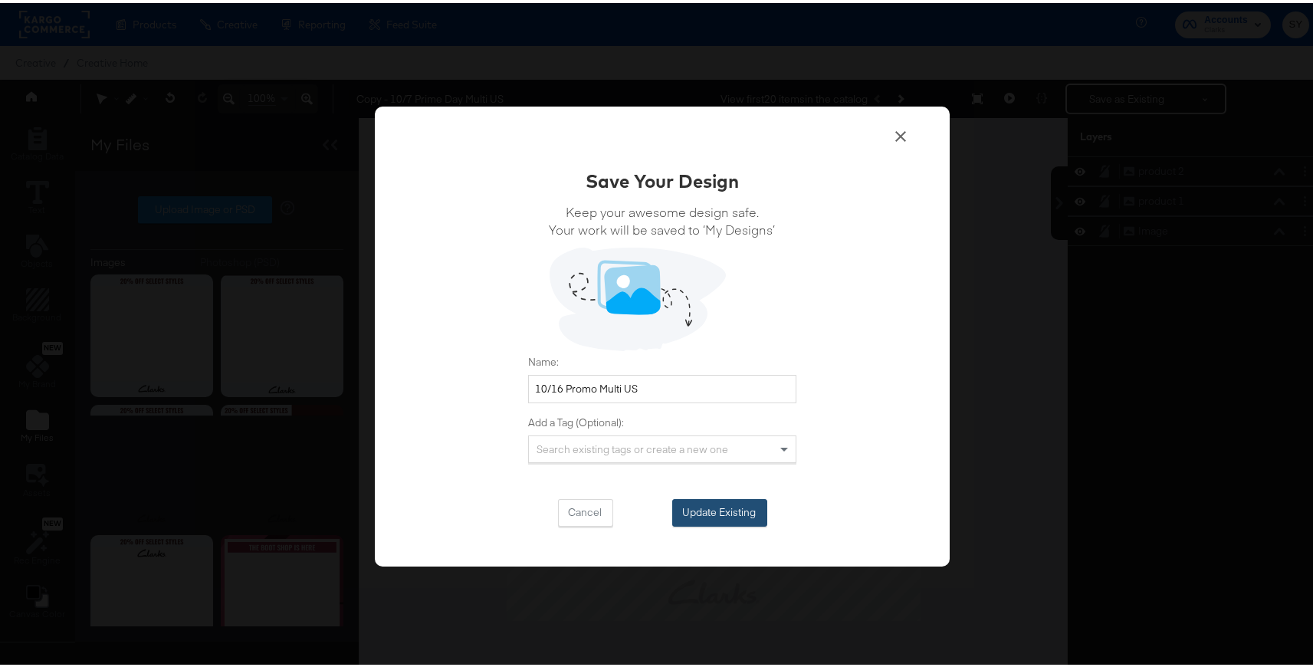
click at [704, 514] on button "Update Existing" at bounding box center [719, 510] width 95 height 28
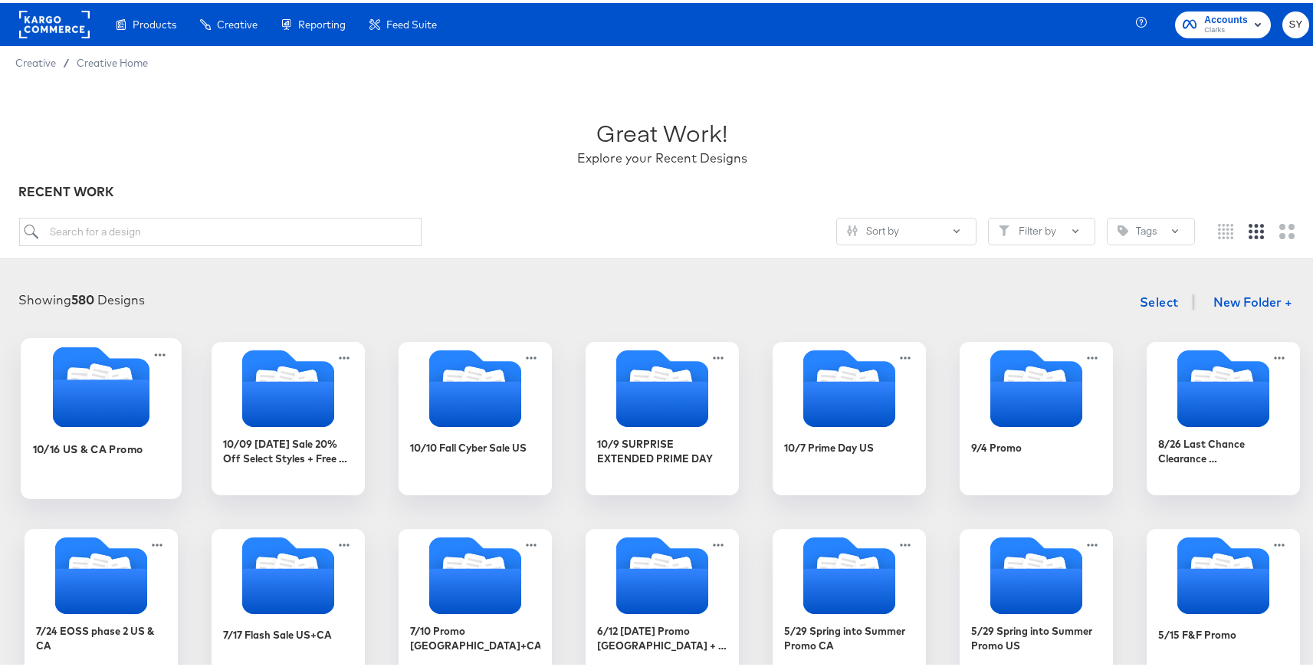
click at [141, 404] on icon "Folder" at bounding box center [101, 400] width 97 height 48
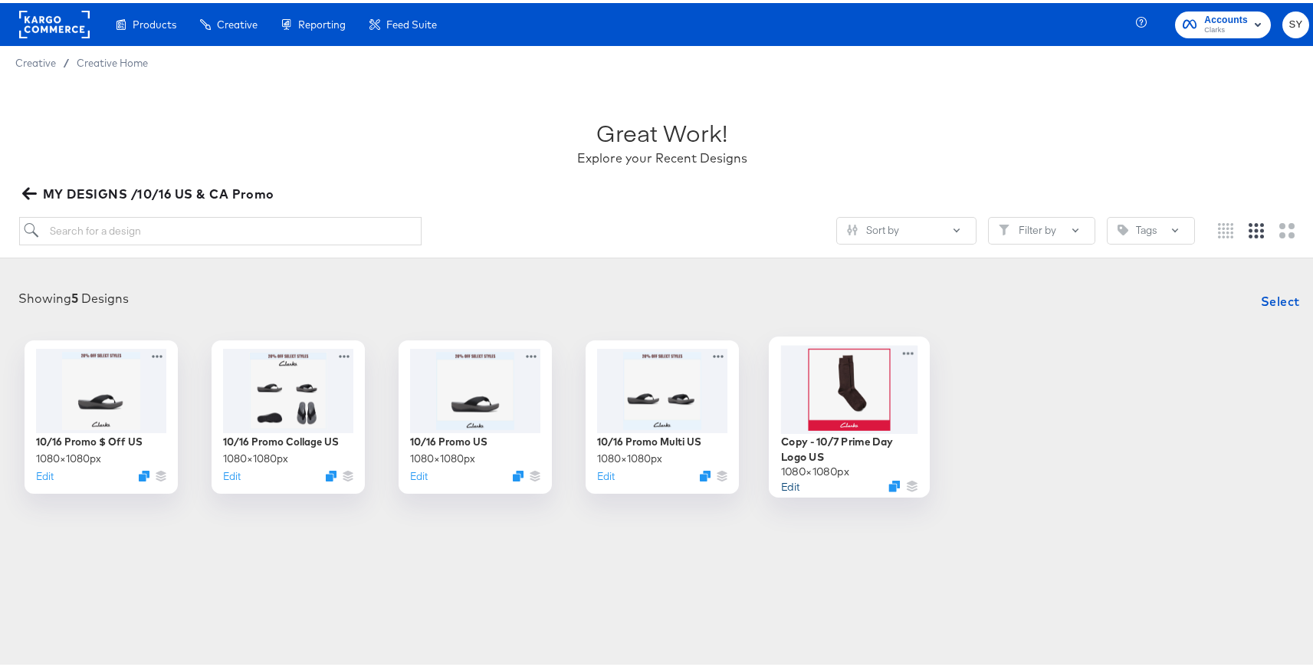
click at [788, 487] on button "Edit" at bounding box center [790, 482] width 18 height 15
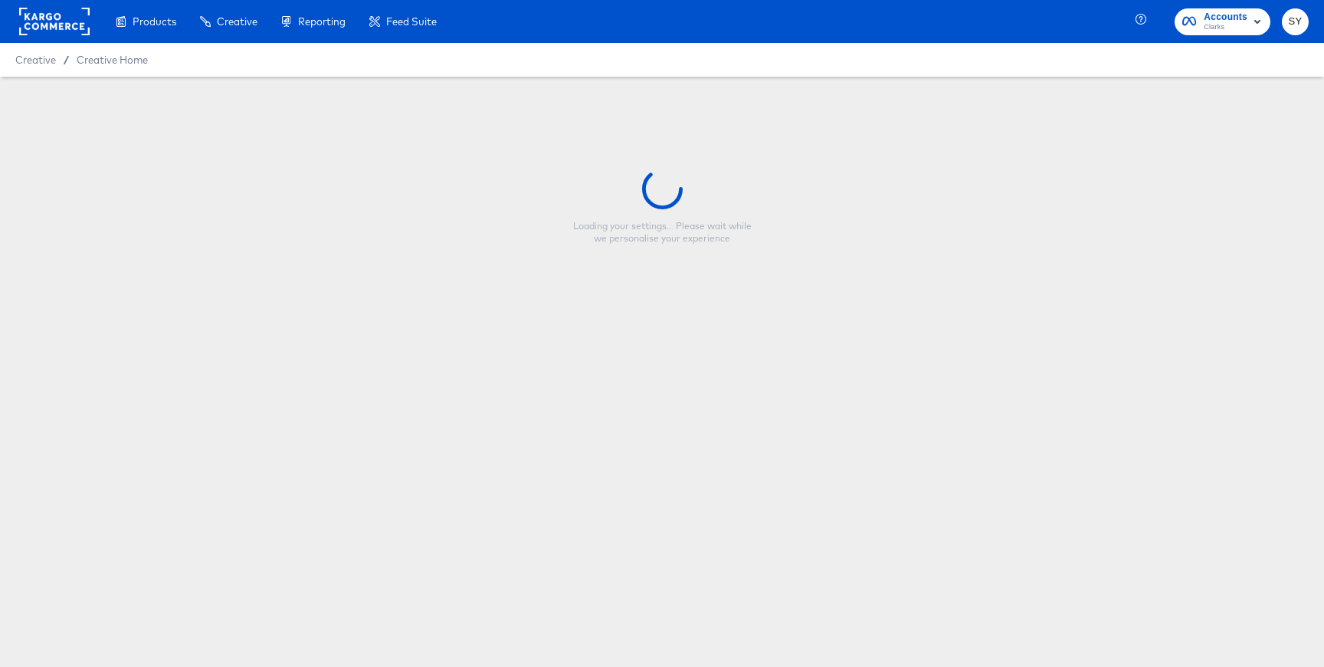
type input "Copy - 10/7 Prime Day Logo US"
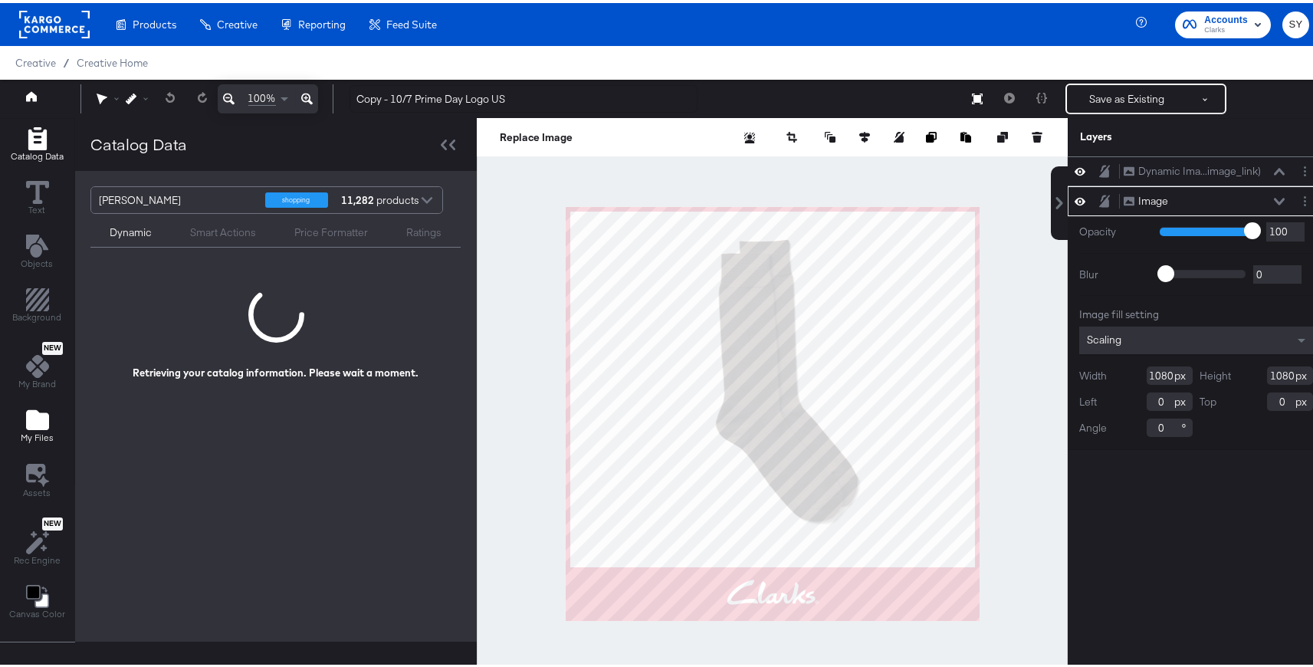
click at [38, 422] on icon "Add Files" at bounding box center [37, 417] width 23 height 20
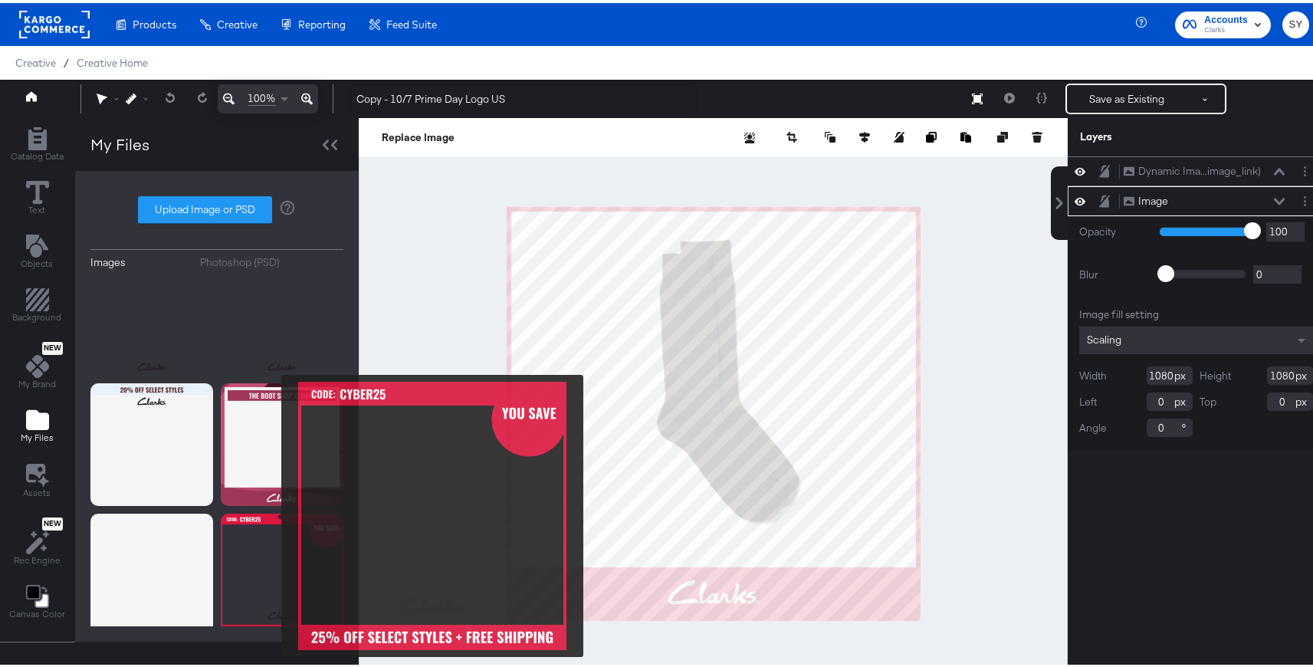
scroll to position [153, 0]
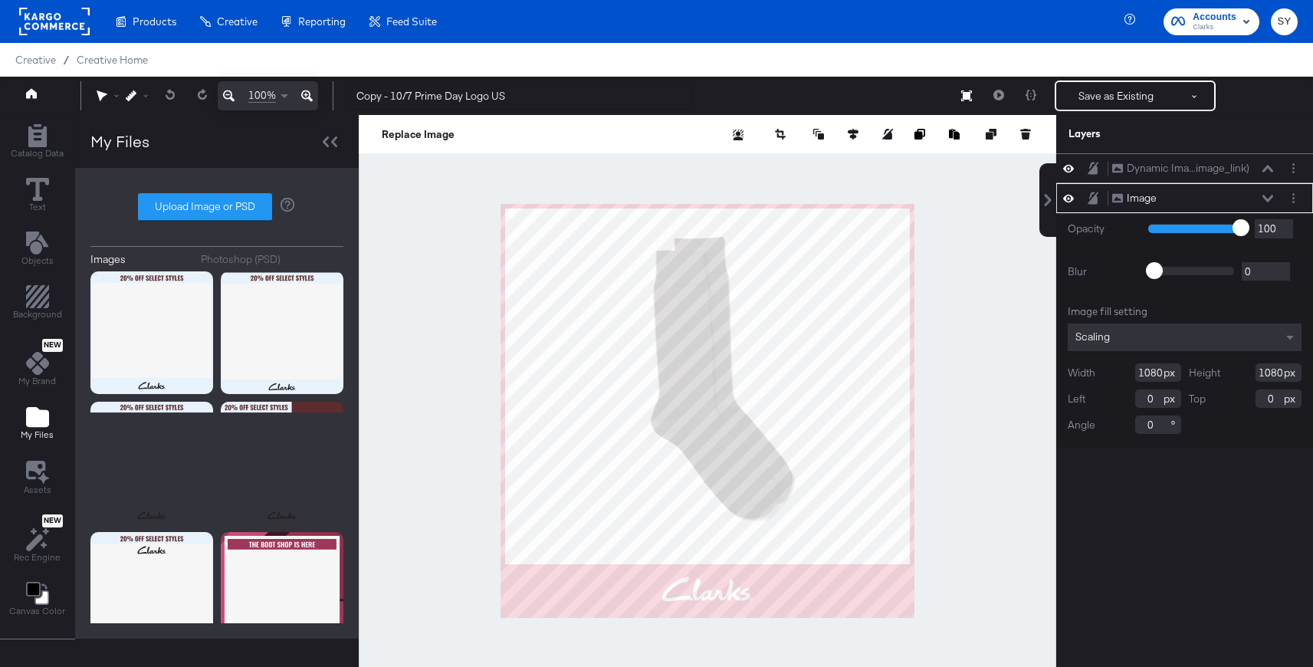
click at [244, 219] on label "Upload Image or PSD" at bounding box center [205, 207] width 133 height 26
click at [217, 207] on input "Upload Image or PSD" at bounding box center [217, 207] width 0 height 0
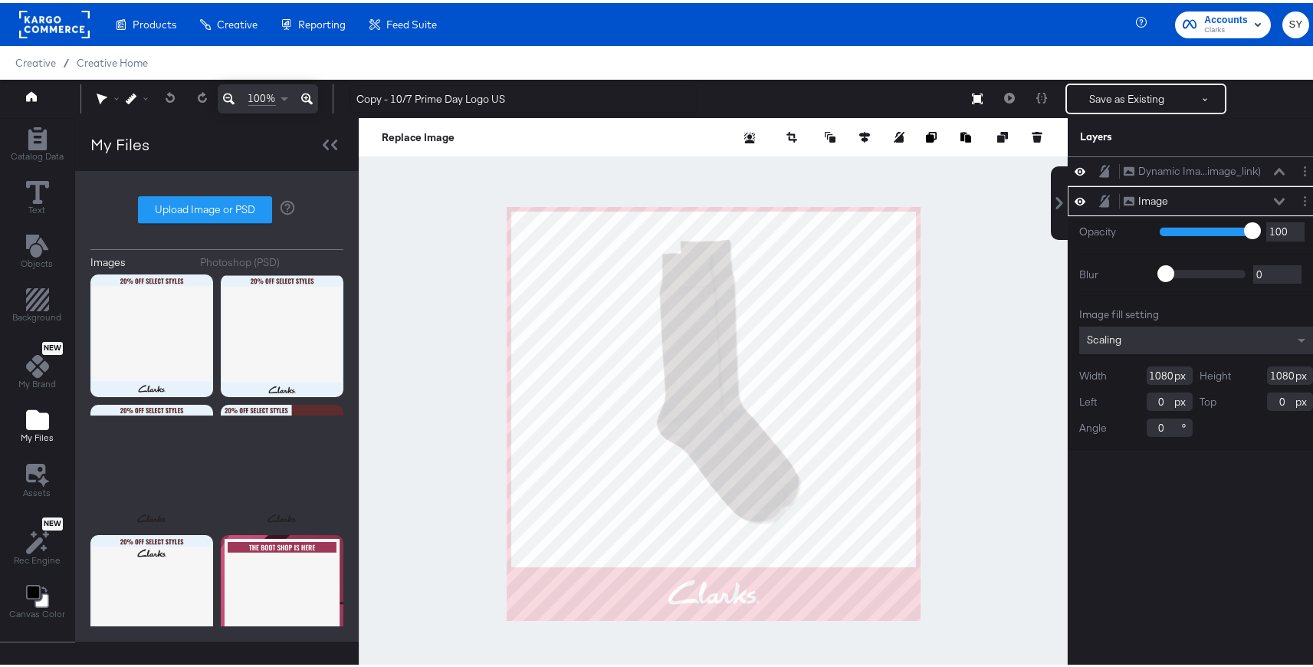
scroll to position [153, 0]
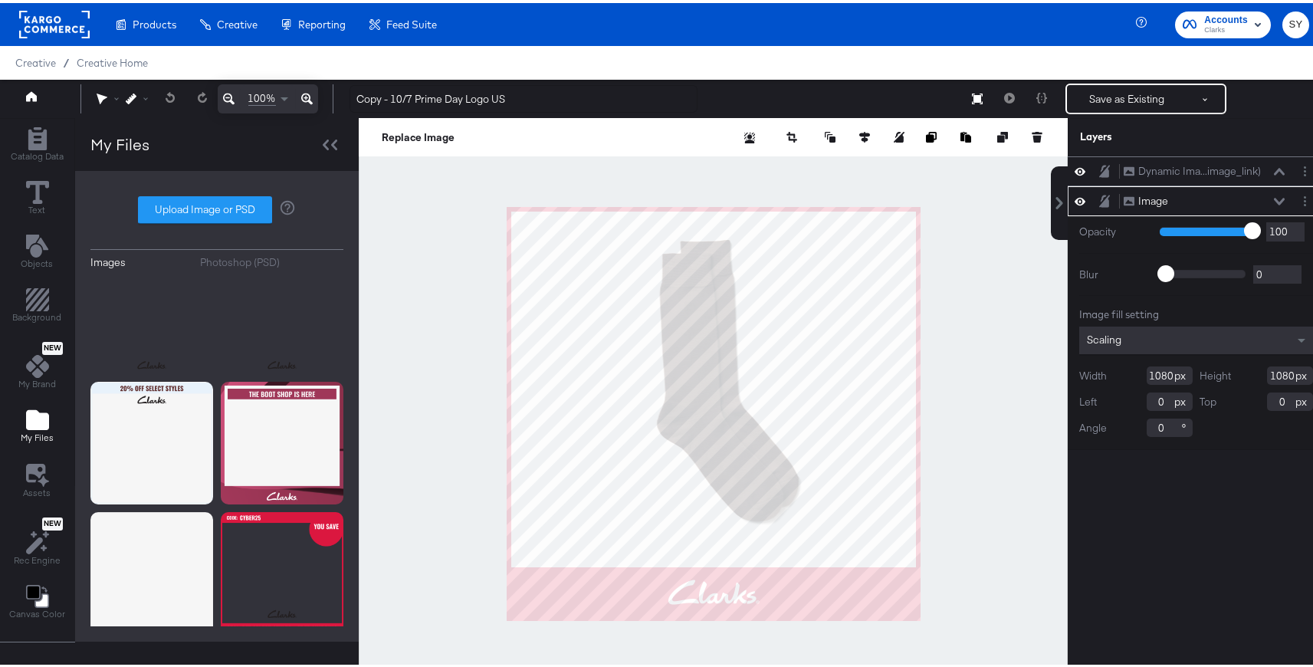
type input "C:\fakepath\Logo - US.png"
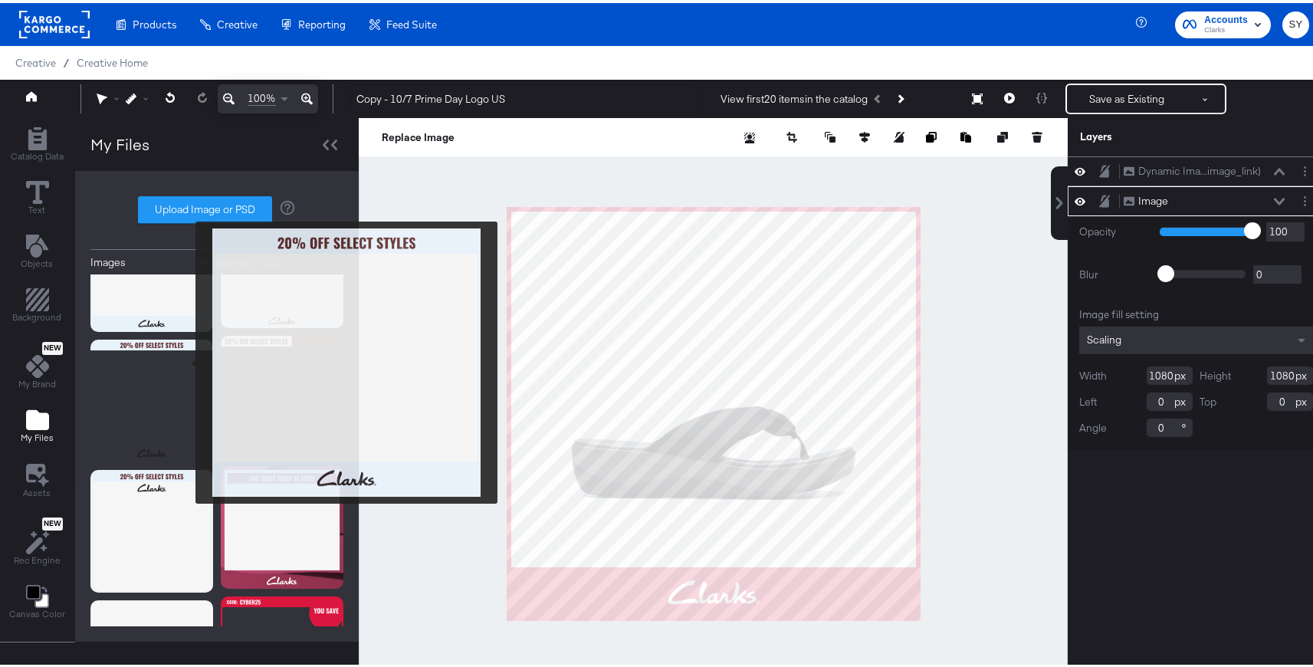
scroll to position [0, 0]
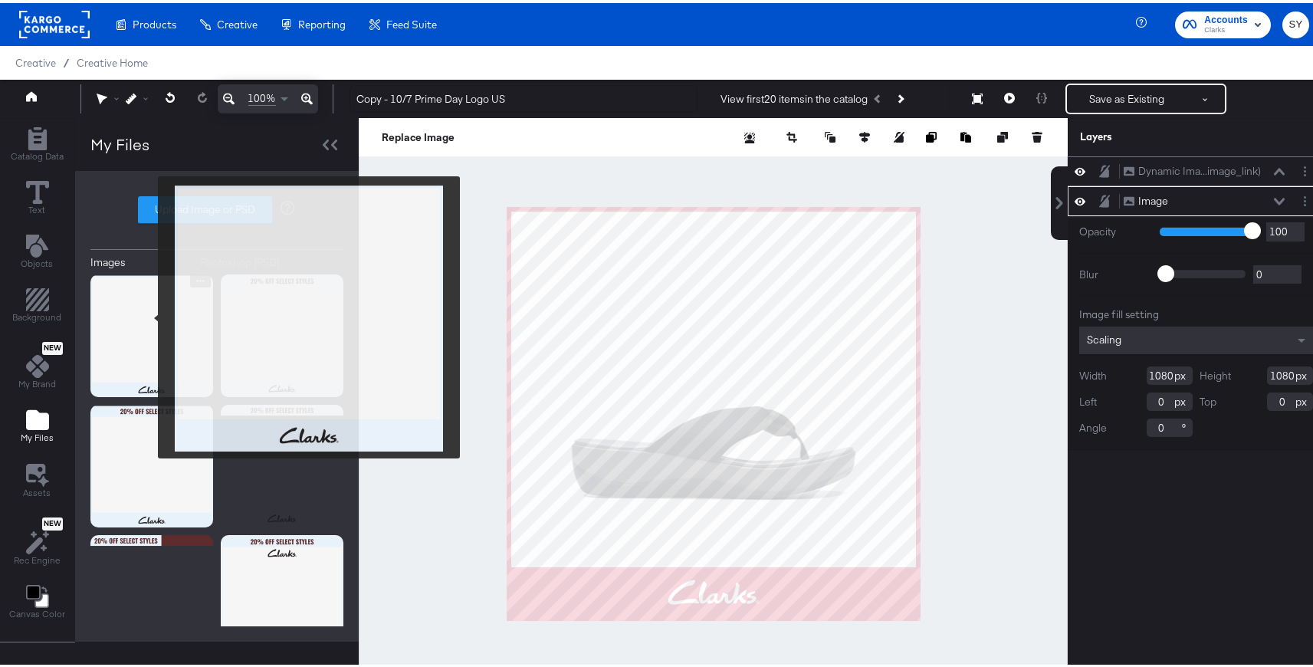
click at [148, 314] on img at bounding box center [151, 332] width 123 height 123
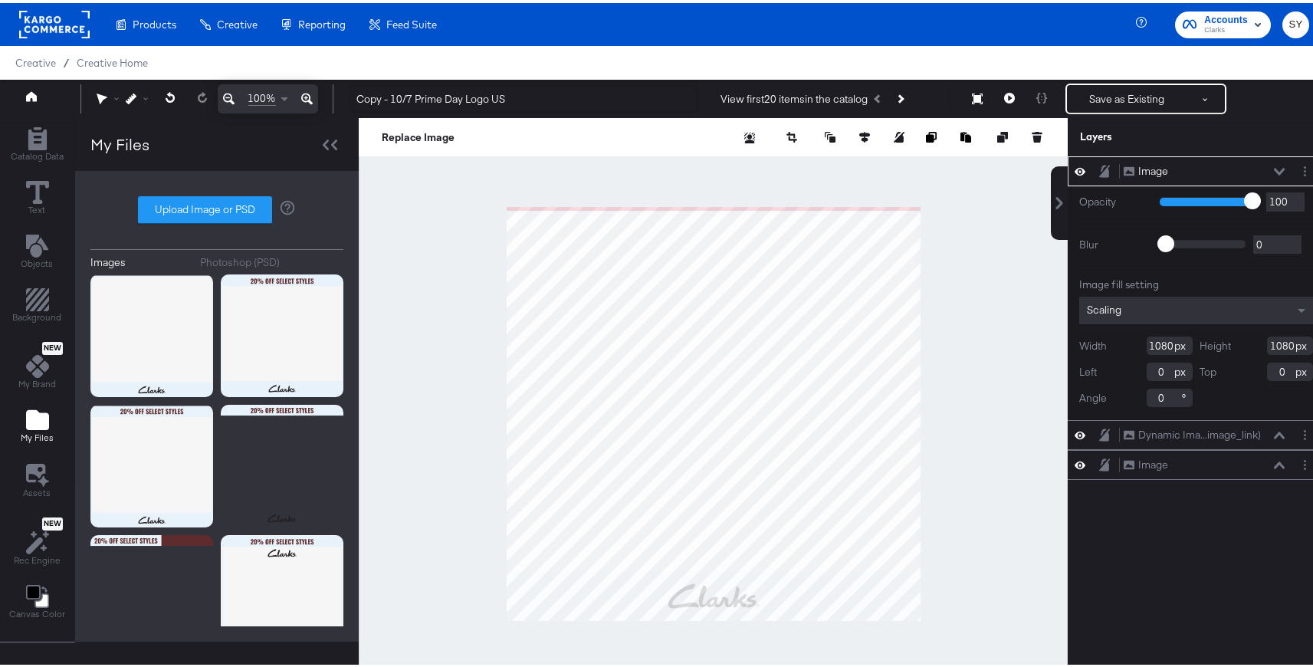
click at [1274, 169] on div "Image Image" at bounding box center [1208, 168] width 171 height 16
click at [1274, 168] on icon at bounding box center [1279, 169] width 11 height 8
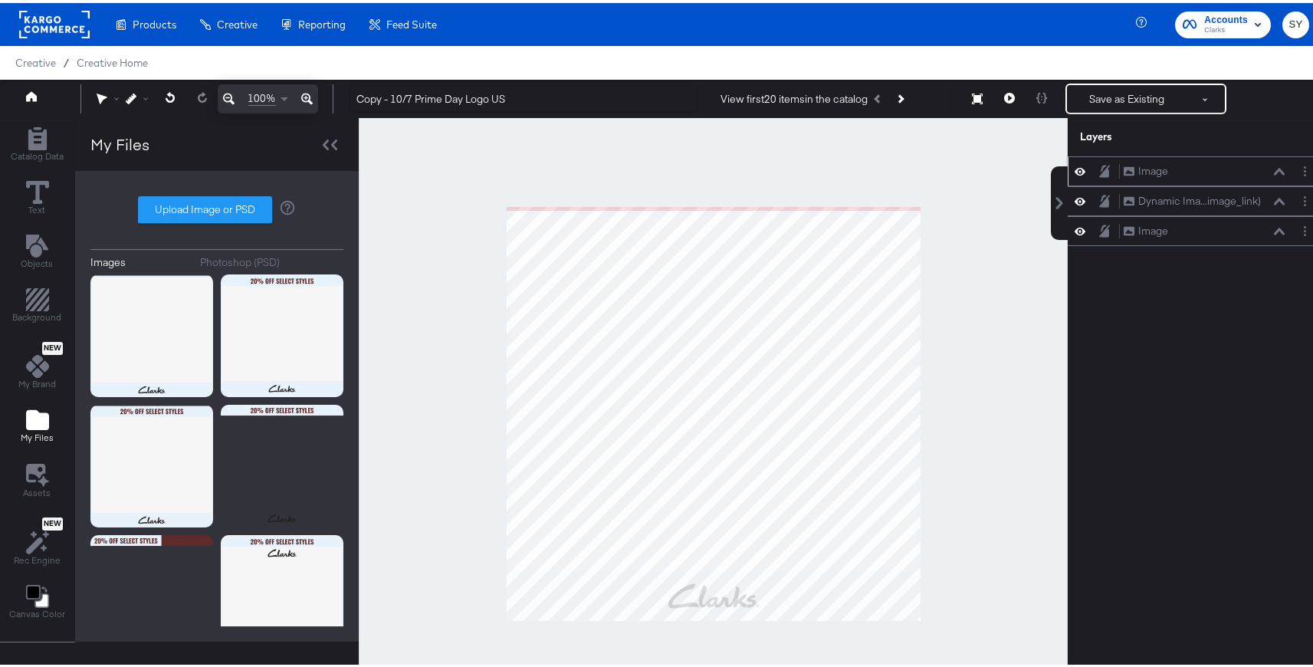
click at [1274, 168] on icon at bounding box center [1279, 168] width 11 height 7
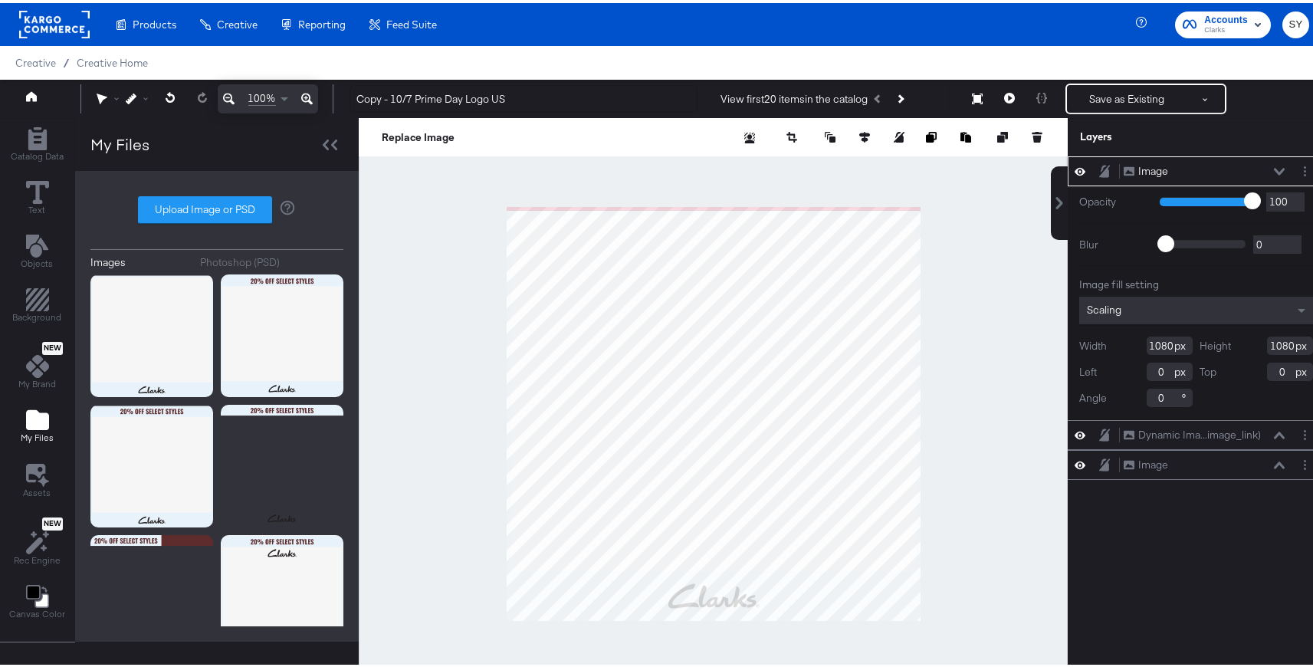
click at [1274, 171] on icon at bounding box center [1279, 169] width 11 height 8
click at [925, 191] on div at bounding box center [713, 410] width 709 height 591
type input "1112"
type input "-32"
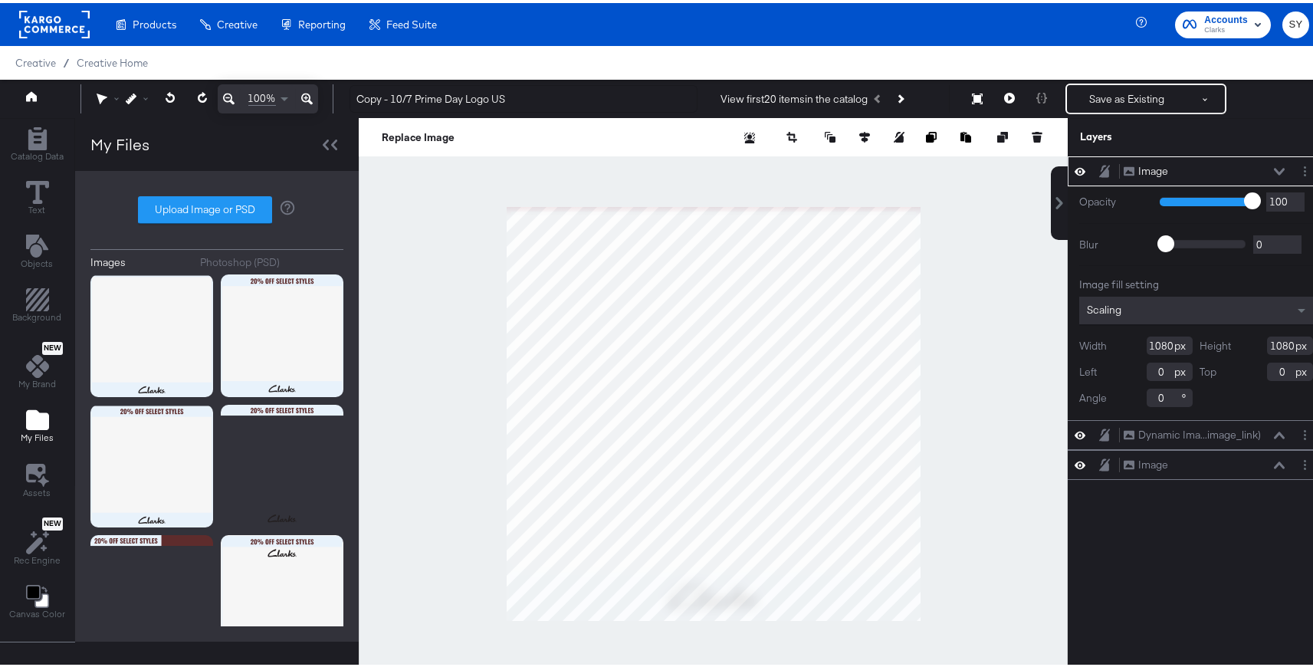
click at [707, 198] on div at bounding box center [713, 410] width 709 height 591
type input "1095"
type input "-15"
click at [778, 175] on div at bounding box center [713, 410] width 709 height 591
click at [914, 620] on div at bounding box center [713, 410] width 709 height 591
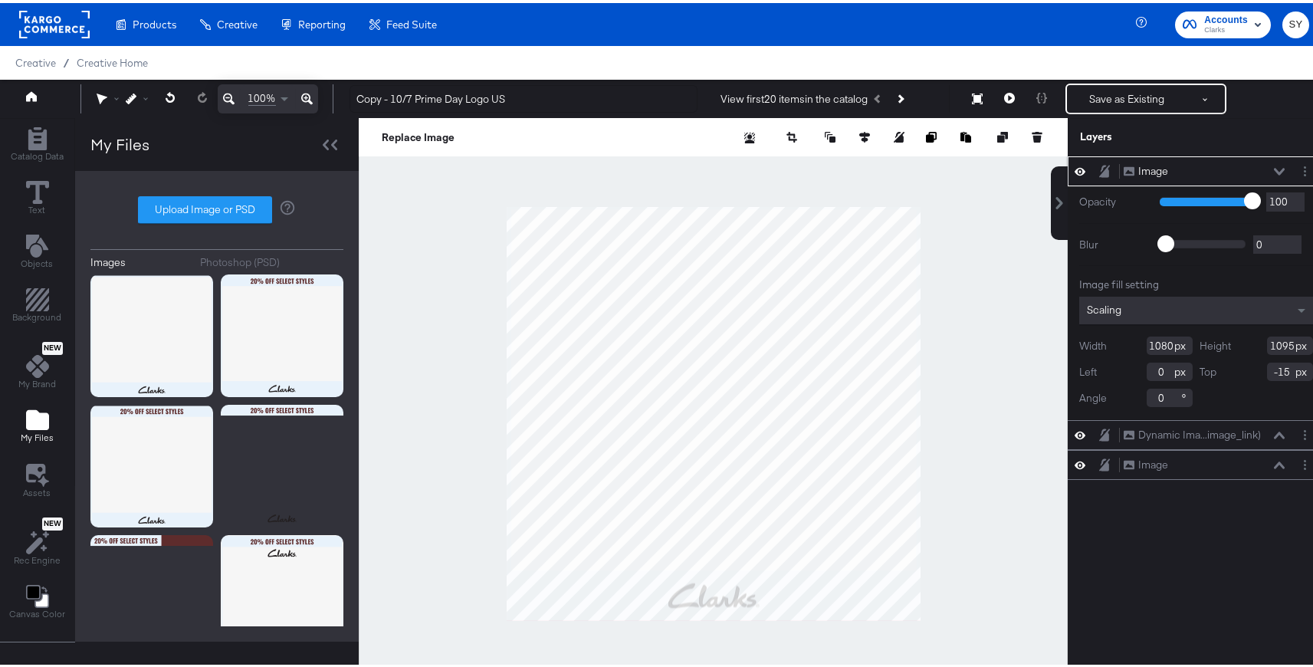
click at [1289, 343] on div "Height 1095" at bounding box center [1256, 342] width 113 height 18
click at [1251, 338] on div "Height 1095" at bounding box center [1256, 342] width 113 height 18
drag, startPoint x: 1258, startPoint y: 343, endPoint x: 1285, endPoint y: 343, distance: 26.8
click at [1285, 343] on div "Height 1095" at bounding box center [1256, 342] width 113 height 18
type input "1080"
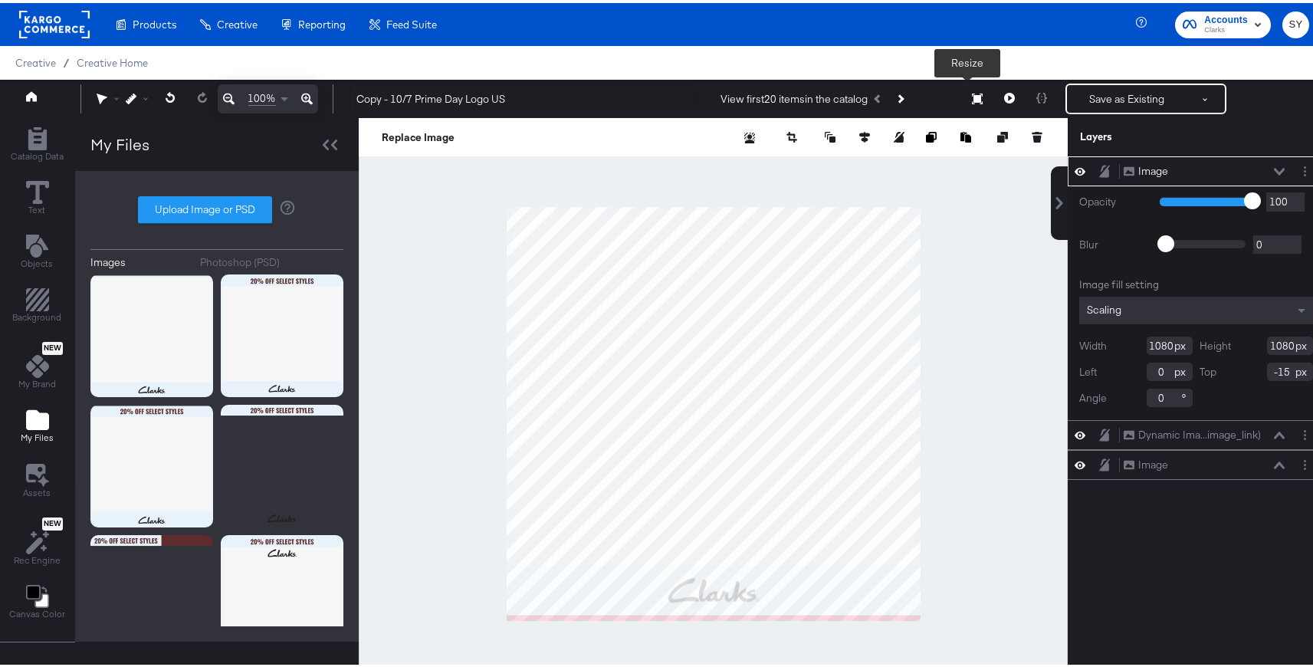
click at [972, 99] on icon at bounding box center [977, 95] width 11 height 11
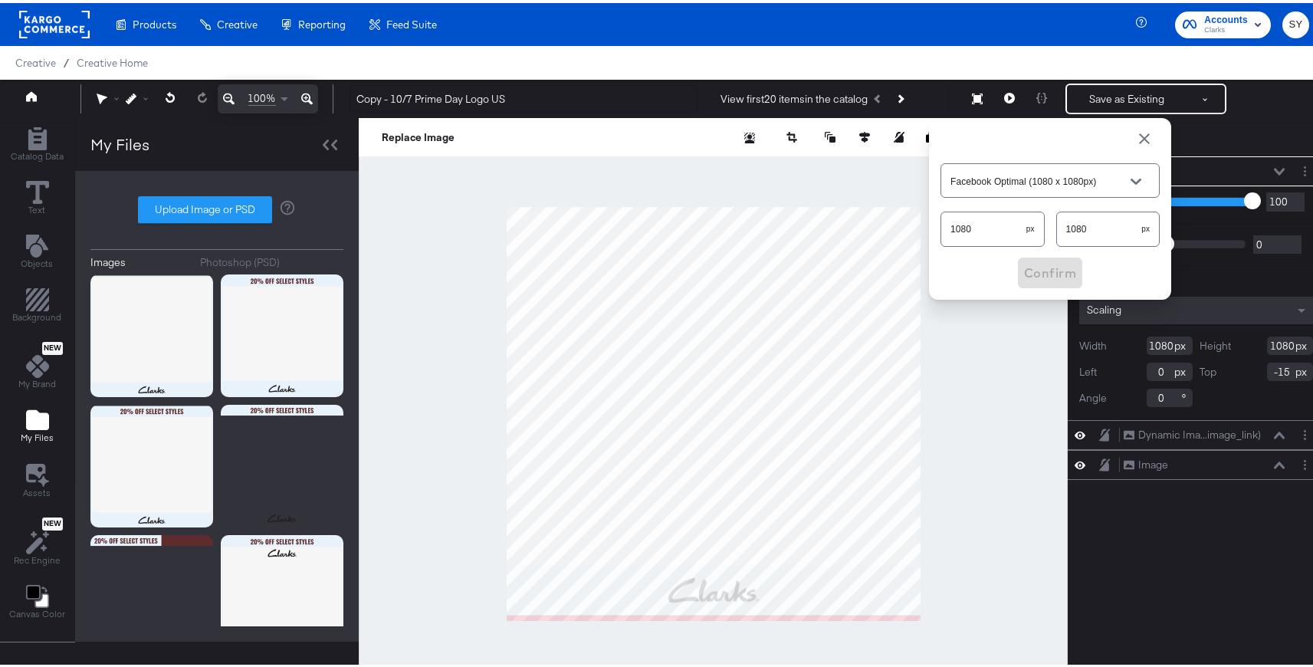
click at [1136, 136] on span "button" at bounding box center [1144, 135] width 18 height 18
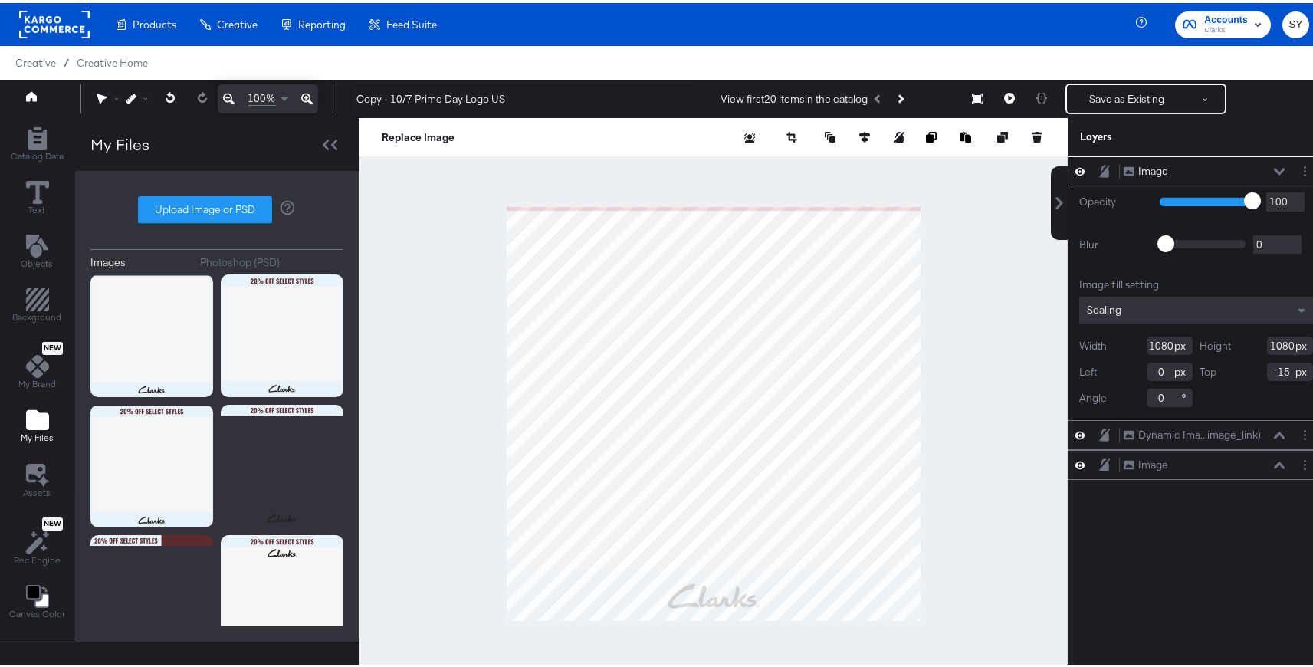
type input "0"
click at [993, 376] on div at bounding box center [713, 410] width 709 height 591
click at [923, 198] on div at bounding box center [713, 410] width 709 height 591
type input "1101"
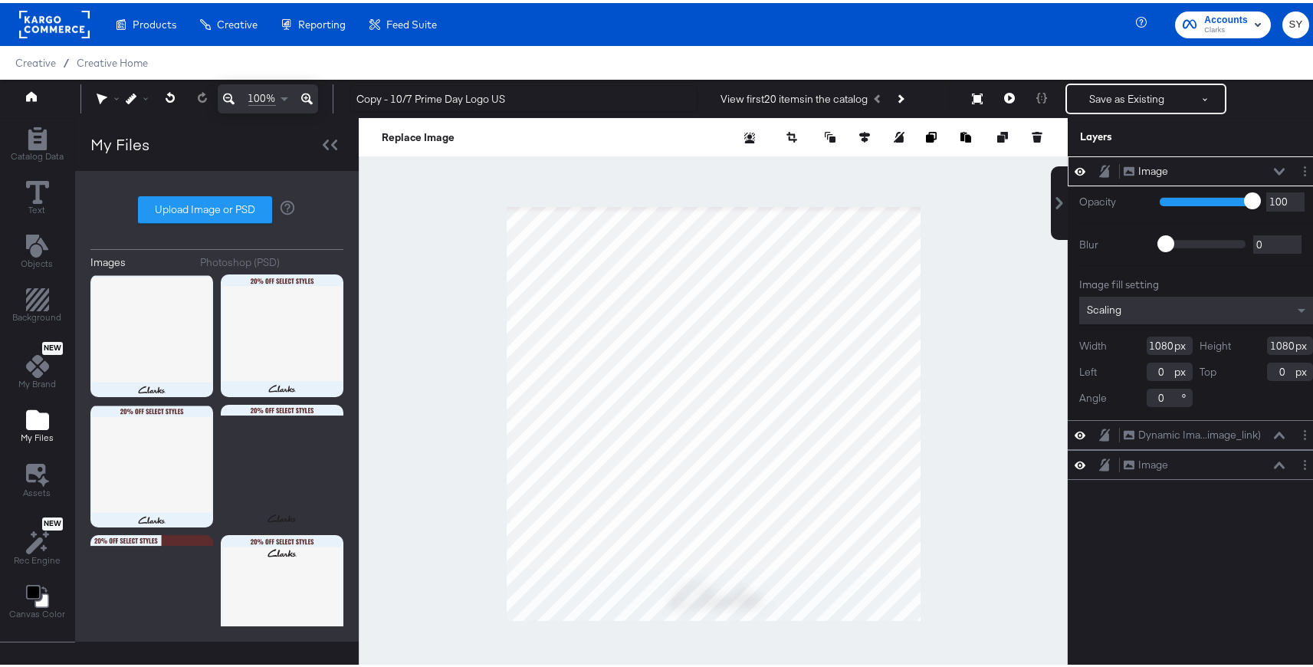
type input "-21"
click at [1267, 343] on input "1101" at bounding box center [1290, 342] width 46 height 18
drag, startPoint x: 1260, startPoint y: 343, endPoint x: 1300, endPoint y: 343, distance: 39.9
click at [1300, 343] on input "1101" at bounding box center [1290, 342] width 46 height 18
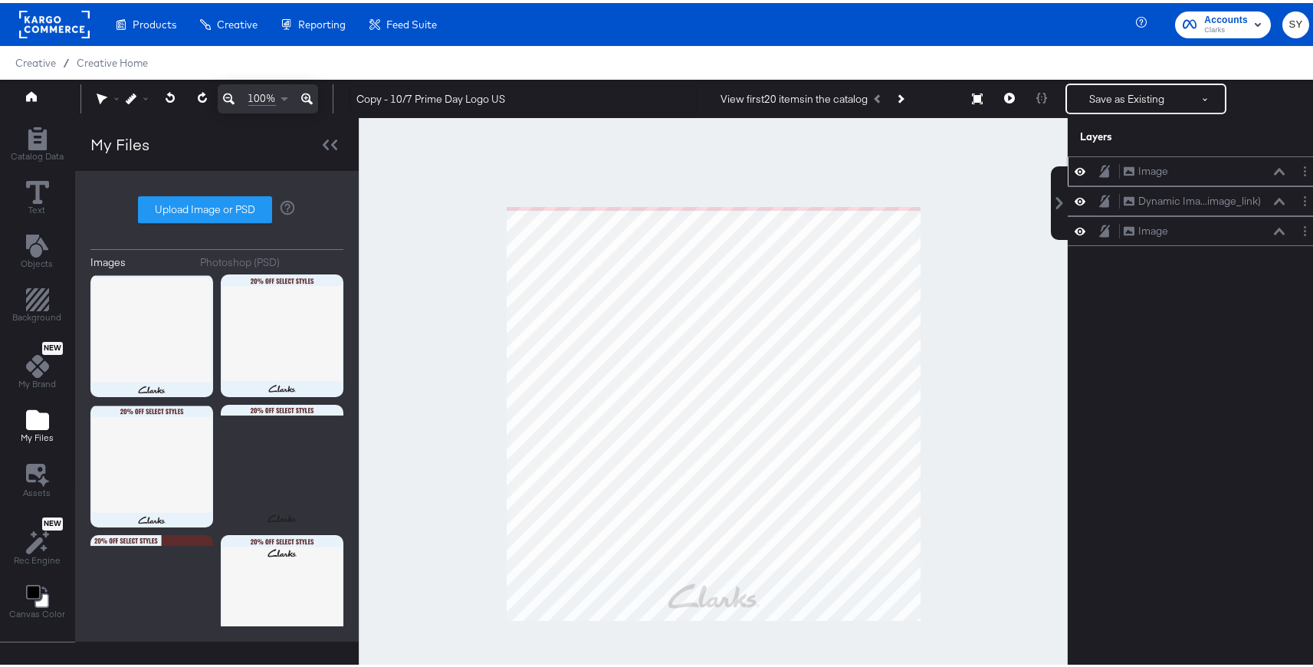
click at [1271, 174] on div "Image Image" at bounding box center [1204, 168] width 162 height 16
click at [1304, 231] on circle "Layer Options" at bounding box center [1305, 232] width 2 height 2
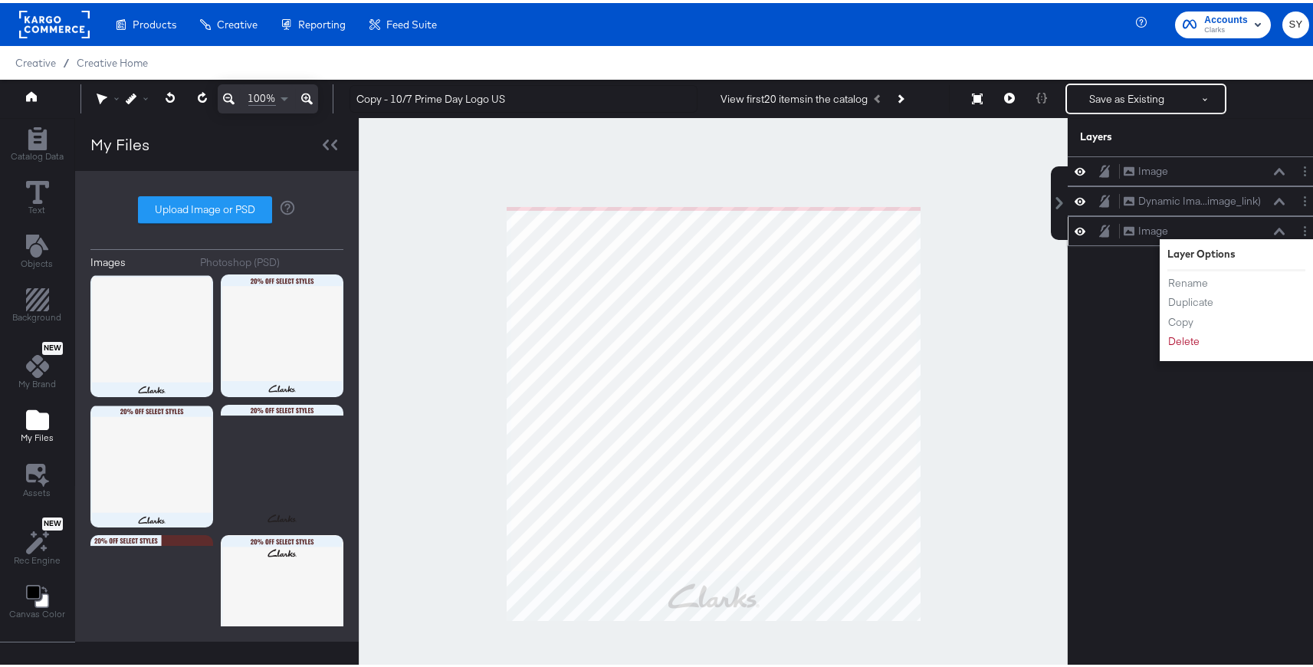
click at [1183, 347] on div "Rename Duplicate Copy Delete" at bounding box center [1209, 309] width 84 height 82
click at [1179, 344] on button "Delete" at bounding box center [1183, 338] width 33 height 16
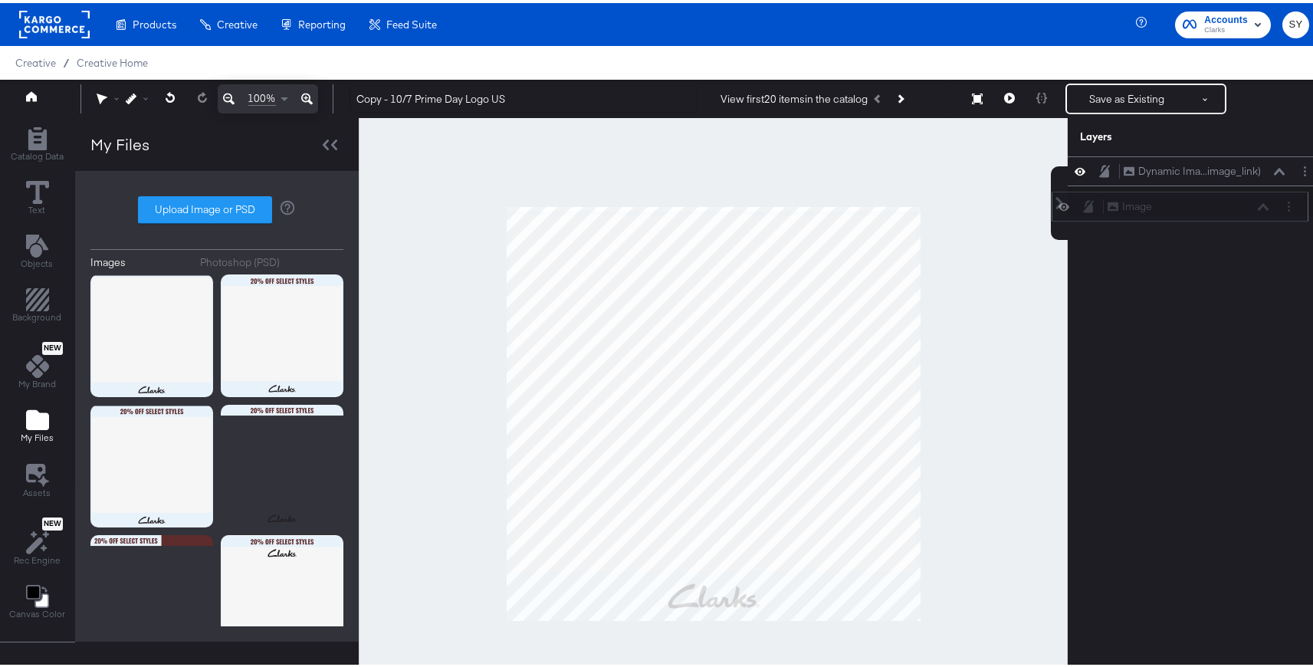
drag, startPoint x: 1189, startPoint y: 166, endPoint x: 1189, endPoint y: 210, distance: 43.7
click at [1189, 210] on div "Image Image" at bounding box center [1188, 203] width 162 height 16
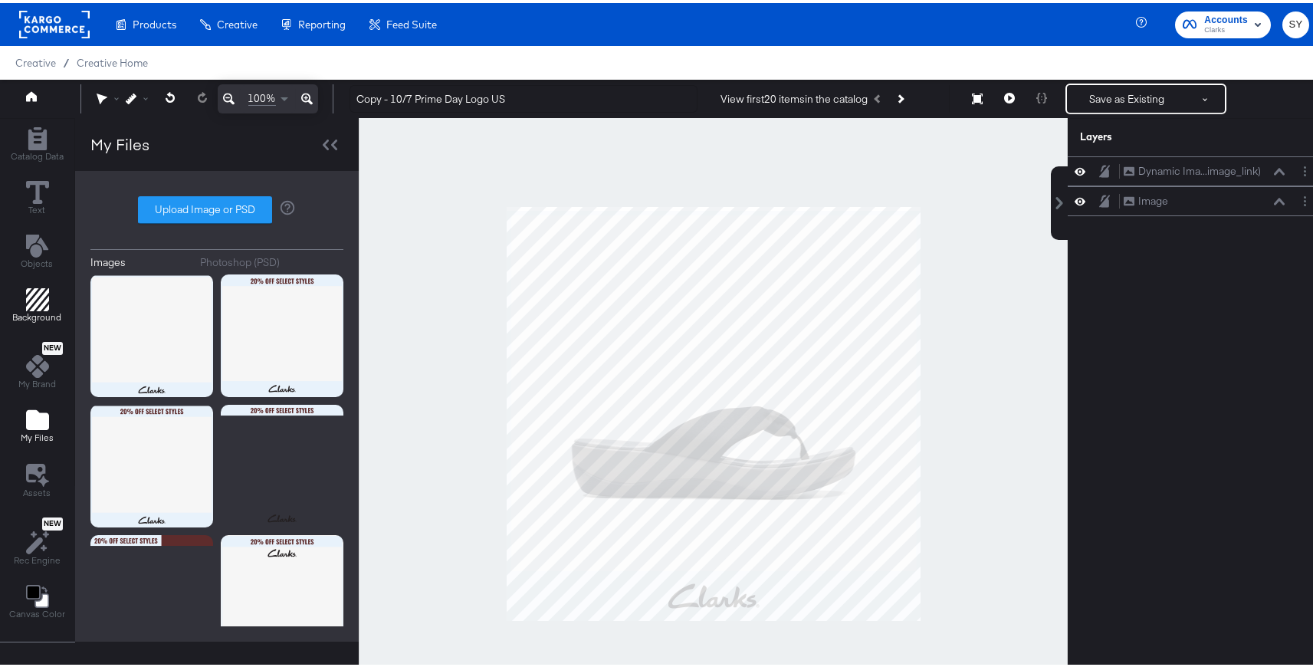
click at [28, 303] on icon "Add Rectangle" at bounding box center [37, 296] width 23 height 23
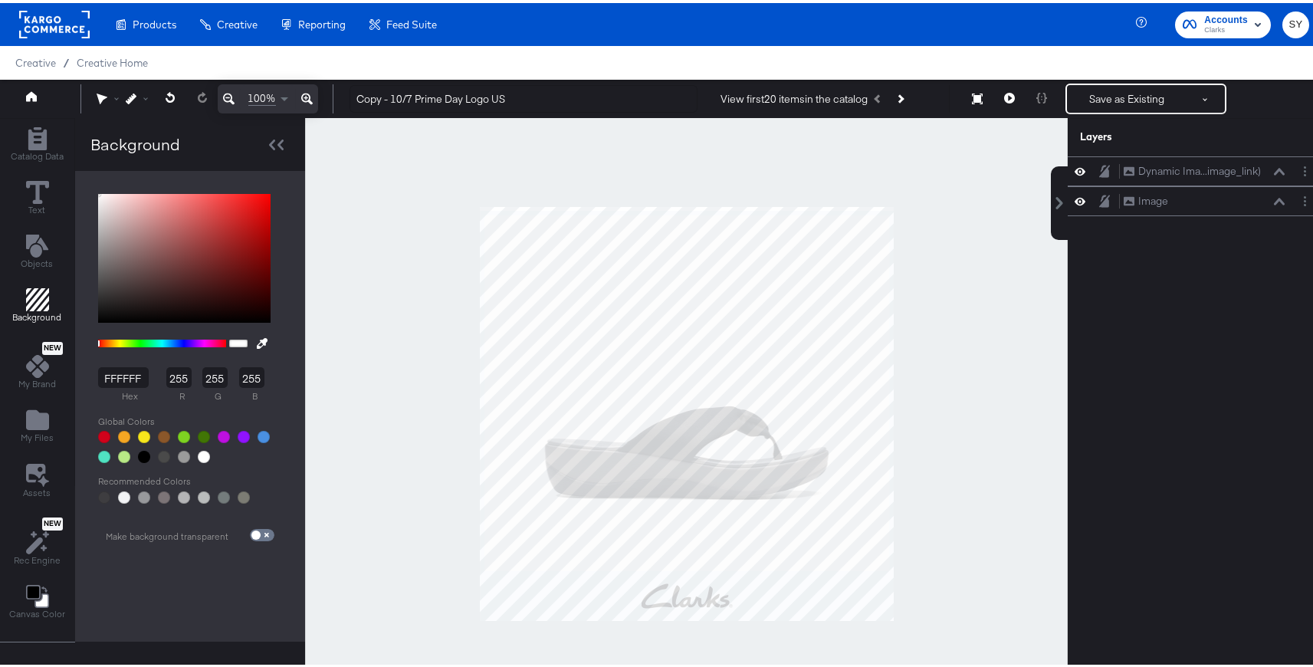
click at [255, 335] on button at bounding box center [262, 340] width 25 height 28
type input "E8F2FB"
type input "232"
type input "242"
type input "251"
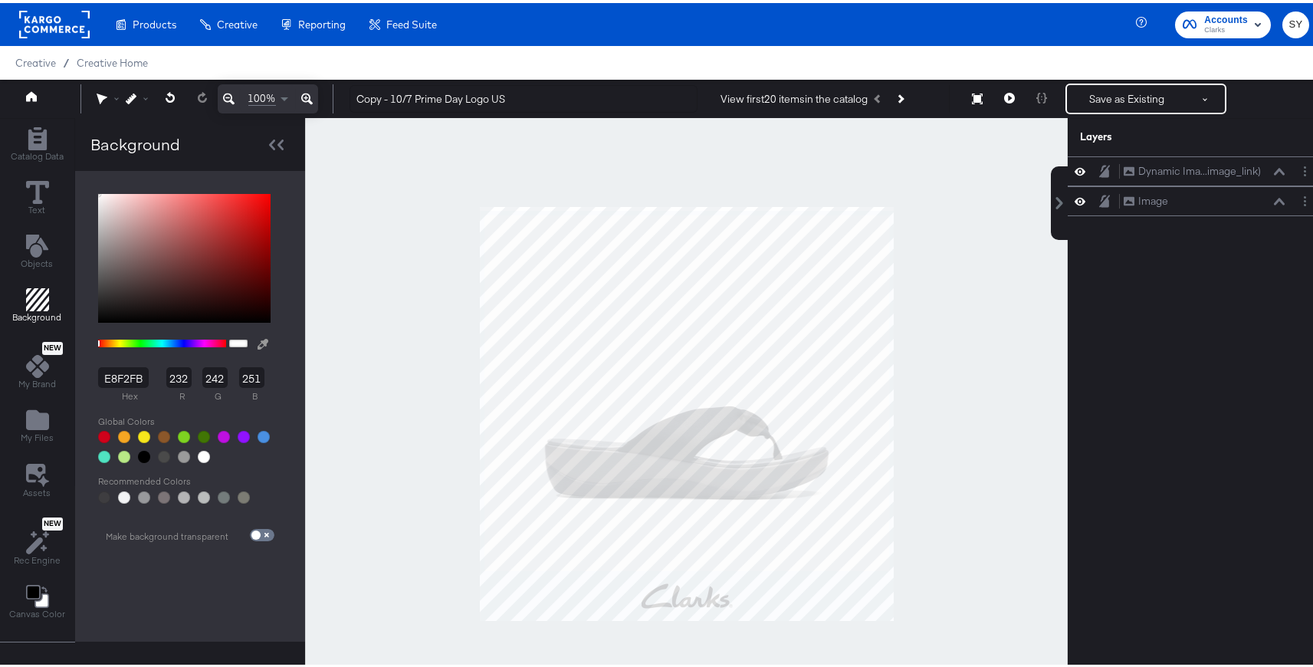
click at [508, 589] on div at bounding box center [686, 410] width 761 height 591
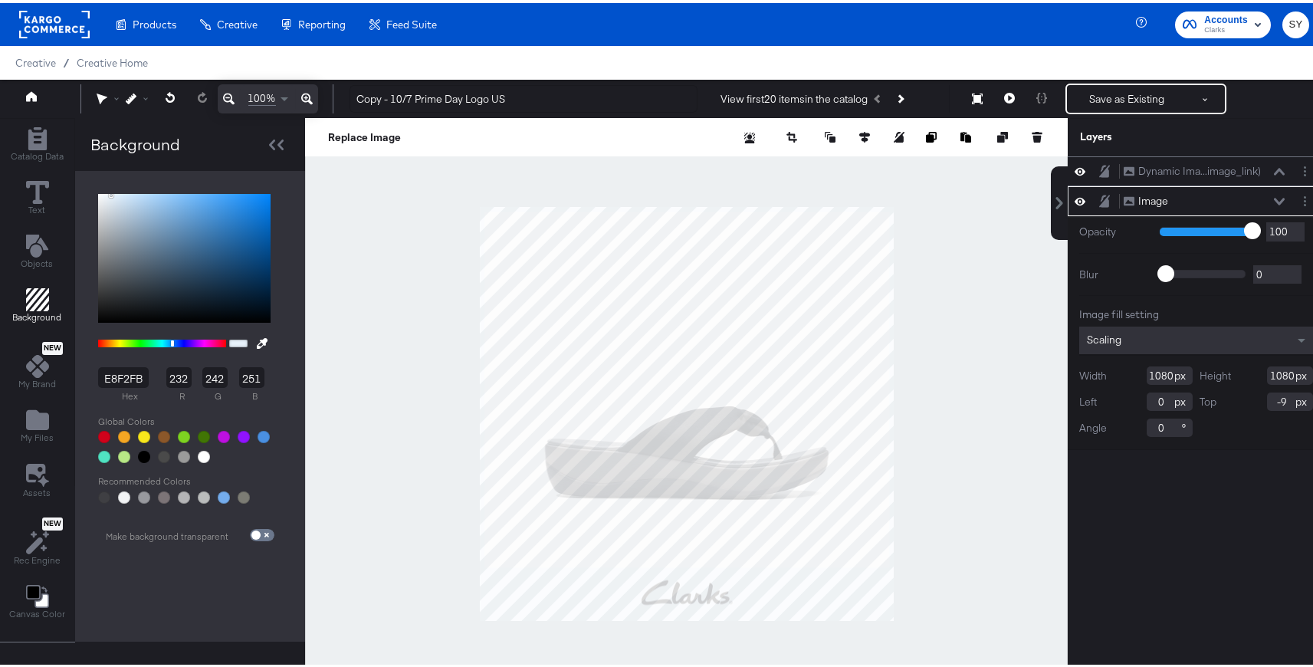
type input "-10"
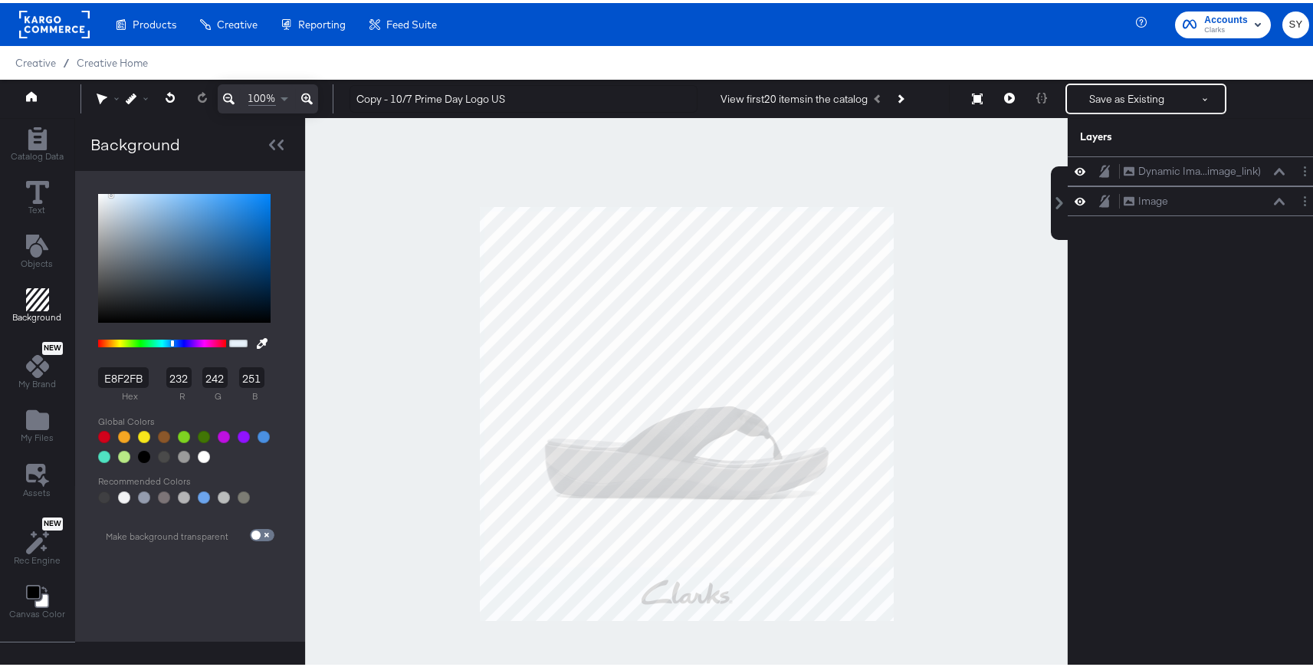
click at [996, 342] on div at bounding box center [686, 410] width 763 height 591
click at [1107, 93] on button "Save as Existing" at bounding box center [1127, 96] width 120 height 28
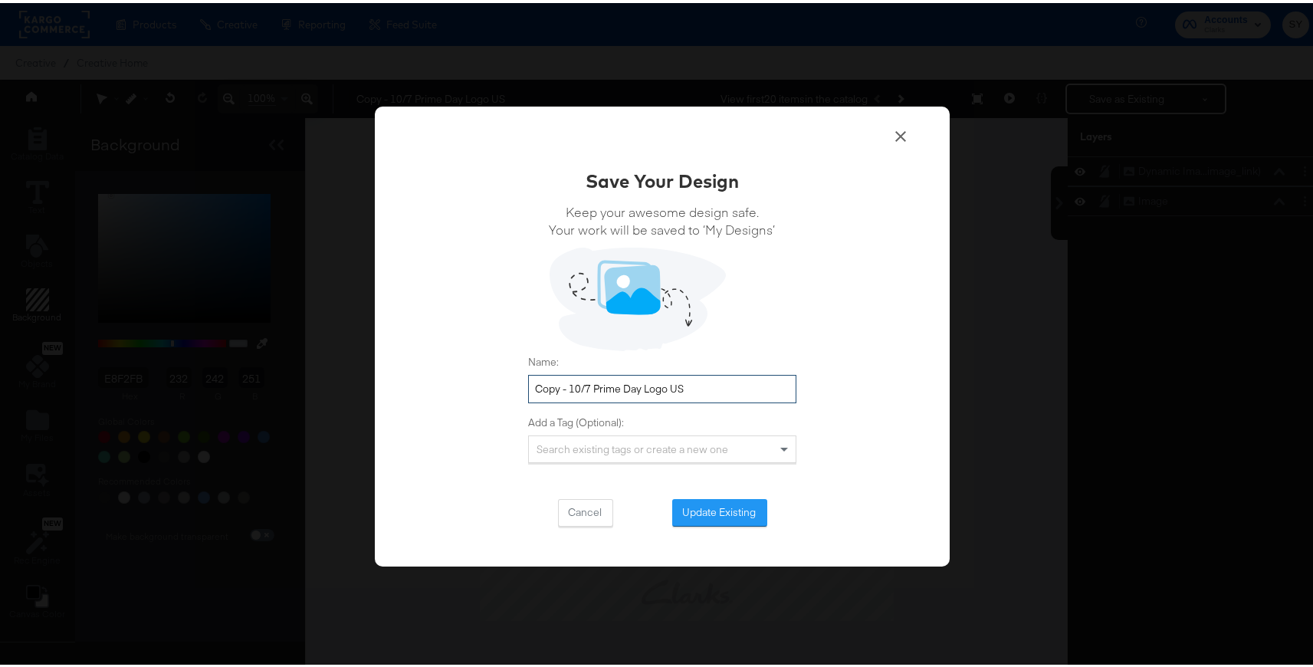
drag, startPoint x: 634, startPoint y: 389, endPoint x: 528, endPoint y: 389, distance: 105.8
click at [528, 389] on input "Copy - 10/7 Prime Day Logo US" at bounding box center [662, 386] width 268 height 28
type input "10/16 Promo Logo US"
click at [719, 511] on button "Update Existing" at bounding box center [719, 510] width 95 height 28
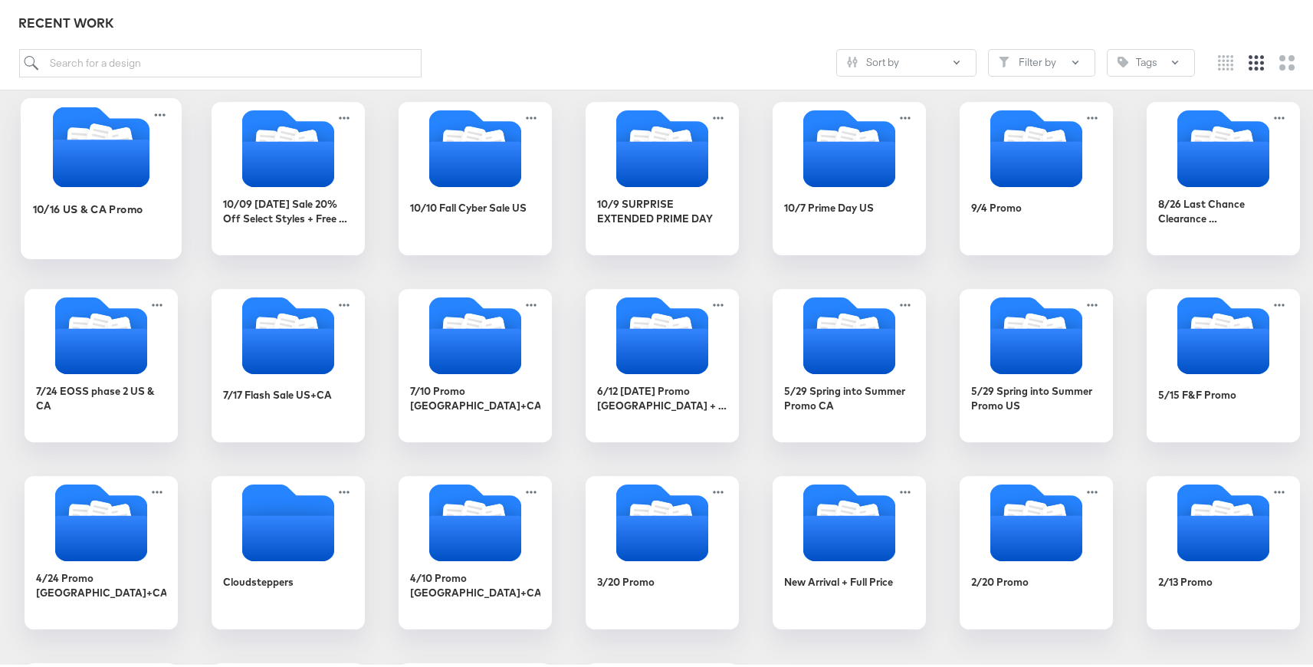
click at [162, 198] on div "10/16 US & CA Promo" at bounding box center [101, 217] width 137 height 59
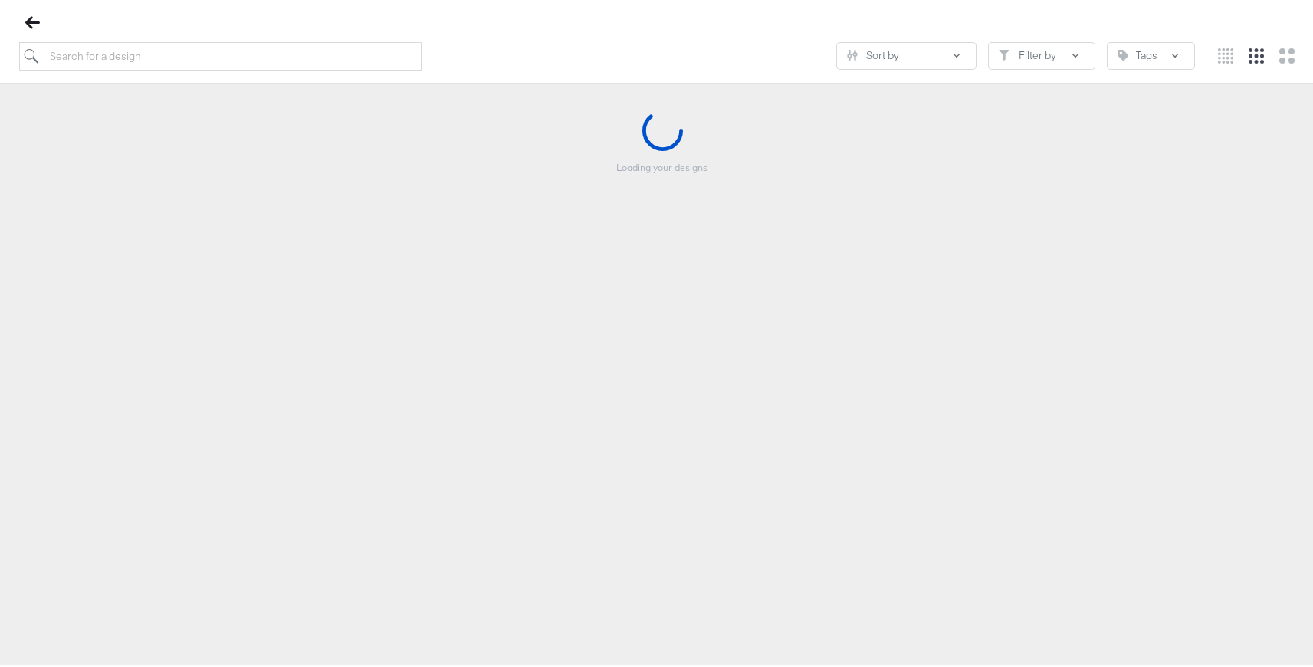
scroll to position [175, 0]
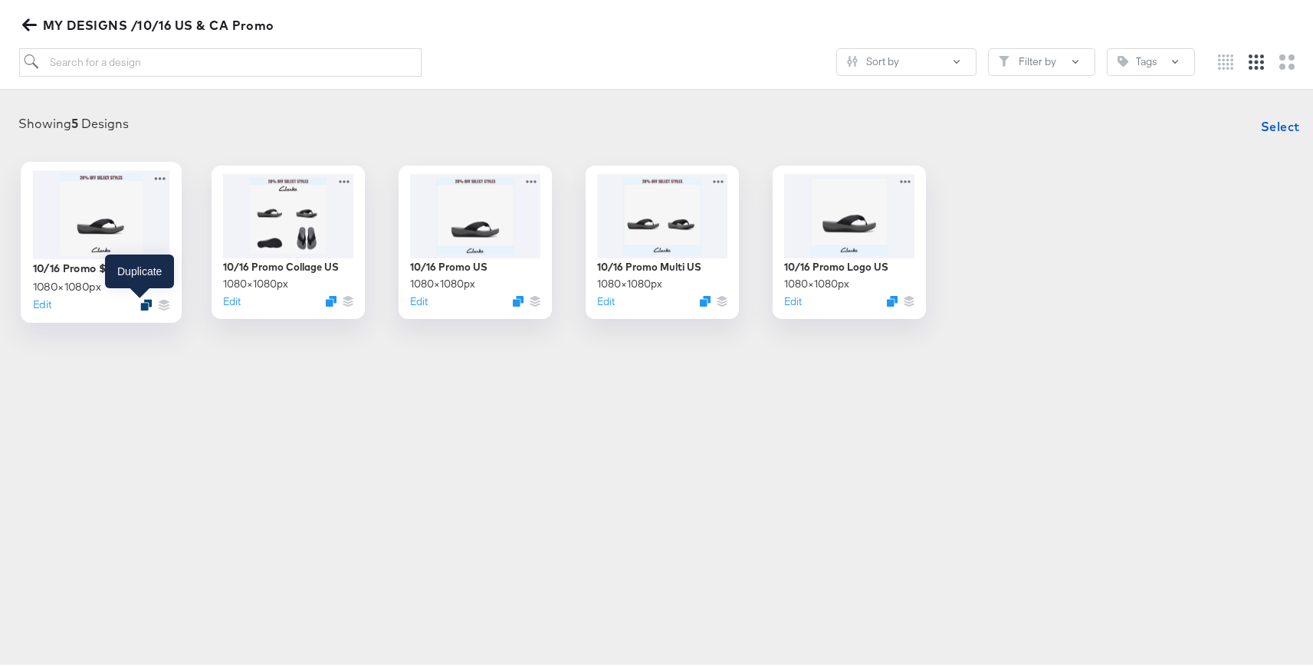
click at [140, 303] on icon "Duplicate" at bounding box center [145, 301] width 11 height 11
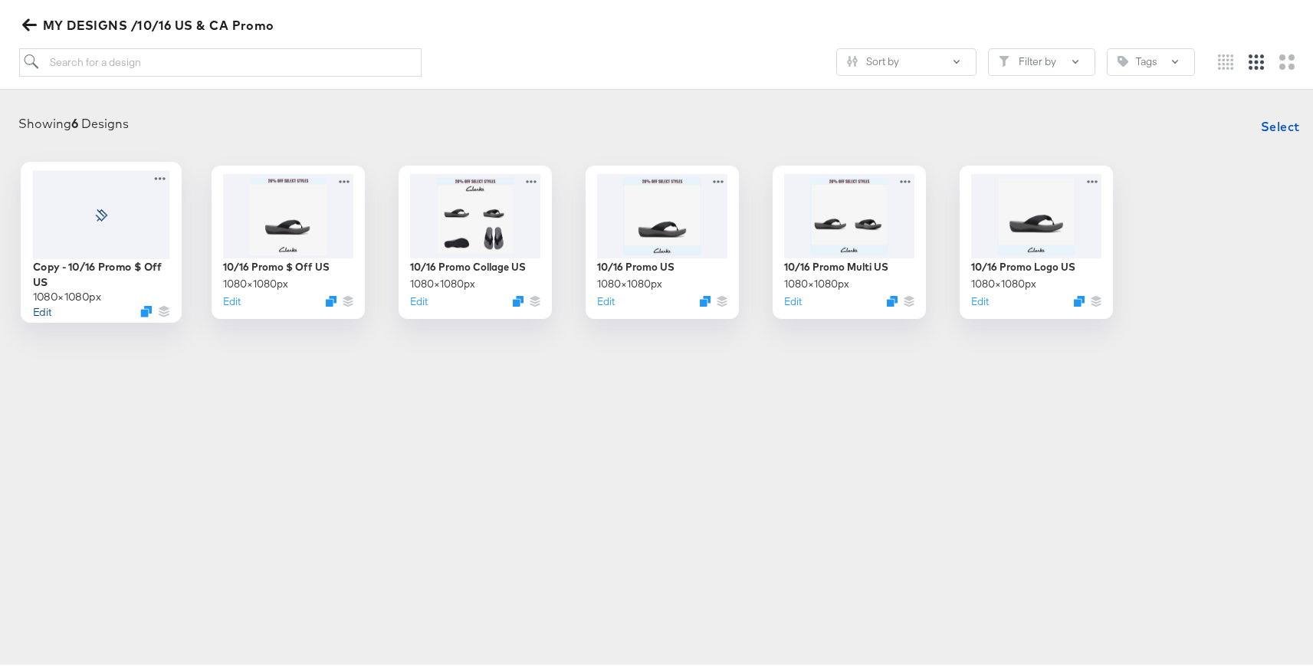
click at [40, 310] on button "Edit" at bounding box center [42, 307] width 18 height 15
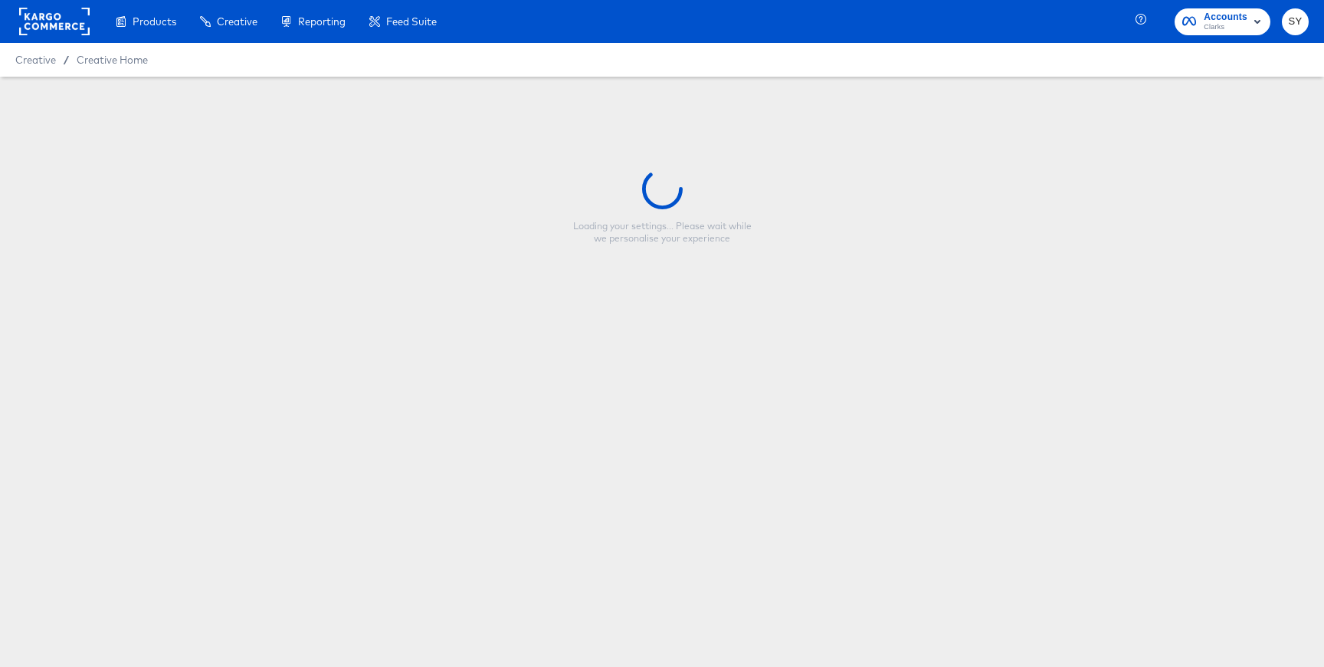
type input "Copy - 10/16 Promo $ Off US"
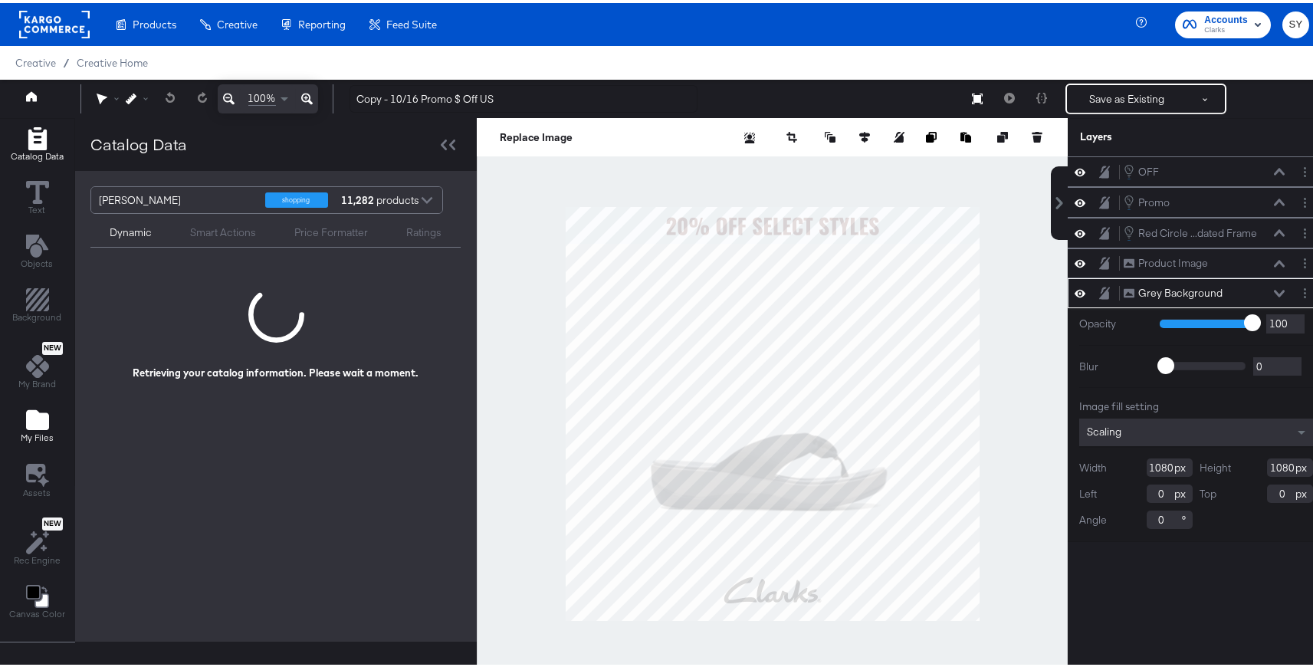
click at [35, 421] on icon "Add Files" at bounding box center [37, 417] width 23 height 20
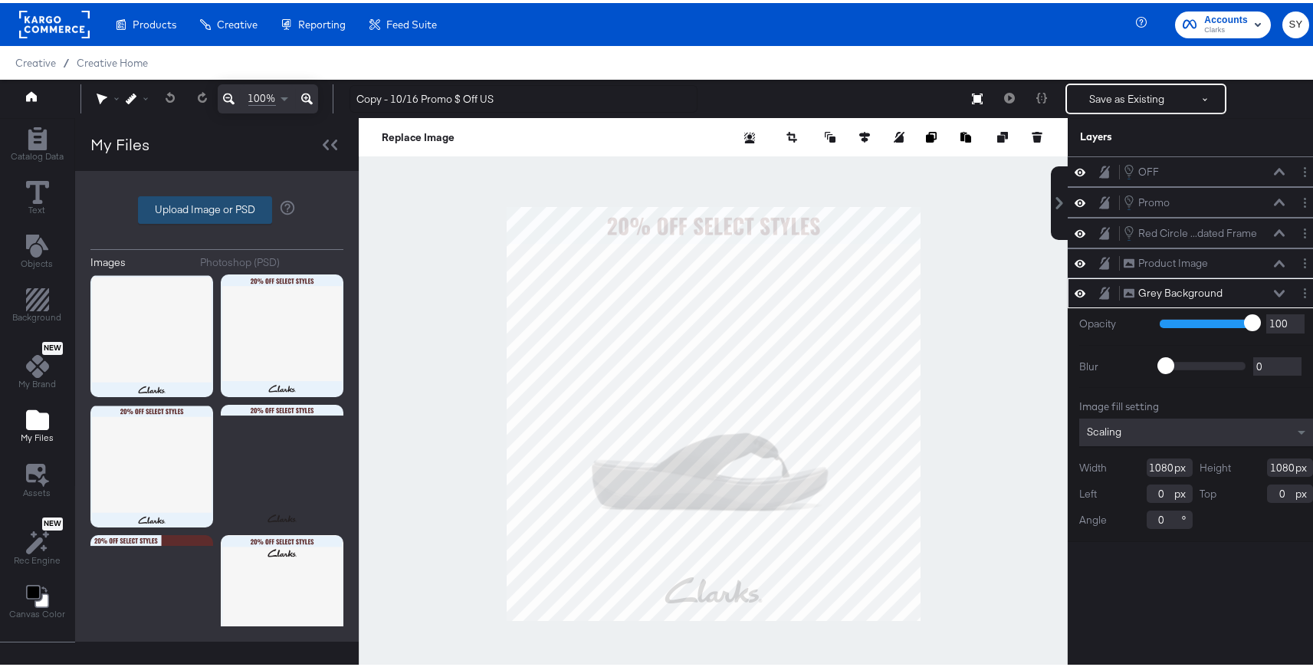
click at [238, 200] on label "Upload Image or PSD" at bounding box center [205, 207] width 133 height 26
click at [217, 207] on input "Upload Image or PSD" at bounding box center [217, 207] width 0 height 0
type input "C:\fakepath\Logo - CA.png"
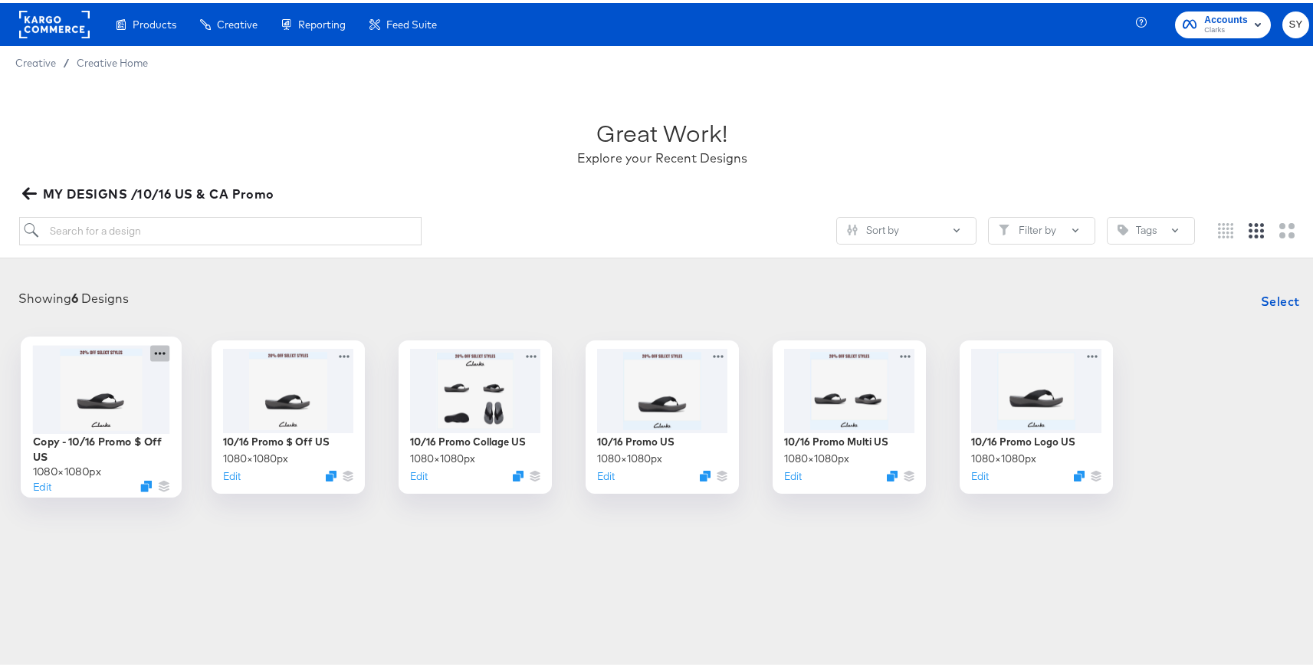
click at [156, 343] on icon at bounding box center [159, 350] width 19 height 16
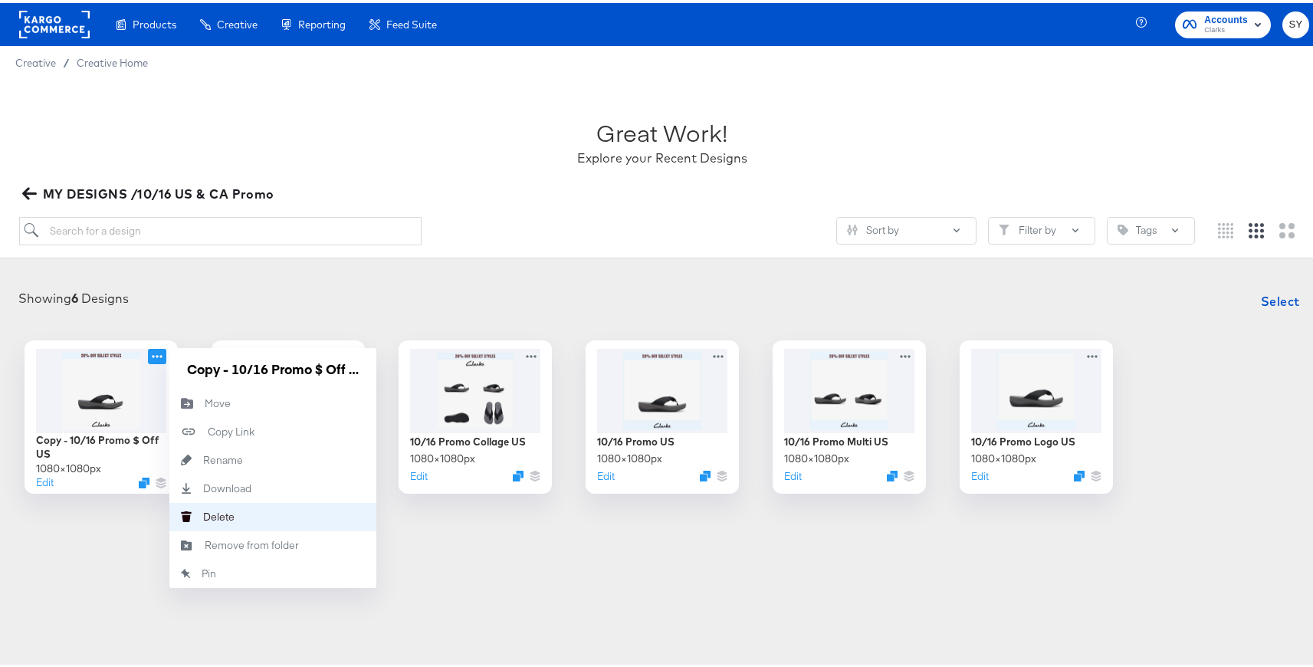
click at [247, 517] on button "[PERSON_NAME]" at bounding box center [272, 514] width 207 height 28
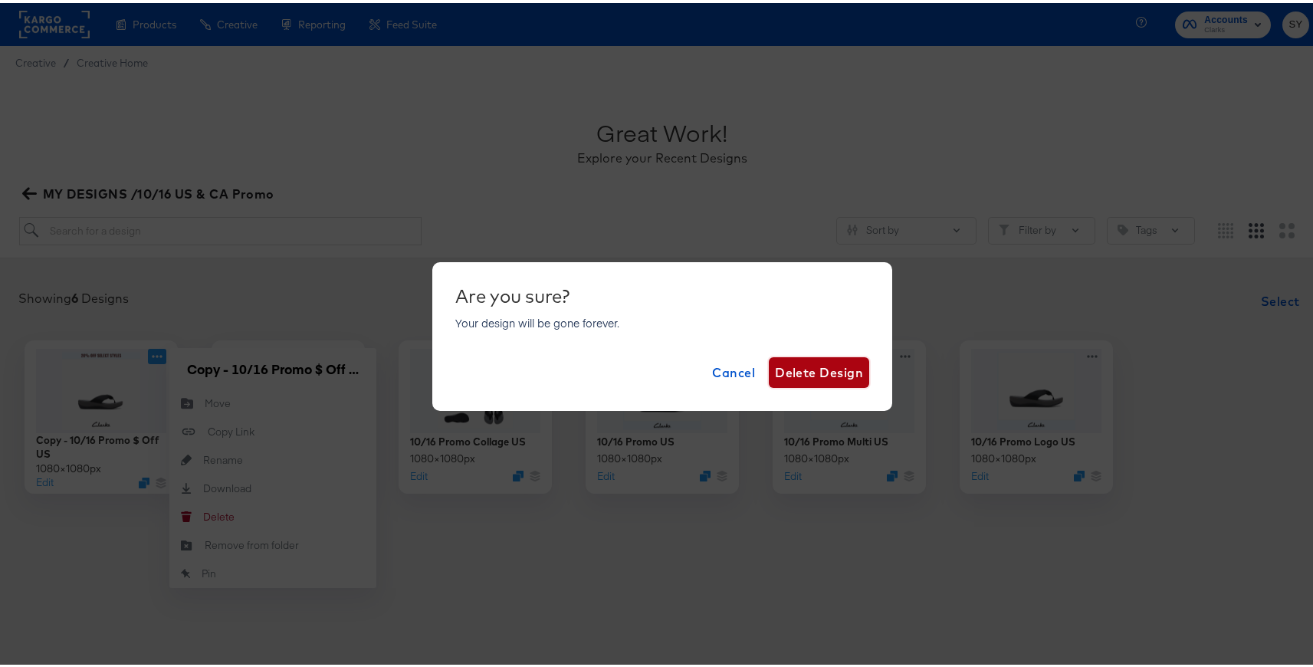
click at [815, 373] on span "Delete Design" at bounding box center [819, 369] width 88 height 21
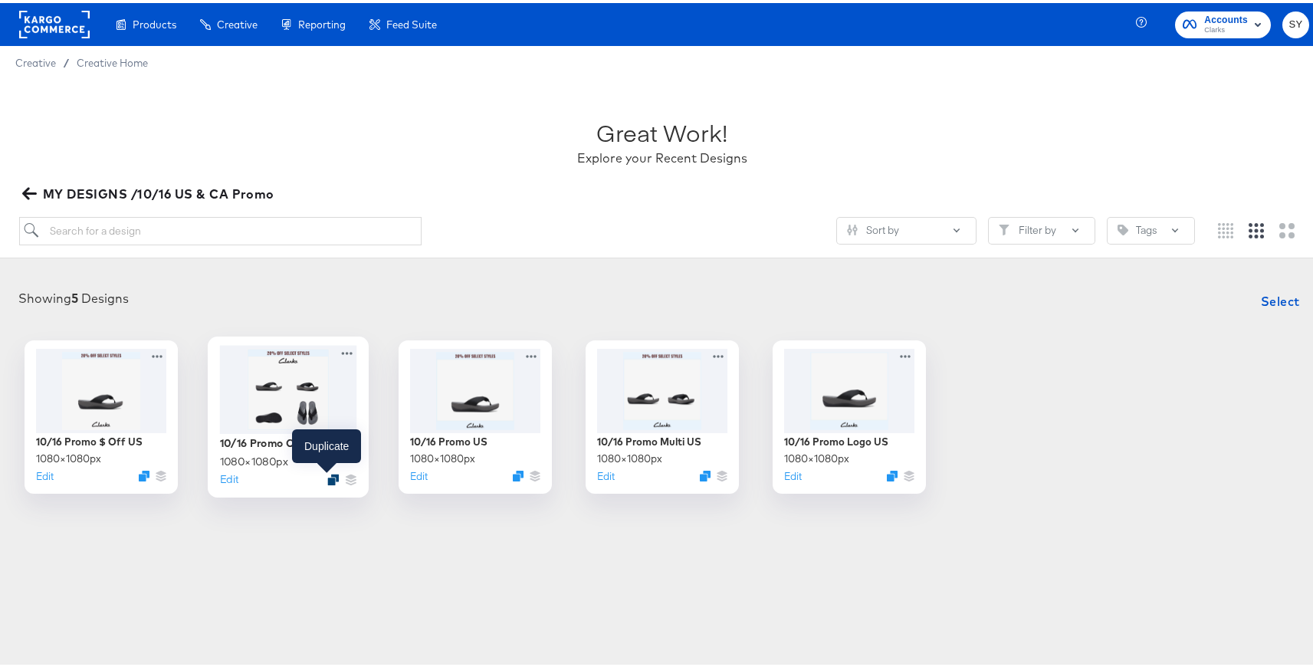
click at [327, 479] on icon "Duplicate" at bounding box center [332, 476] width 11 height 11
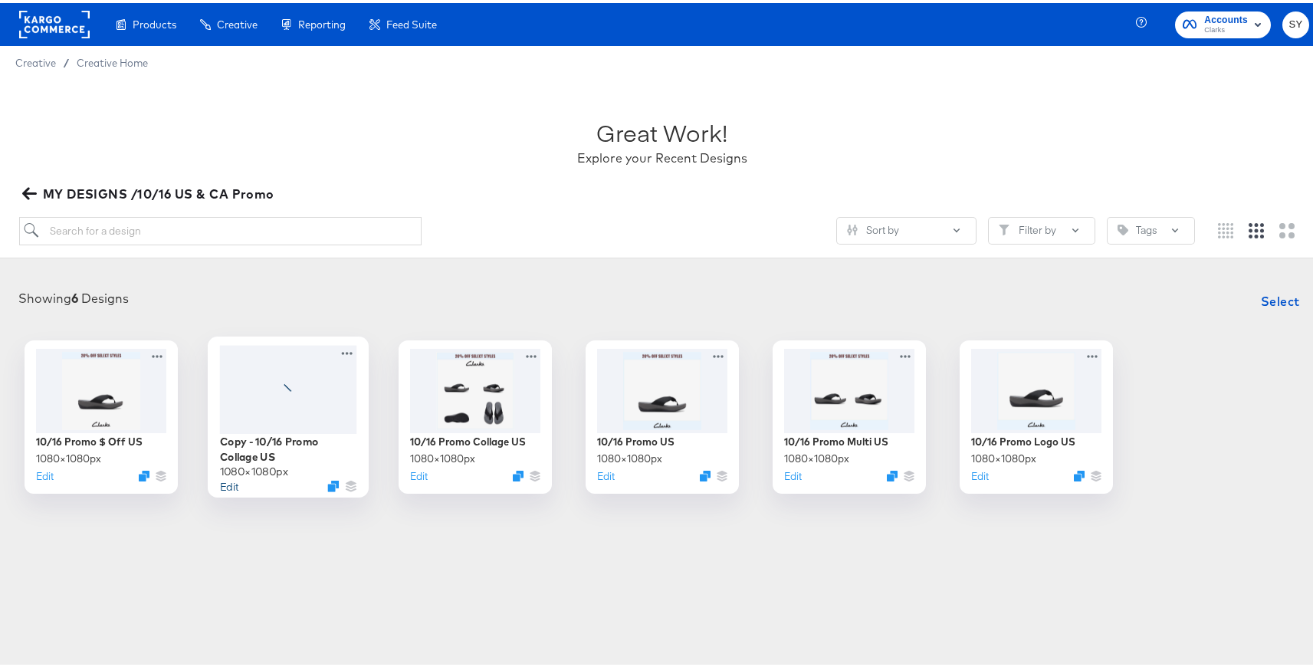
click at [221, 477] on button "Edit" at bounding box center [229, 482] width 18 height 15
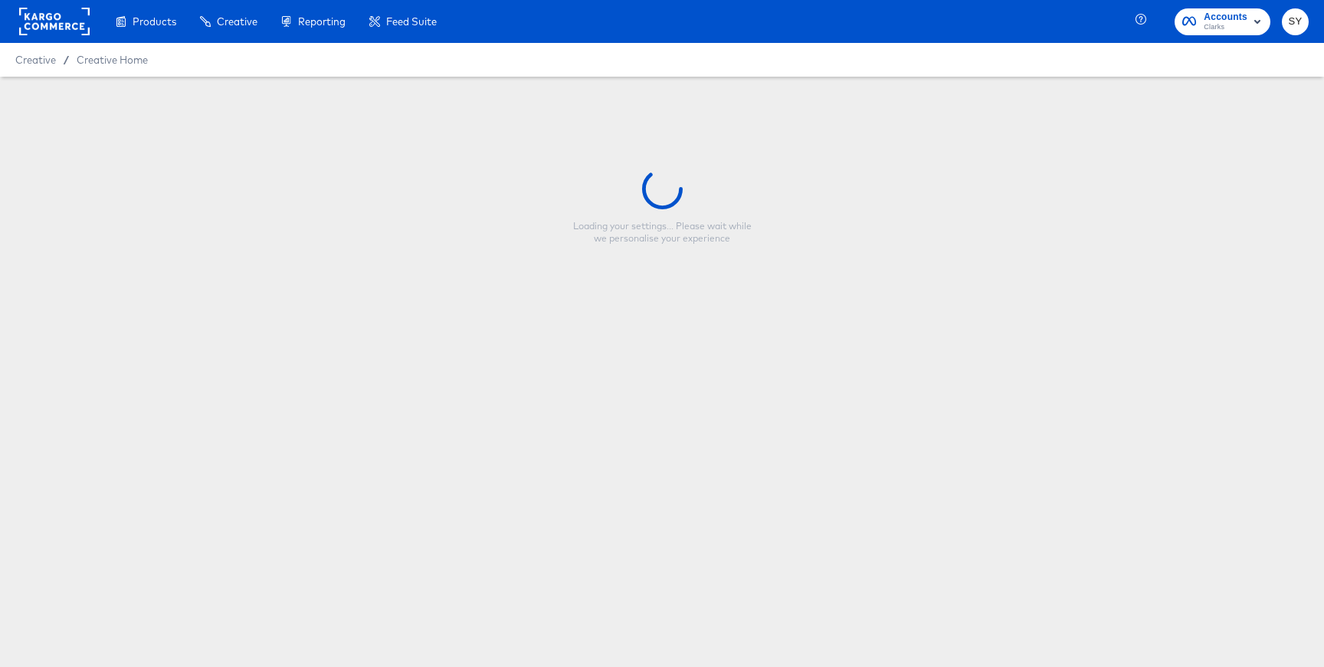
type input "Copy - 10/16 Promo Collage US"
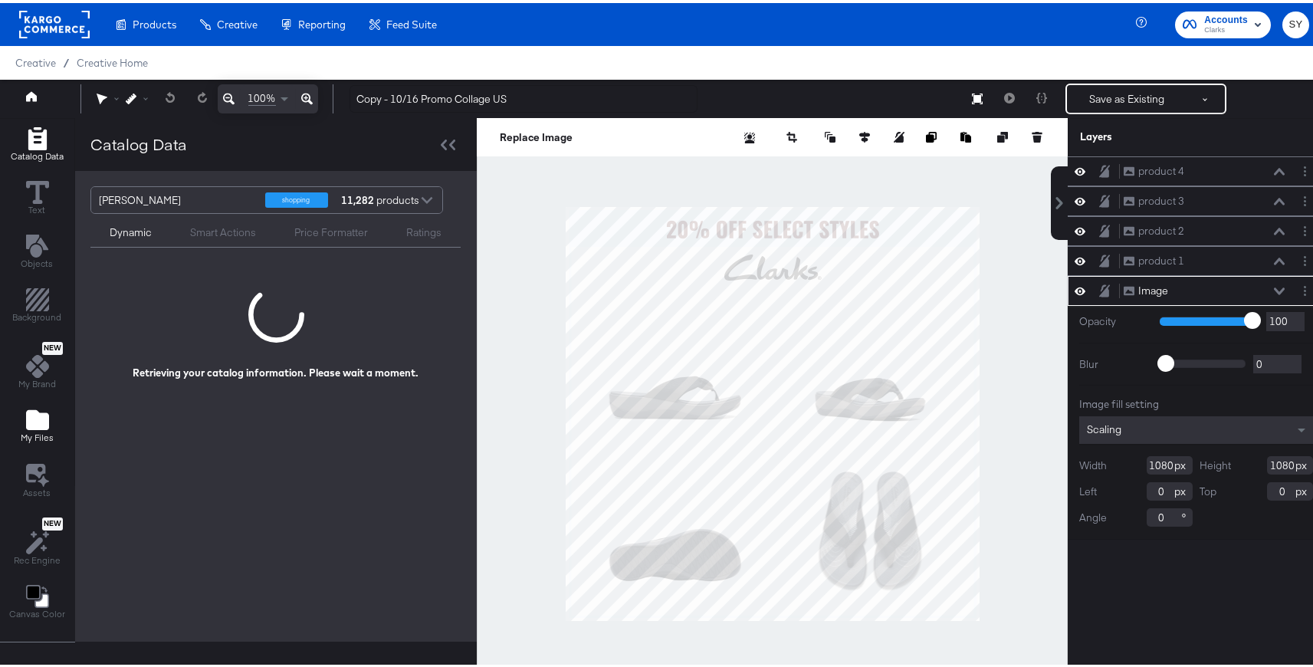
click at [37, 415] on icon "Add Files" at bounding box center [37, 417] width 23 height 20
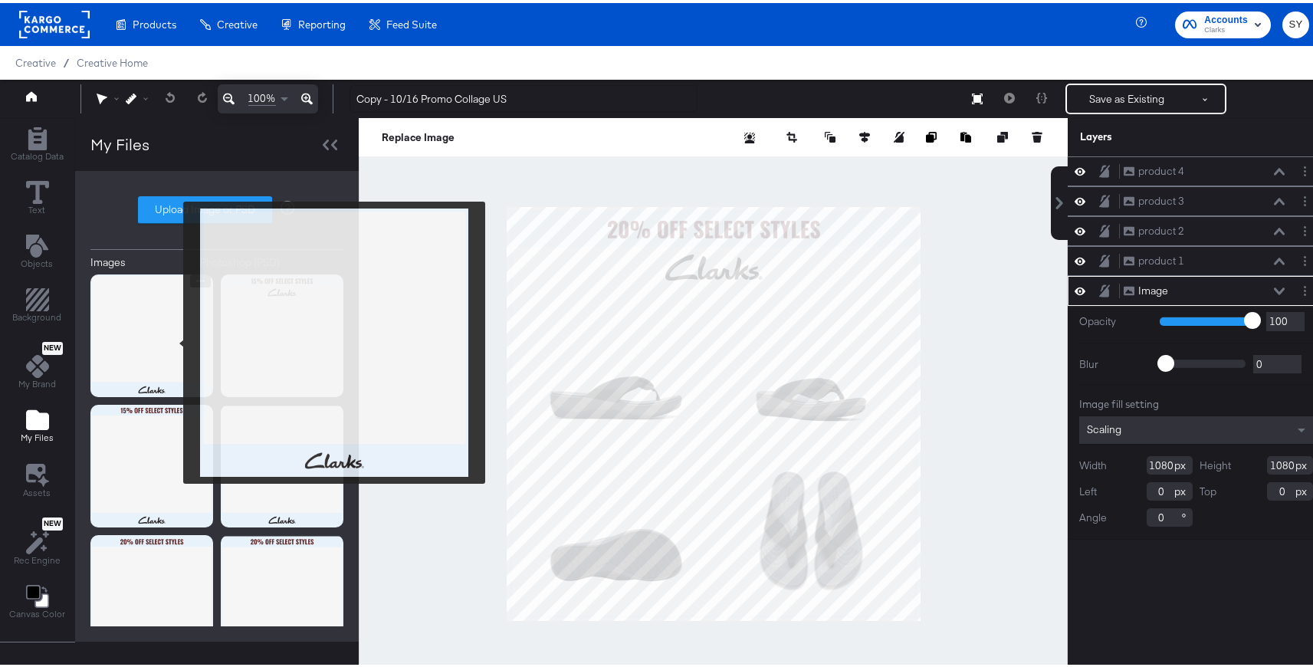
click at [173, 339] on img at bounding box center [151, 332] width 123 height 123
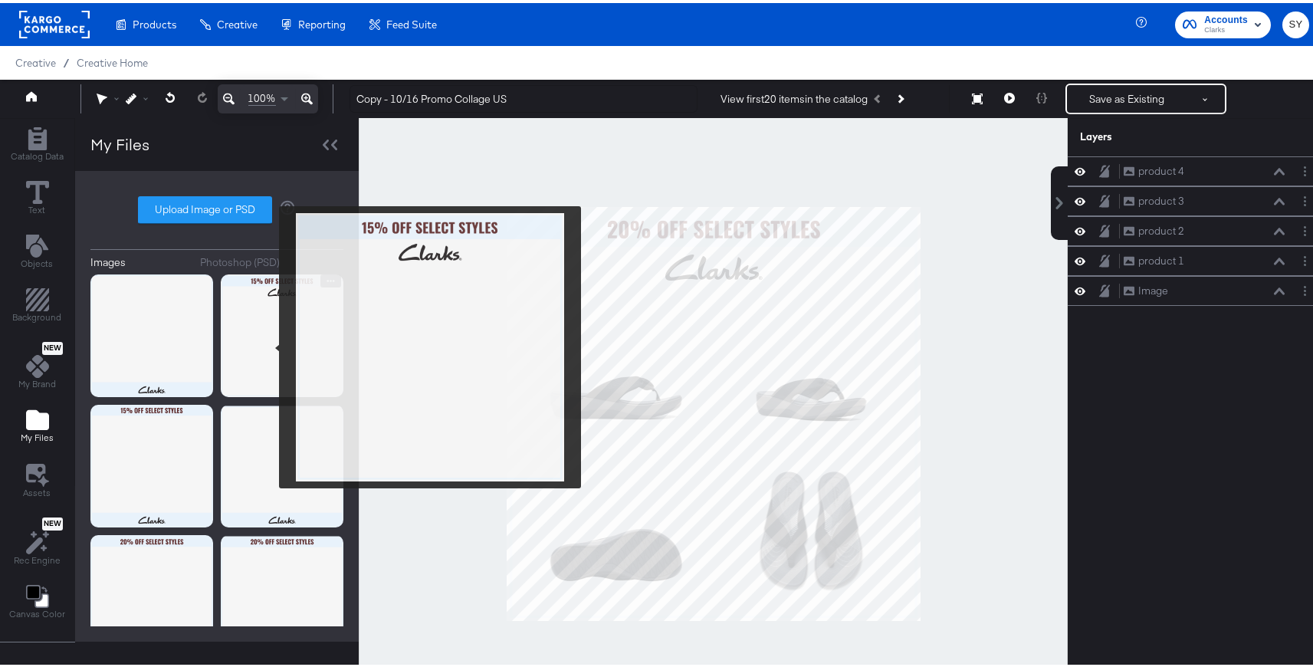
click at [269, 344] on img at bounding box center [282, 332] width 123 height 123
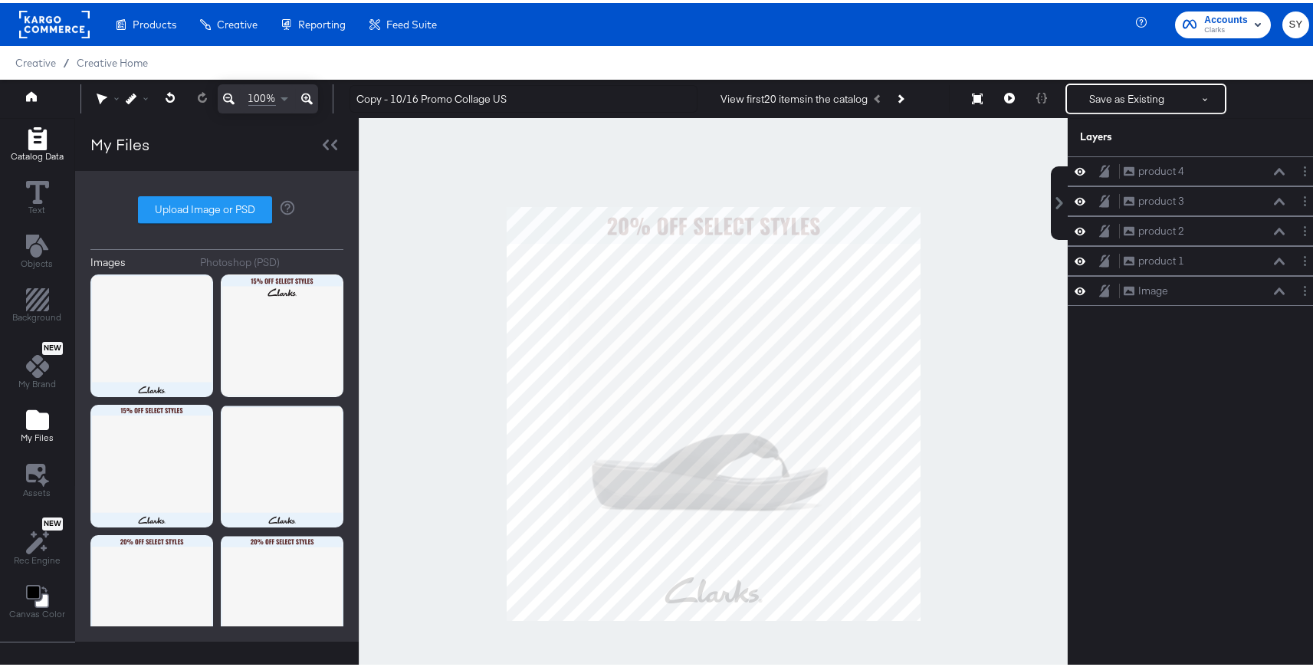
click at [28, 131] on icon "Add Rectangle" at bounding box center [37, 135] width 18 height 23
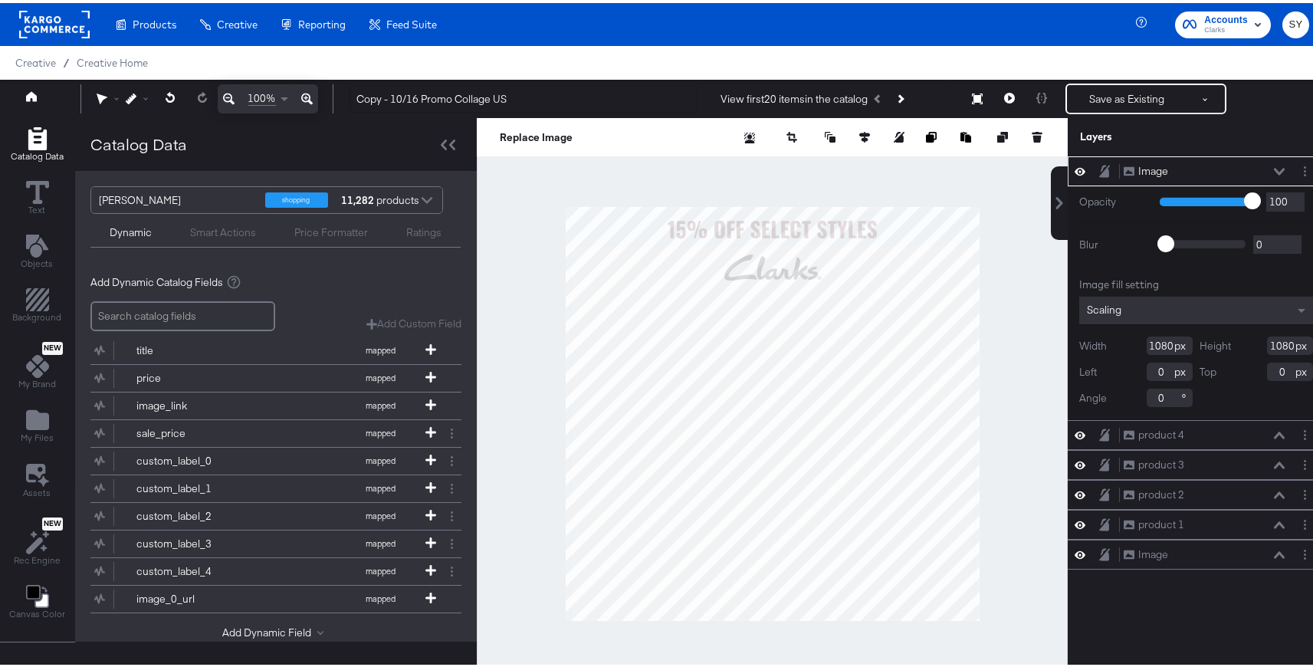
click at [434, 198] on div at bounding box center [426, 198] width 23 height 27
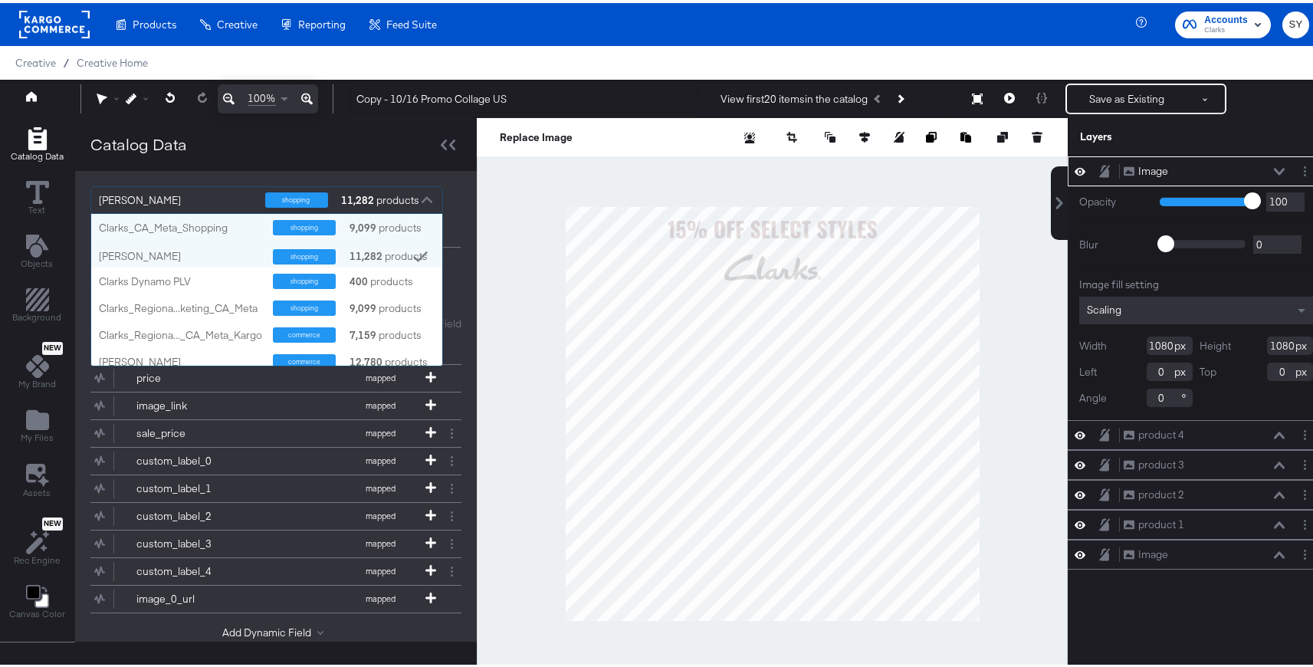
scroll to position [140, 339]
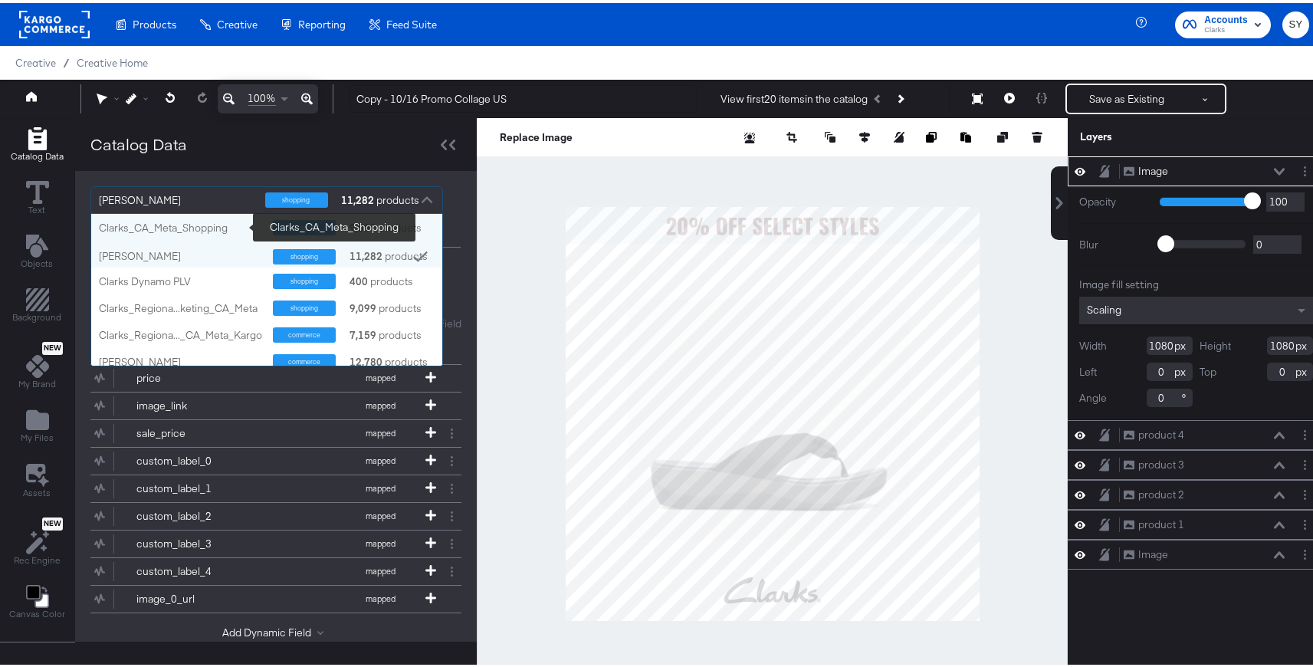
click at [233, 227] on div "Clarks_CA_Meta_Shopping" at bounding box center [180, 225] width 162 height 15
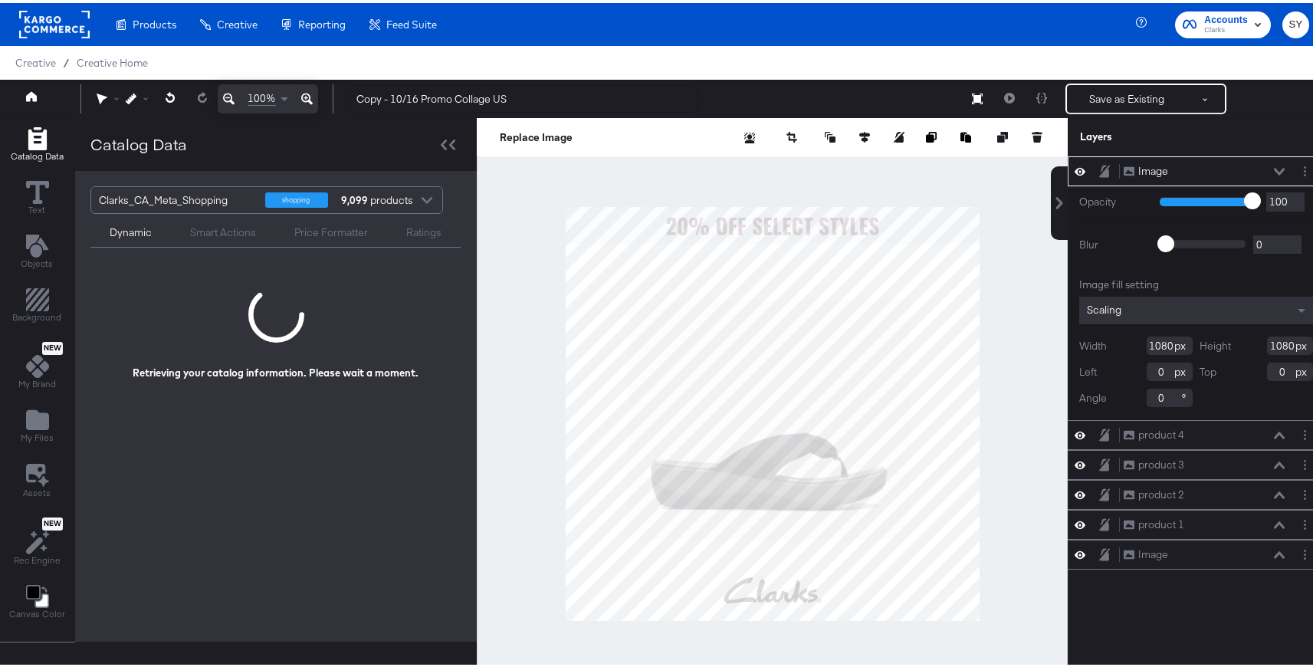
click at [1278, 159] on div "Image Image" at bounding box center [1196, 168] width 257 height 30
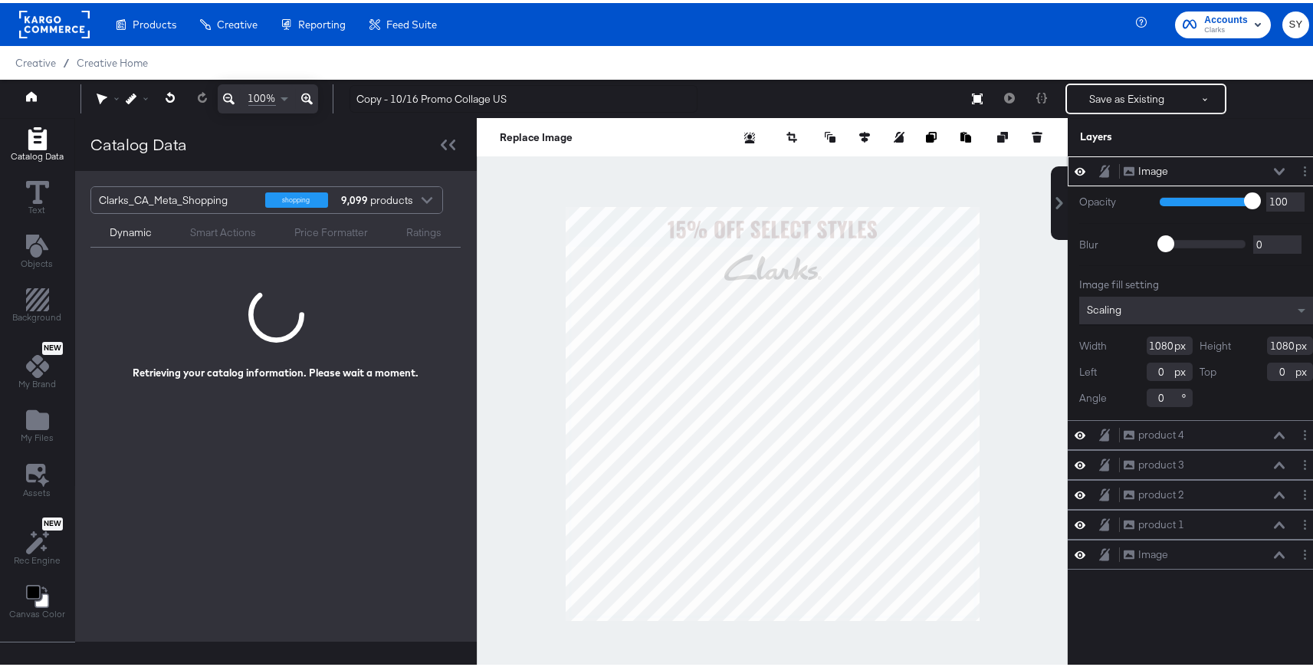
click at [1274, 169] on icon at bounding box center [1279, 168] width 11 height 7
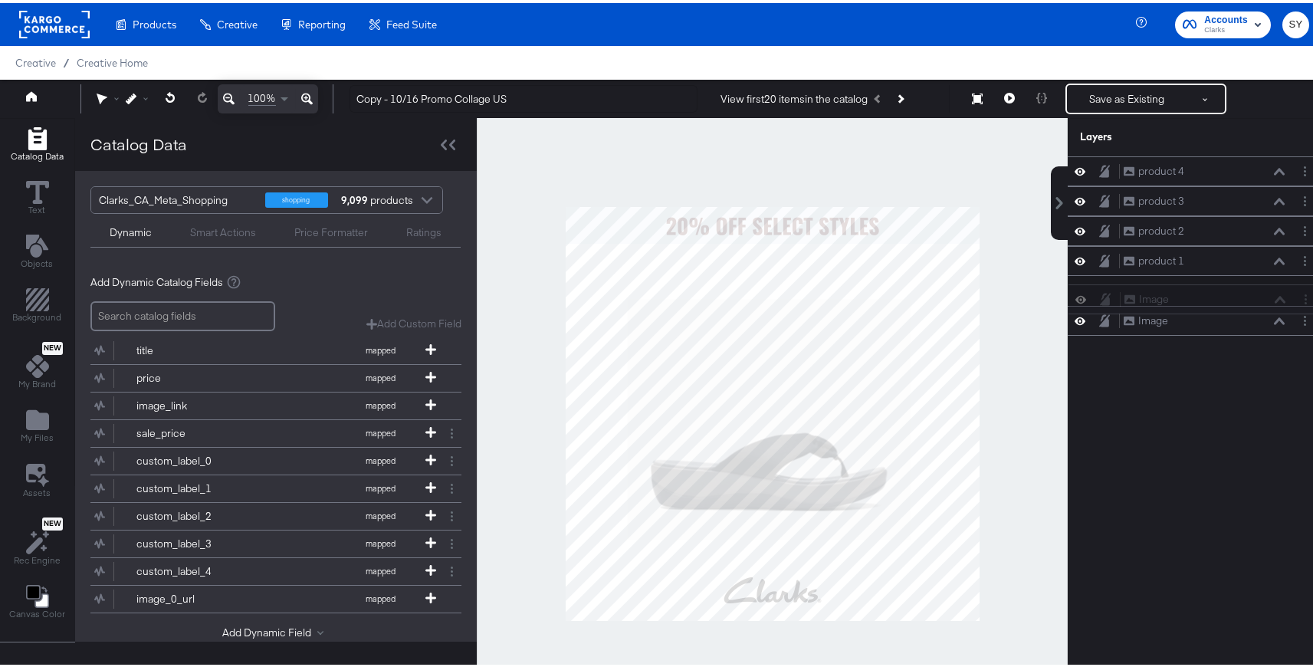
drag, startPoint x: 1208, startPoint y: 168, endPoint x: 1221, endPoint y: 303, distance: 135.5
click at [1221, 303] on div "Image Image product 4 product 4 product 3 product 3 product 2 product 2 product…" at bounding box center [1196, 242] width 257 height 179
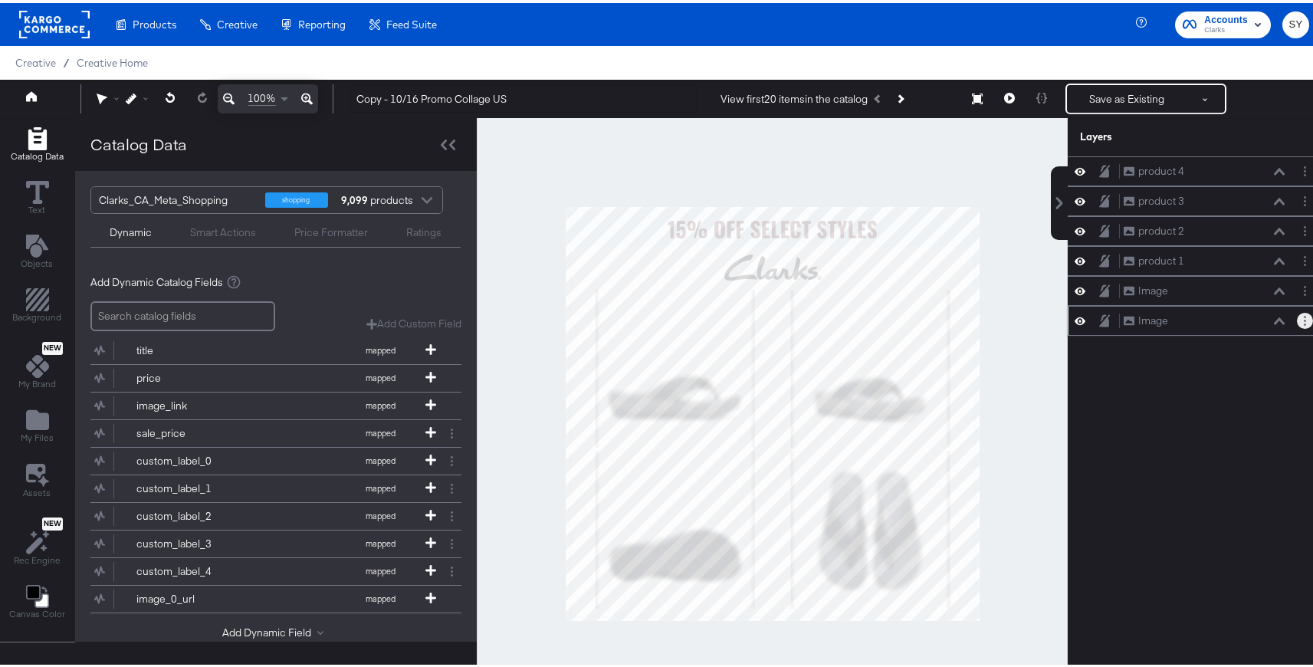
click at [1297, 324] on button "Layer Options" at bounding box center [1305, 318] width 16 height 16
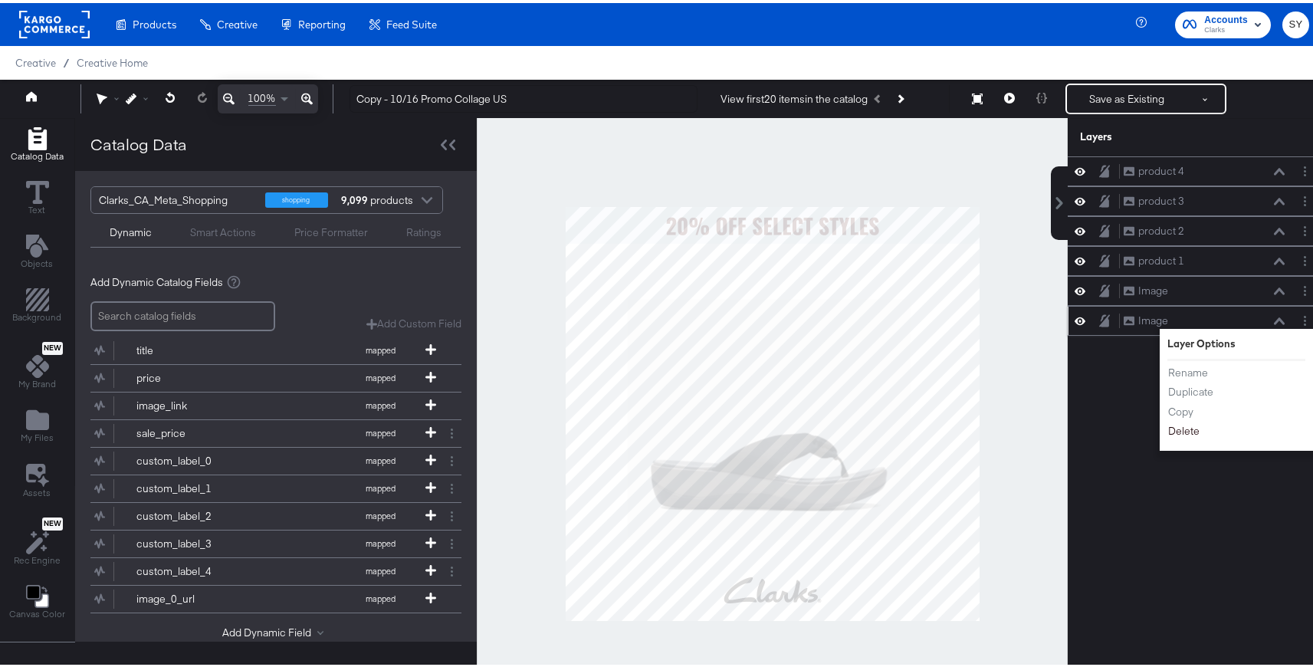
click at [1181, 432] on button "Delete" at bounding box center [1183, 428] width 33 height 16
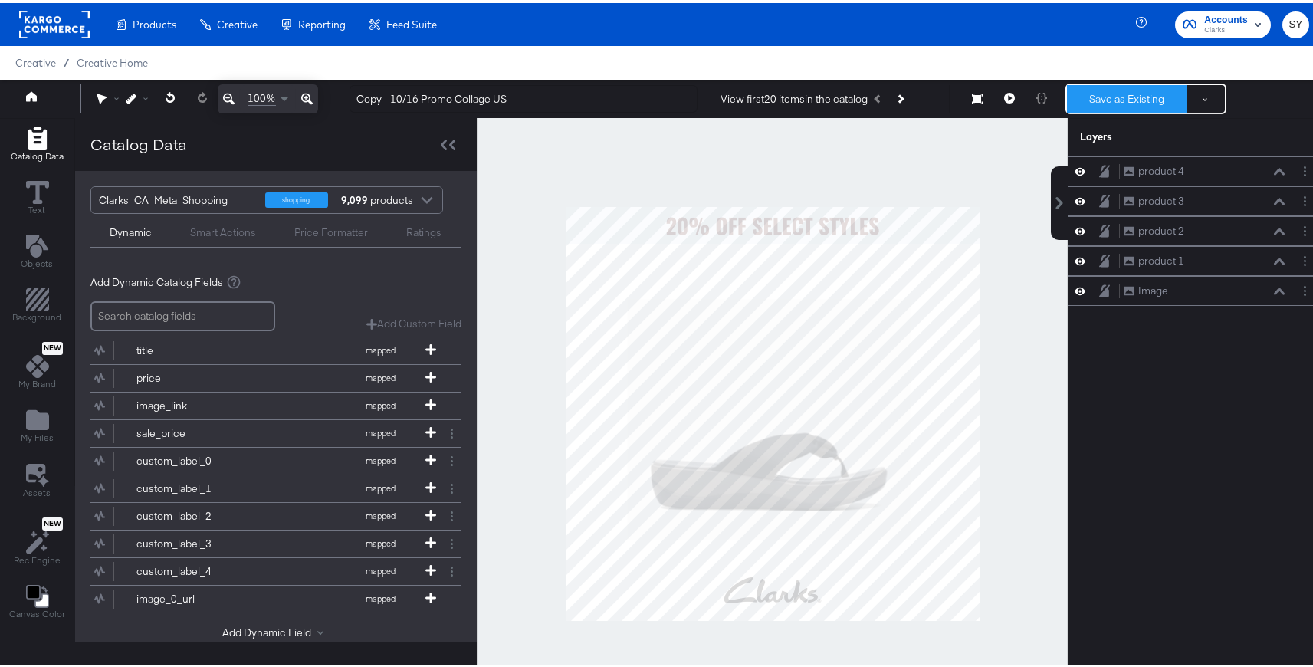
click at [1121, 84] on button "Save as Existing" at bounding box center [1127, 96] width 120 height 28
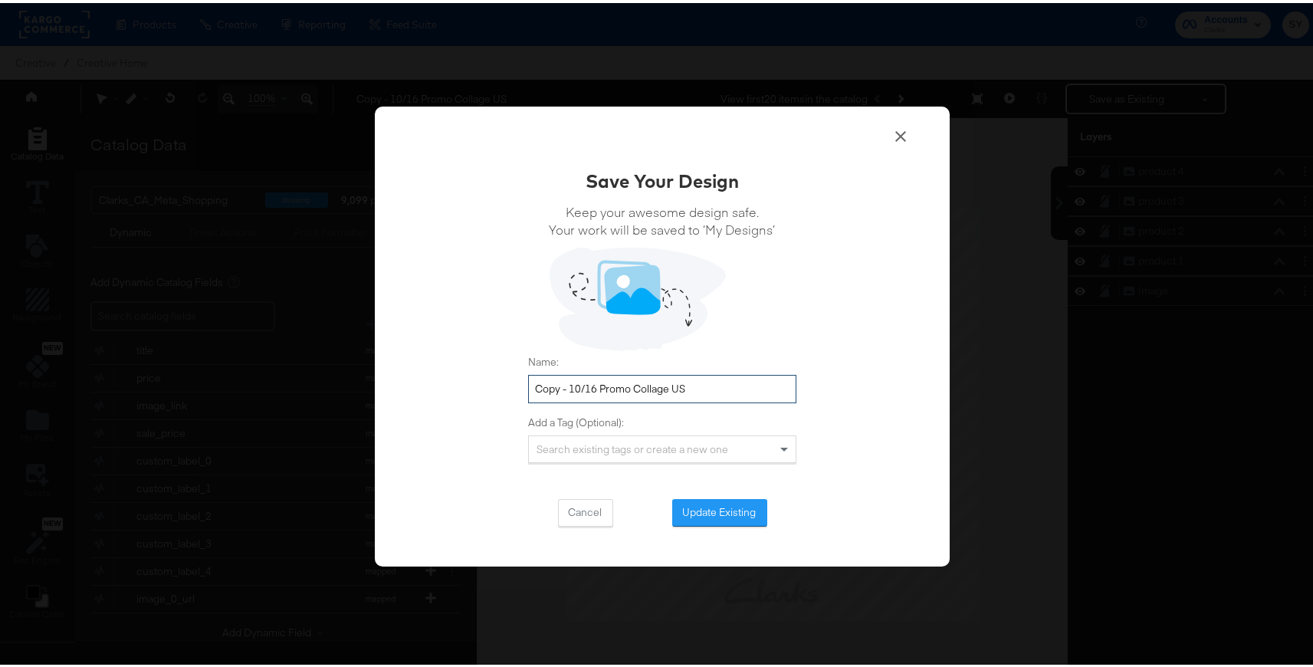
drag, startPoint x: 566, startPoint y: 385, endPoint x: 512, endPoint y: 385, distance: 54.4
click at [512, 385] on div "Save Your Design Keep your awesome design safe. Your work will be saved to ‘My …" at bounding box center [662, 333] width 575 height 461
click at [655, 385] on input "10/16 Promo Collage US" at bounding box center [662, 386] width 268 height 28
type input "10/16 Promo Collage CA"
click at [713, 496] on button "Update Existing" at bounding box center [719, 510] width 95 height 28
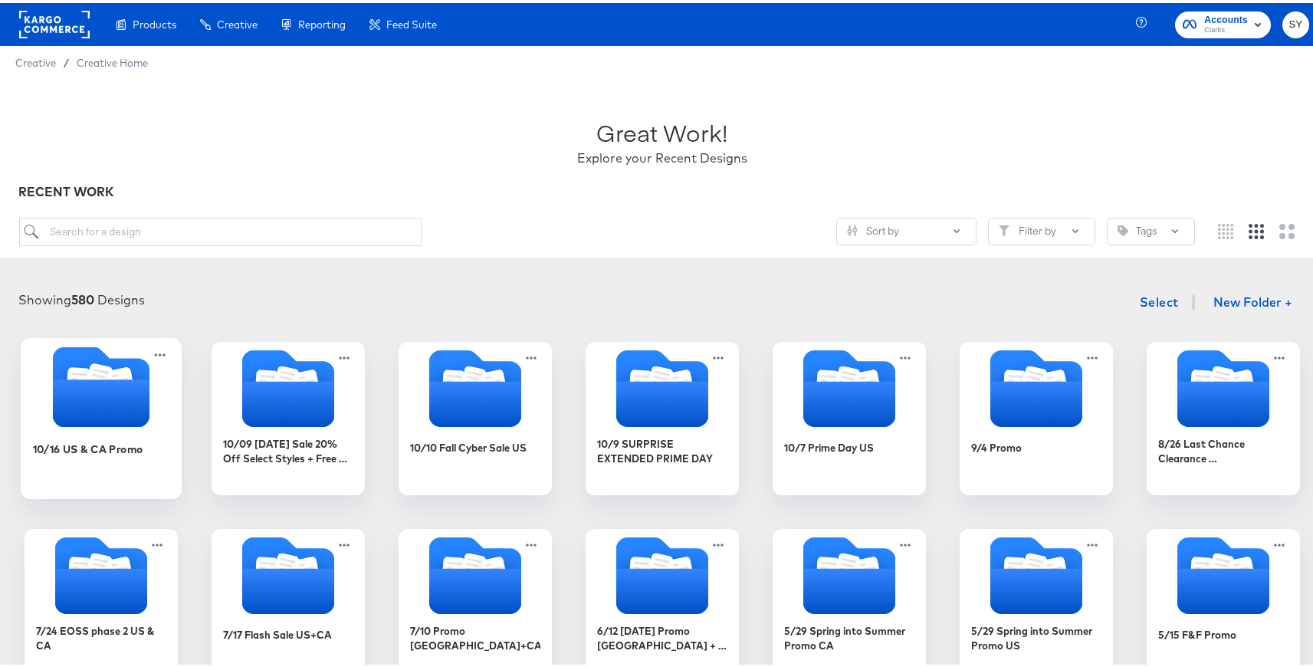
click at [84, 445] on div "10/16 US & CA Promo" at bounding box center [88, 445] width 110 height 15
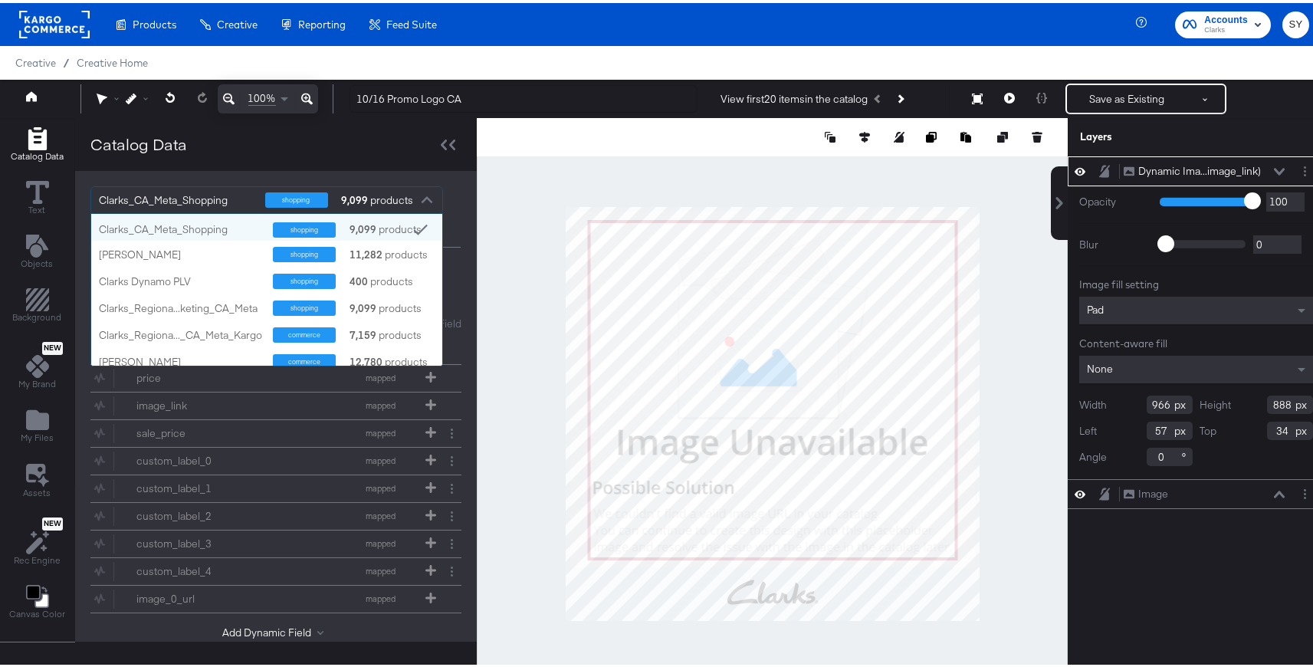
scroll to position [140, 339]
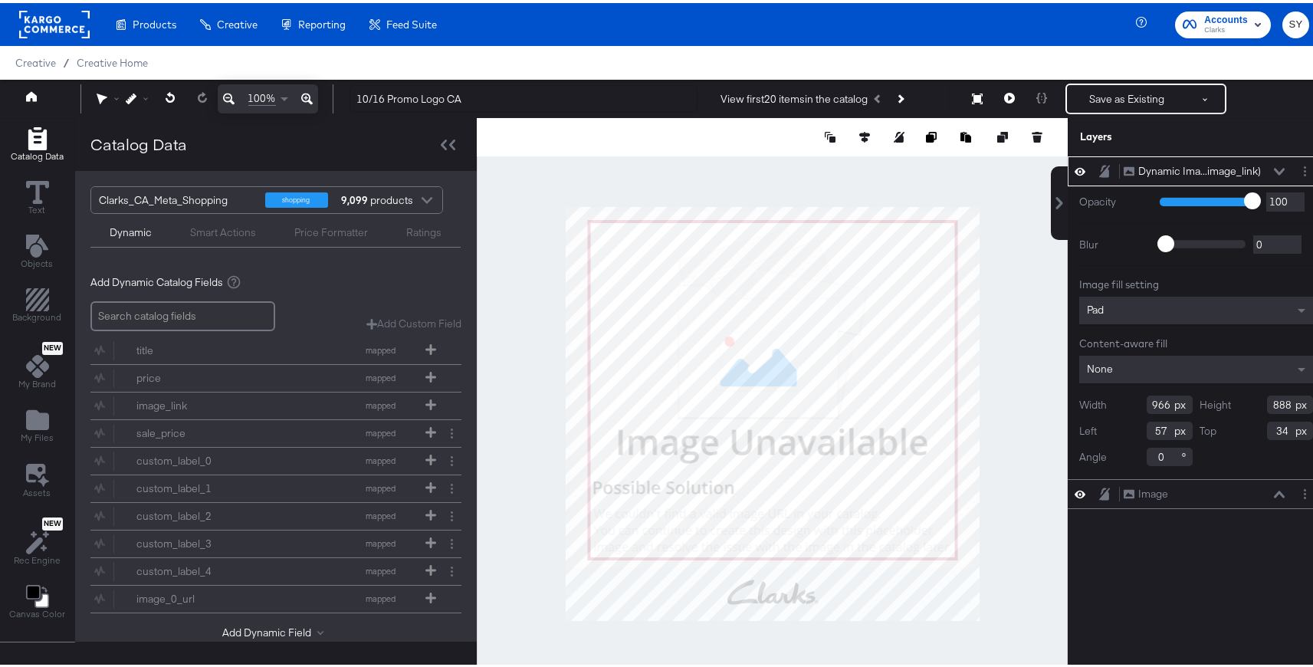
click at [261, 151] on div "Catalog Data" at bounding box center [276, 141] width 402 height 53
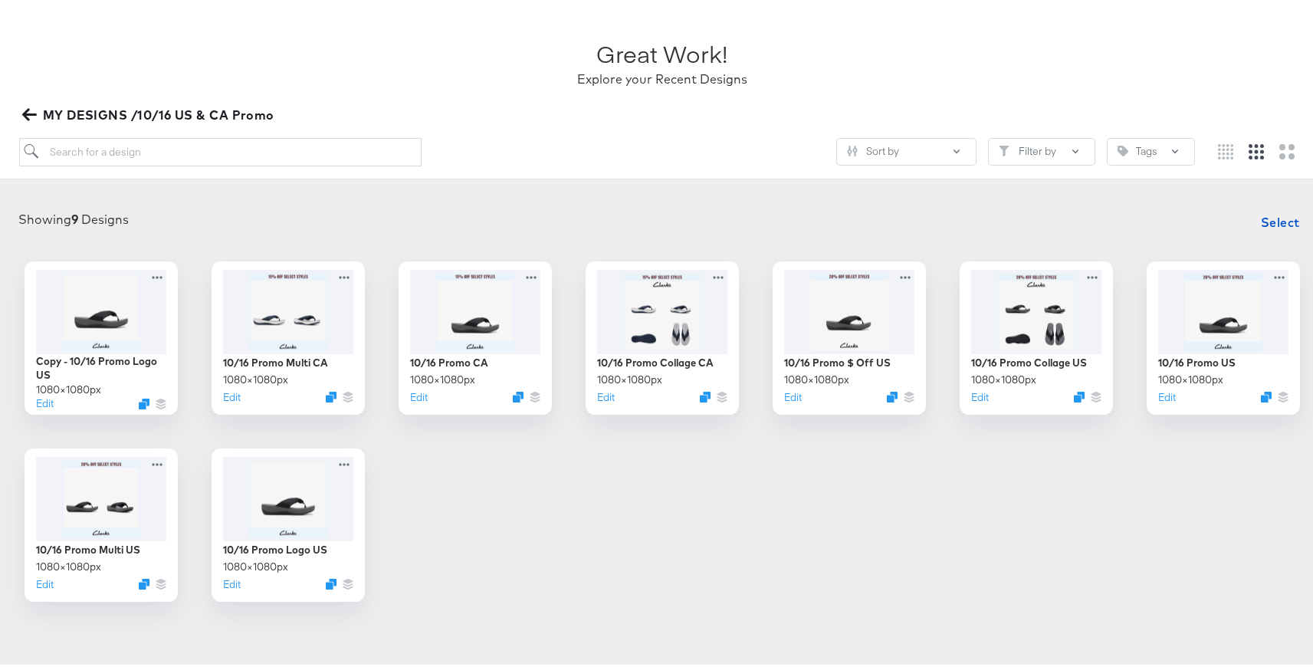
scroll to position [105, 0]
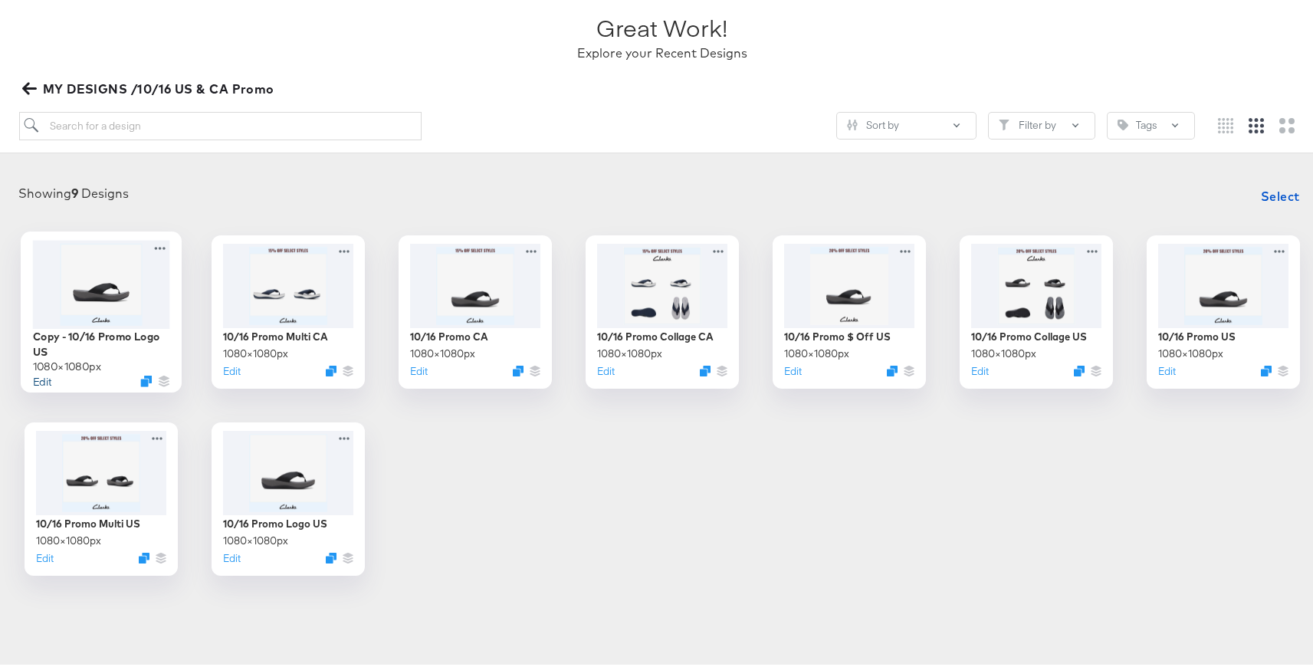
click at [42, 379] on button "Edit" at bounding box center [42, 377] width 18 height 15
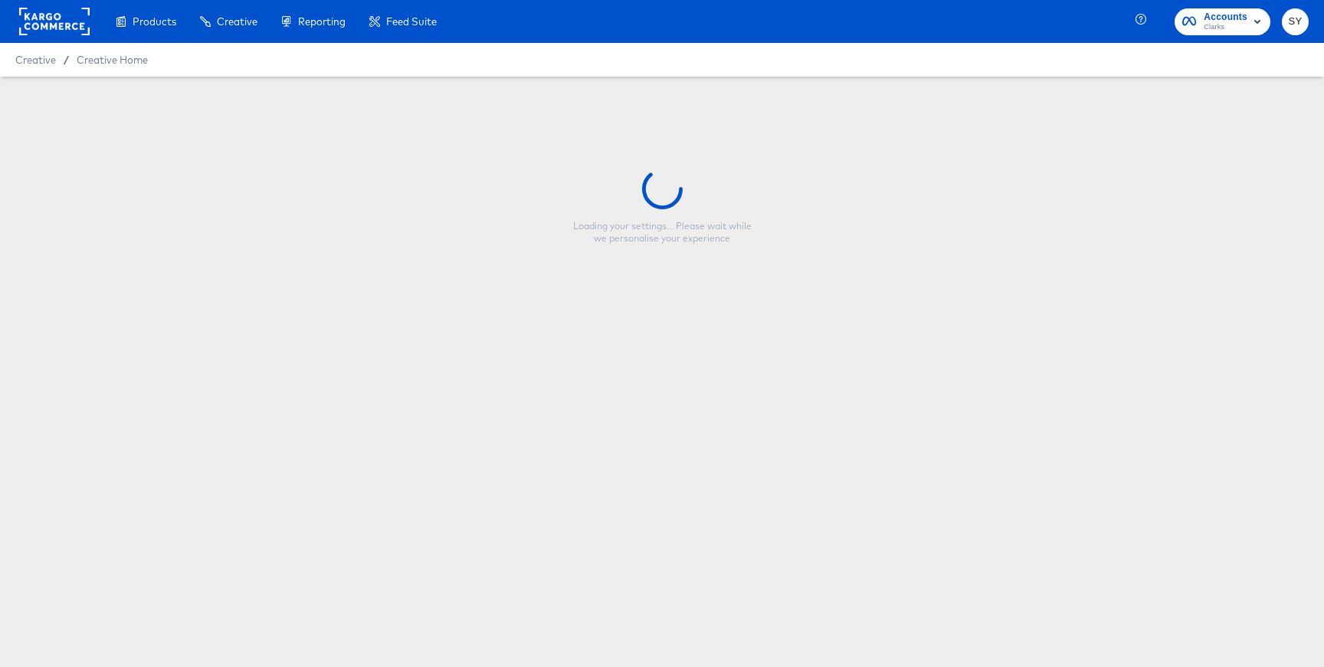
type input "Copy - 10/16 Promo Logo US"
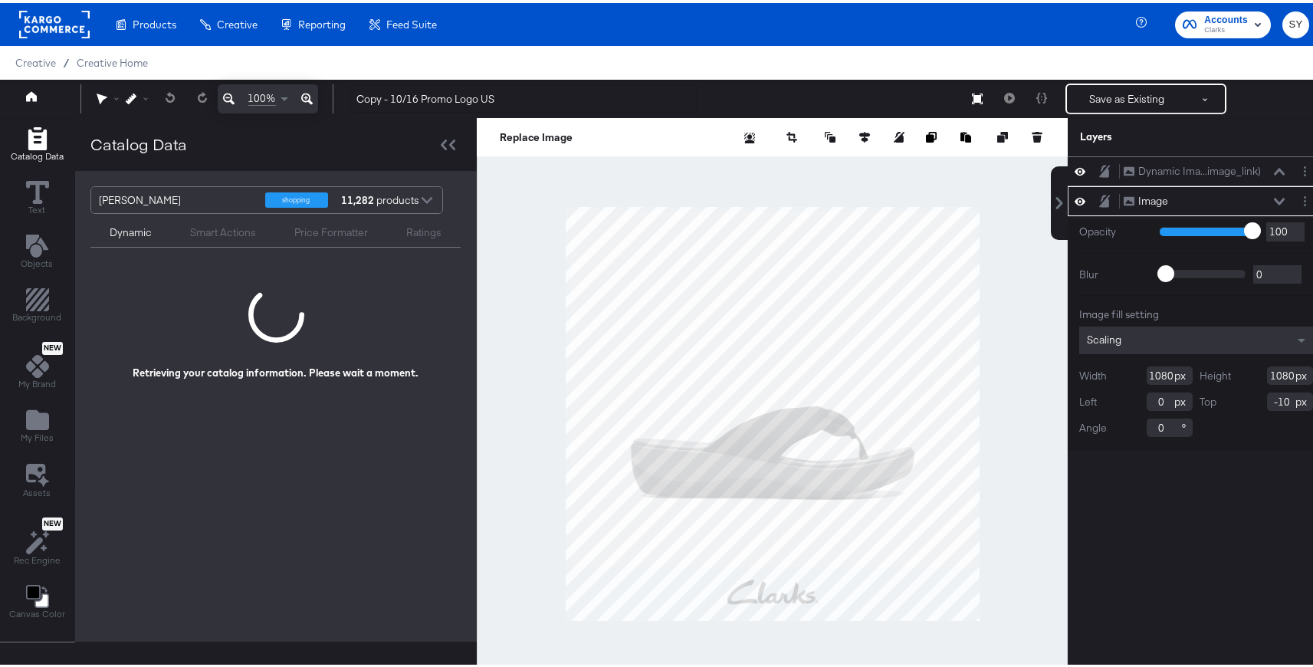
click at [425, 198] on div at bounding box center [426, 198] width 23 height 27
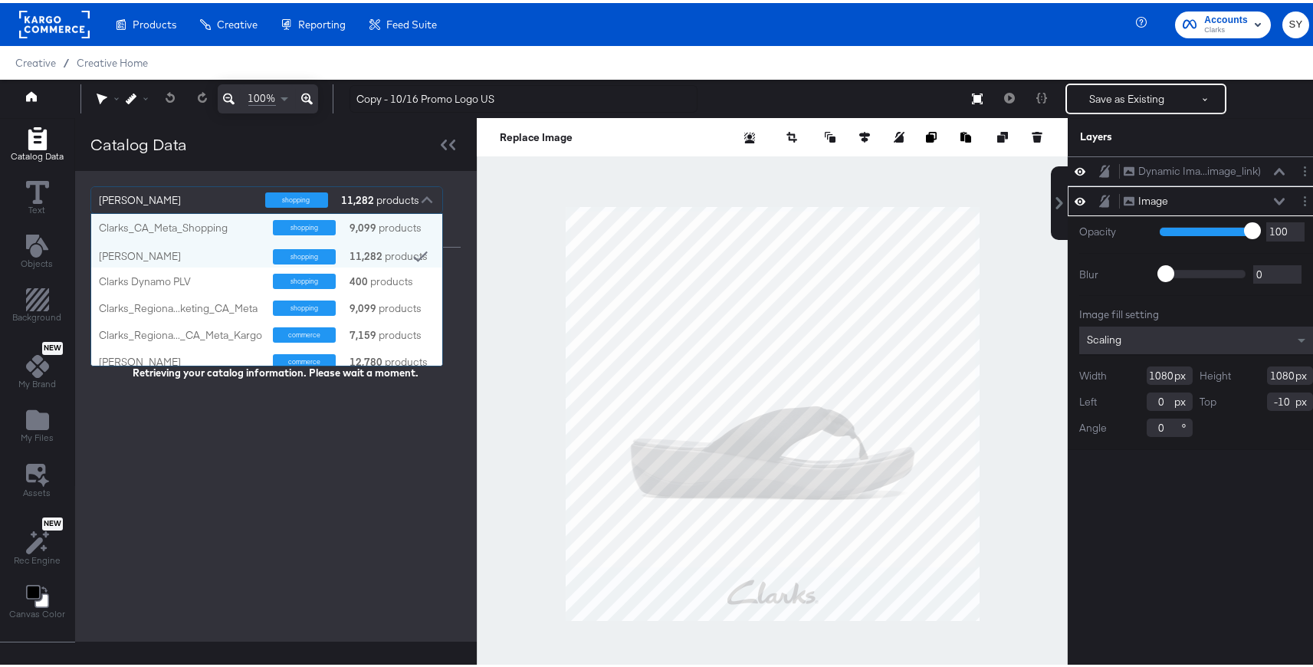
scroll to position [140, 339]
click at [215, 228] on div "Clarks_CA_Meta_Shopping" at bounding box center [180, 225] width 162 height 15
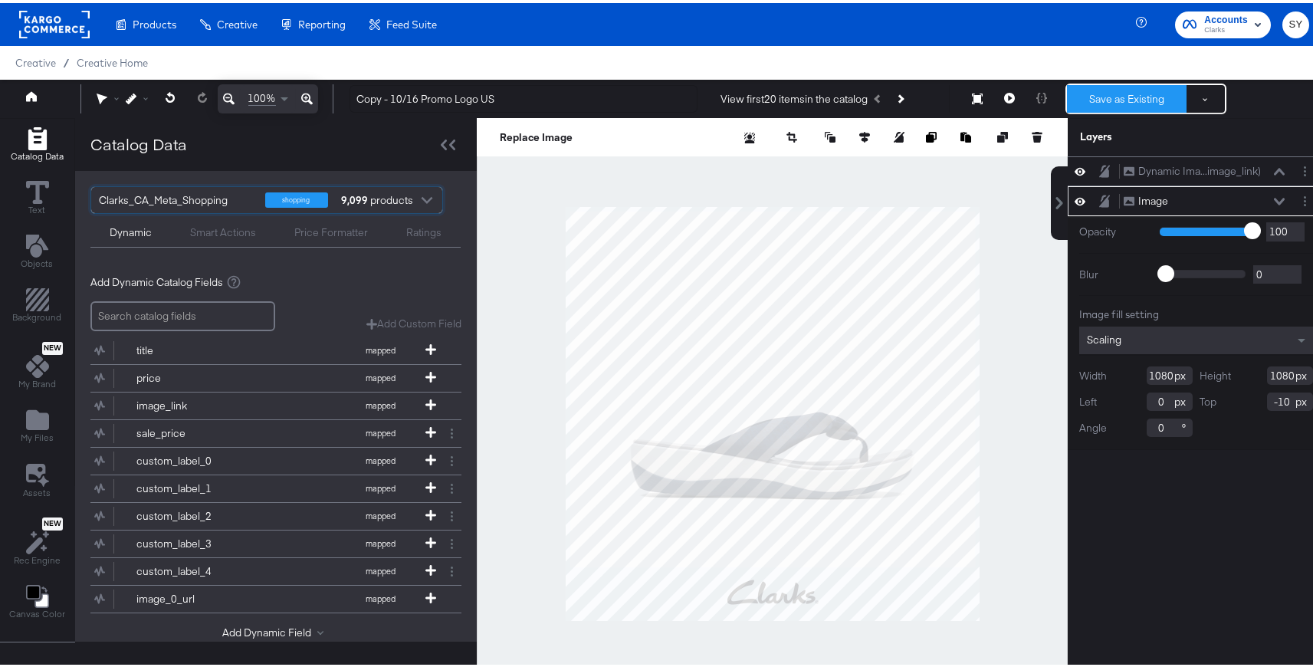
click at [1123, 101] on button "Save as Existing" at bounding box center [1127, 96] width 120 height 28
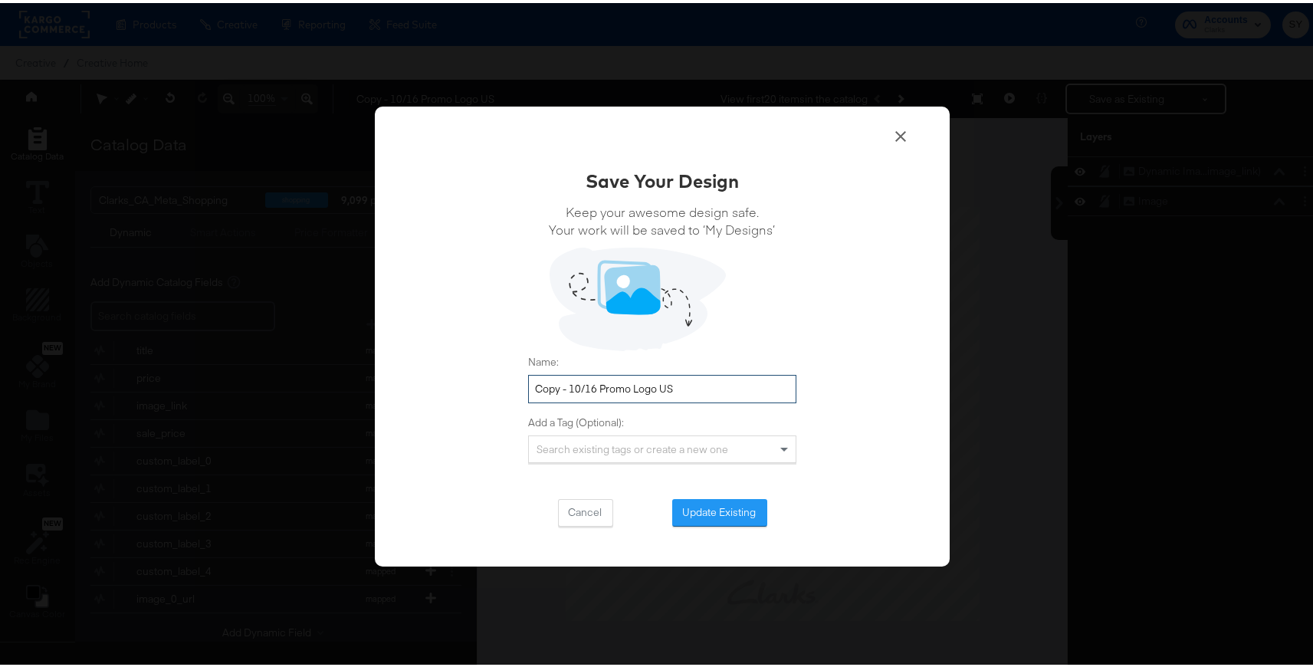
drag, startPoint x: 563, startPoint y: 389, endPoint x: 502, endPoint y: 386, distance: 61.4
click at [502, 386] on div "Save Your Design Keep your awesome design safe. Your work will be saved to ‘My …" at bounding box center [662, 333] width 575 height 461
click at [663, 391] on input "10/16 Promo Logo US" at bounding box center [662, 386] width 268 height 28
type input "10/16 Promo Logo CA"
click at [727, 510] on button "Update Existing" at bounding box center [719, 510] width 95 height 28
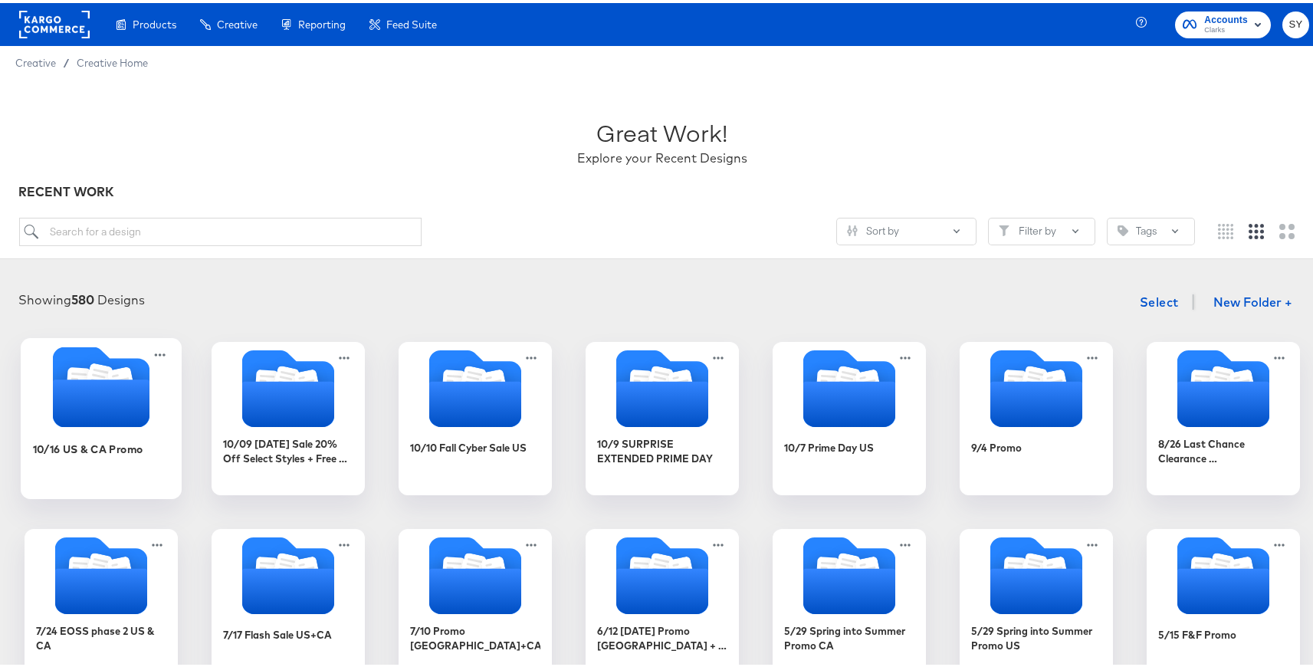
click at [123, 402] on icon "Folder" at bounding box center [101, 400] width 97 height 48
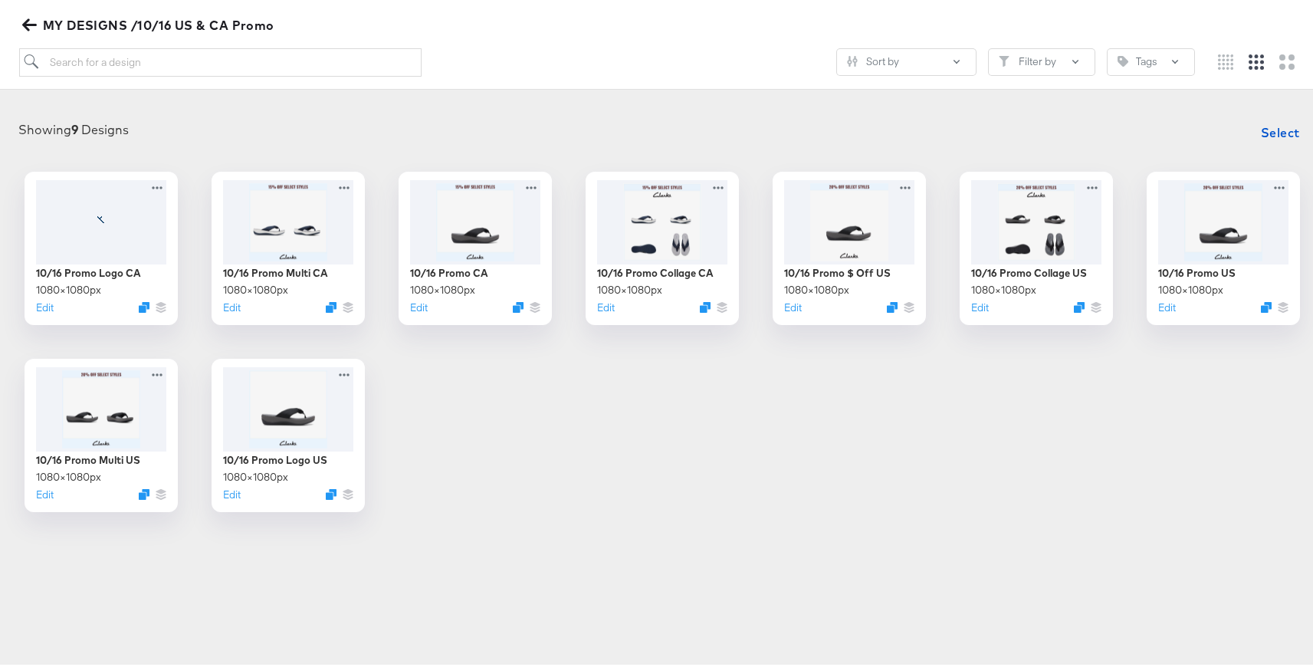
scroll to position [169, 0]
click at [413, 309] on button "Edit" at bounding box center [416, 306] width 18 height 15
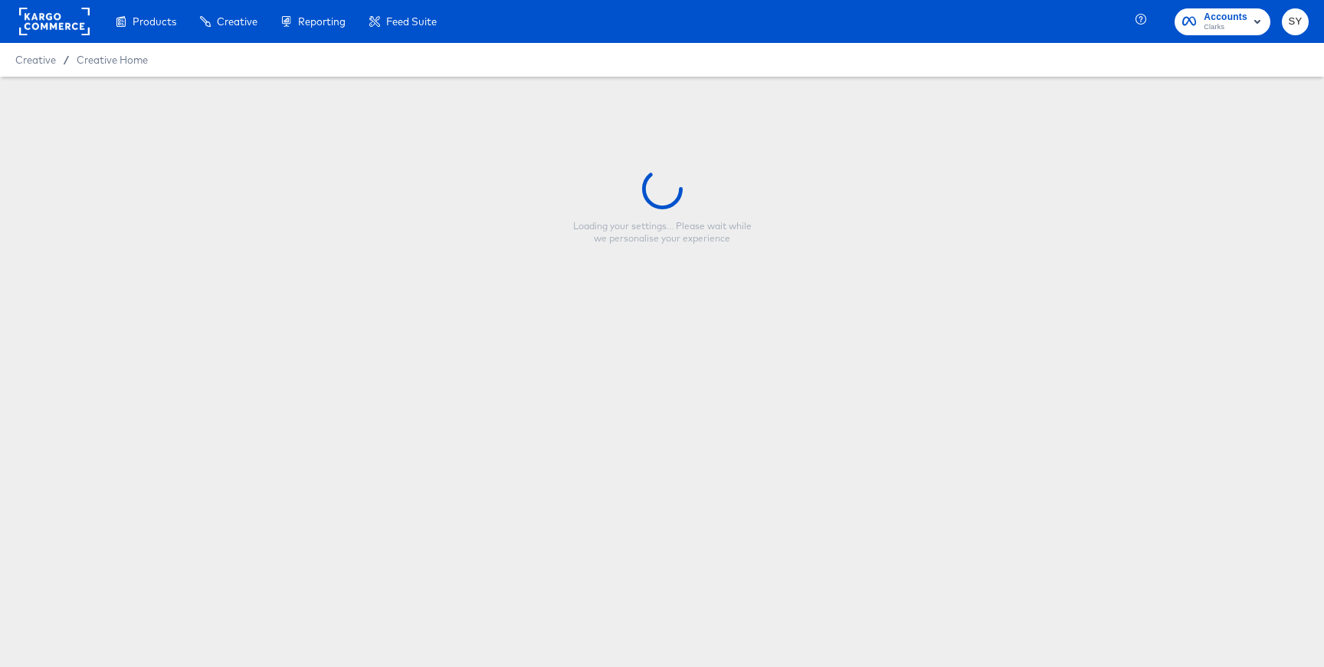
type input "10/16 Promo CA"
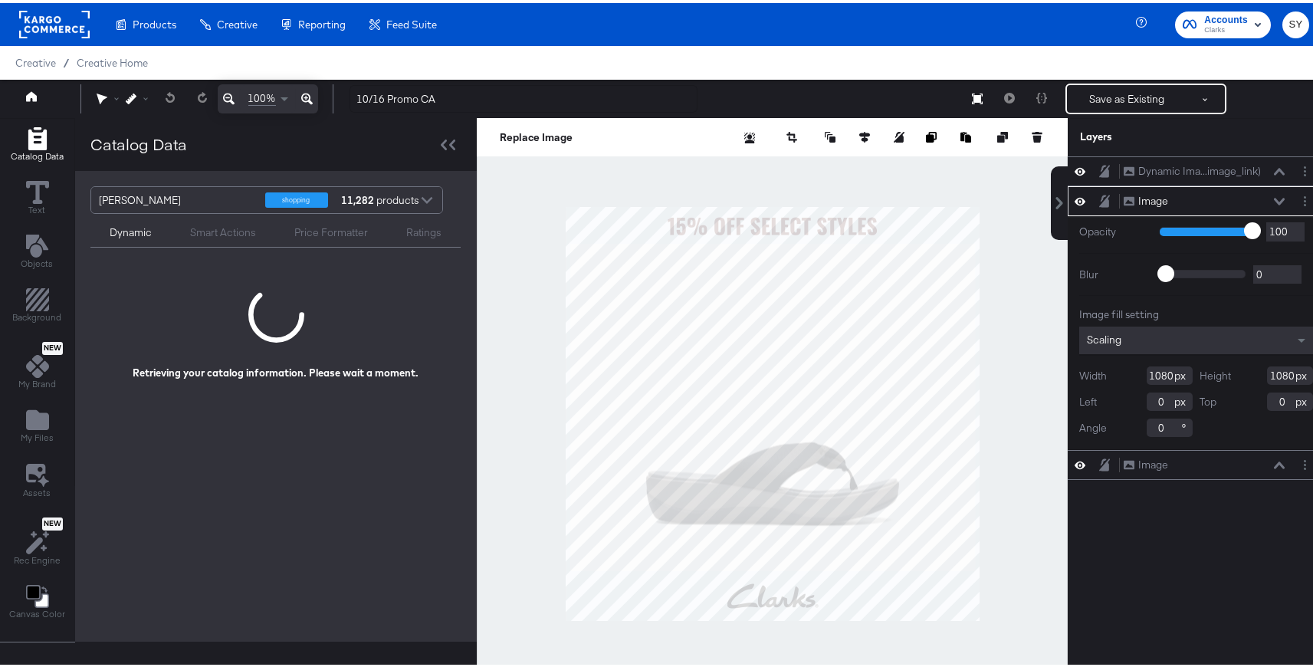
click at [427, 200] on div at bounding box center [426, 198] width 23 height 27
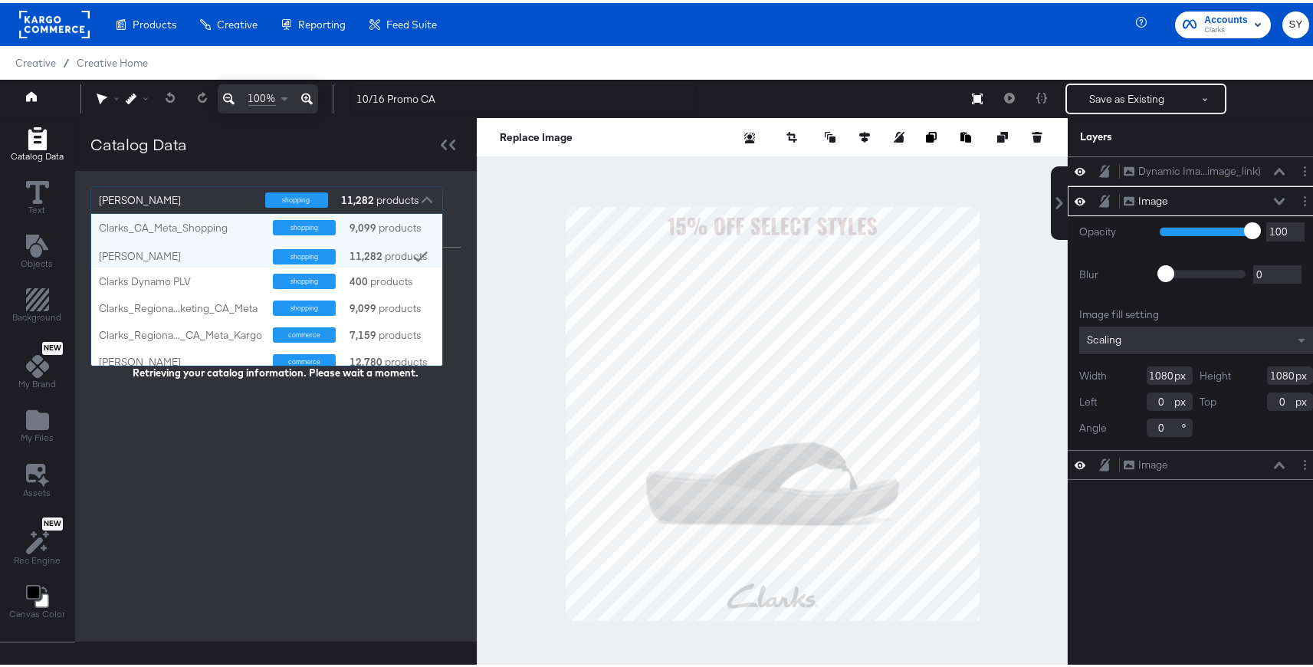
scroll to position [140, 339]
click at [225, 227] on div "Clarks_CA_Meta_Shopping" at bounding box center [180, 225] width 162 height 15
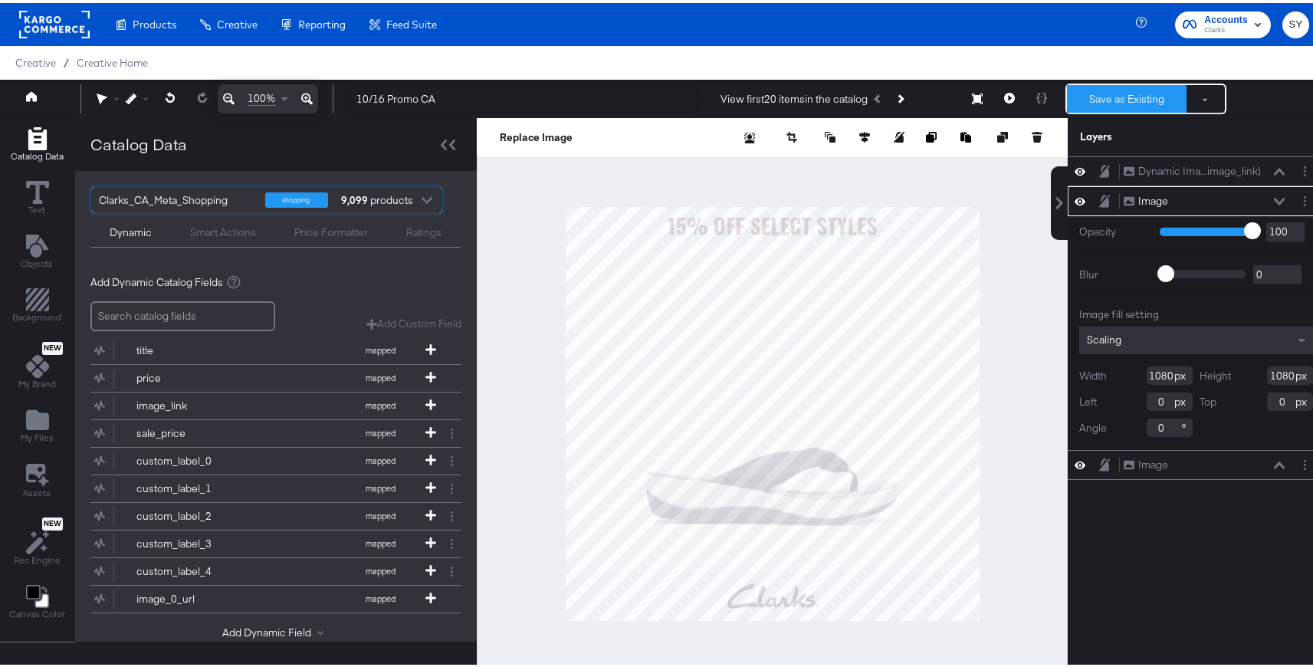
click at [1091, 87] on button "Save as Existing" at bounding box center [1127, 96] width 120 height 28
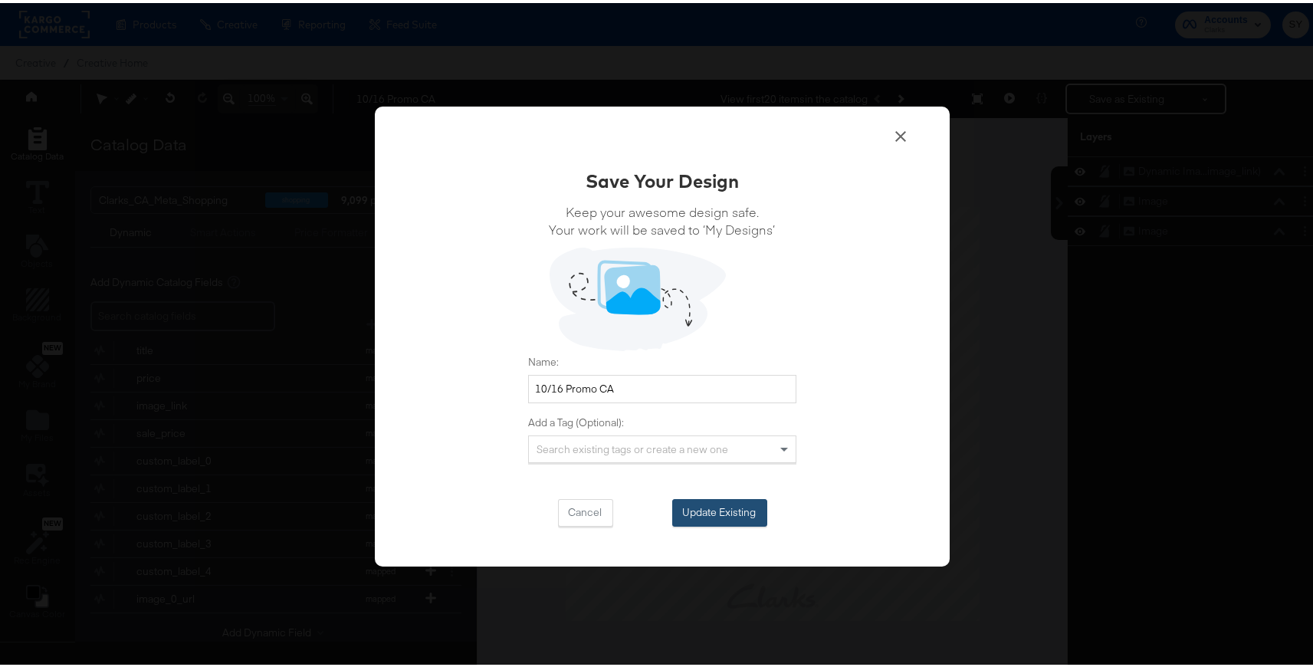
click at [698, 509] on button "Update Existing" at bounding box center [719, 510] width 95 height 28
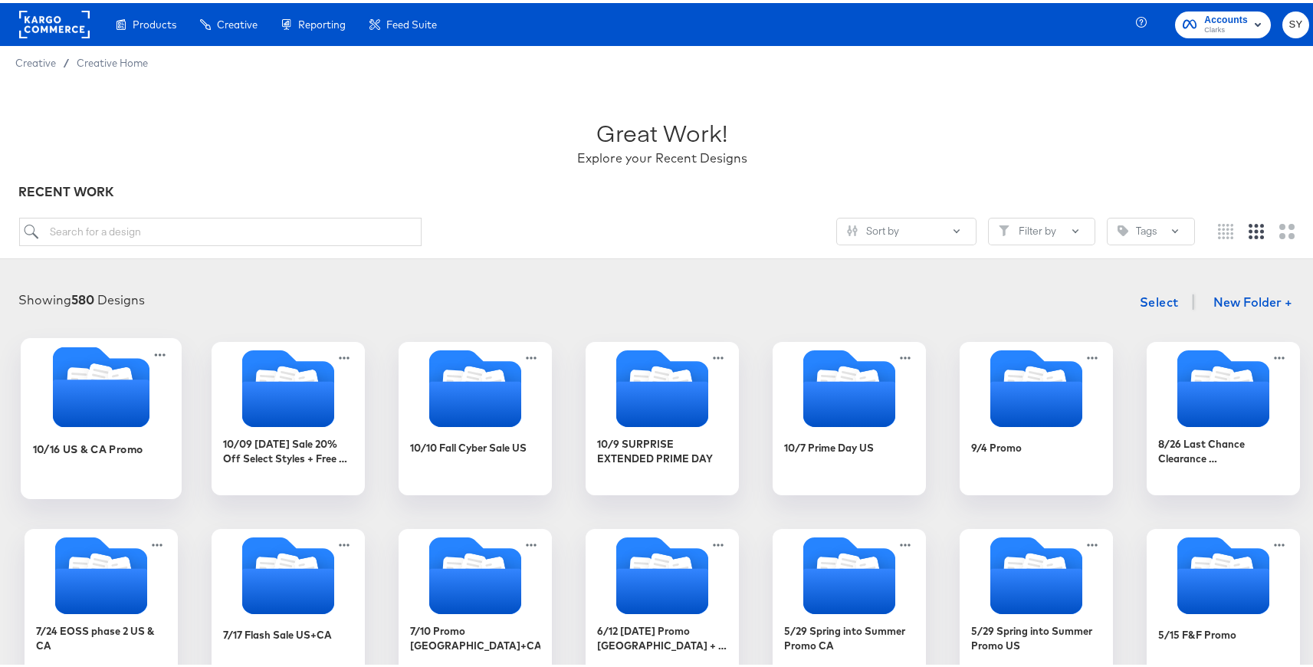
click at [133, 464] on div "10/16 US & CA Promo" at bounding box center [101, 457] width 137 height 59
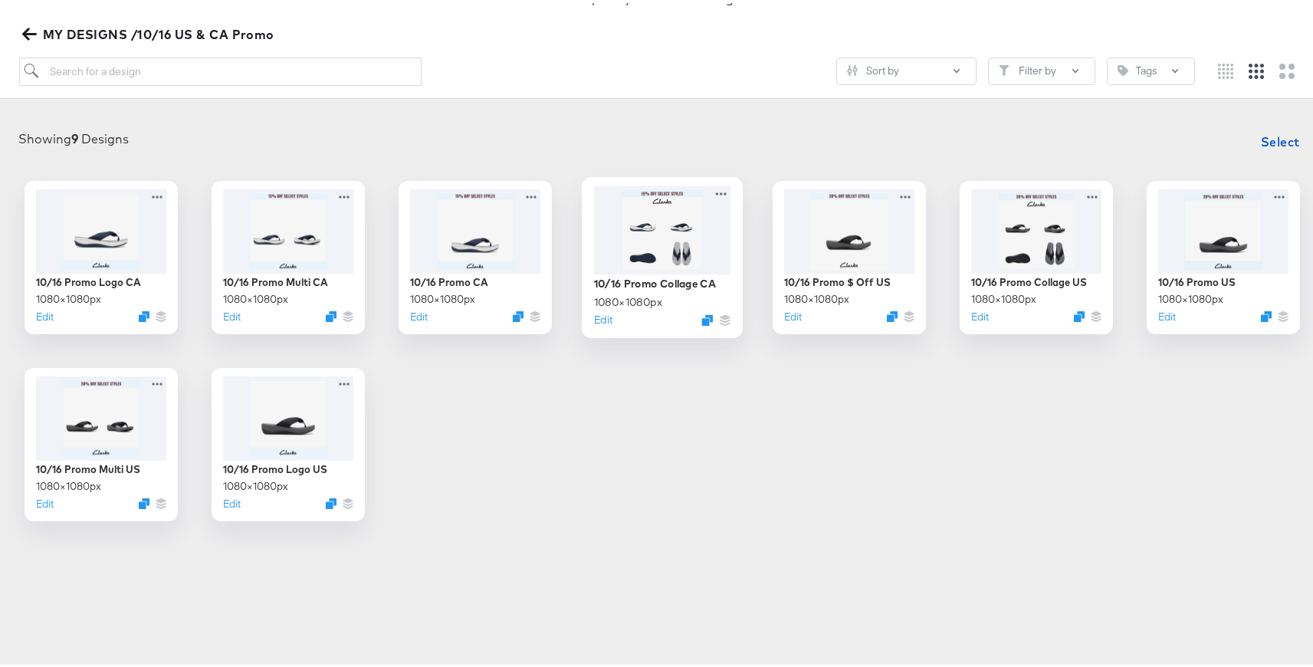
scroll to position [115, 0]
